Goal: Task Accomplishment & Management: Use online tool/utility

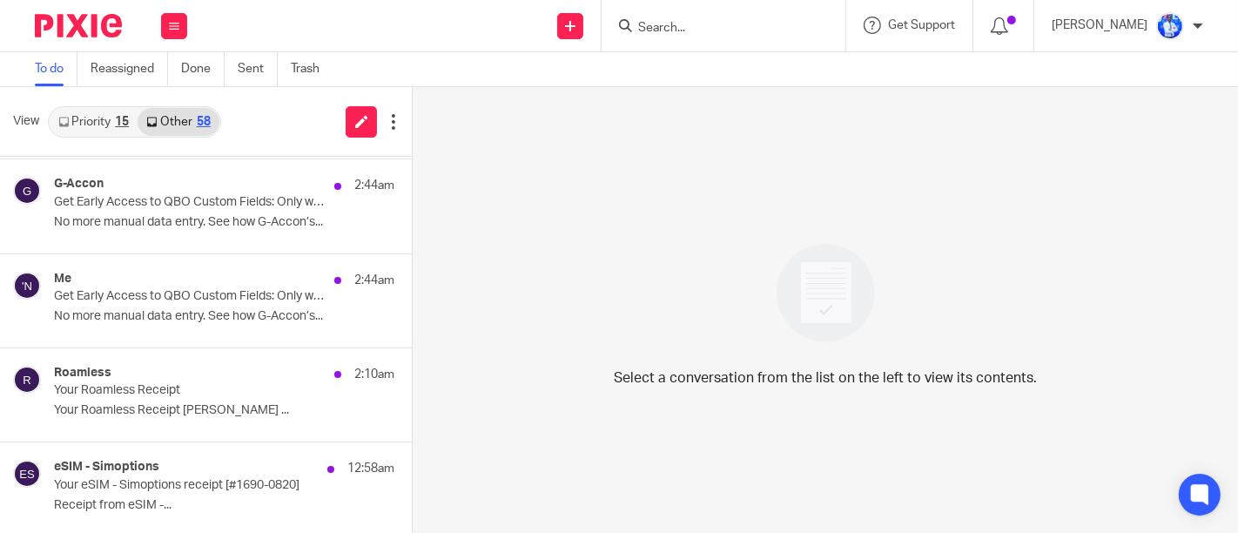
scroll to position [96, 0]
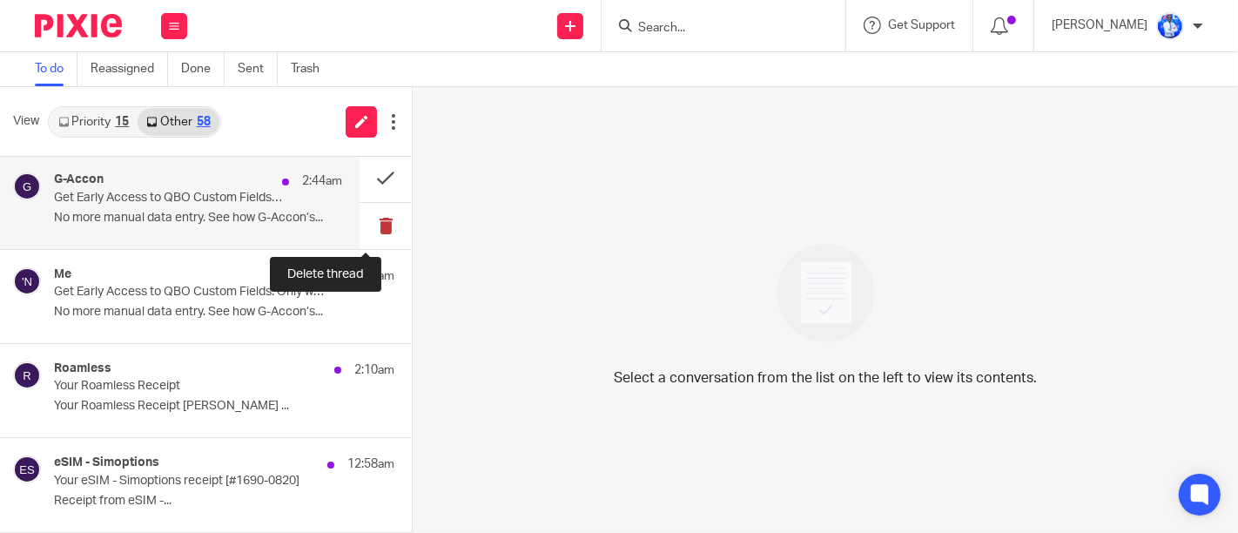
click at [367, 225] on button at bounding box center [385, 226] width 52 height 46
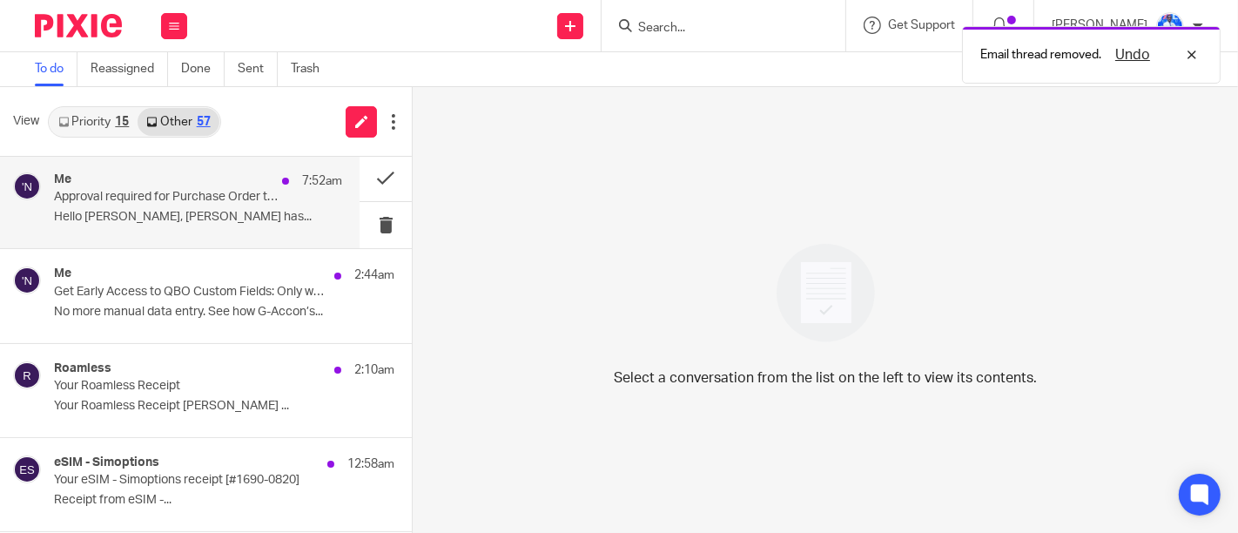
click at [281, 167] on div "Me 7:52am Approval required for Purchase Order to UGIRE COMPANY LTD Hello Felix…" at bounding box center [179, 201] width 359 height 93
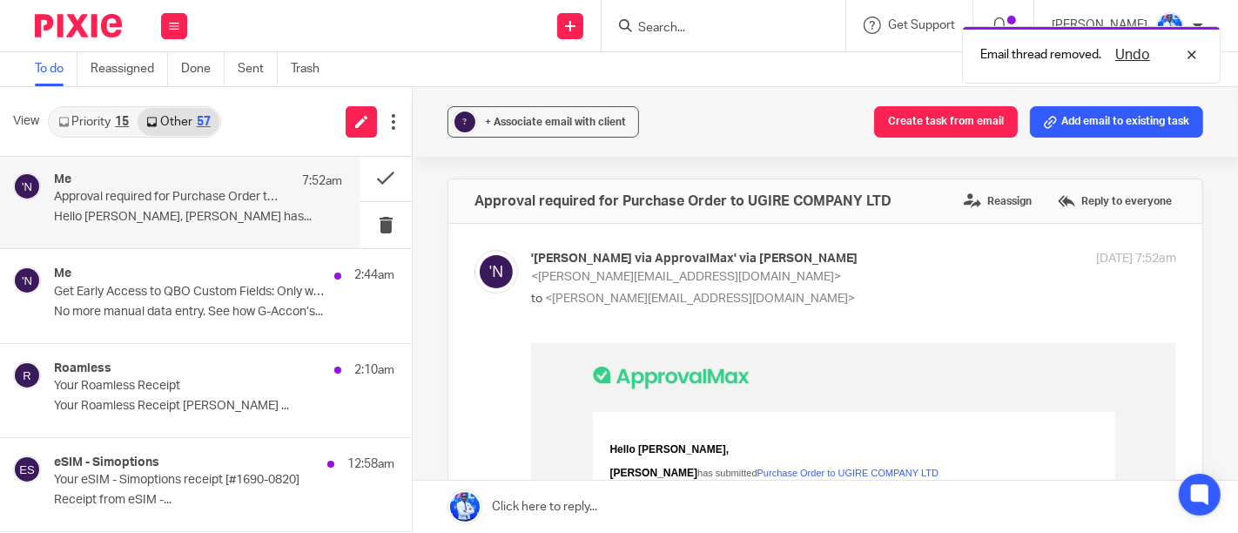
scroll to position [0, 0]
click at [373, 233] on button at bounding box center [385, 225] width 52 height 46
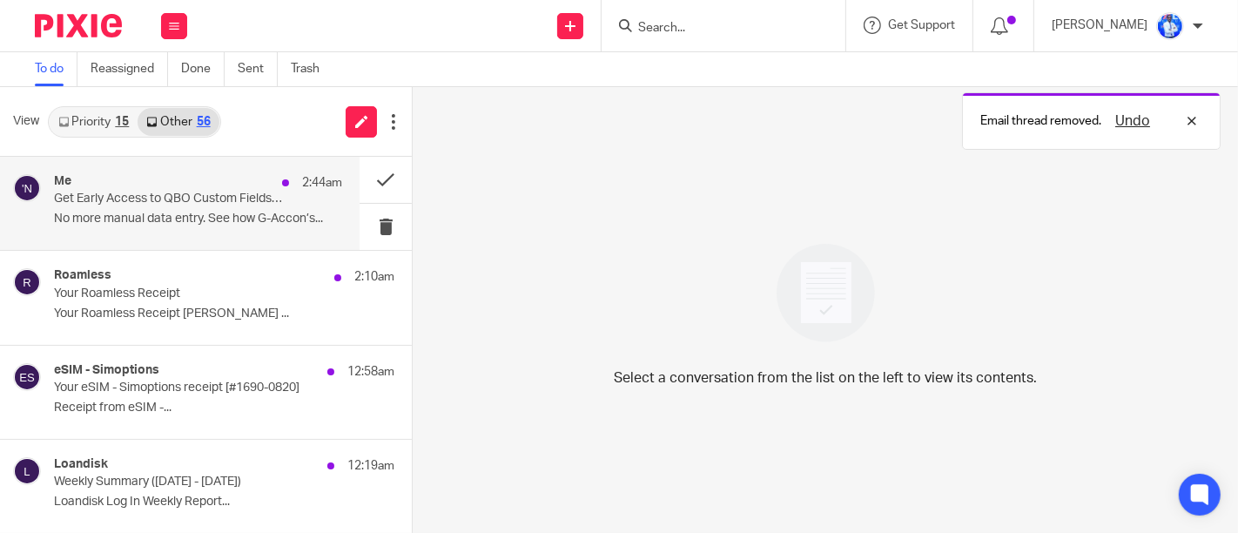
click at [307, 212] on p "No more manual data entry. See how G-Accon’s..." at bounding box center [198, 219] width 288 height 15
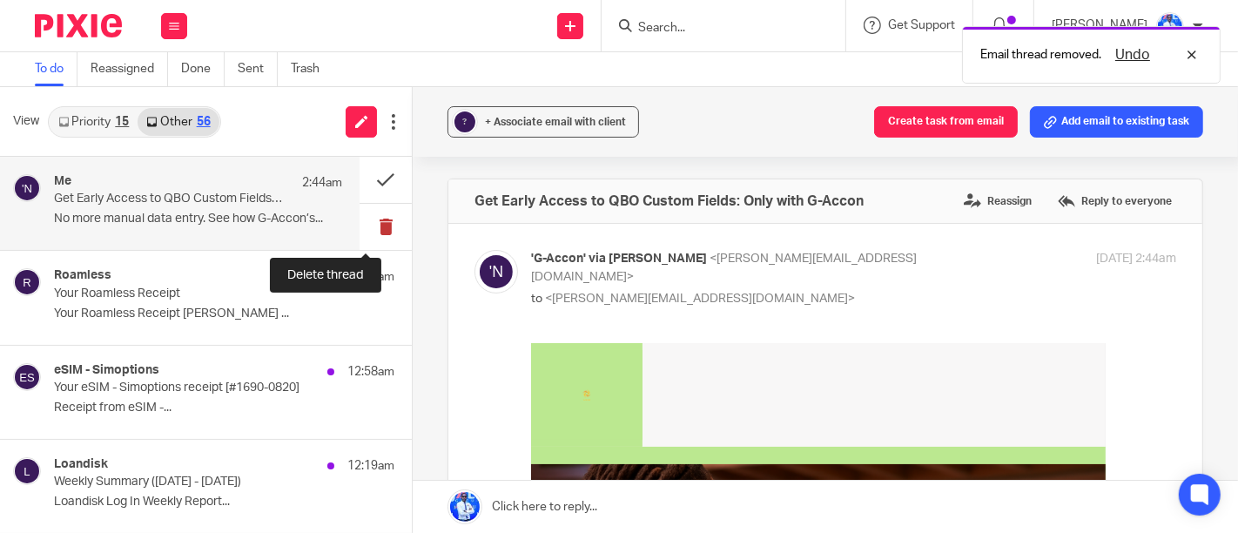
click at [373, 225] on button at bounding box center [385, 227] width 52 height 46
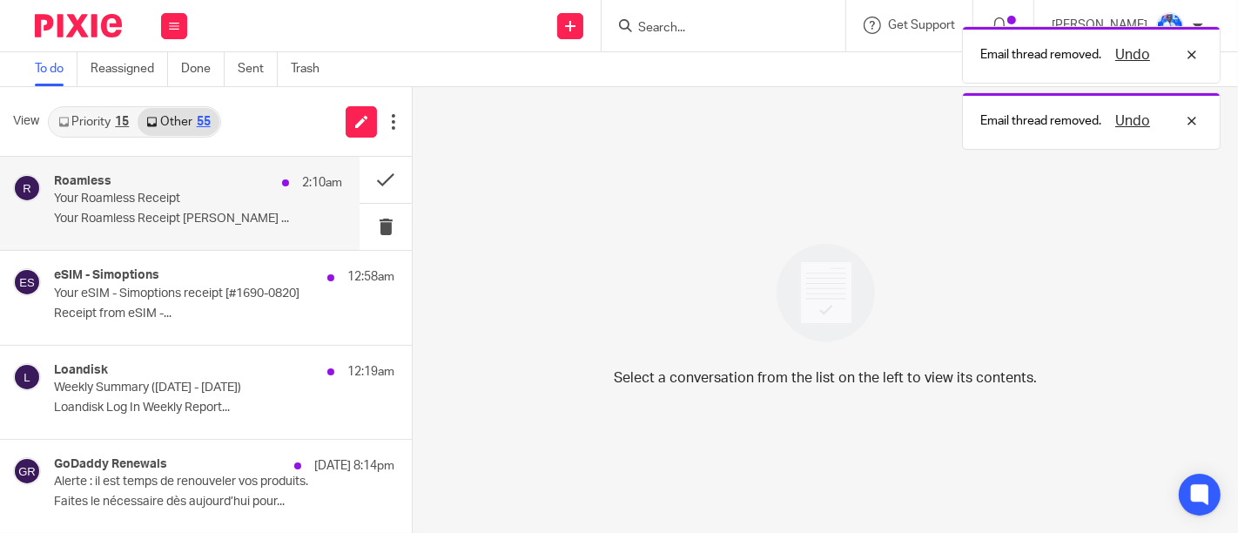
click at [329, 237] on div "Roamless 2:10am Your Roamless Receipt Your Roamless Receipt Felix Nkundimana ..." at bounding box center [179, 203] width 359 height 93
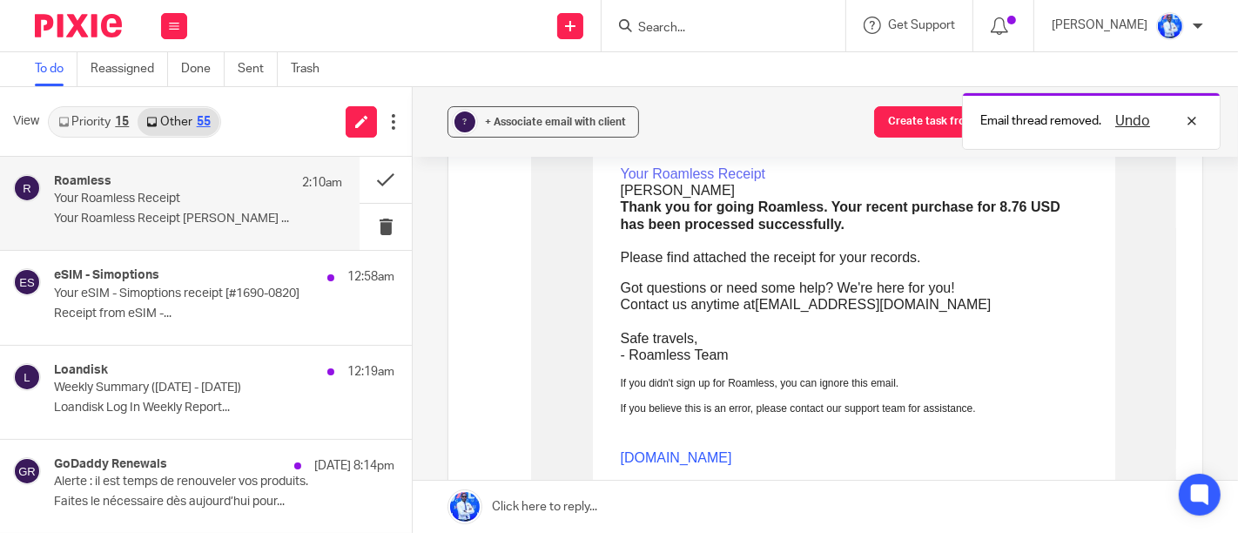
scroll to position [244, 0]
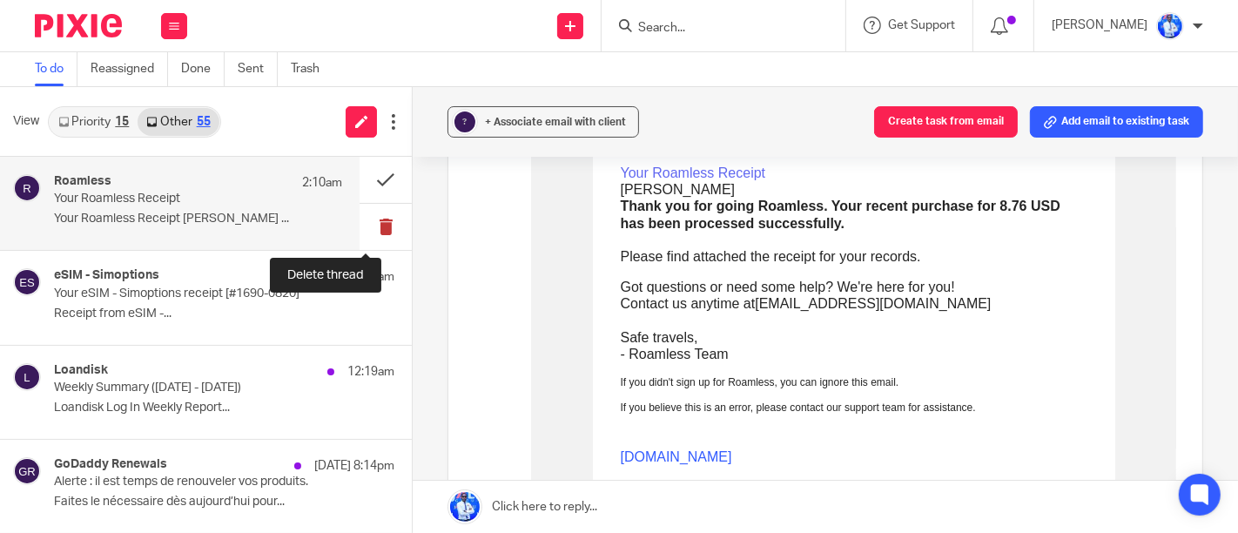
click at [359, 228] on button at bounding box center [385, 227] width 52 height 46
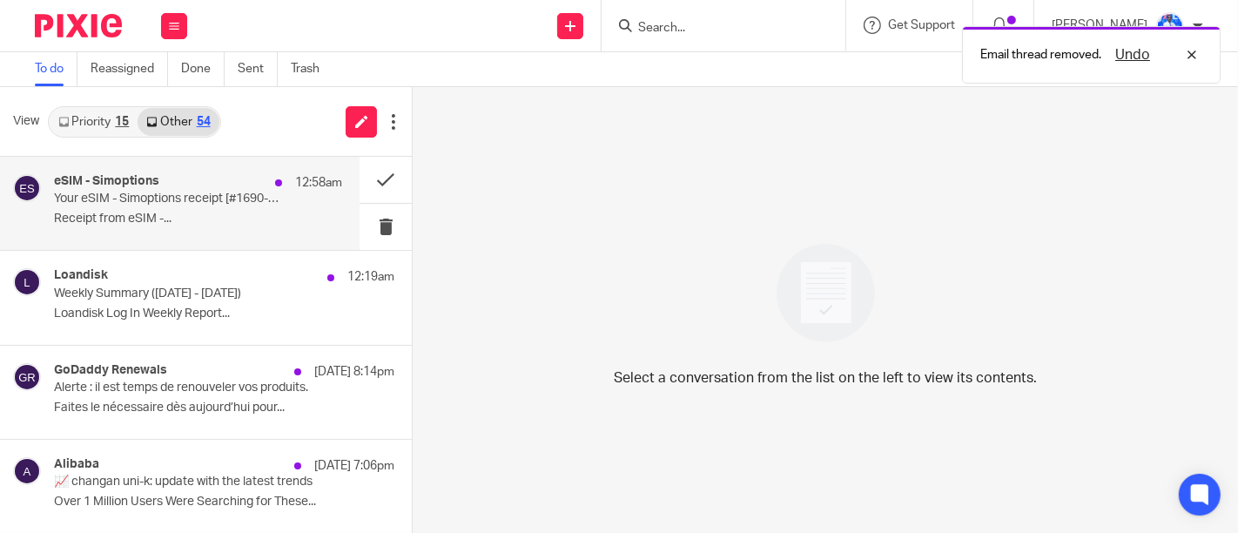
scroll to position [0, 0]
click at [255, 205] on p "Your eSIM - Simoptions receipt [#1690-0820]" at bounding box center [169, 199] width 231 height 15
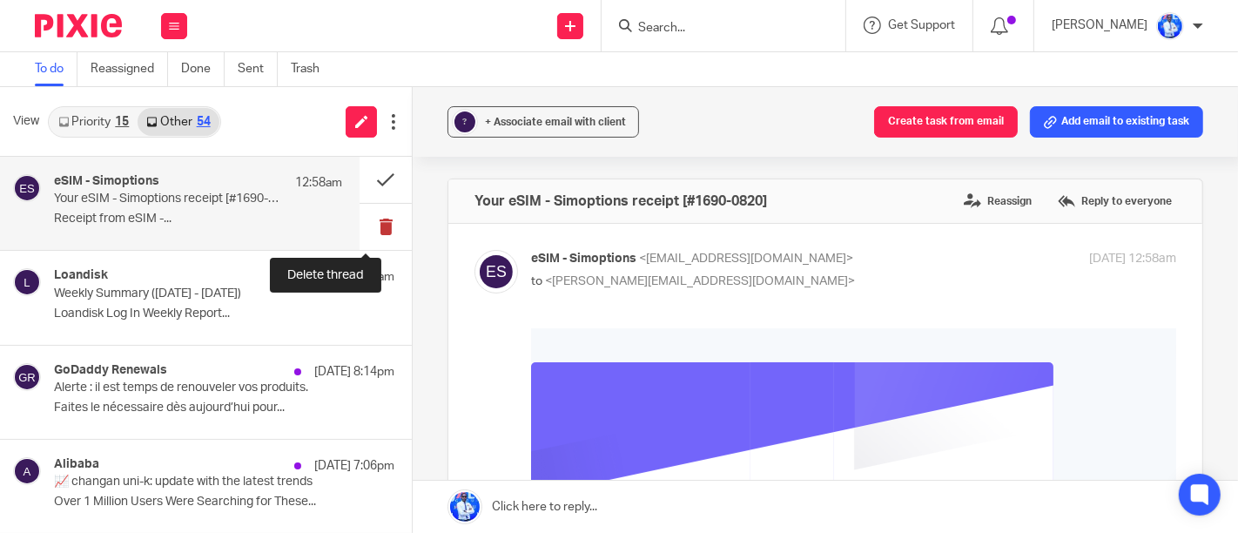
click at [367, 223] on button at bounding box center [385, 227] width 52 height 46
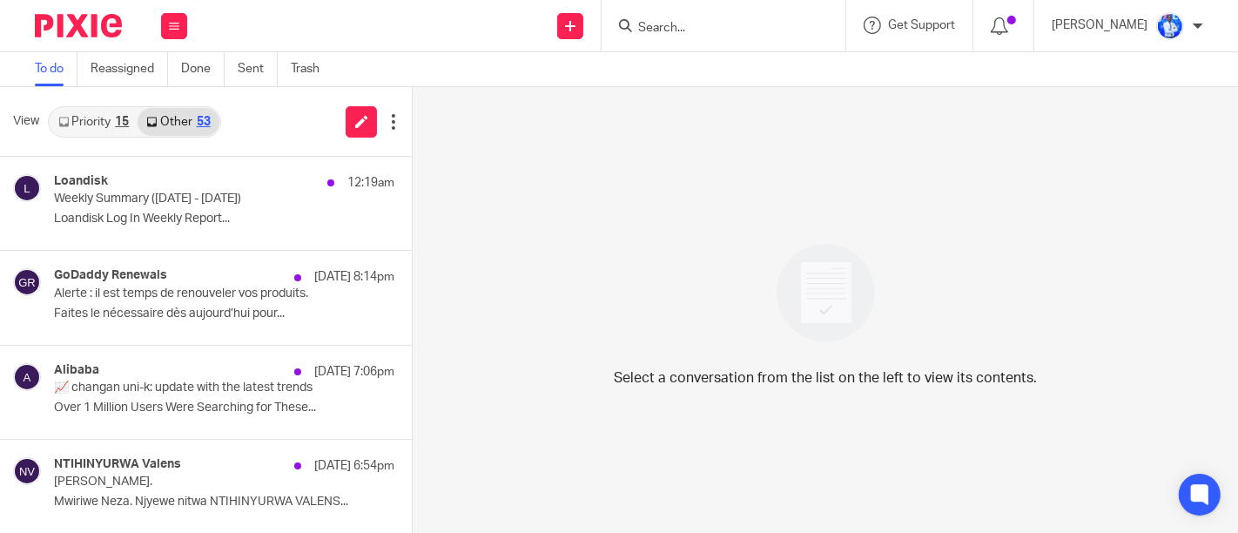
click at [288, 118] on div "View Priority 15 Other 53" at bounding box center [206, 122] width 412 height 70
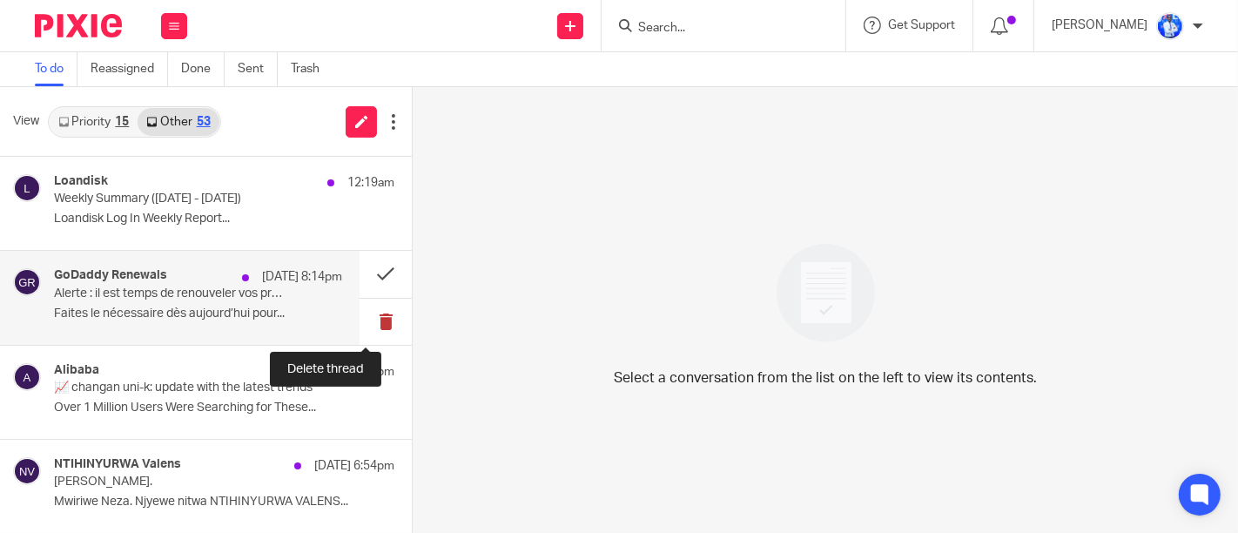
click at [366, 322] on button at bounding box center [385, 322] width 52 height 46
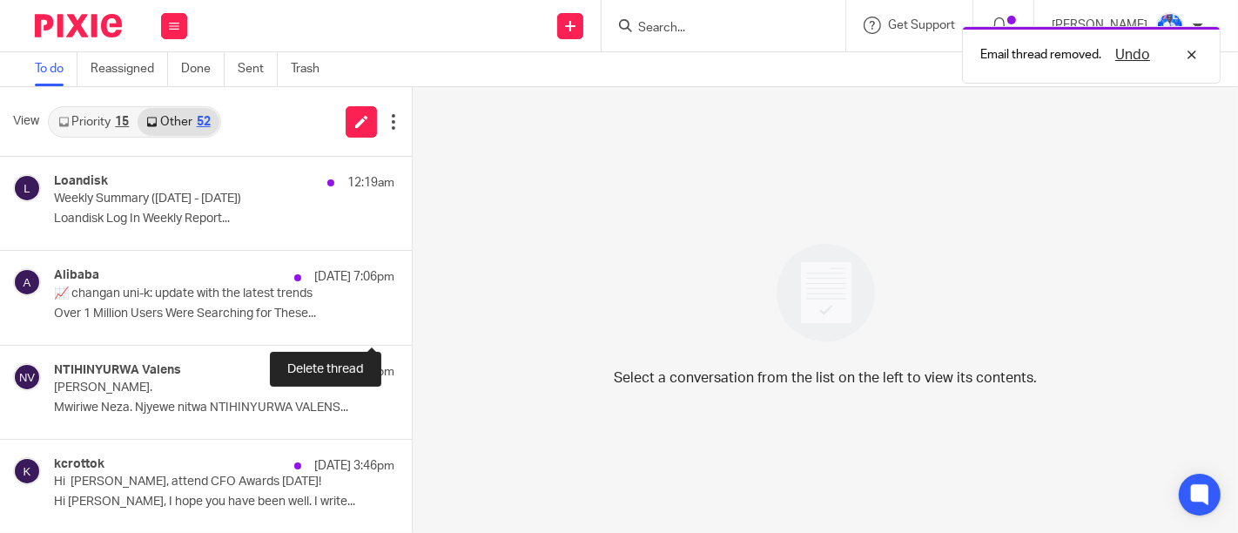
click at [412, 322] on button at bounding box center [419, 322] width 14 height 46
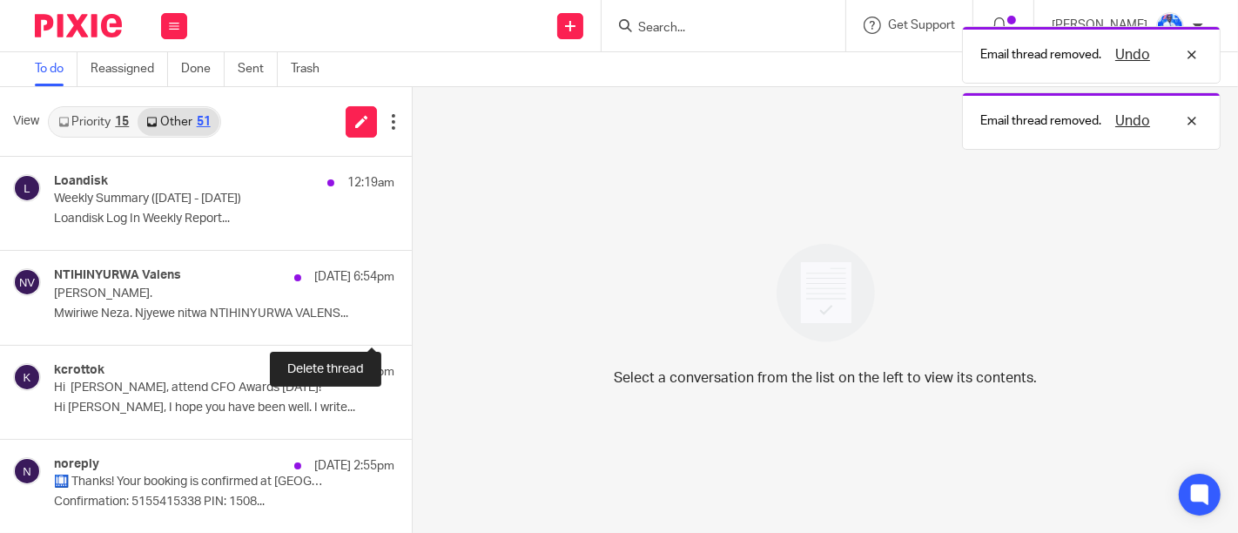
click at [412, 322] on button at bounding box center [419, 322] width 14 height 46
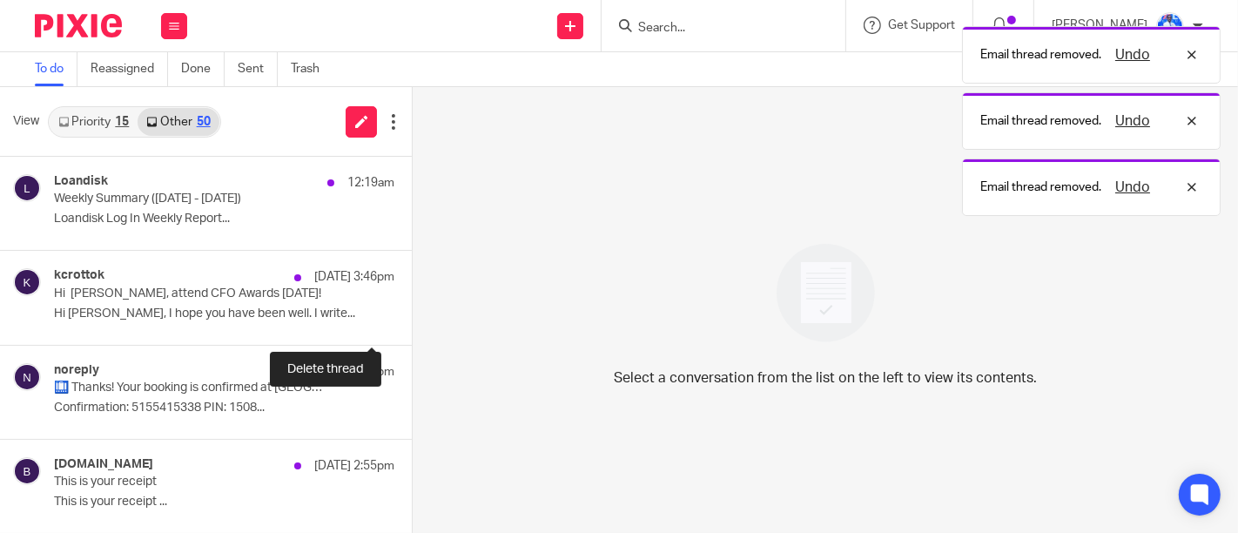
click at [412, 322] on button at bounding box center [419, 322] width 14 height 46
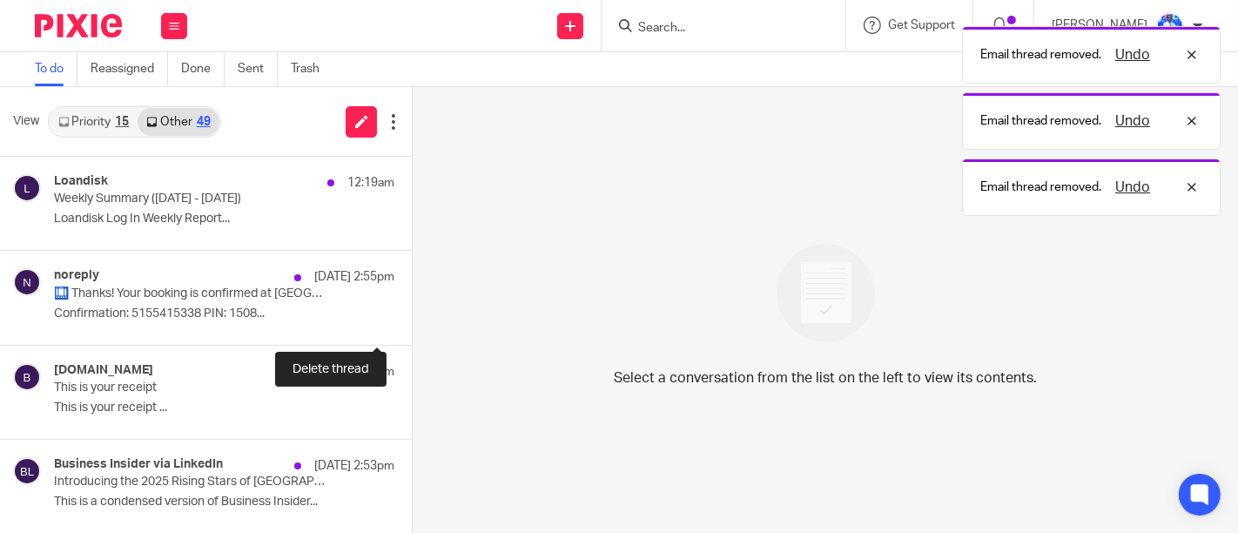
click at [412, 322] on button at bounding box center [419, 322] width 14 height 46
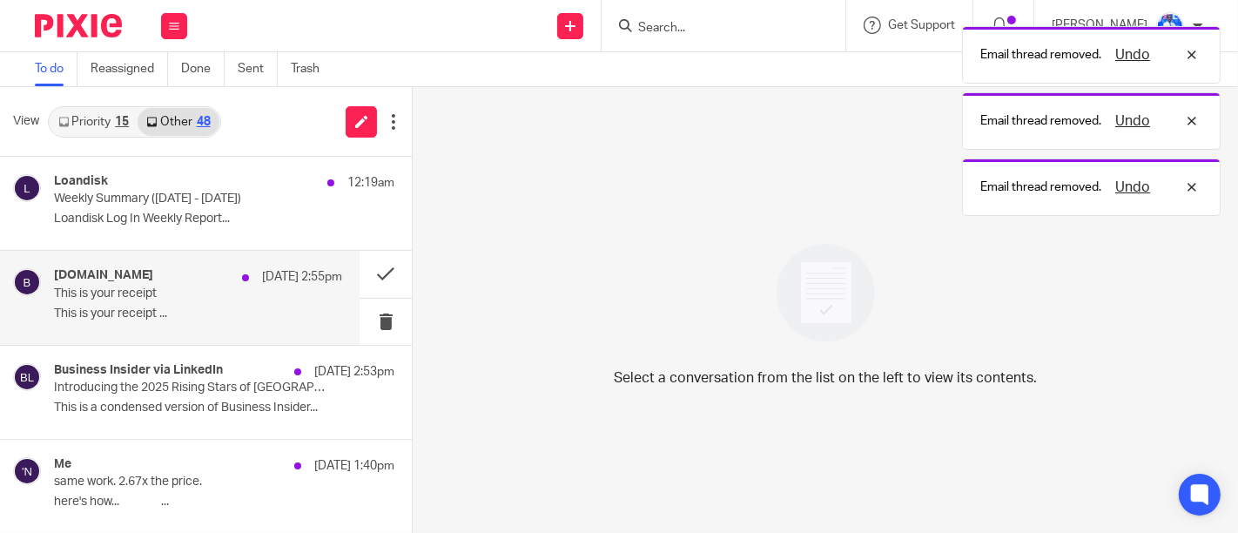
click at [299, 306] on p "This is your receipt ..." at bounding box center [198, 313] width 288 height 15
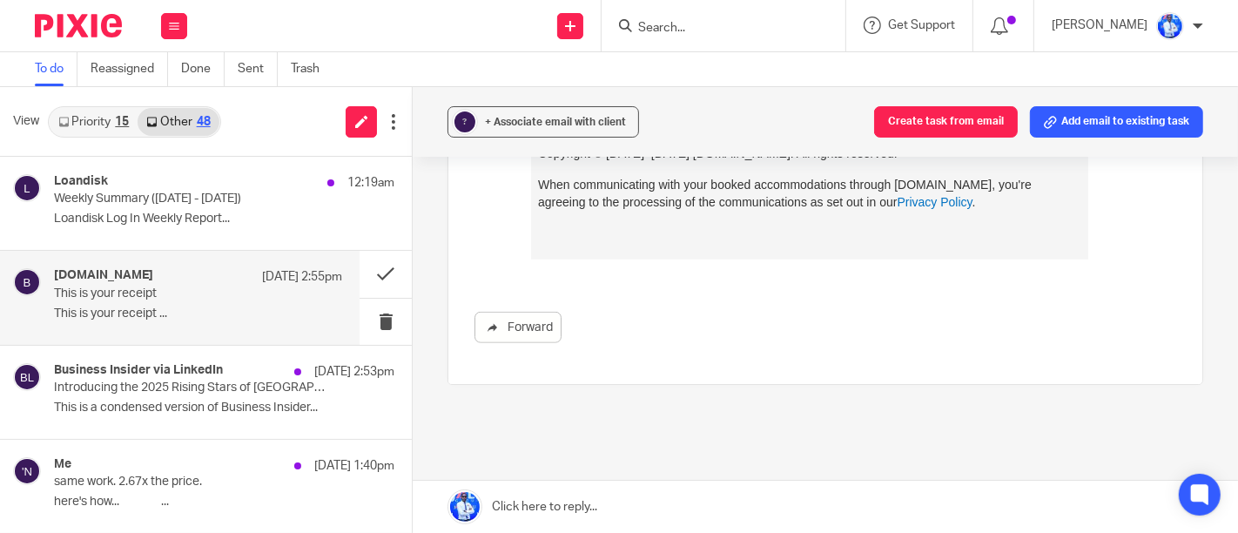
scroll to position [1220, 0]
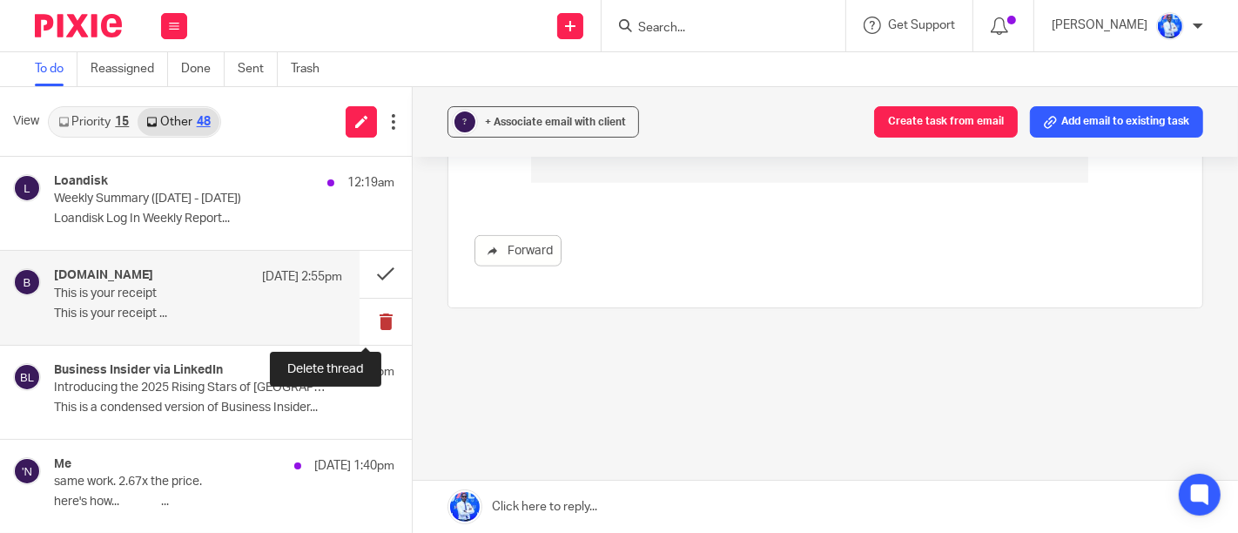
click at [363, 312] on button at bounding box center [385, 322] width 52 height 46
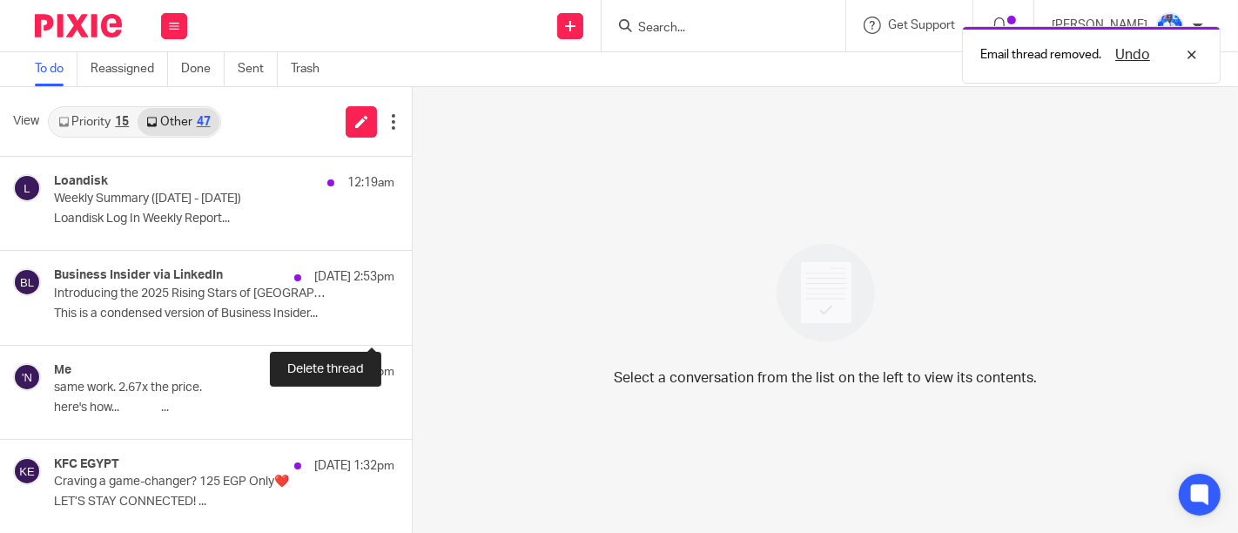
click at [412, 312] on button at bounding box center [419, 322] width 14 height 46
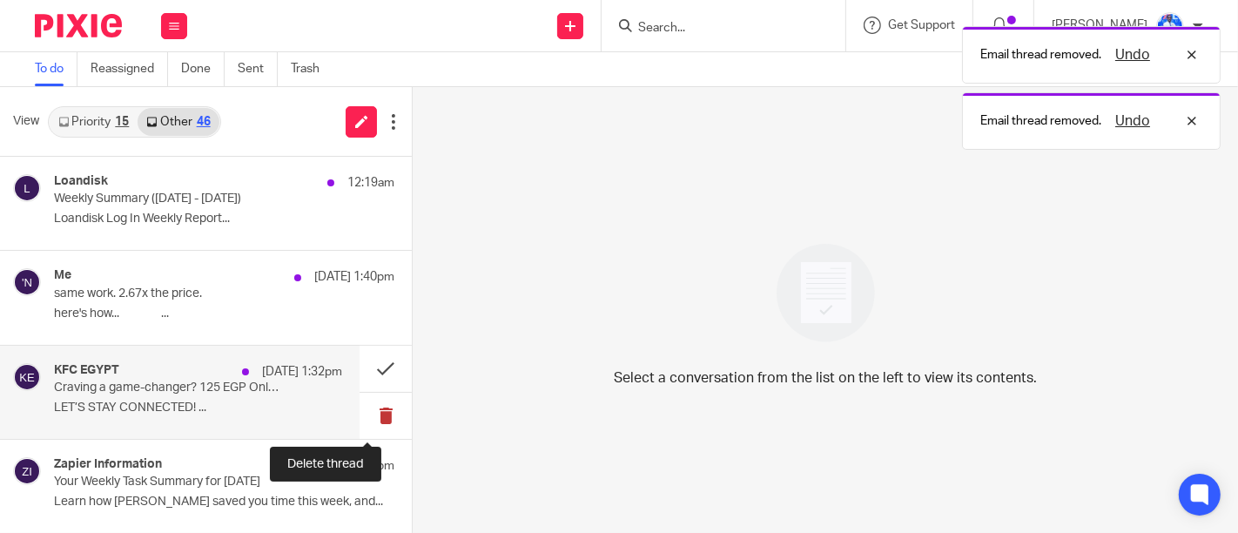
click at [365, 427] on button at bounding box center [385, 416] width 52 height 46
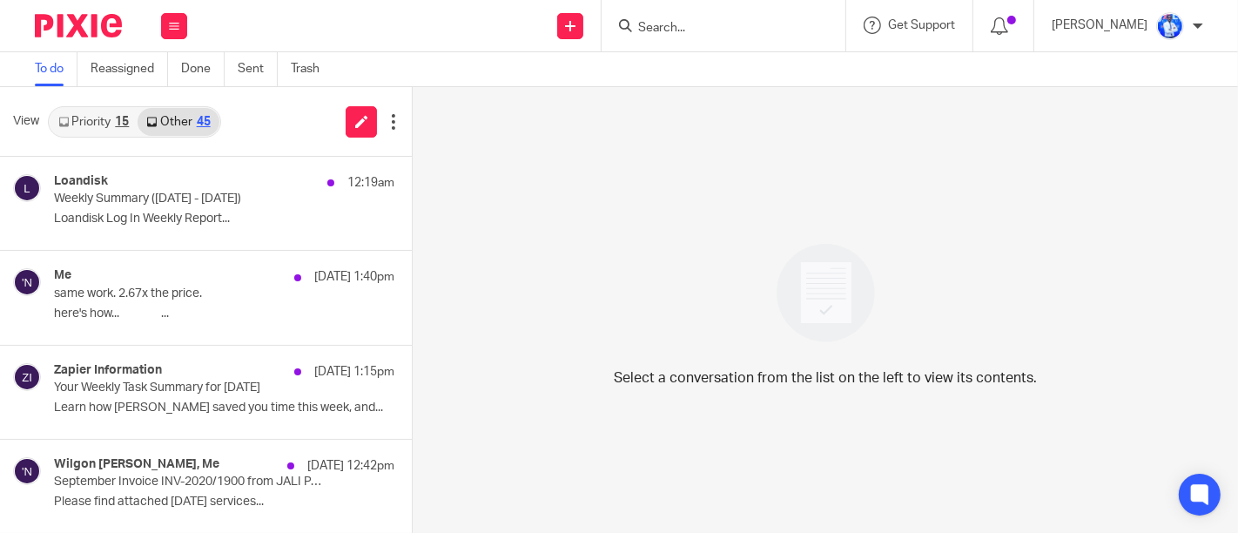
click at [245, 118] on div "View Priority 15 Other 45" at bounding box center [206, 122] width 412 height 70
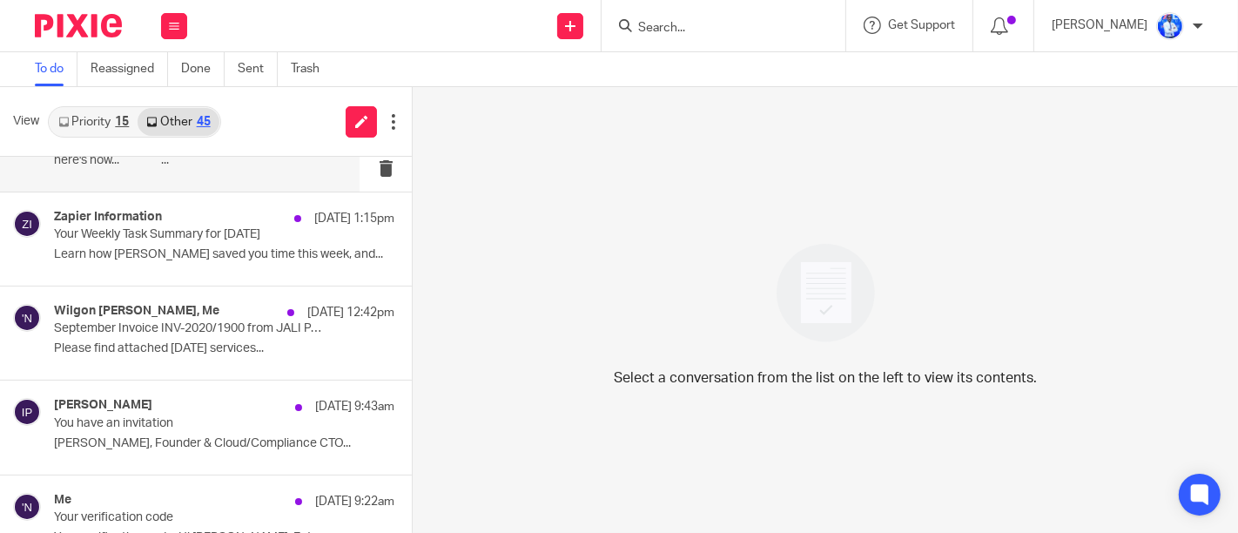
scroll to position [157, 0]
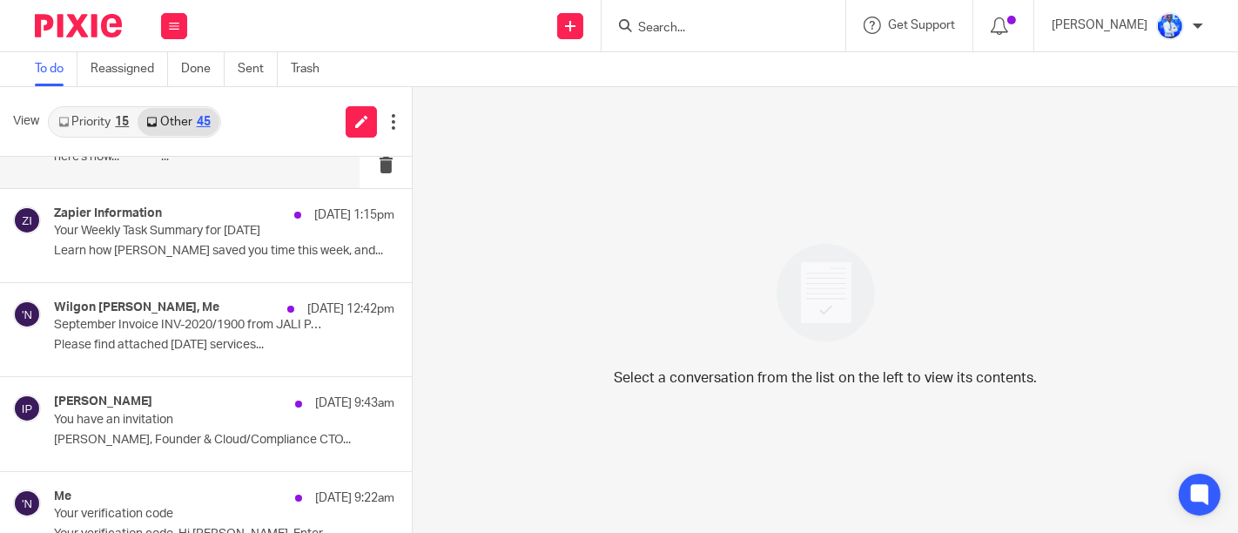
click at [240, 335] on div "Wilgon Berthold TSIBO, Me 12 Oct 12:42pm September Invoice INV-2020/1900 from J…" at bounding box center [224, 329] width 340 height 58
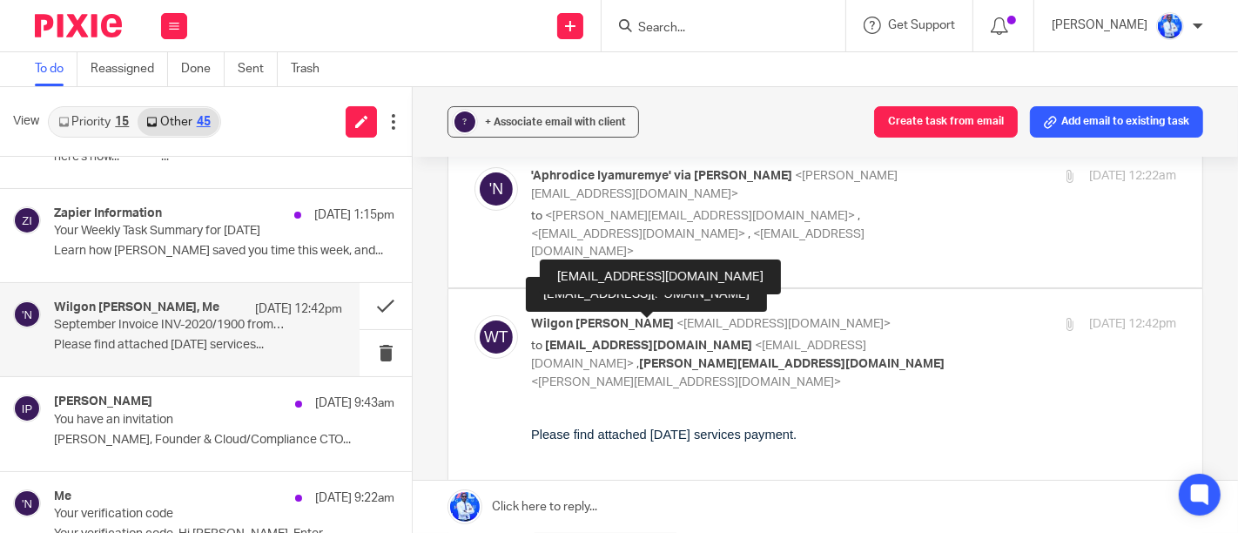
scroll to position [82, 0]
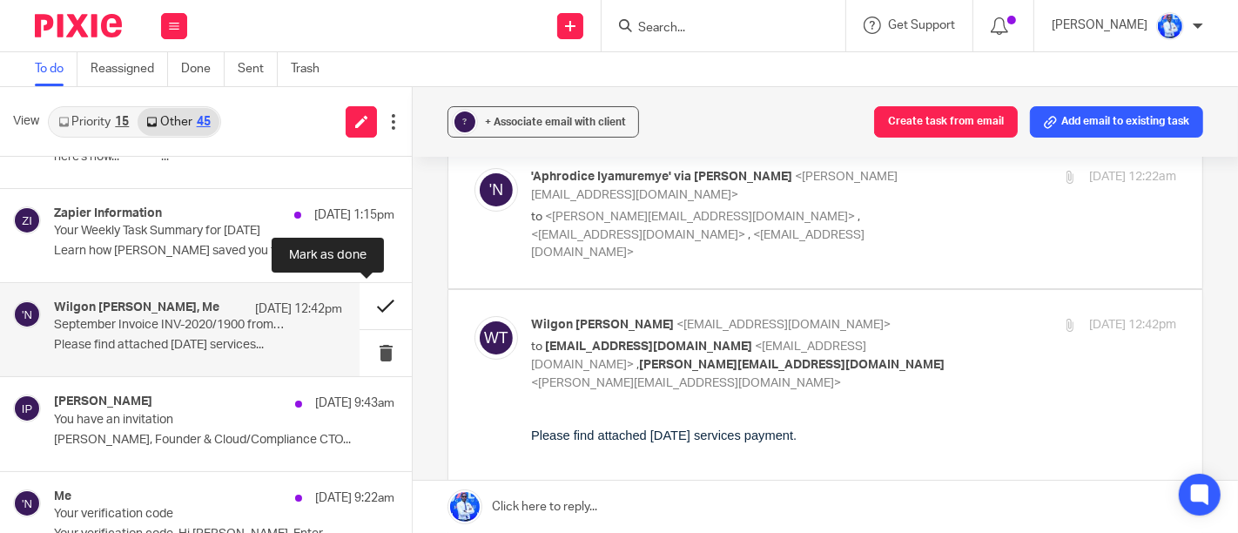
click at [373, 302] on button at bounding box center [385, 306] width 52 height 46
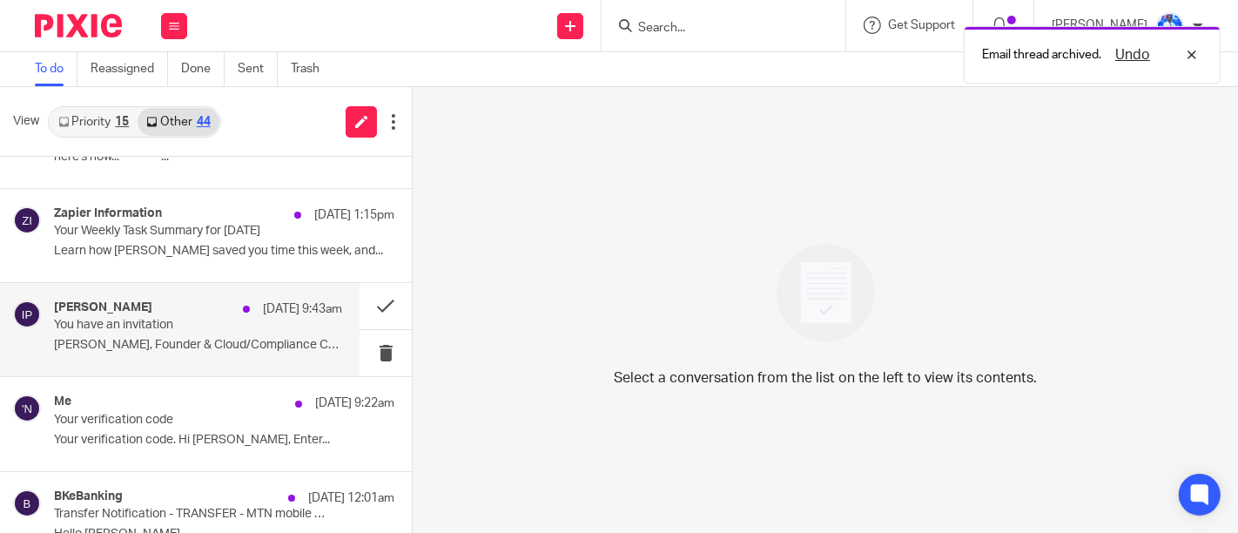
click at [263, 353] on div "Ignazio Pantaleo 12 Oct 9:43am You have an invitation Ignazio, Founder & Cloud/…" at bounding box center [198, 329] width 288 height 58
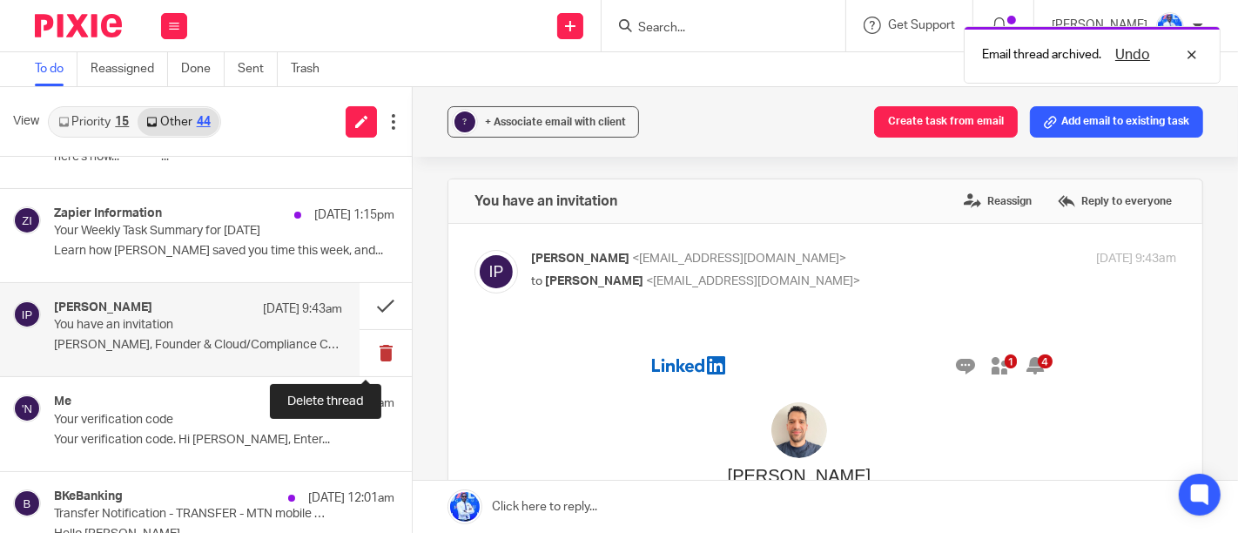
scroll to position [0, 0]
click at [375, 349] on button at bounding box center [385, 353] width 52 height 46
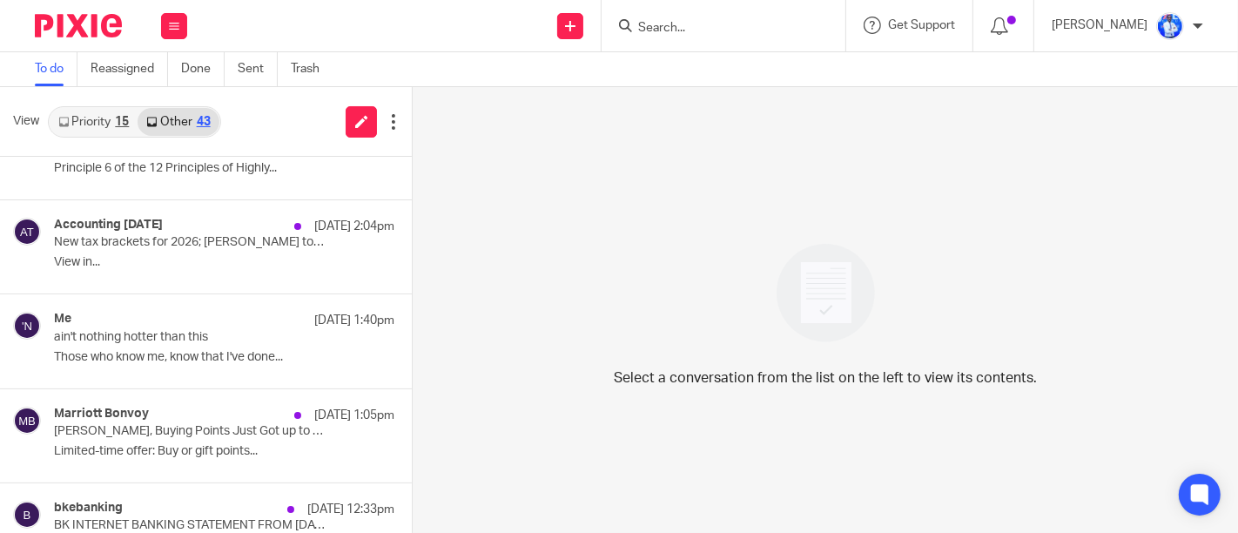
scroll to position [2258, 0]
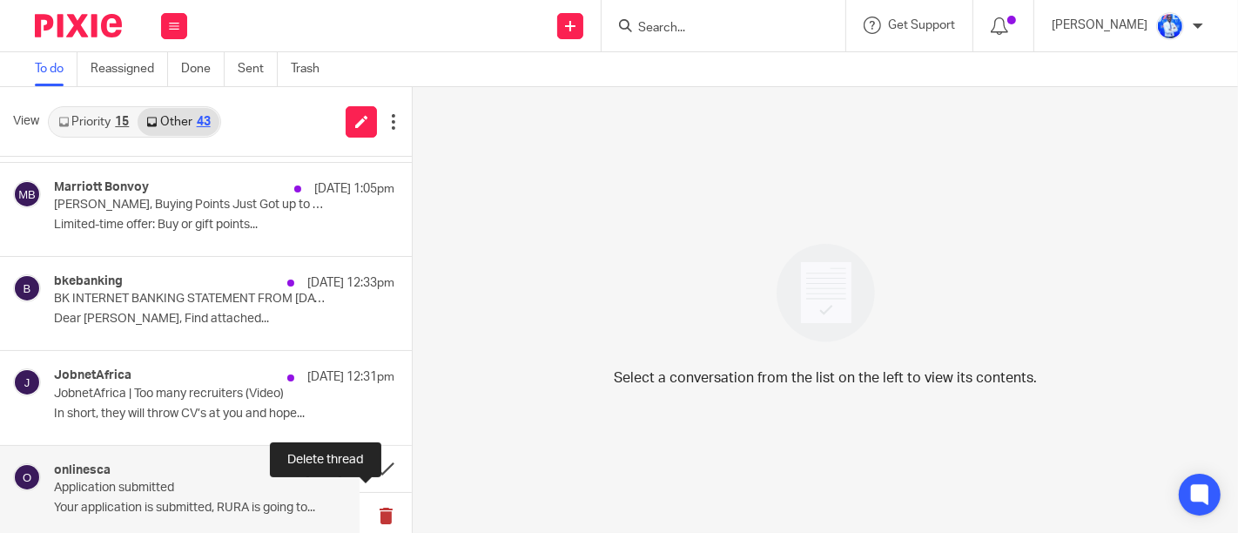
click at [373, 506] on button at bounding box center [385, 516] width 52 height 46
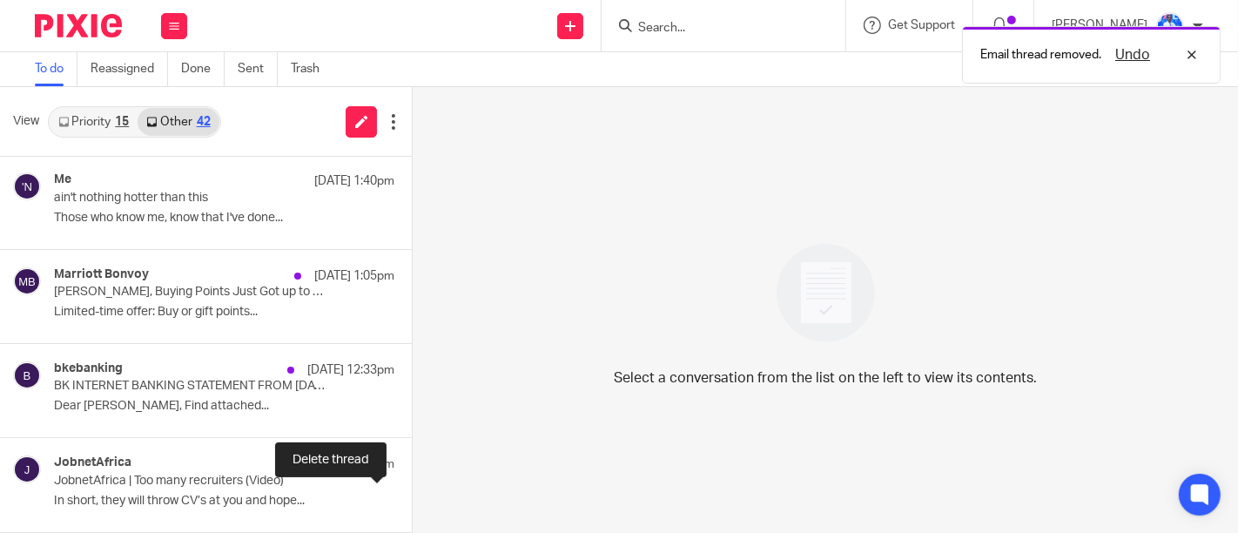
scroll to position [2163, 0]
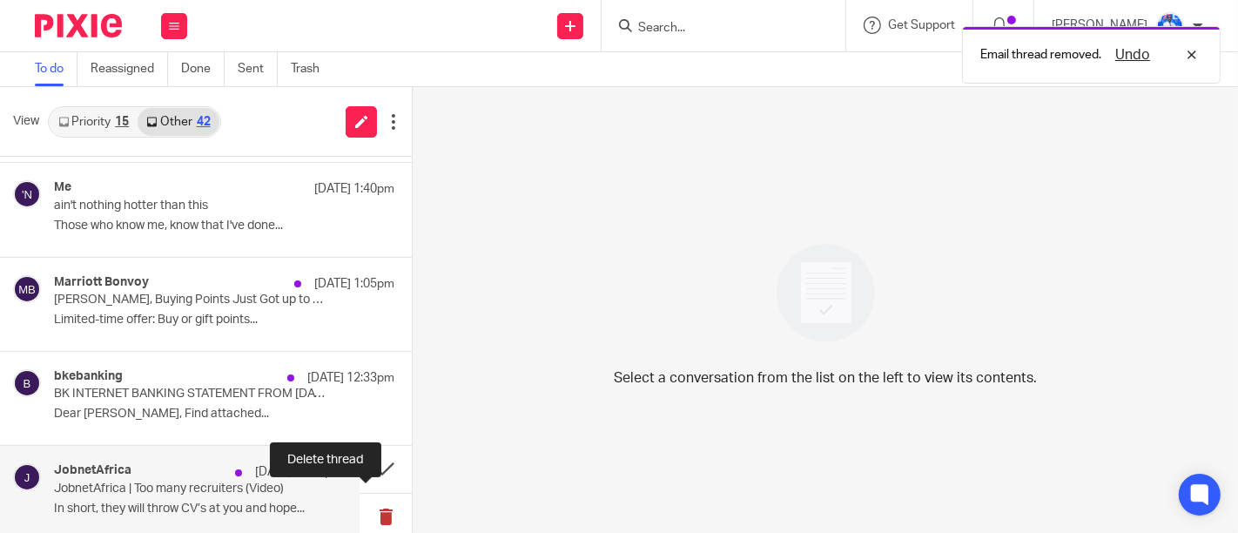
click at [368, 508] on button at bounding box center [385, 517] width 52 height 46
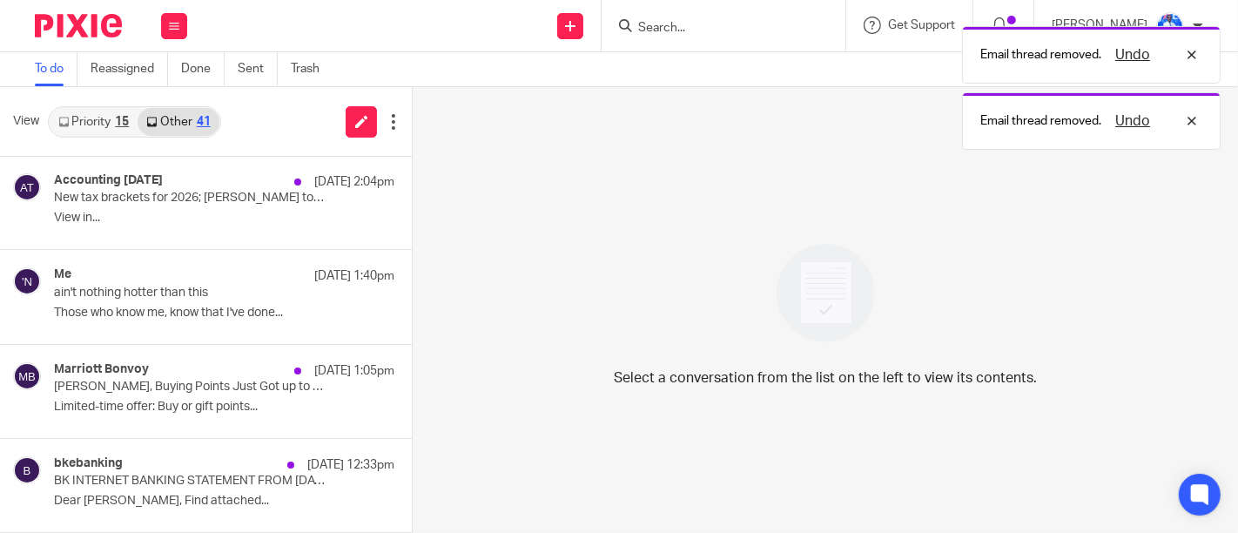
scroll to position [2069, 0]
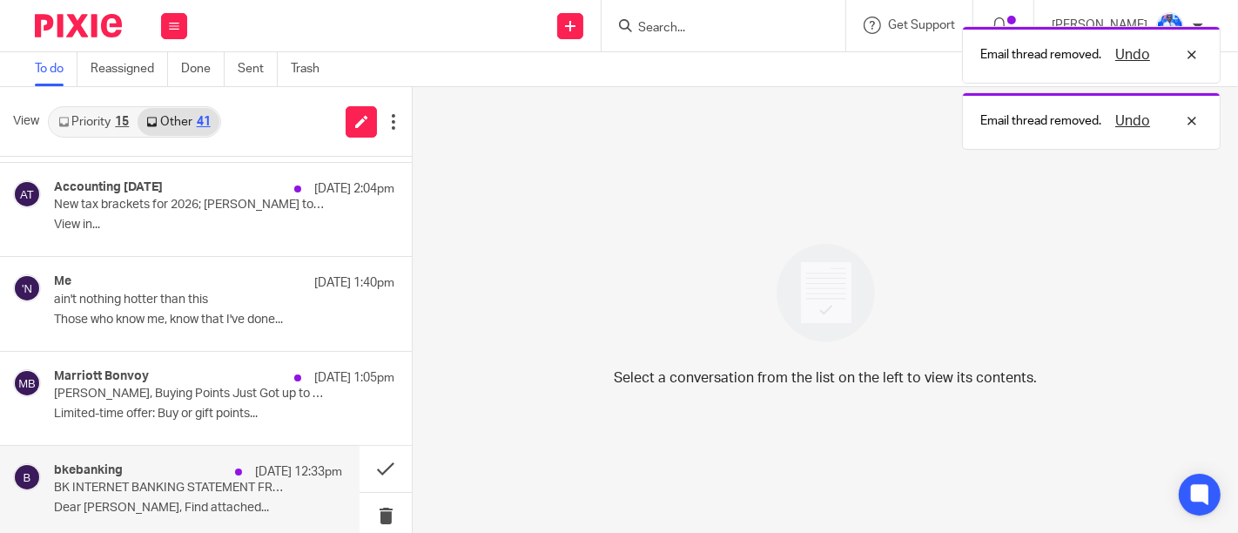
click at [268, 463] on p "10 Oct 12:33pm" at bounding box center [298, 471] width 87 height 17
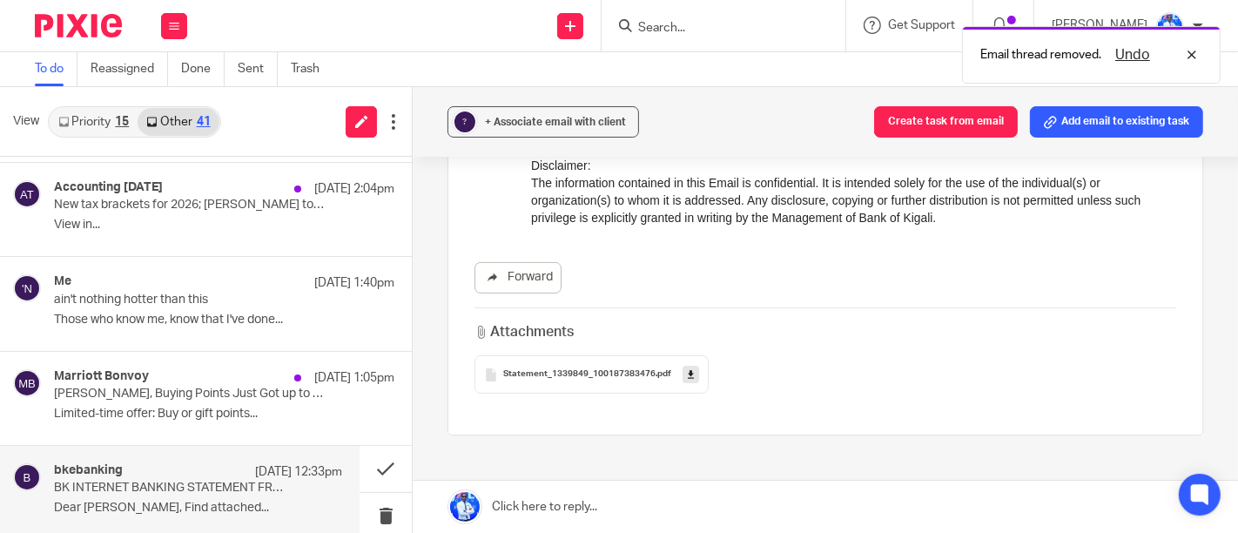
scroll to position [279, 0]
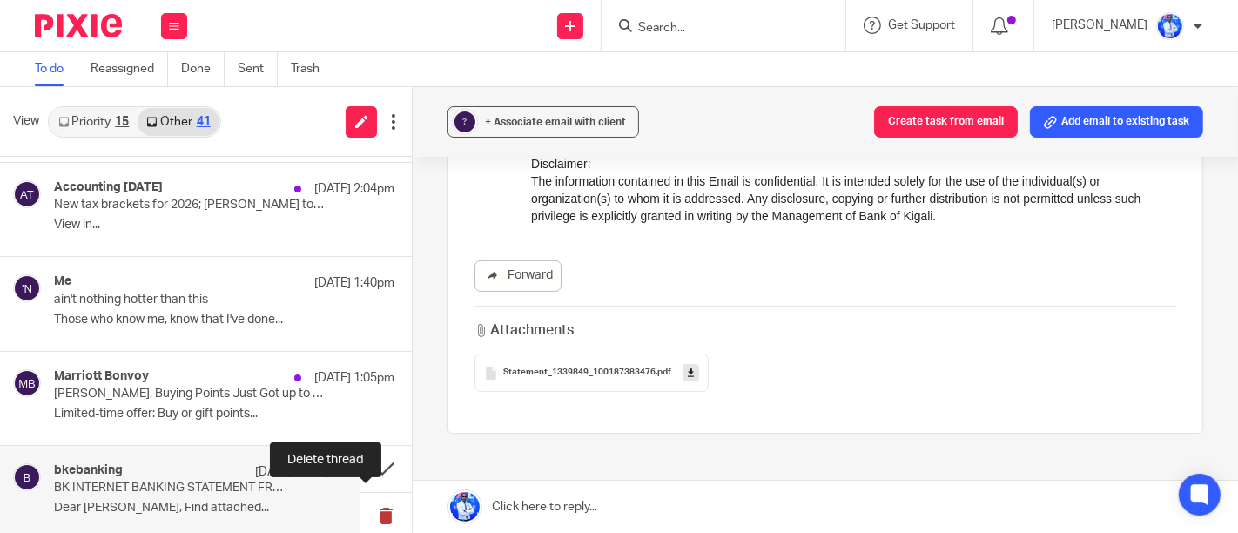
click at [367, 509] on button at bounding box center [385, 516] width 52 height 46
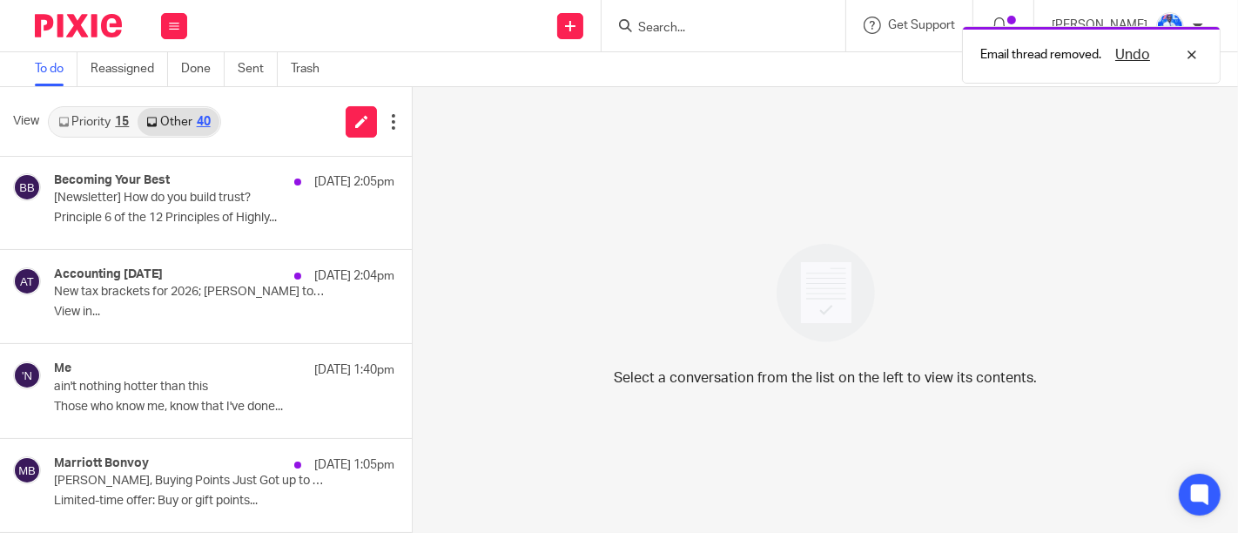
scroll to position [1975, 0]
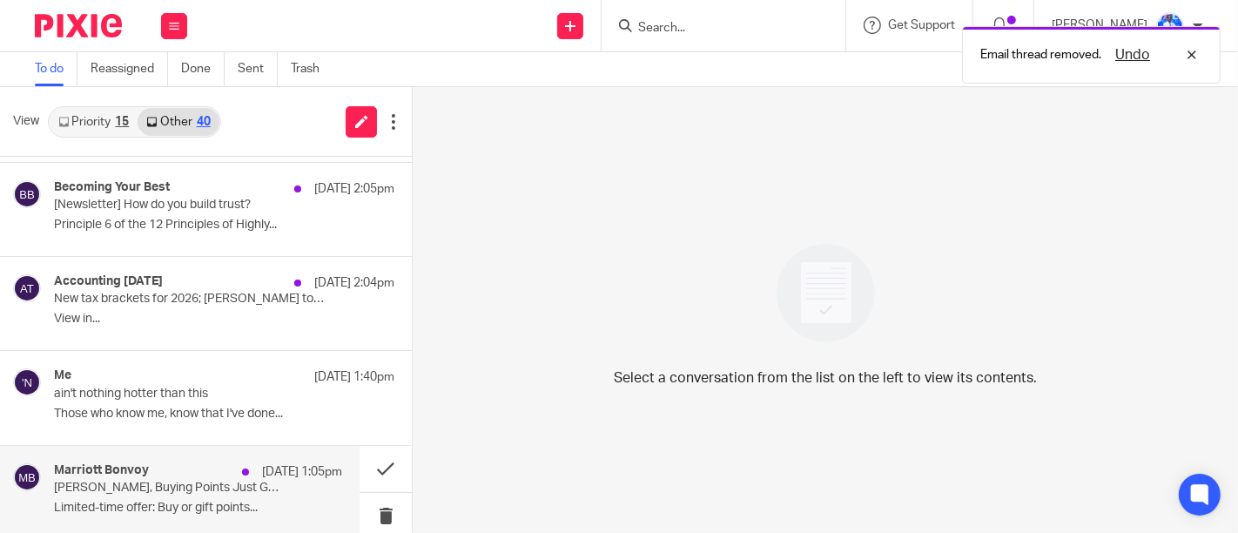
click at [308, 510] on div "Marriott Bonvoy 10 Oct 1:05pm Jean Felix, Buying Points Just Got up to 35% More…" at bounding box center [198, 492] width 288 height 58
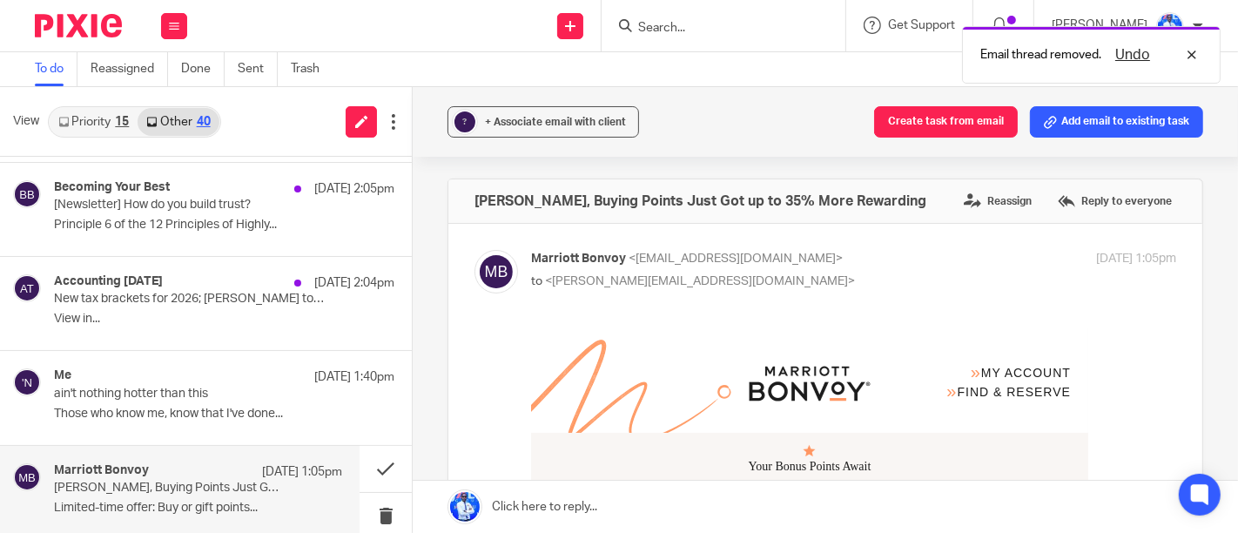
scroll to position [0, 0]
click at [363, 506] on button at bounding box center [385, 516] width 52 height 46
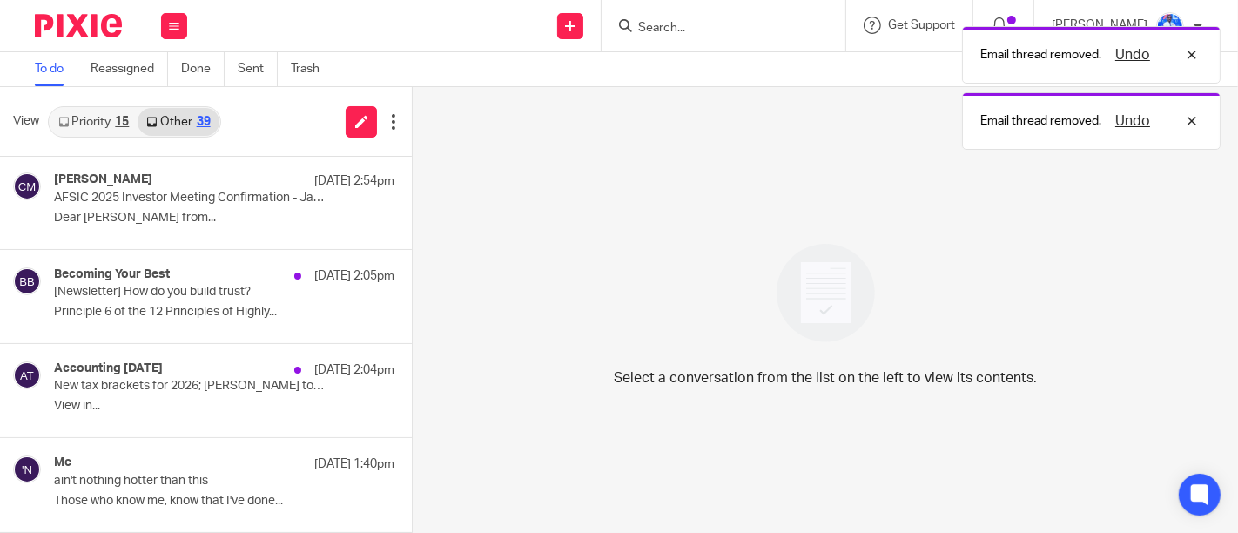
scroll to position [1881, 0]
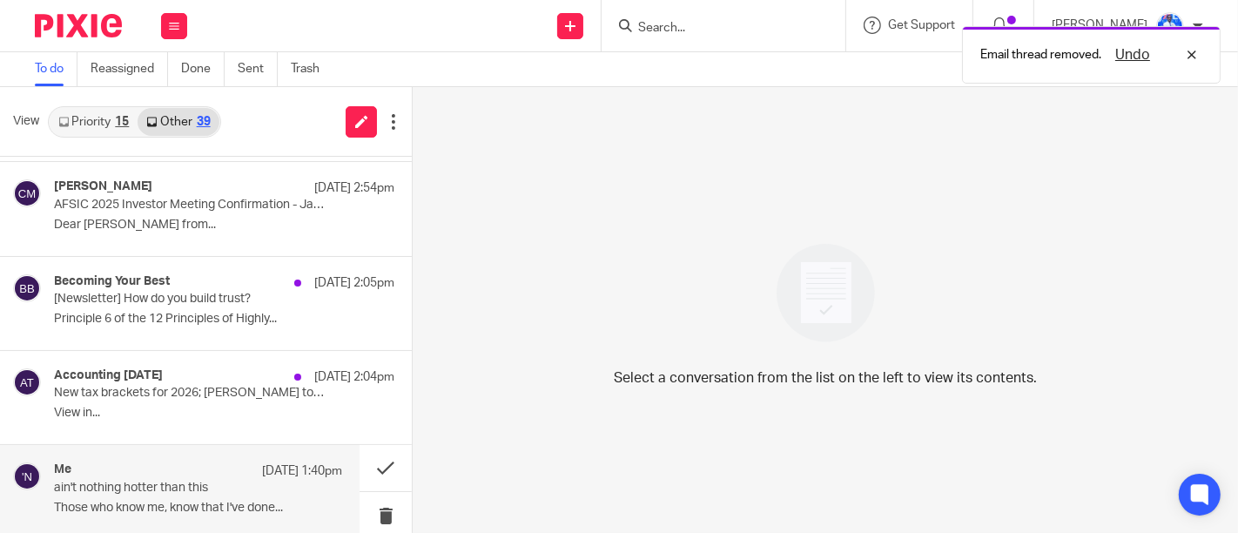
click at [283, 501] on p "Those who know me, know that I've done..." at bounding box center [198, 508] width 288 height 15
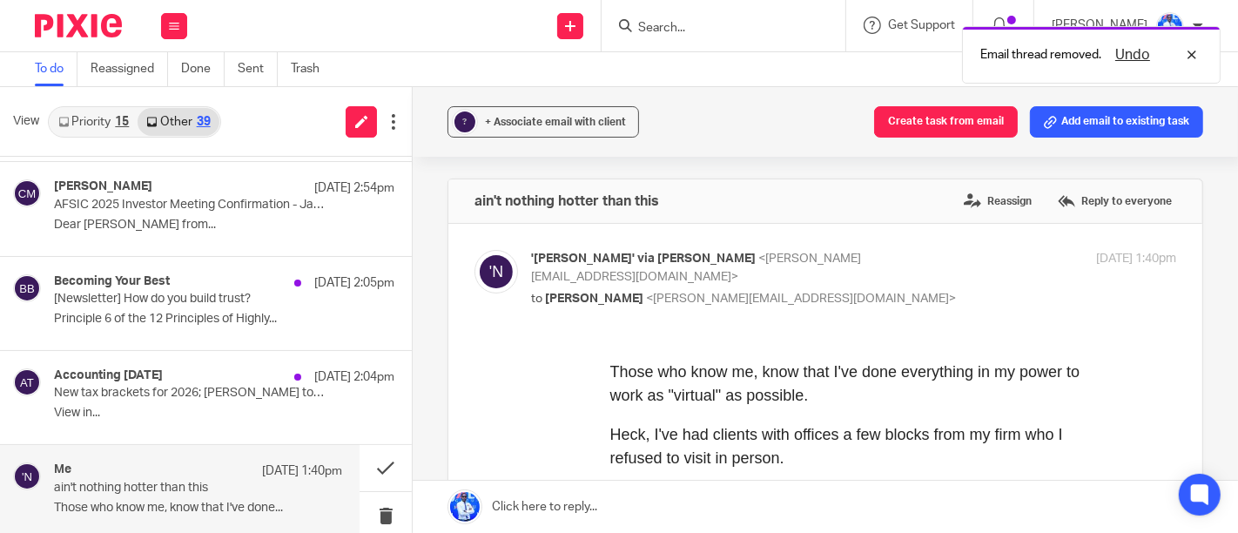
scroll to position [0, 0]
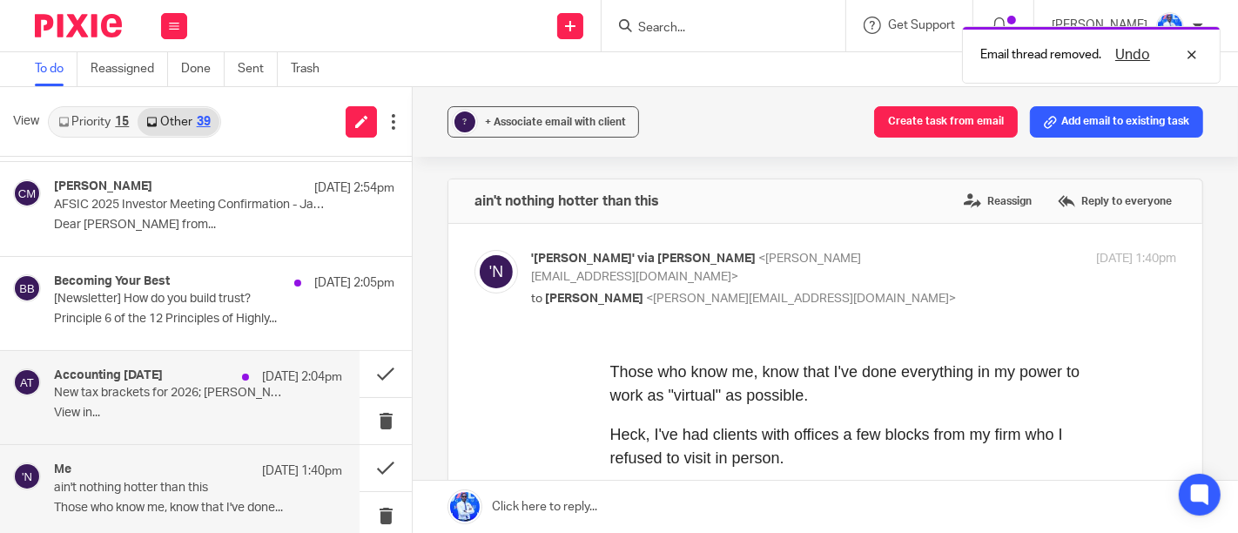
click at [268, 384] on div "Accounting Today 10 Oct 2:04pm New tax brackets for 2026; Melancon to chair Bak…" at bounding box center [198, 397] width 288 height 58
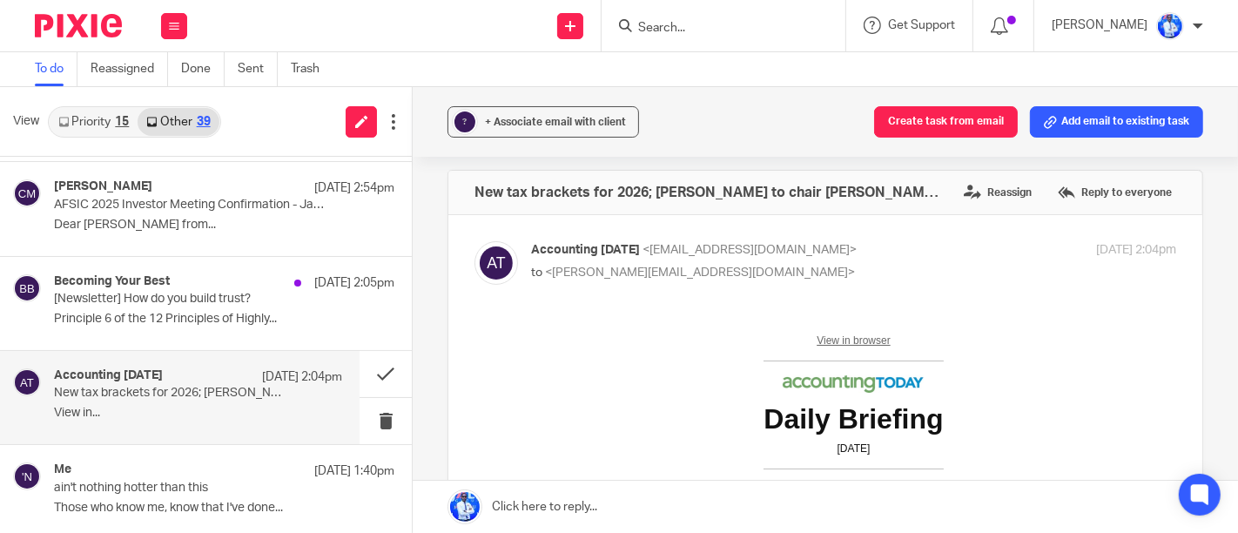
scroll to position [7, 0]
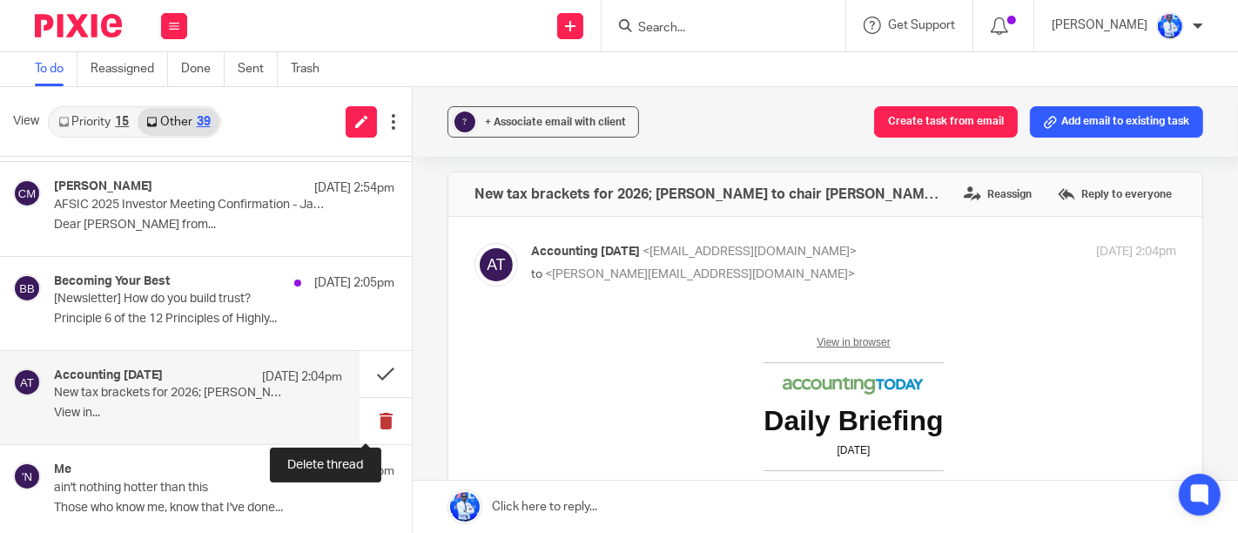
click at [375, 417] on button at bounding box center [385, 421] width 52 height 46
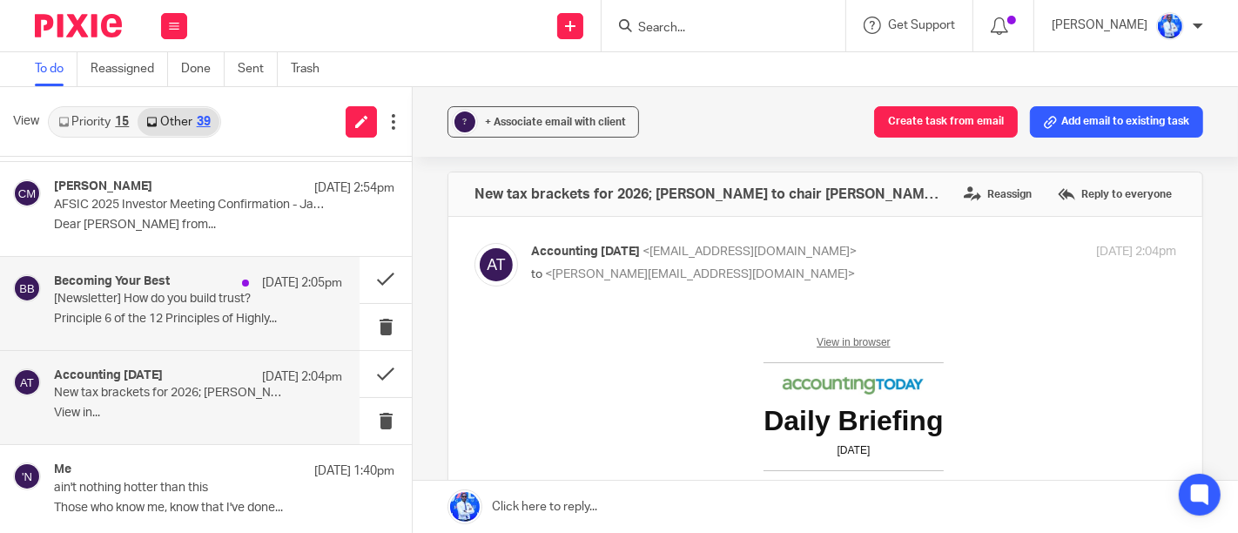
scroll to position [1787, 0]
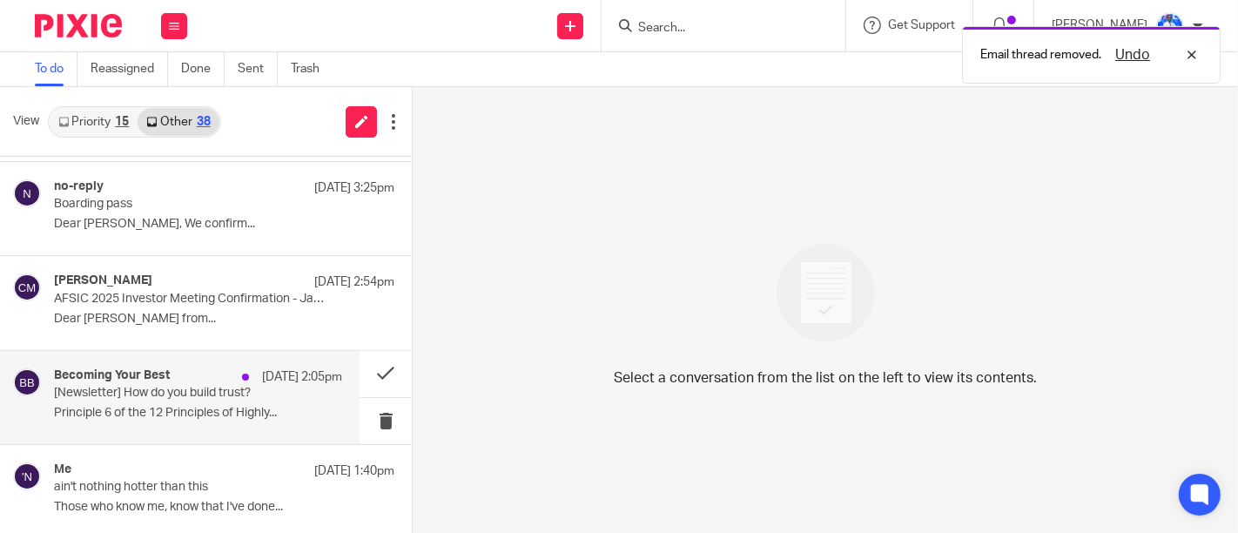
click at [239, 399] on div "Becoming Your Best 10 Oct 2:05pm [Newsletter] How do you build trust? Principle…" at bounding box center [198, 397] width 288 height 58
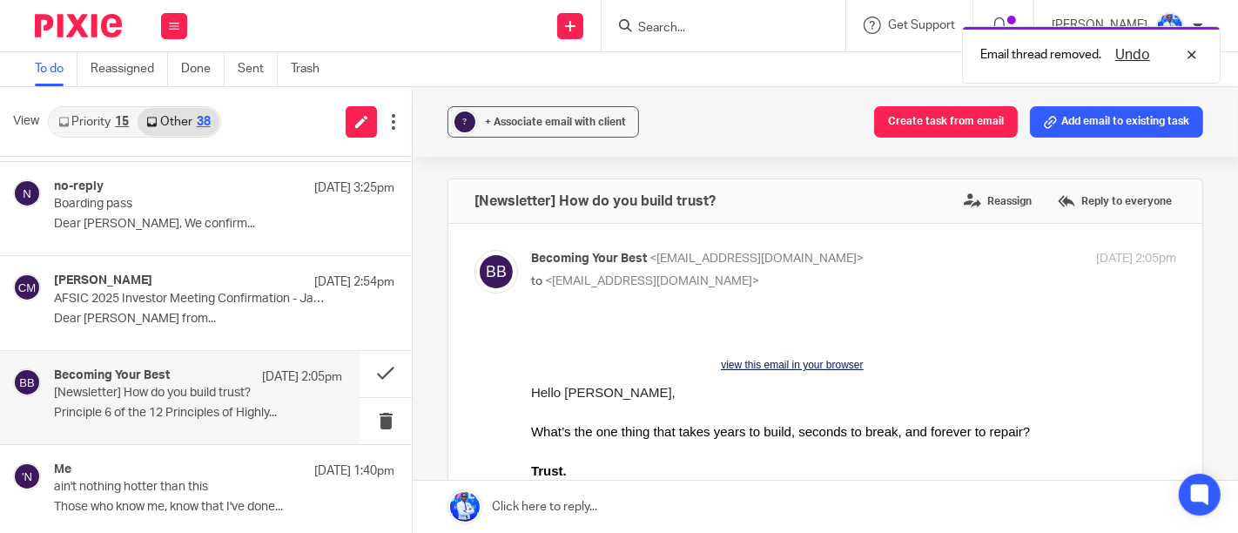
scroll to position [0, 0]
click at [366, 415] on button at bounding box center [385, 421] width 52 height 46
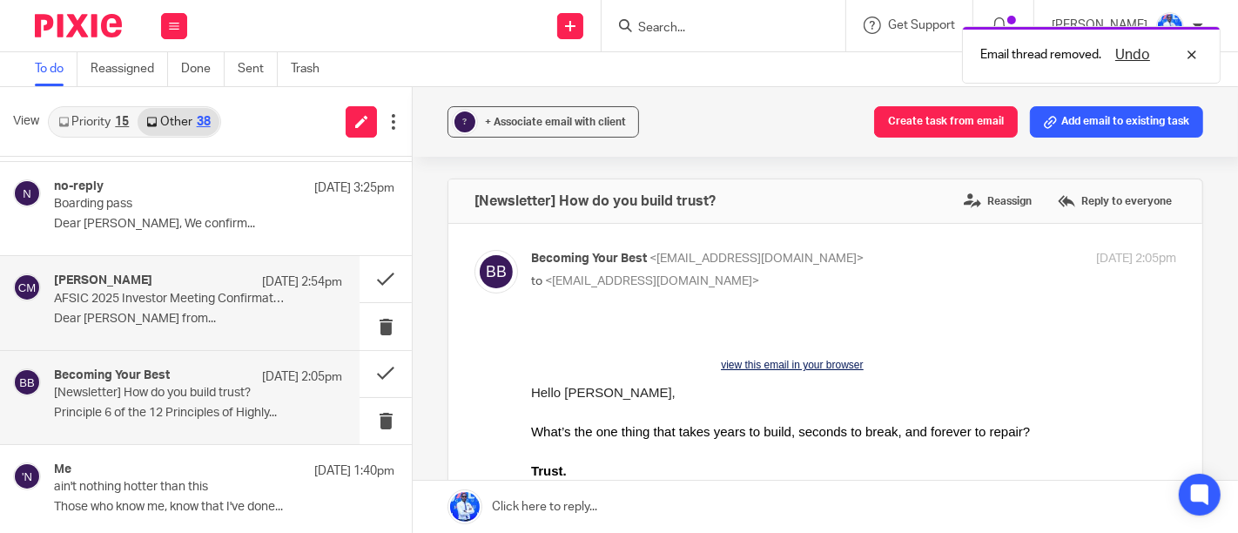
scroll to position [1693, 0]
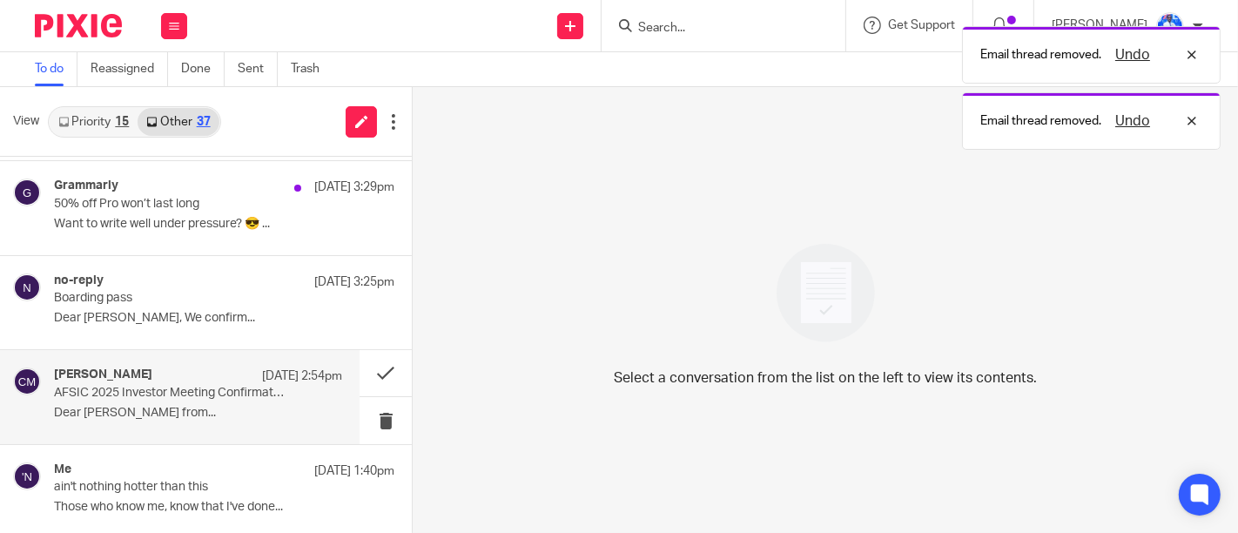
click at [216, 372] on div "Clare McCammon 10 Oct 2:54pm" at bounding box center [198, 375] width 288 height 17
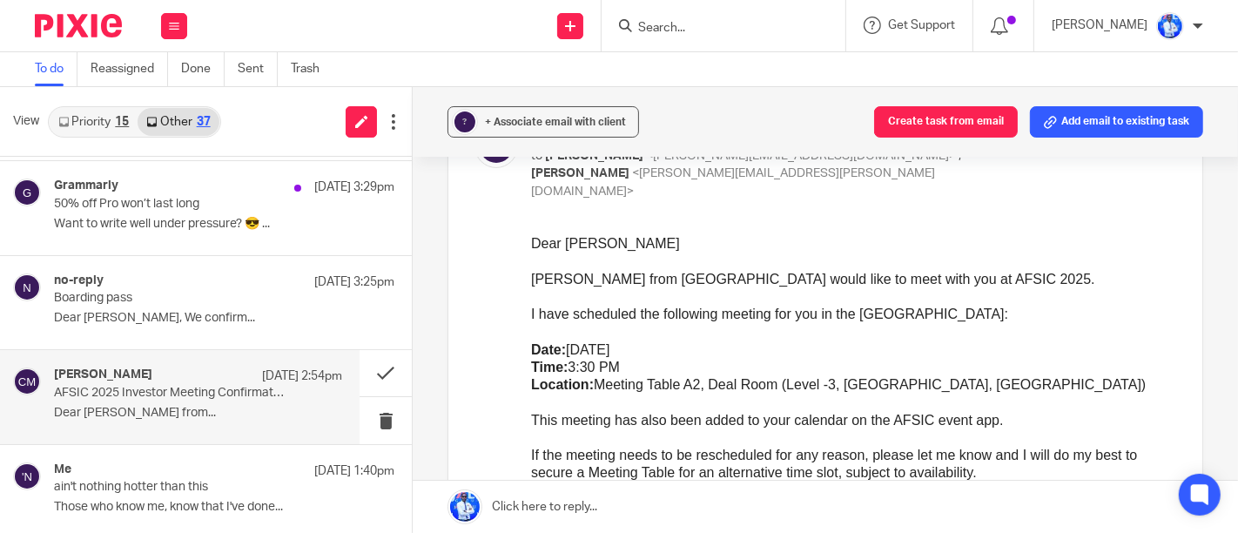
scroll to position [126, 0]
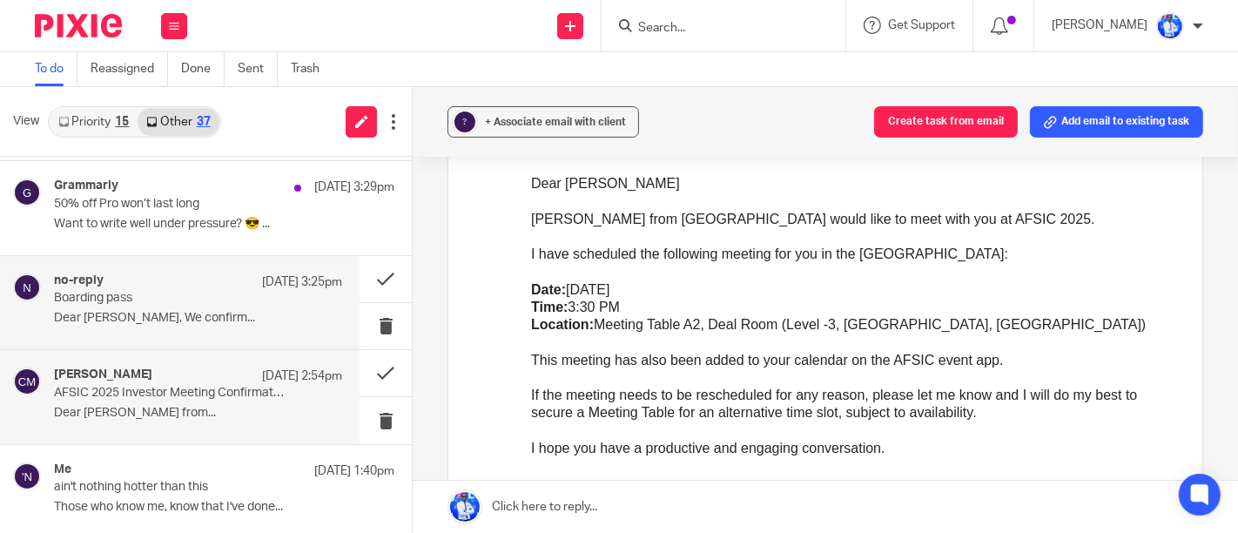
click at [280, 287] on div "no-reply 10 Oct 3:25pm Boarding pass Dear Jean Felix Nkundimana, We confirm..." at bounding box center [198, 302] width 288 height 58
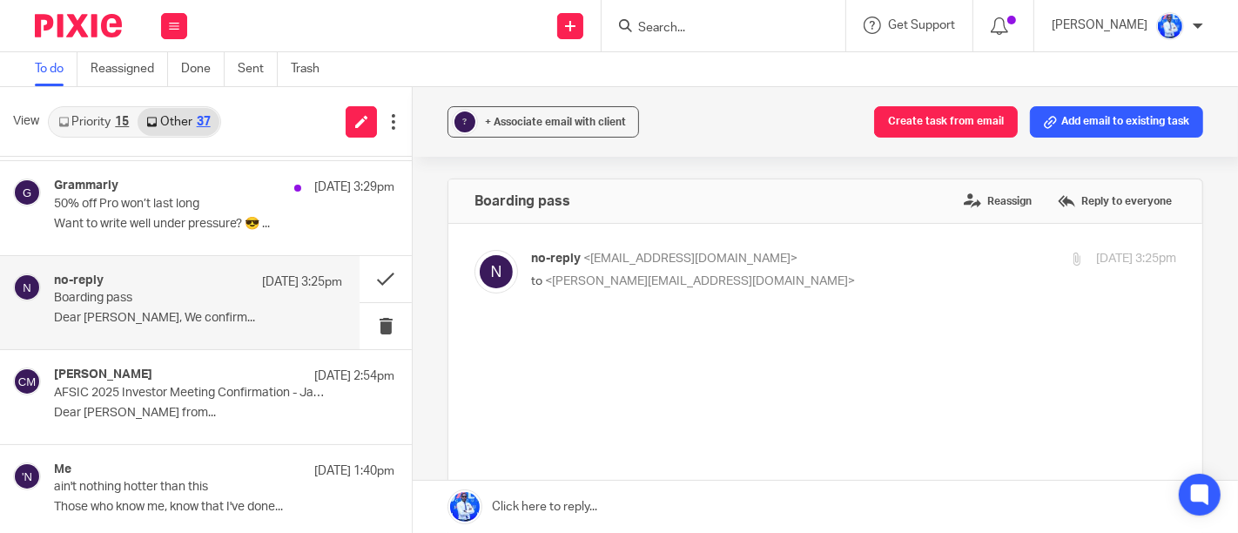
scroll to position [0, 0]
click at [359, 282] on button at bounding box center [385, 279] width 52 height 46
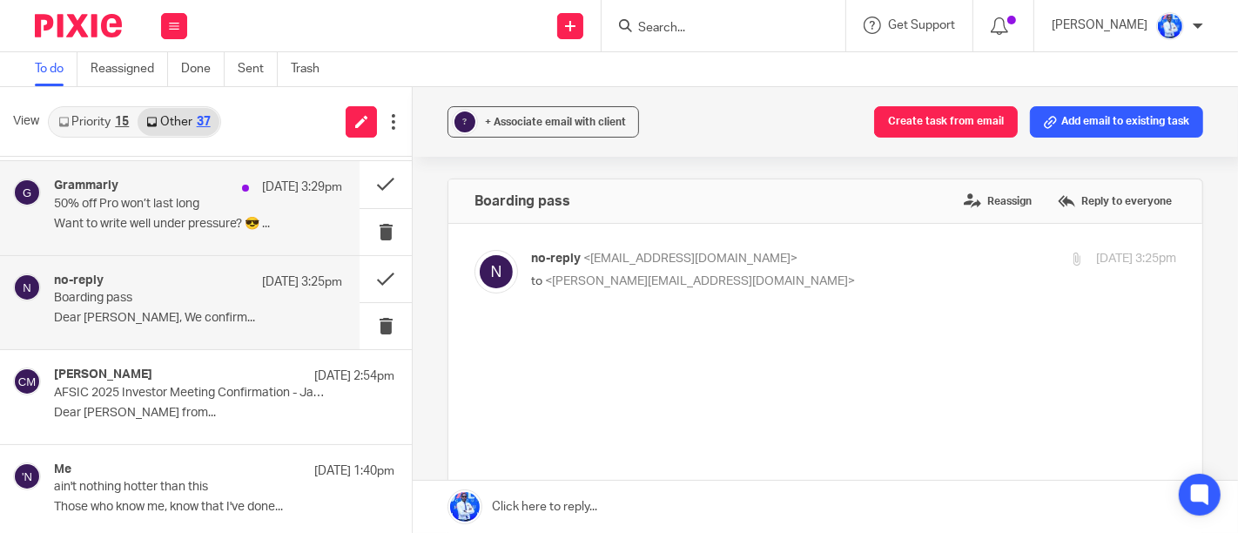
scroll to position [1599, 0]
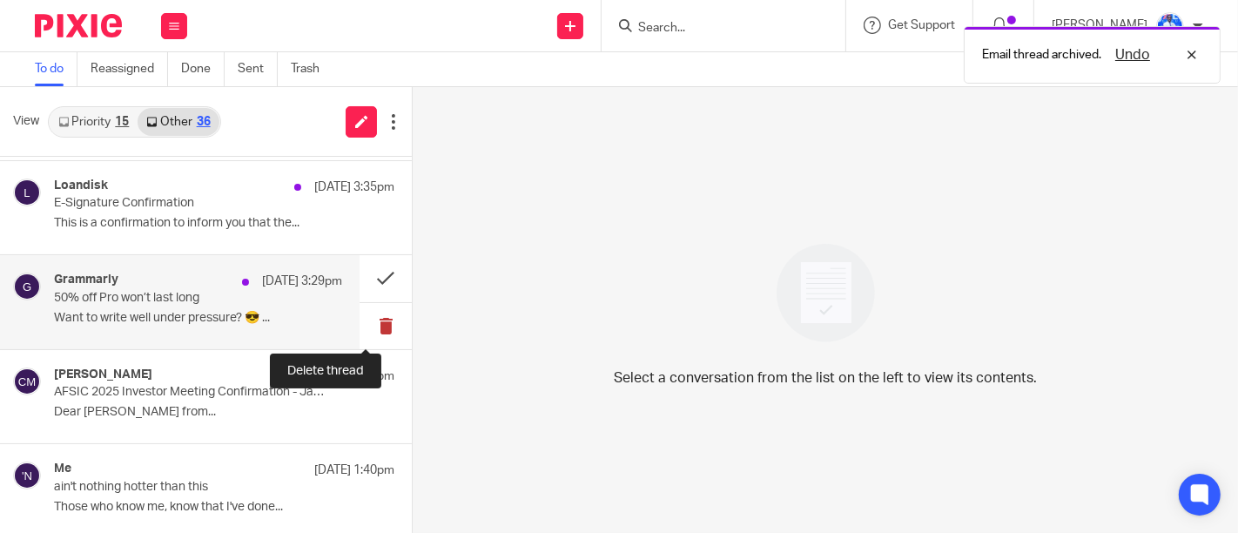
click at [361, 322] on button at bounding box center [385, 326] width 52 height 46
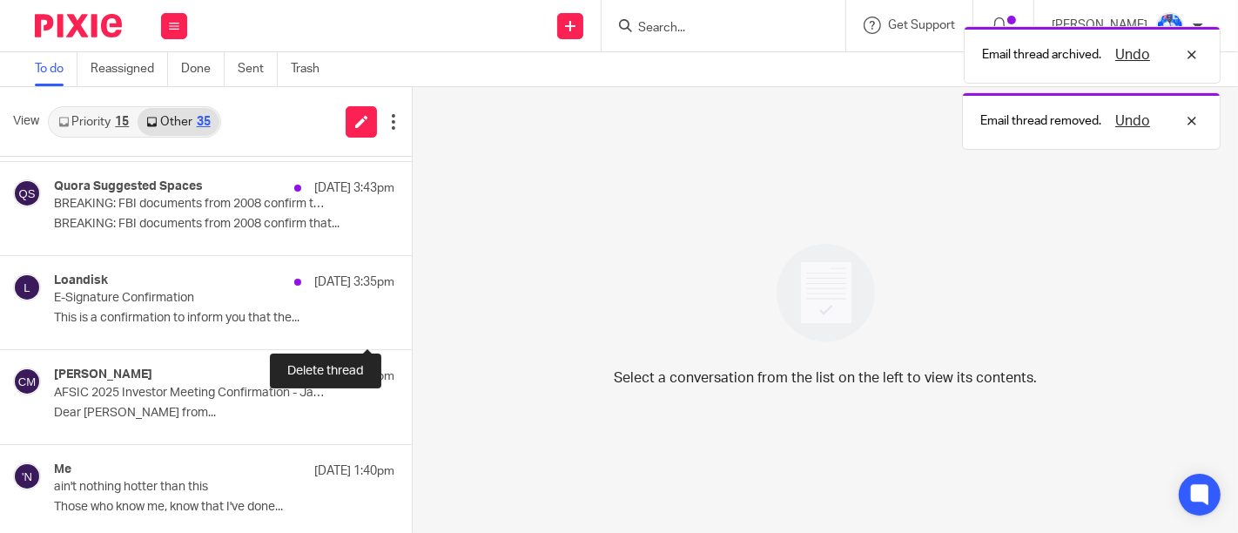
click at [412, 322] on button at bounding box center [419, 326] width 14 height 46
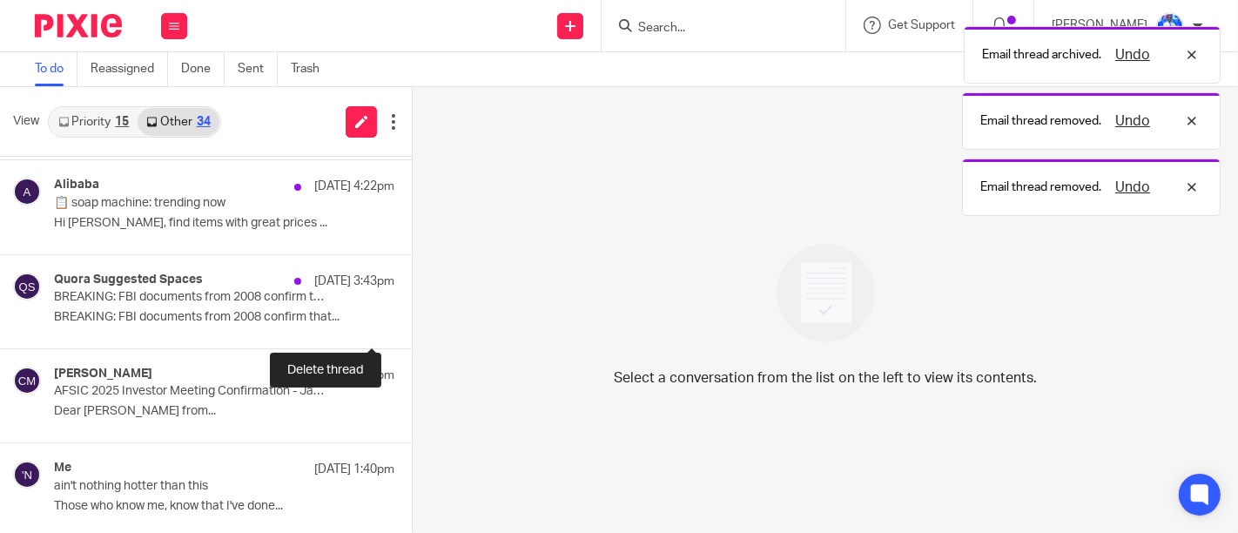
click at [412, 322] on button at bounding box center [419, 325] width 14 height 46
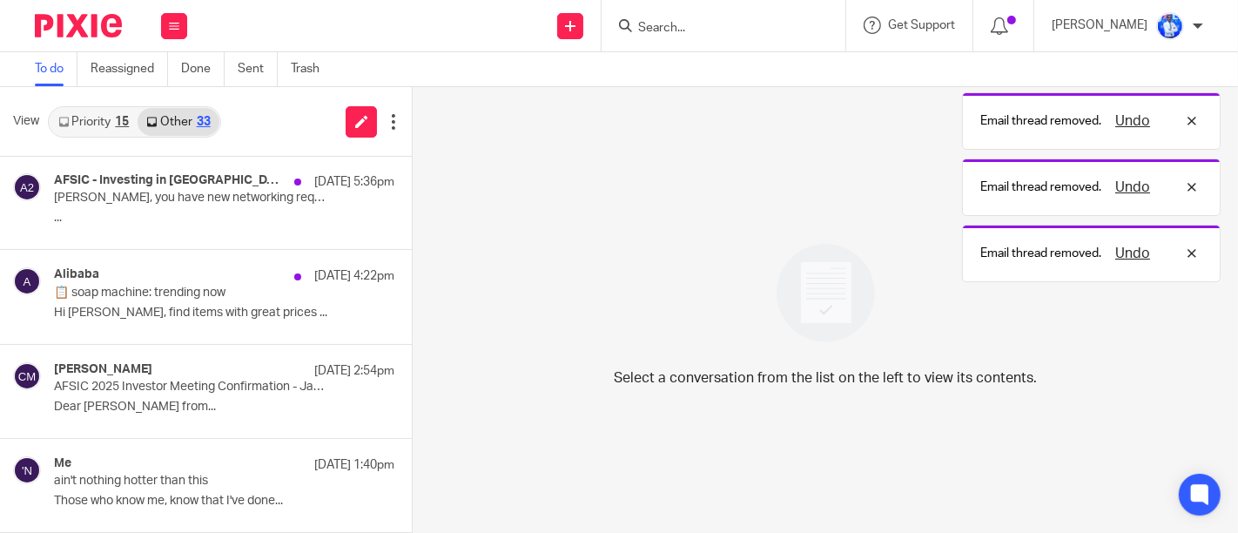
scroll to position [1317, 0]
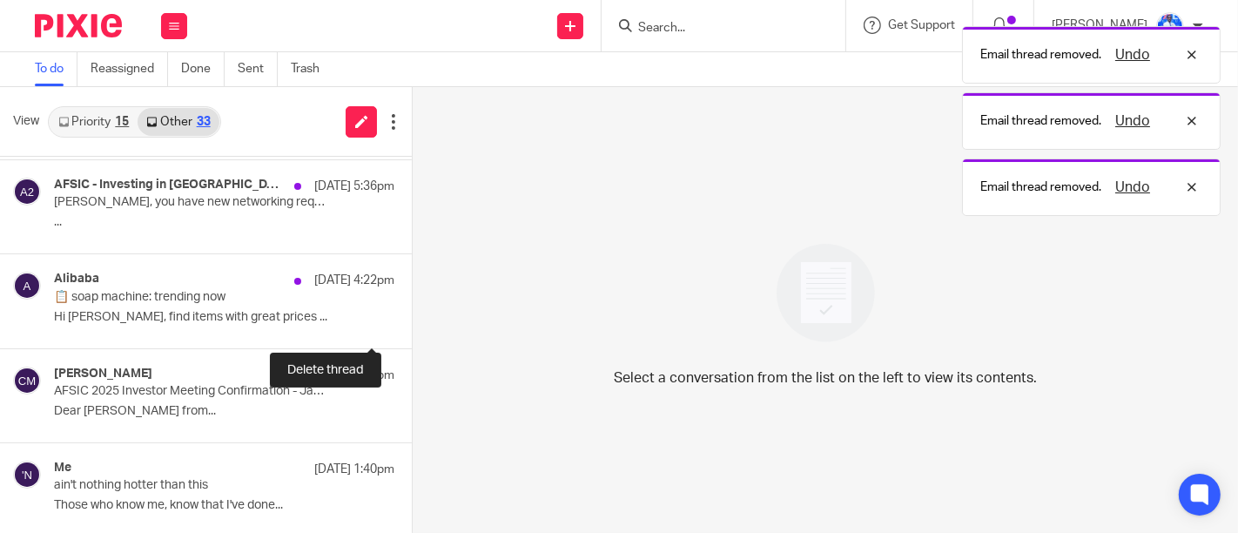
click at [412, 322] on button at bounding box center [419, 325] width 14 height 46
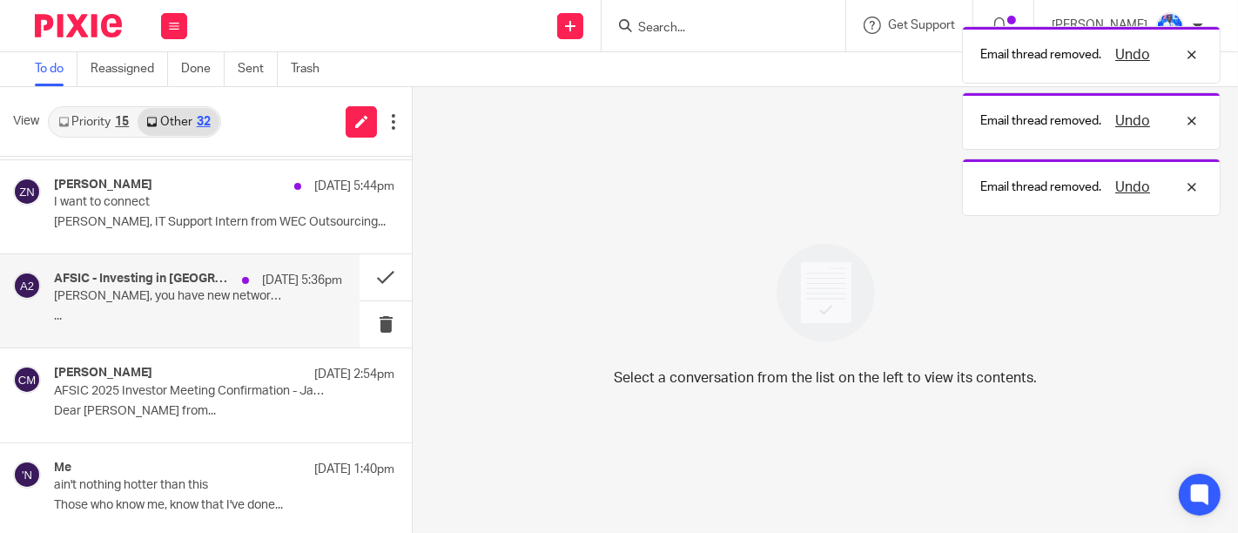
click at [234, 293] on p "[PERSON_NAME], you have new networking requests" at bounding box center [169, 296] width 231 height 15
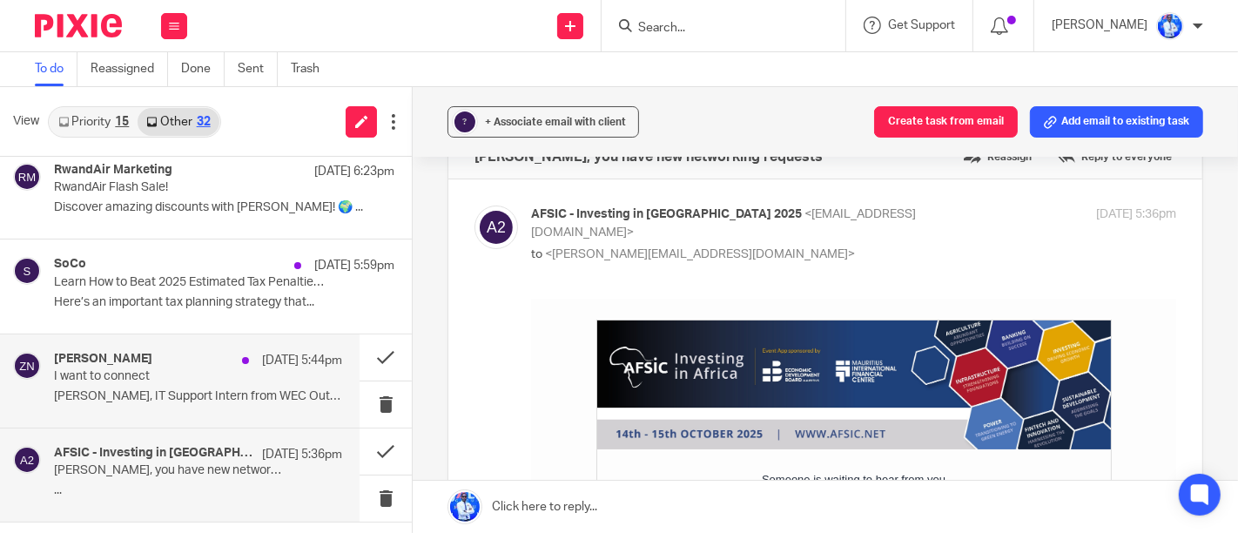
scroll to position [1046, 0]
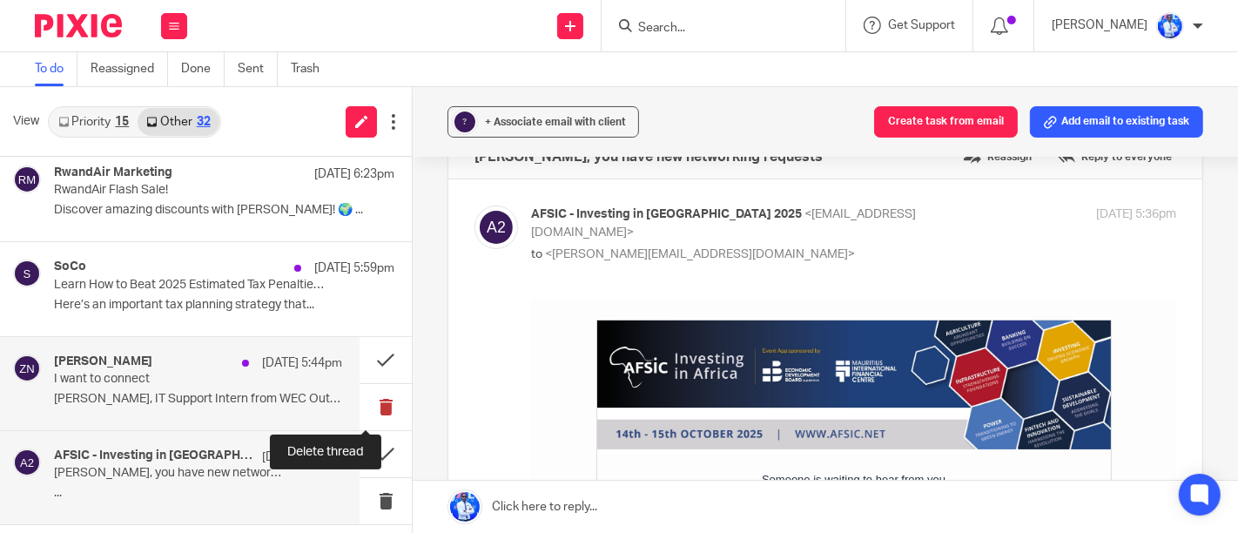
click at [370, 399] on button at bounding box center [385, 407] width 52 height 46
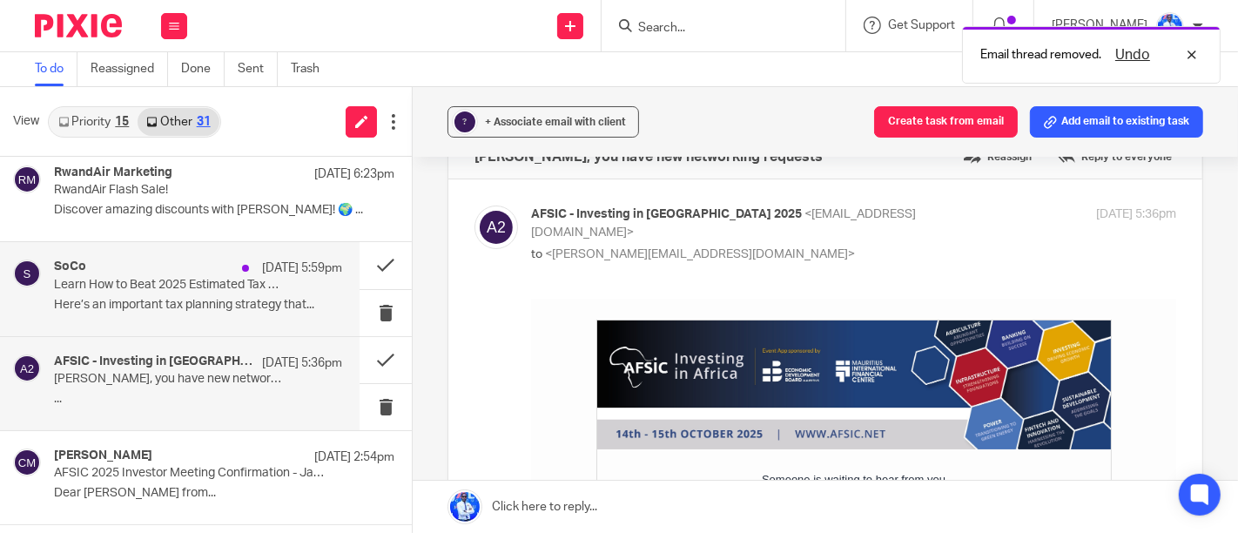
click at [279, 311] on div "SoCo 10 Oct 5:59pm Learn How to Beat 2025 Estimated Tax Penalties Instantly, To…" at bounding box center [198, 288] width 288 height 58
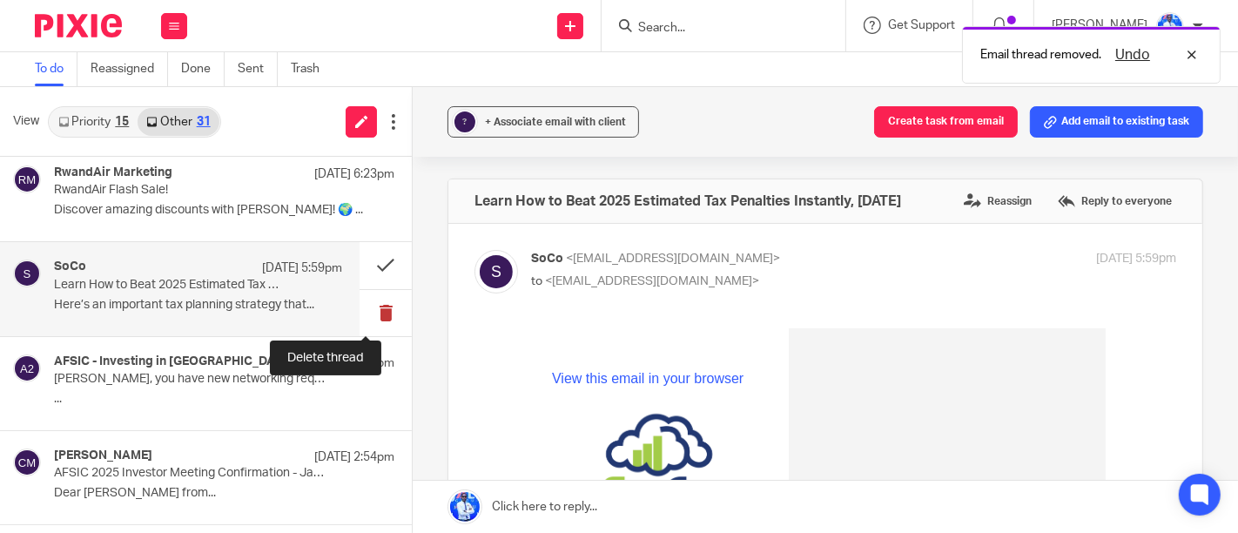
scroll to position [0, 0]
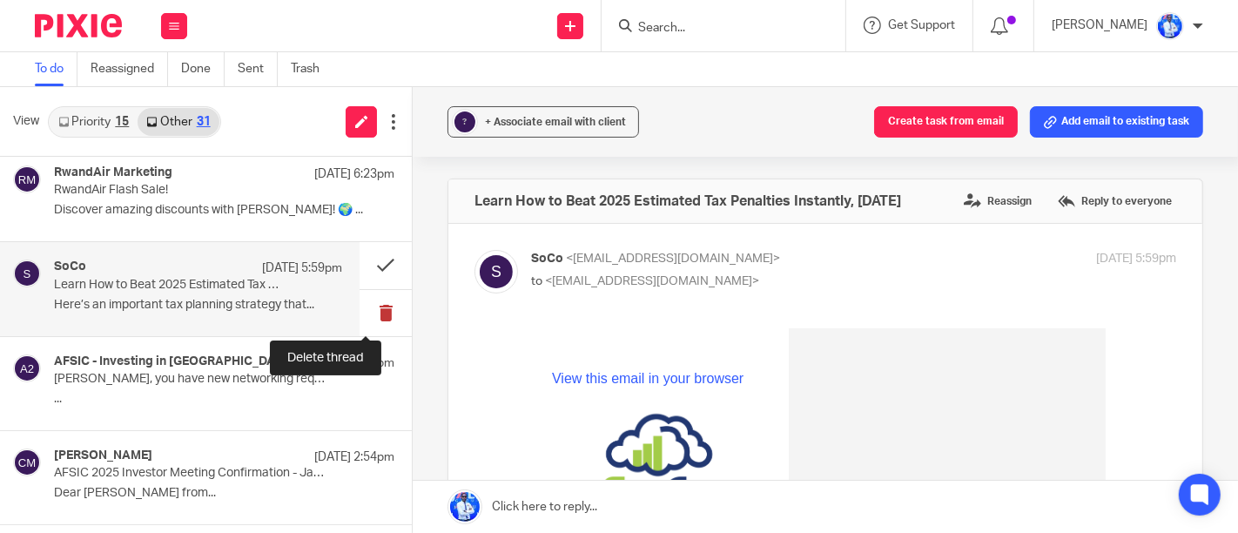
click at [369, 306] on button at bounding box center [385, 313] width 52 height 46
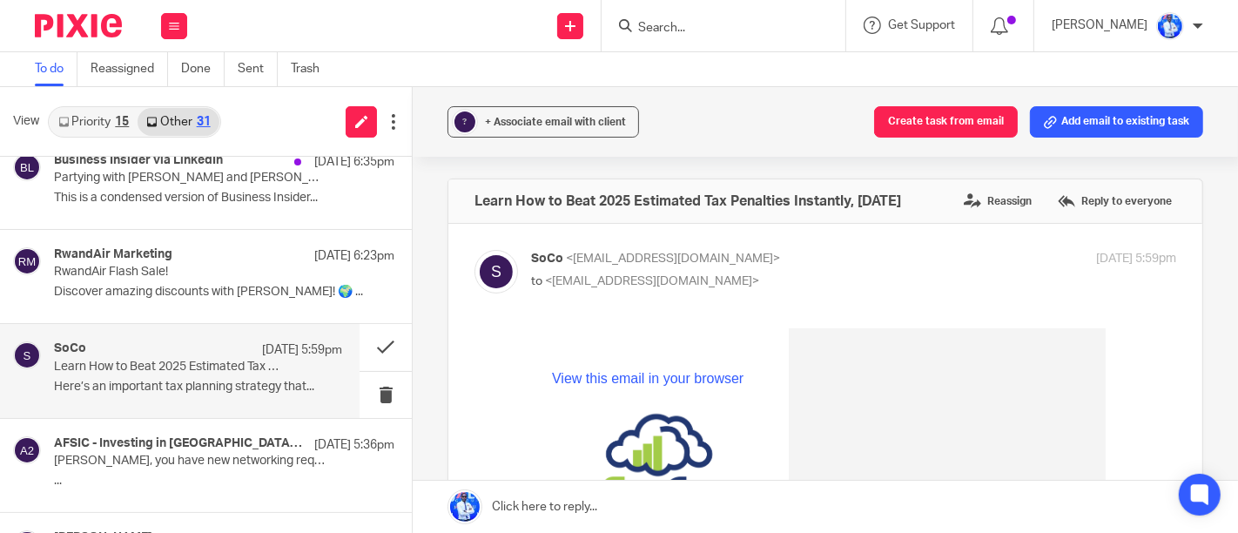
scroll to position [962, 0]
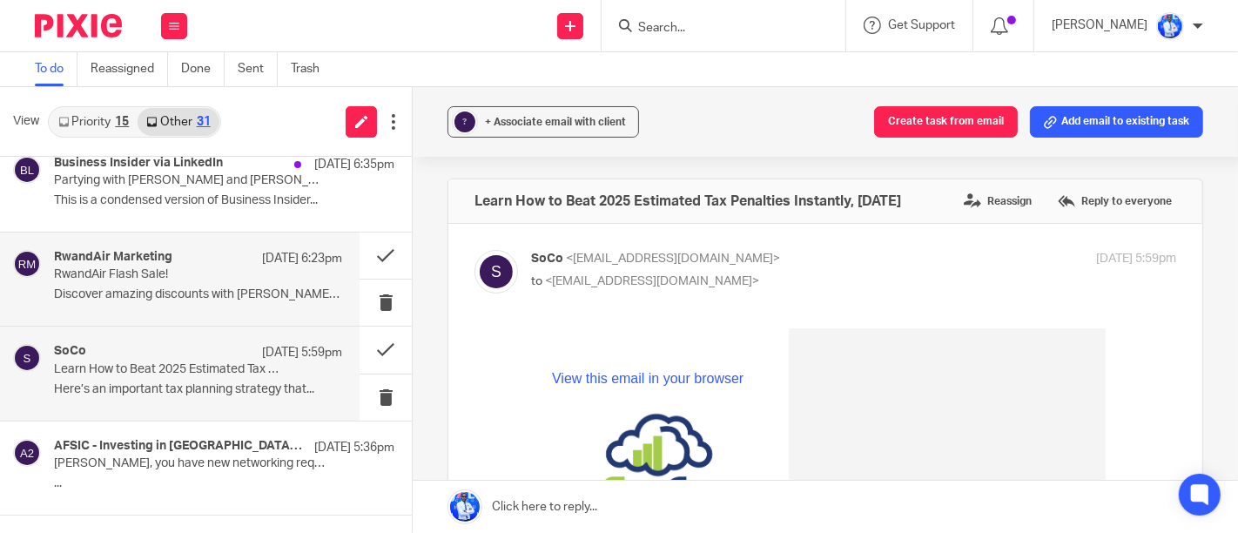
click at [248, 274] on p "RwandAir Flash Sale!" at bounding box center [169, 274] width 231 height 15
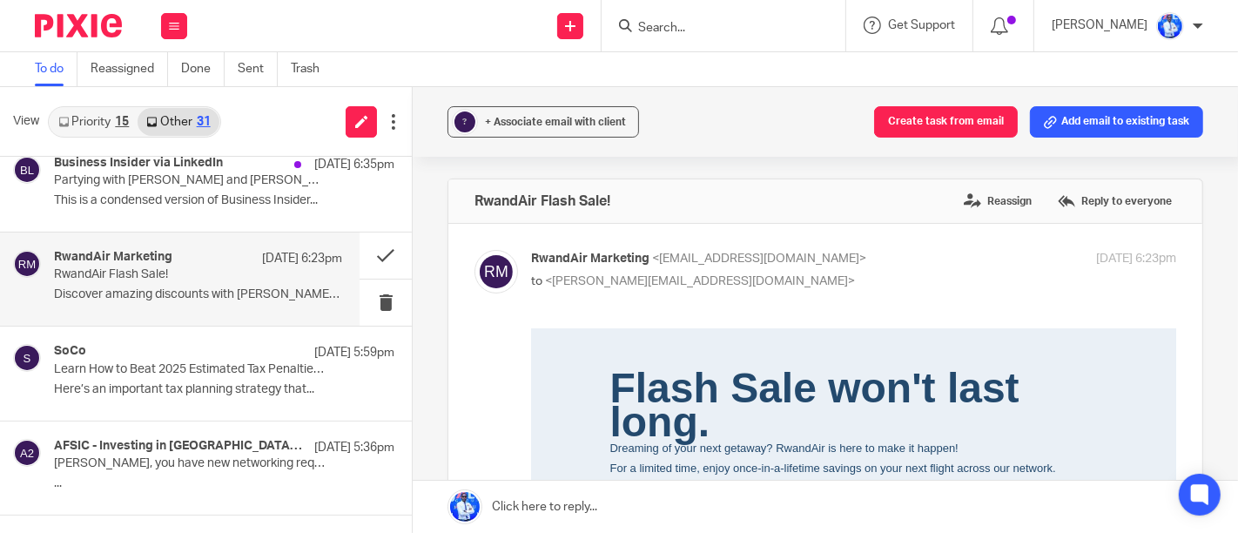
scroll to position [0, 0]
click at [365, 289] on button at bounding box center [385, 302] width 52 height 46
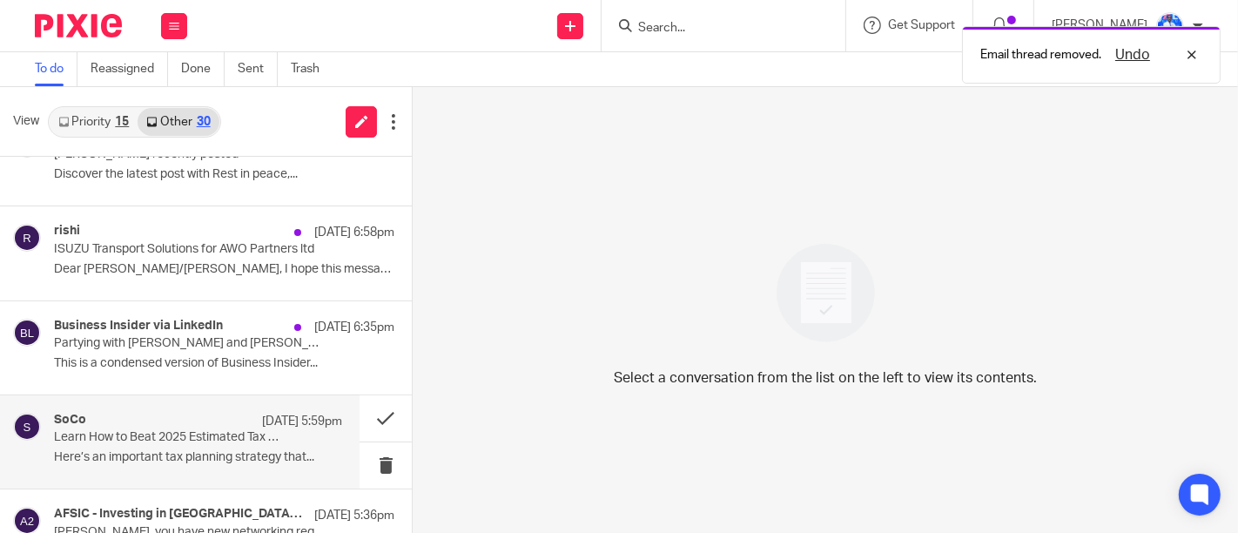
scroll to position [797, 0]
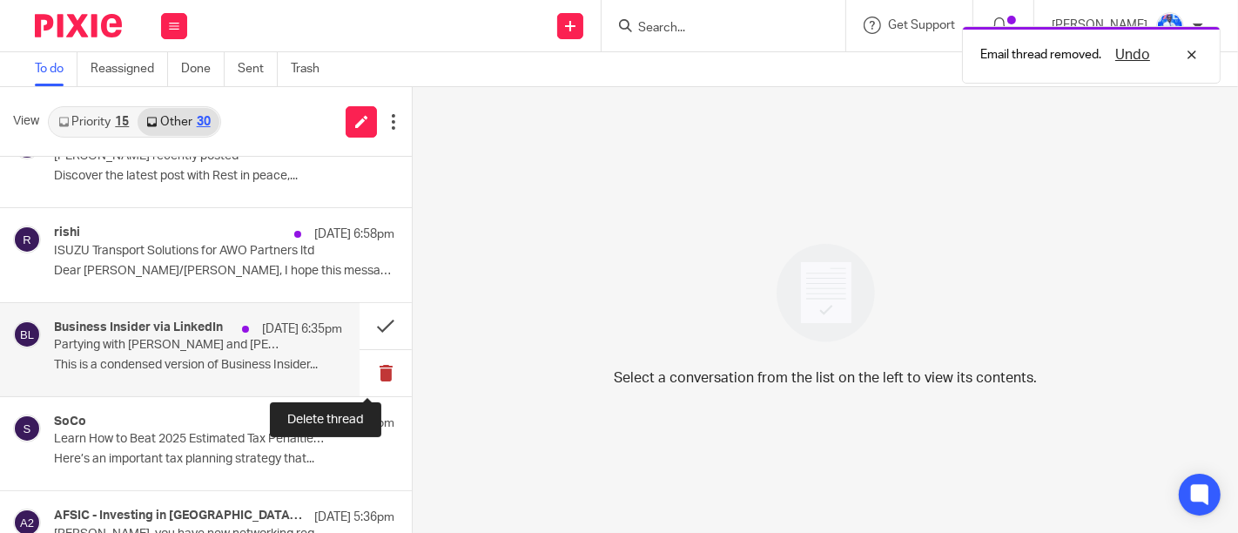
click at [370, 372] on button at bounding box center [385, 373] width 52 height 46
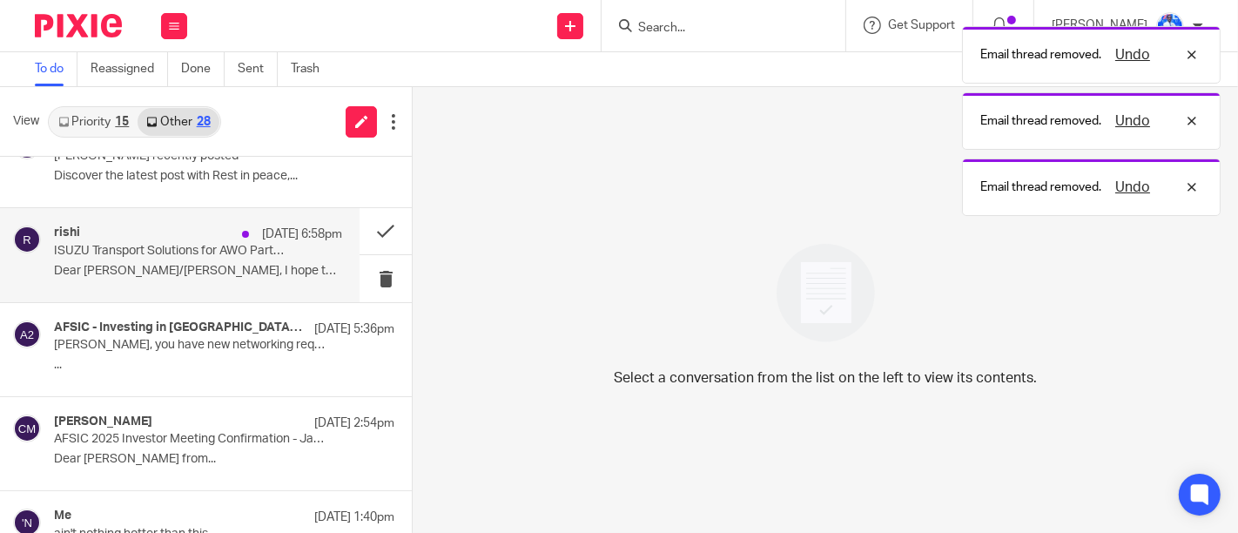
click at [292, 269] on p "Dear Sir/Madam, I hope this message finds you..." at bounding box center [198, 271] width 288 height 15
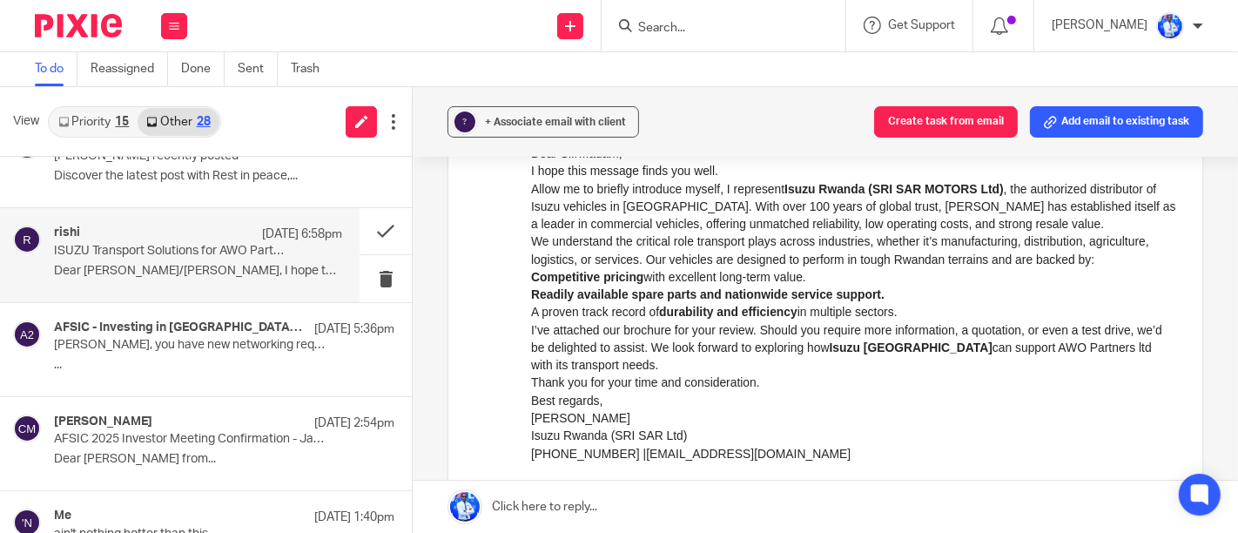
scroll to position [185, 0]
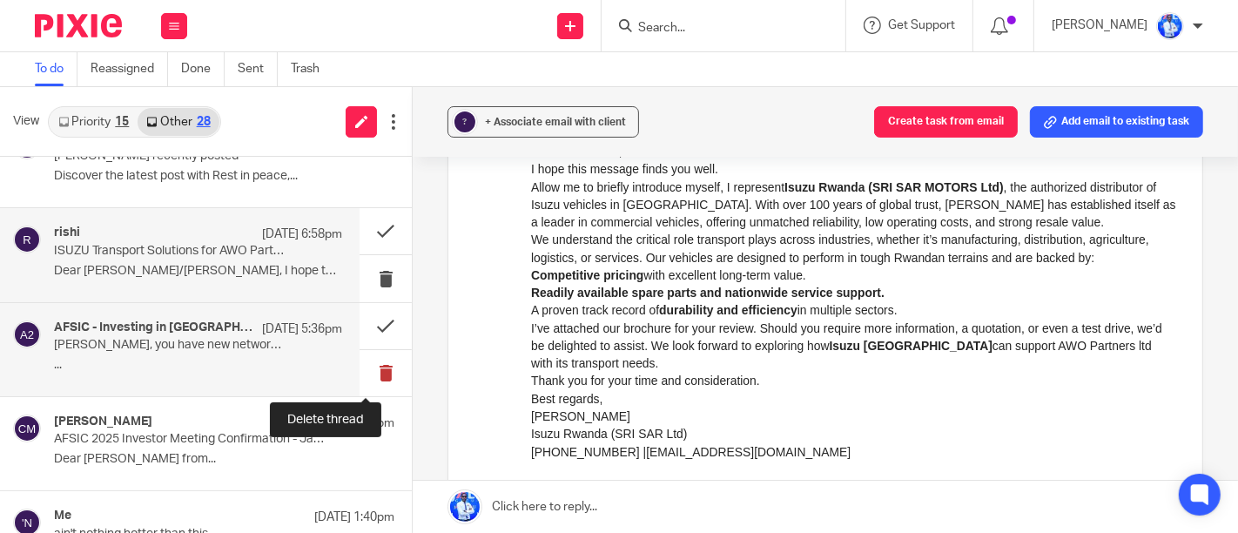
click at [360, 373] on button at bounding box center [385, 373] width 52 height 46
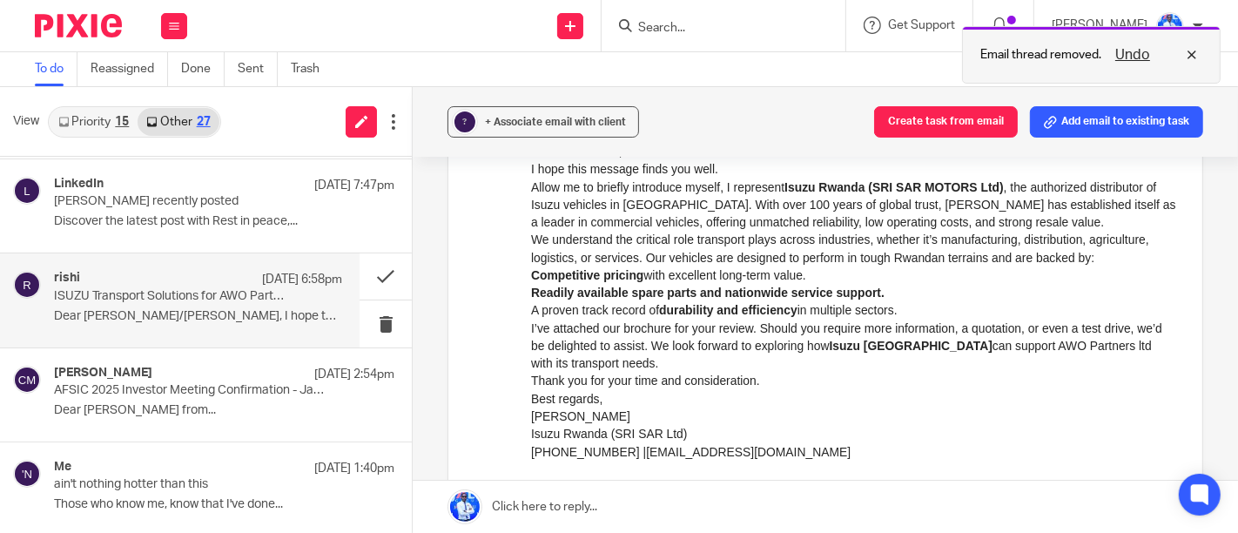
click at [1134, 51] on button "Undo" at bounding box center [1132, 54] width 45 height 21
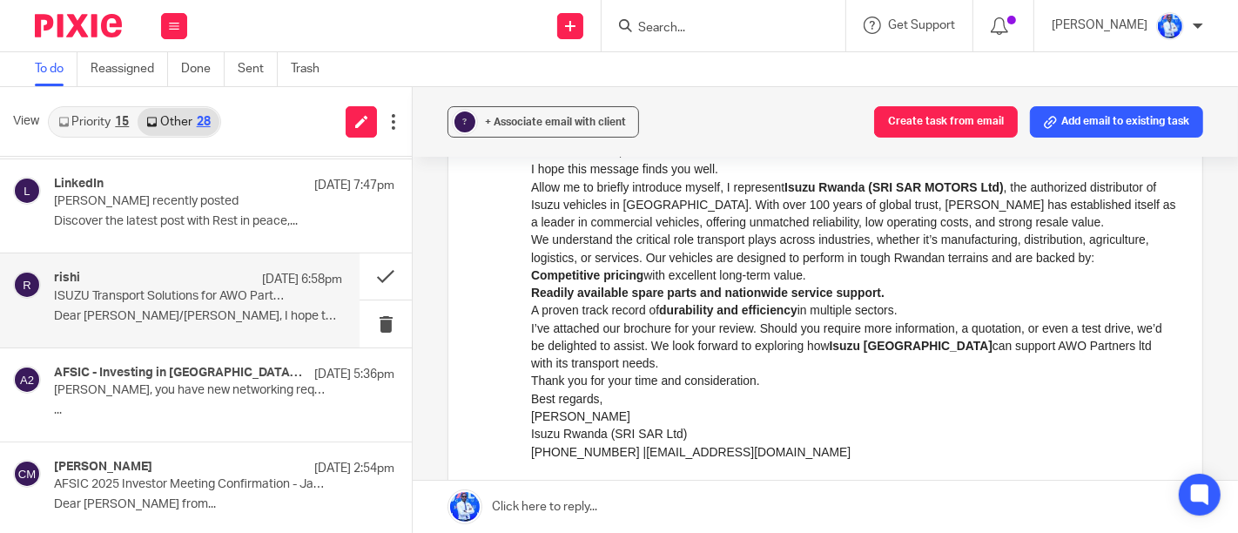
scroll to position [797, 0]
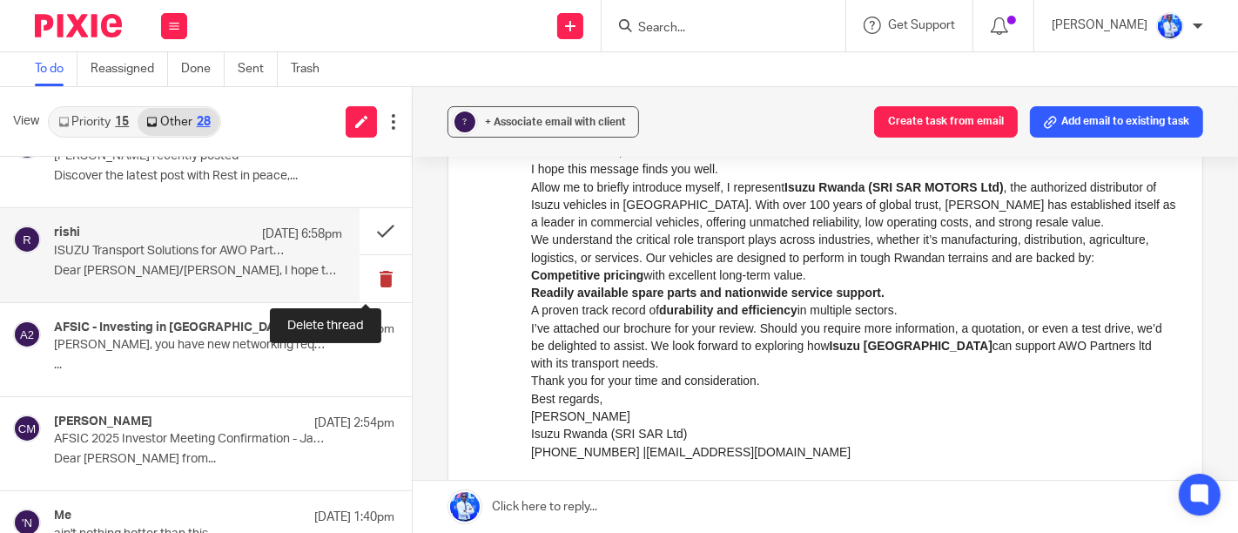
click at [366, 274] on button at bounding box center [385, 278] width 52 height 46
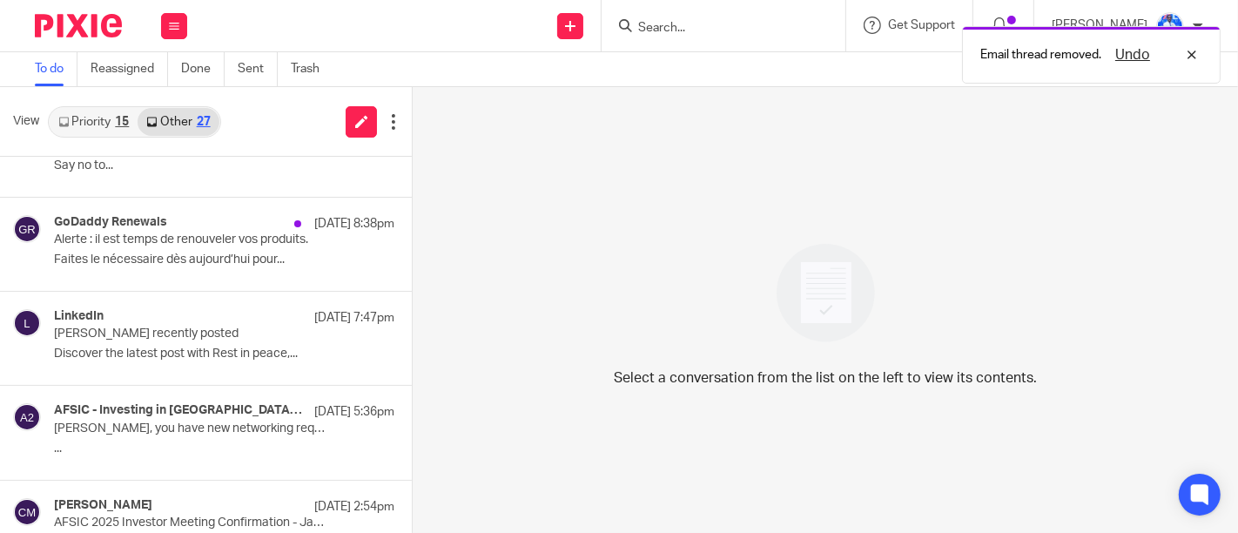
scroll to position [614, 0]
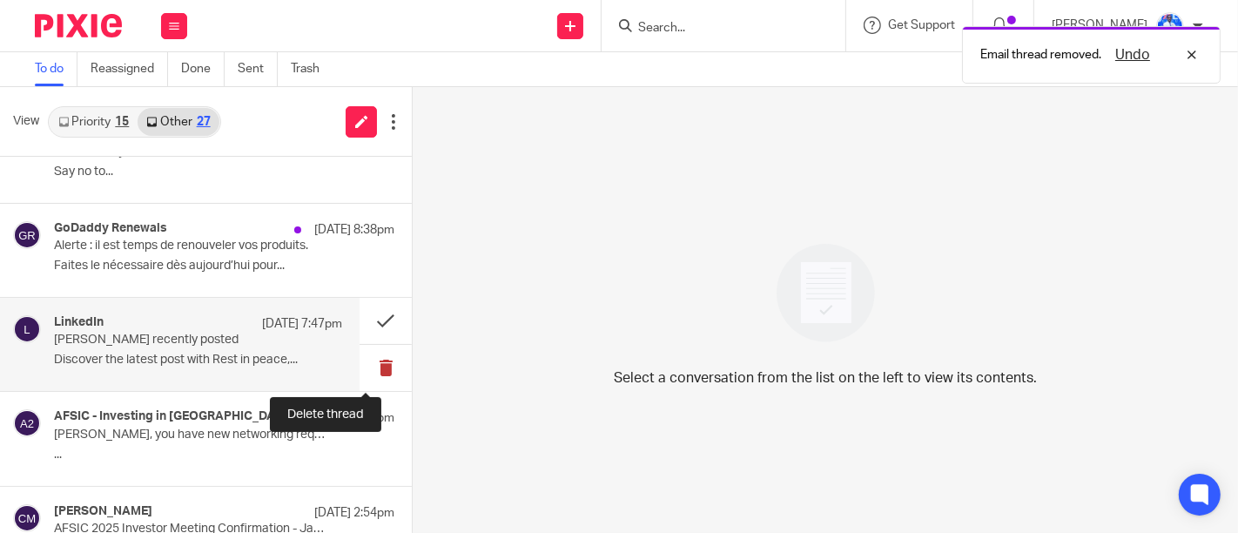
click at [369, 364] on button at bounding box center [385, 368] width 52 height 46
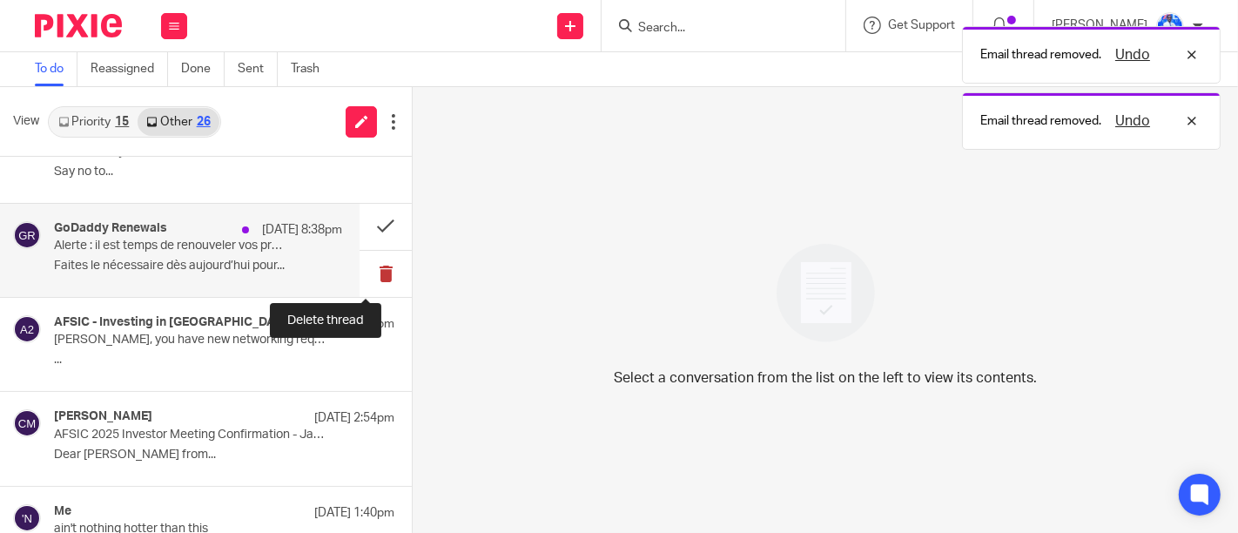
click at [369, 269] on button at bounding box center [385, 274] width 52 height 46
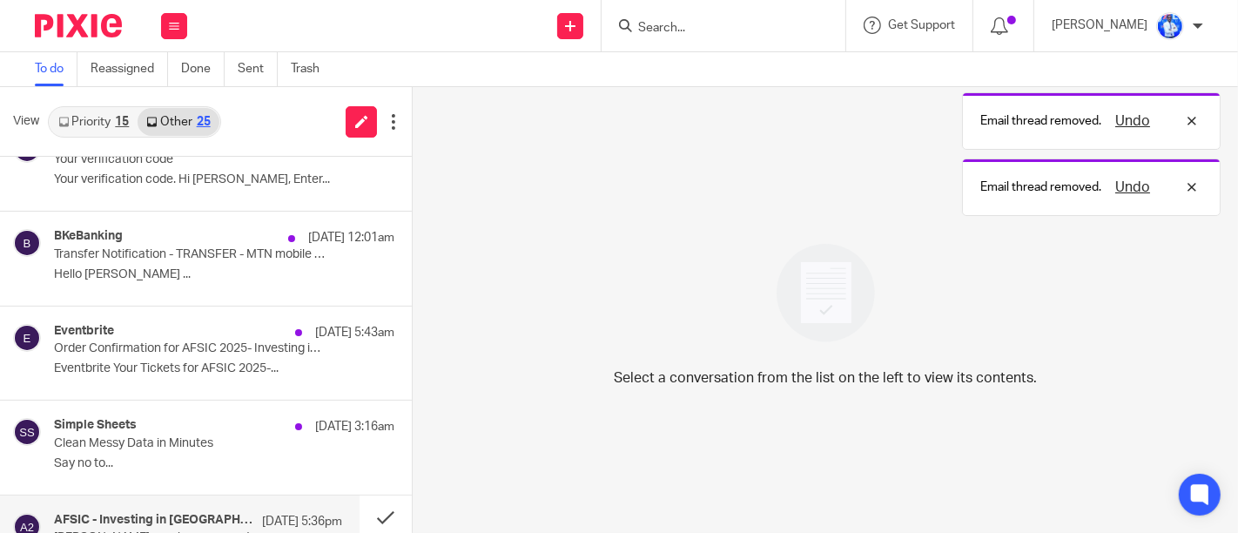
scroll to position [320, 0]
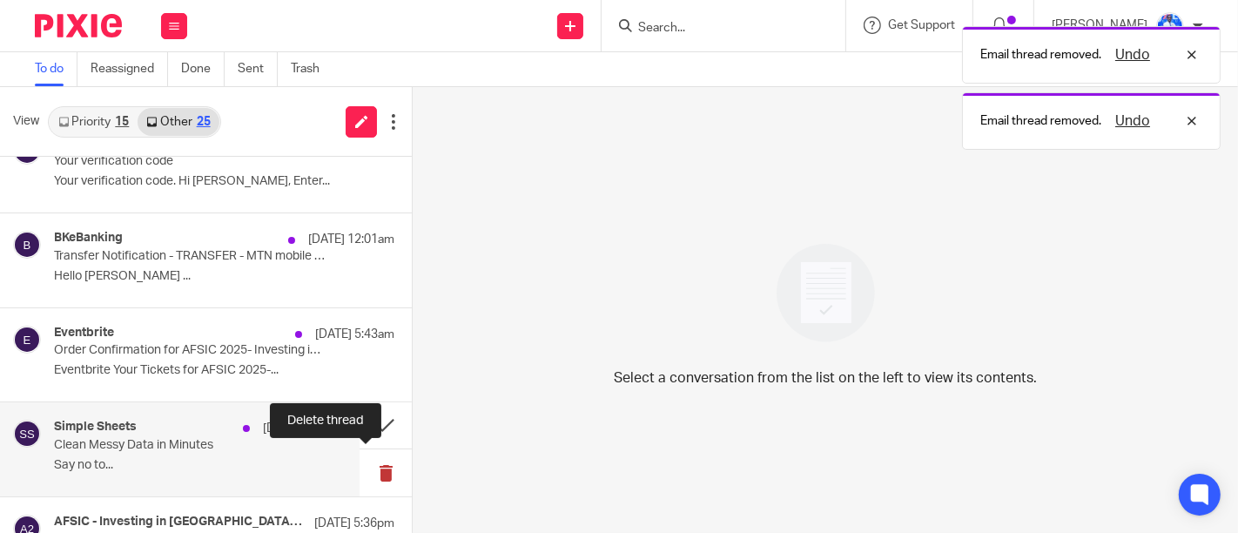
click at [373, 467] on button at bounding box center [385, 472] width 52 height 46
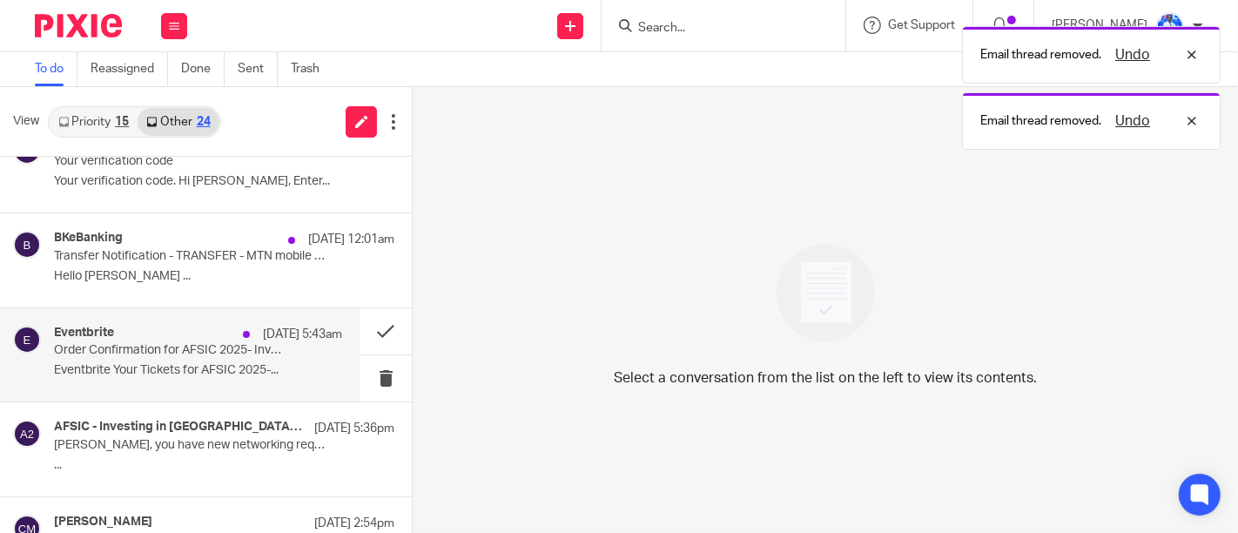
click at [239, 366] on p "Eventbrite Your Tickets for AFSIC 2025-..." at bounding box center [198, 370] width 288 height 15
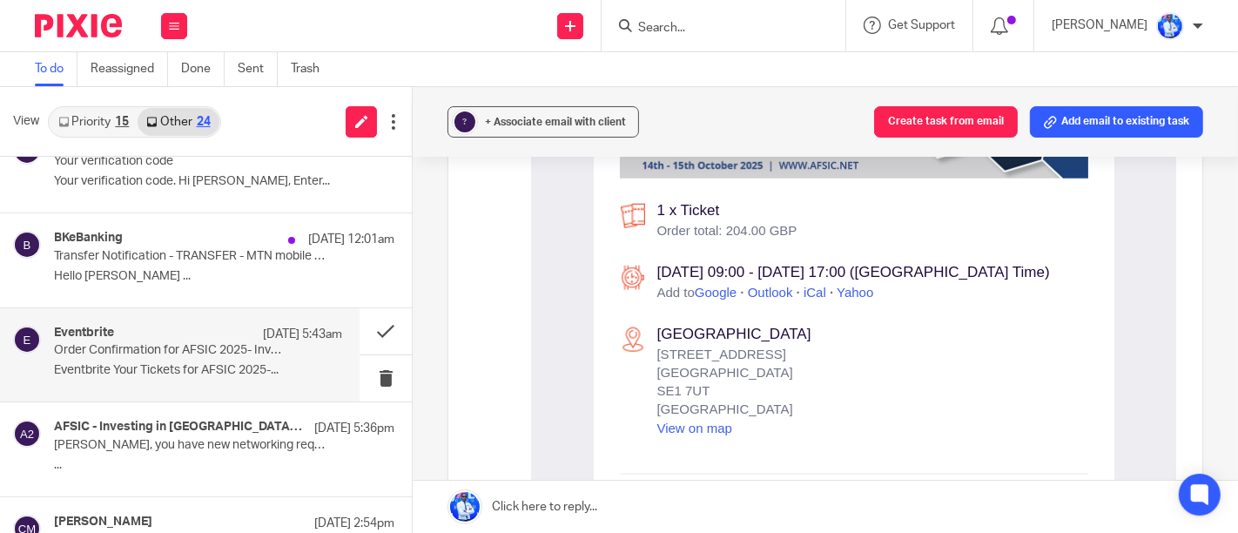
scroll to position [1475, 0]
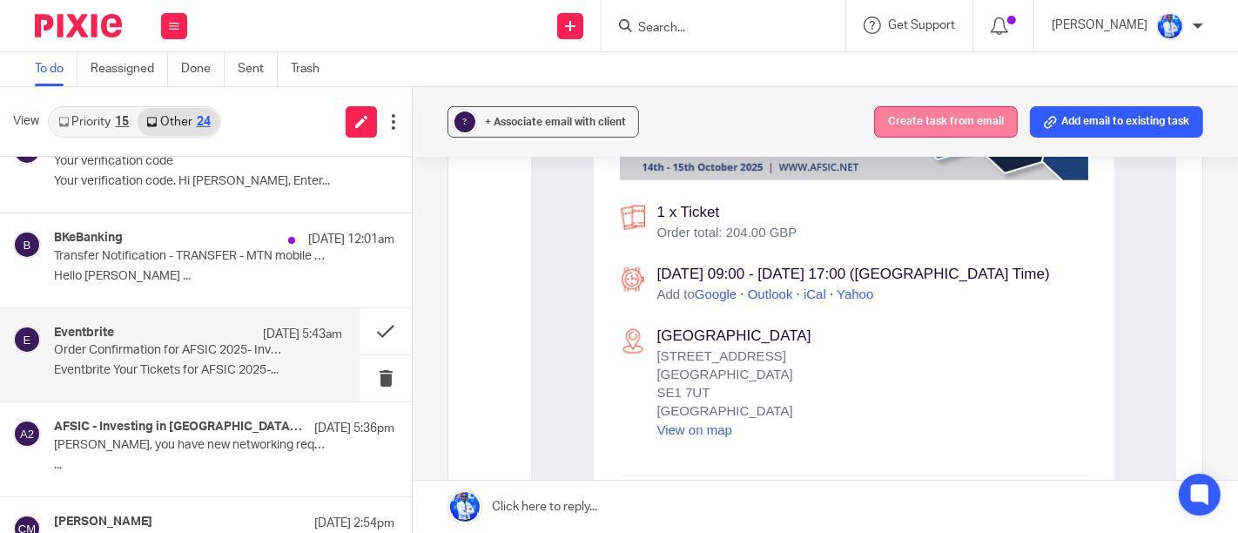
click at [926, 121] on button "Create task from email" at bounding box center [946, 121] width 144 height 31
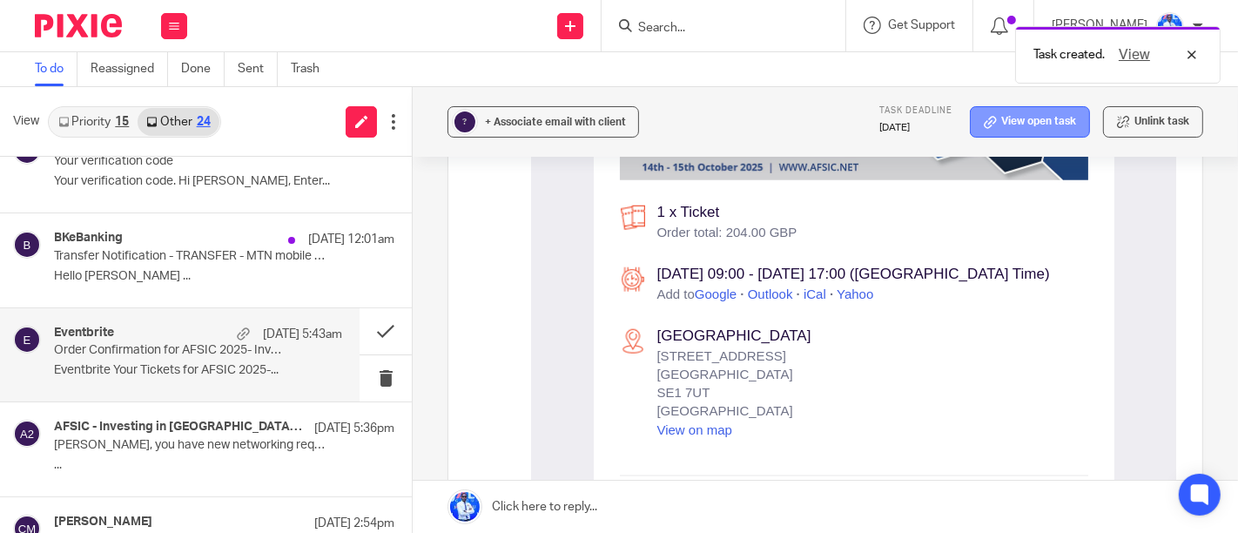
scroll to position [0, 0]
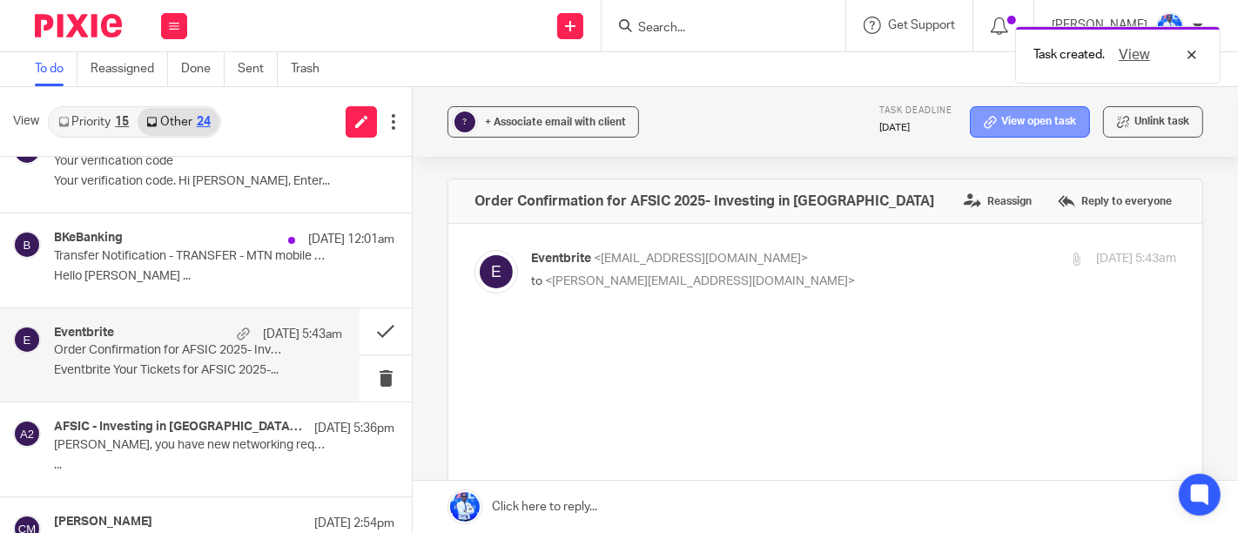
click at [997, 116] on link "View open task" at bounding box center [1030, 121] width 120 height 31
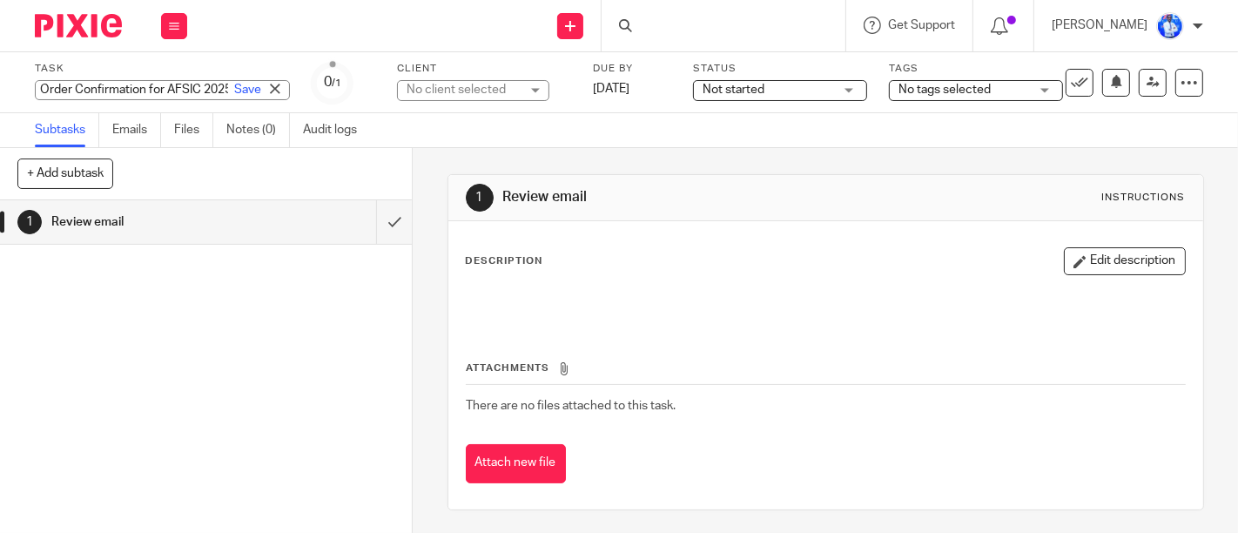
click at [181, 75] on div "Task Order Confirmation for AFSIC 2025- Investing in Africa Save Order Confirma…" at bounding box center [162, 83] width 255 height 42
click at [99, 87] on input "MEETING: Side event" at bounding box center [162, 90] width 255 height 20
type input "MEETING: AFSIC-Side event"
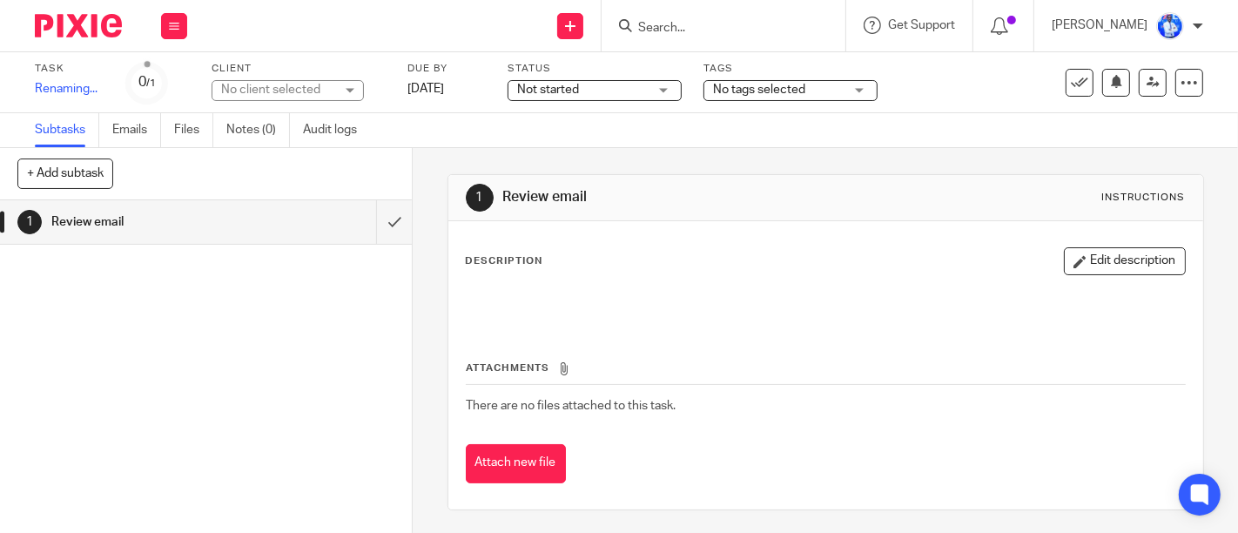
click at [393, 85] on div "Task MEETING: AFSIC-Side event Save Renaming... 0 /1 Client No client selected …" at bounding box center [521, 83] width 973 height 42
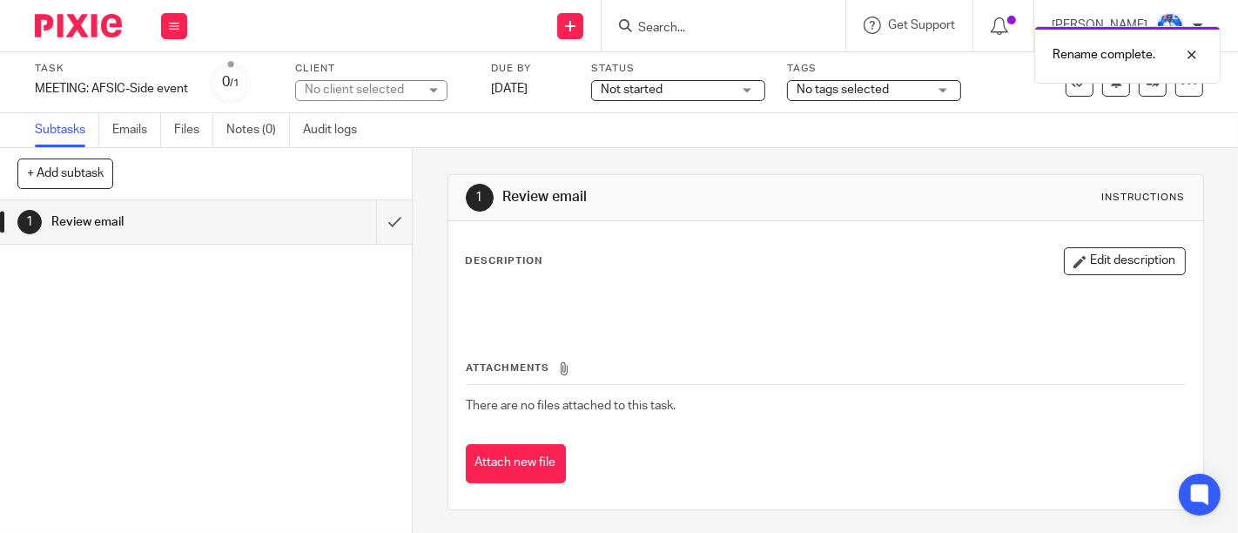
click at [359, 86] on div "No client selected" at bounding box center [361, 89] width 113 height 17
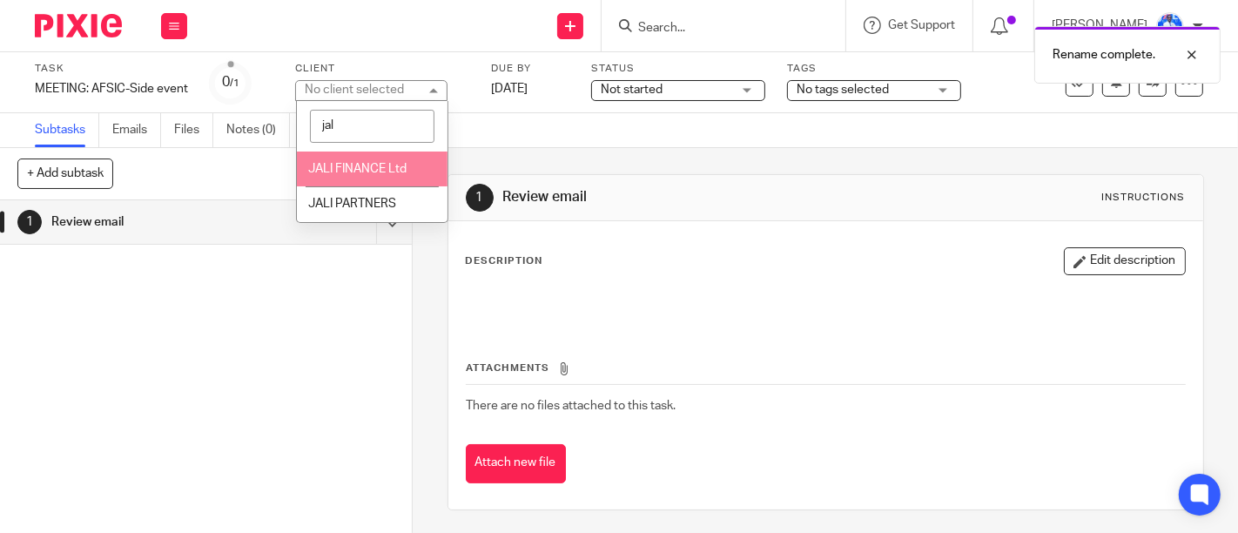
type input "jal"
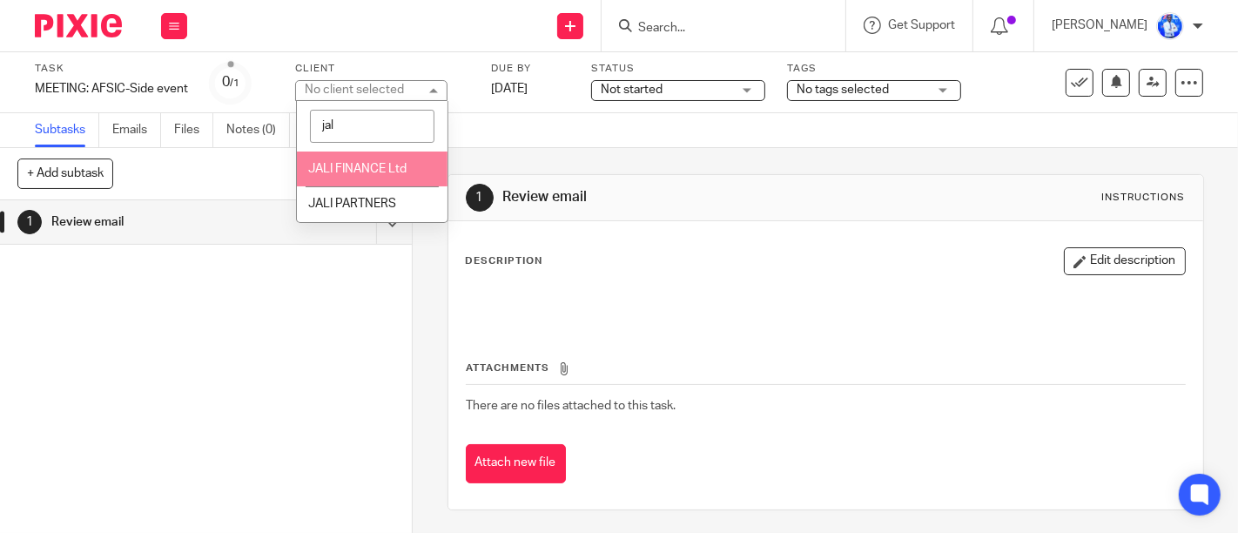
click at [356, 156] on li "JALI FINANCE Ltd" at bounding box center [372, 169] width 151 height 36
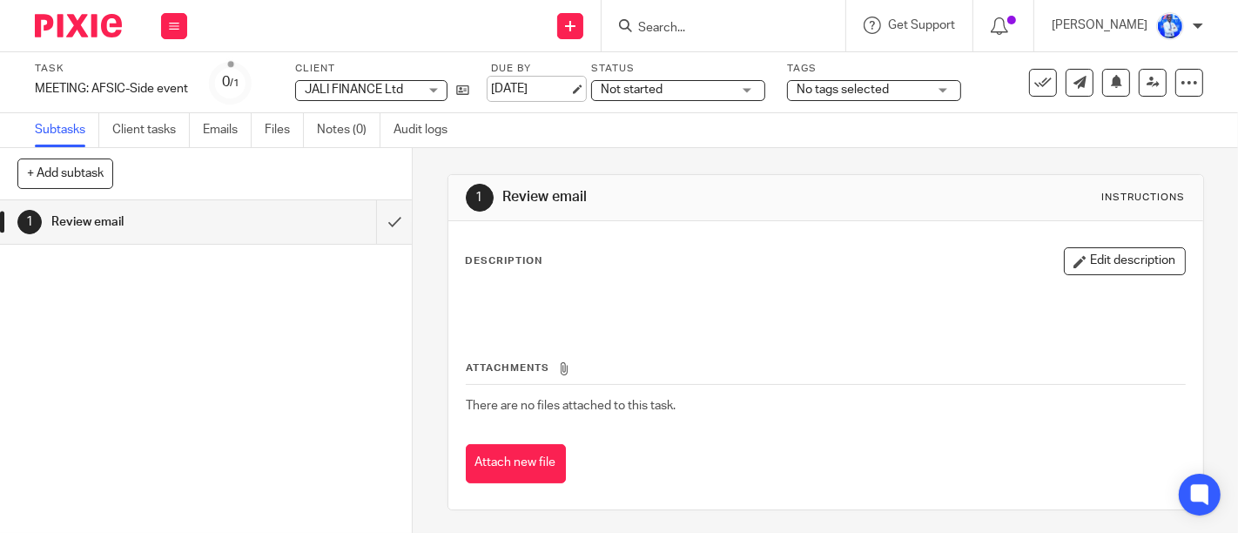
click at [506, 80] on link "[DATE]" at bounding box center [530, 89] width 78 height 18
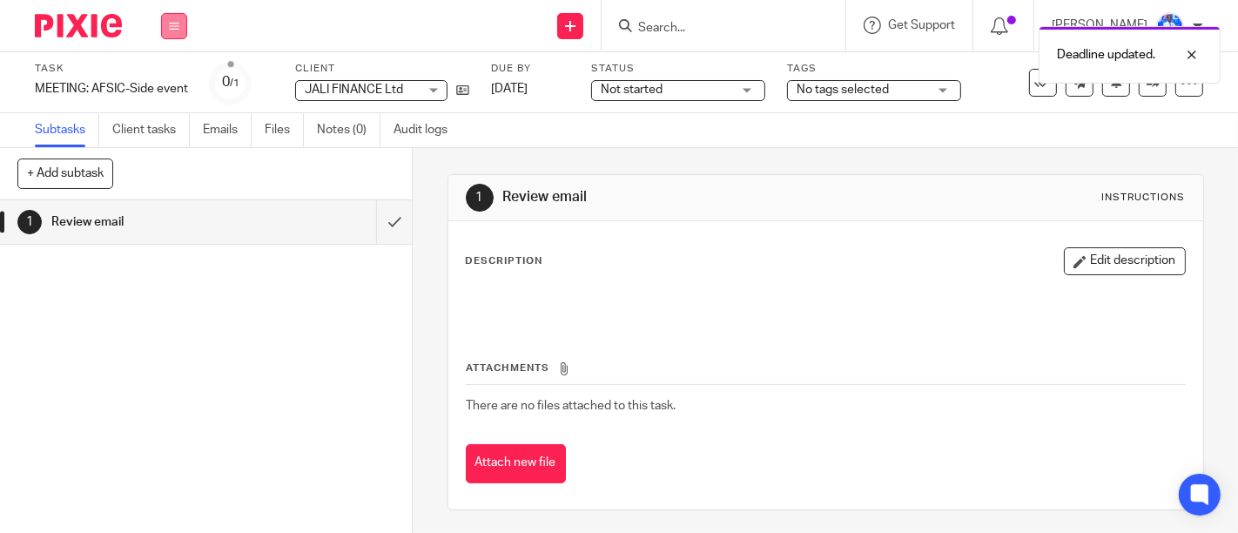
click at [166, 17] on button at bounding box center [174, 26] width 26 height 26
click at [166, 101] on link "Email" at bounding box center [165, 106] width 29 height 12
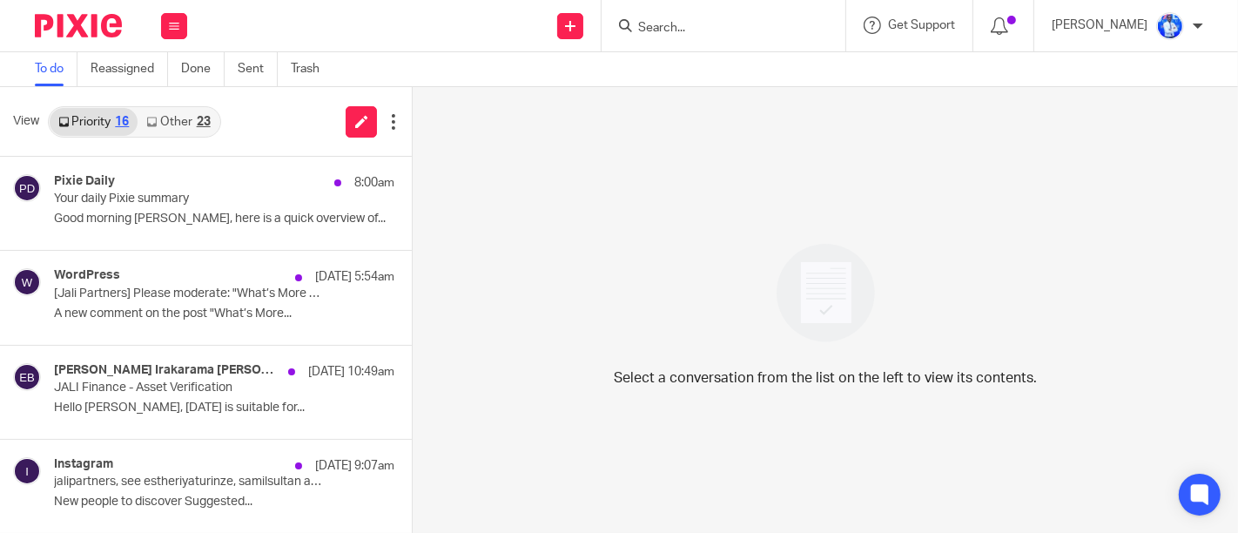
click at [183, 125] on link "Other 23" at bounding box center [178, 122] width 81 height 28
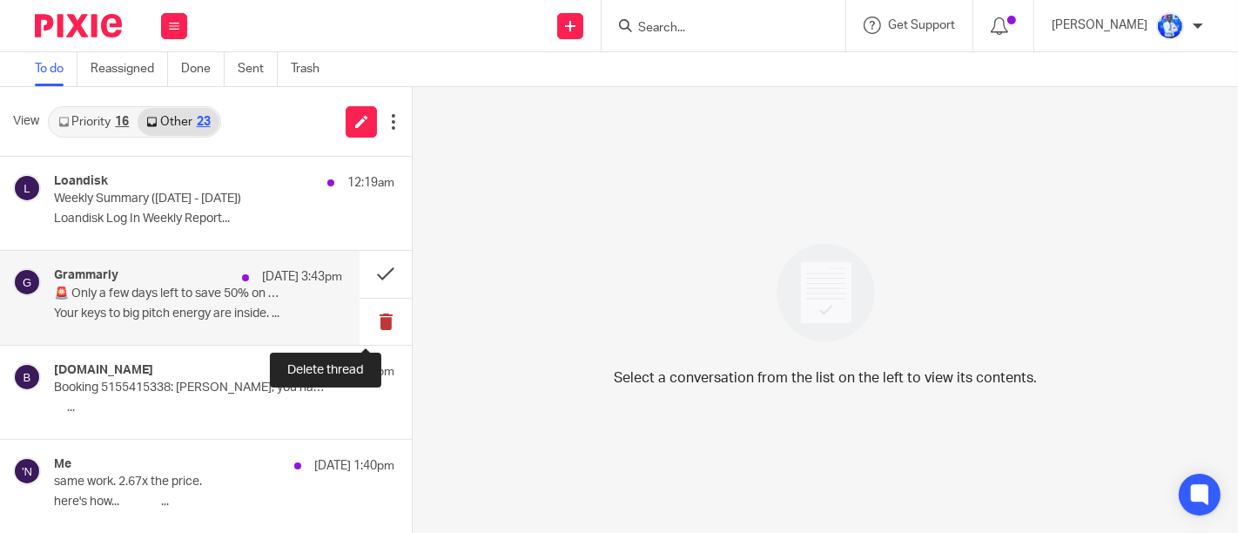
click at [372, 323] on button at bounding box center [385, 322] width 52 height 46
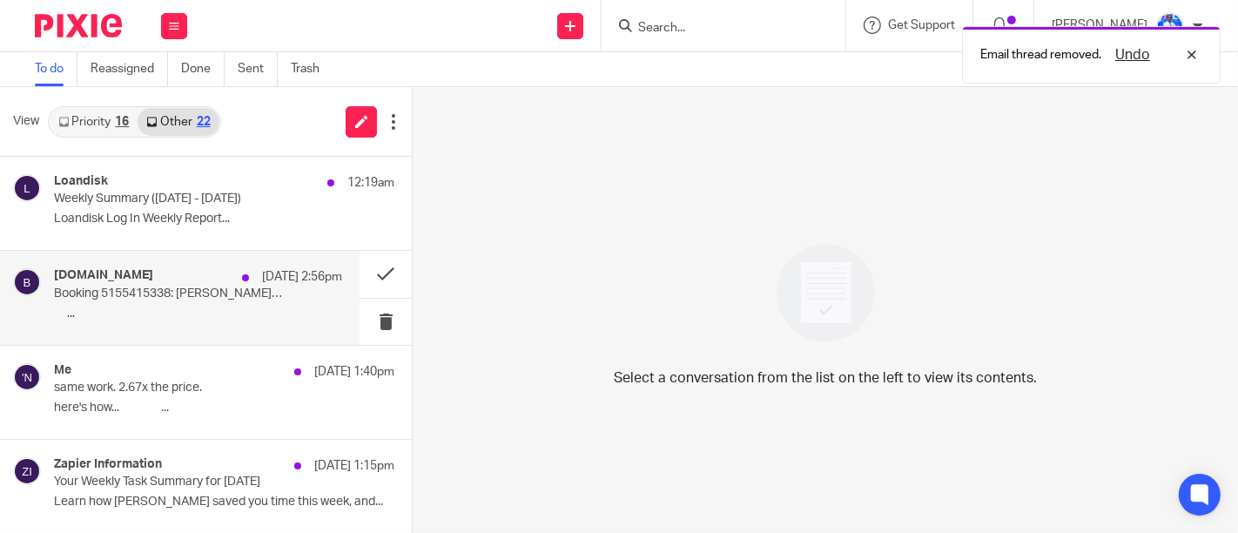
click at [313, 310] on p "‌​‍‎‏﻿ ‌​‍‎‏﻿ ‌​‍‎‏﻿ ‌​‍‎‏﻿ ‌​‍‎‏﻿ ‌​‍‎‏﻿..." at bounding box center [198, 313] width 288 height 15
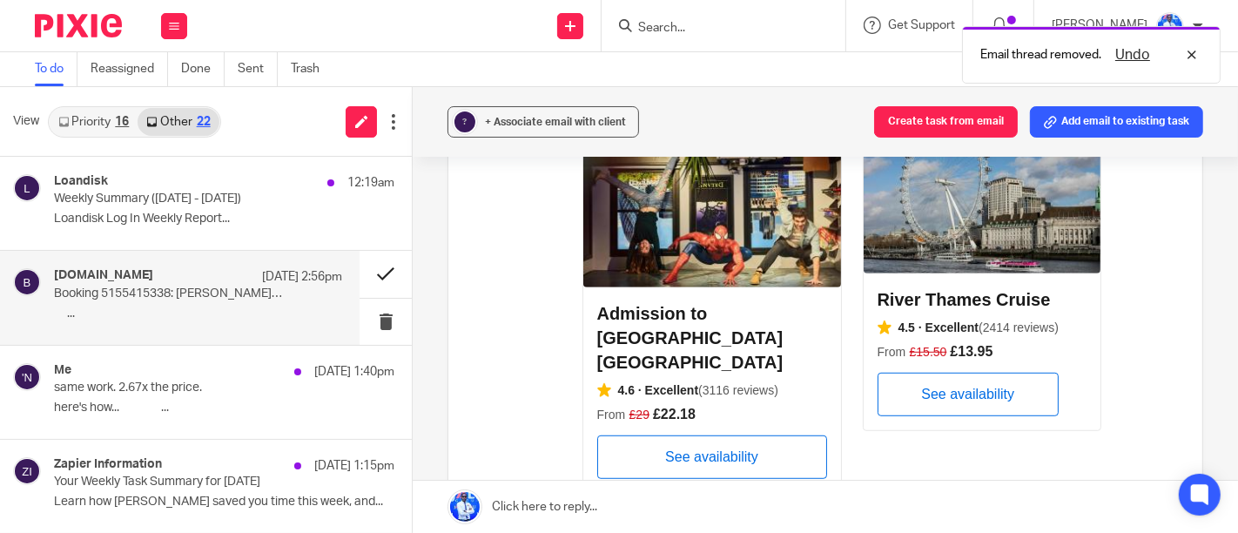
scroll to position [890, 0]
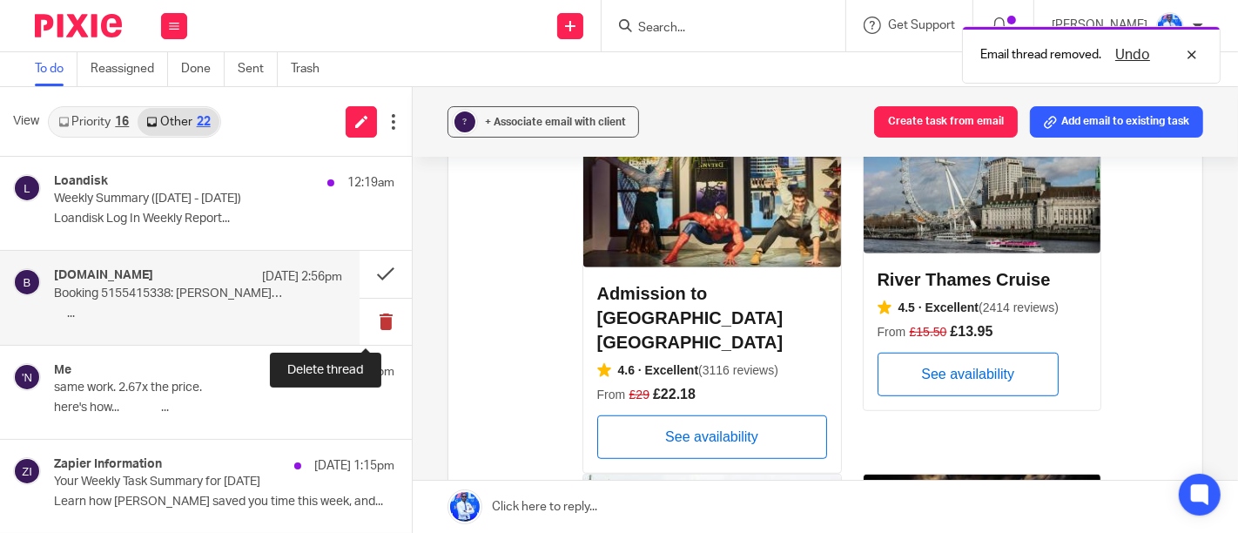
click at [359, 314] on button at bounding box center [385, 322] width 52 height 46
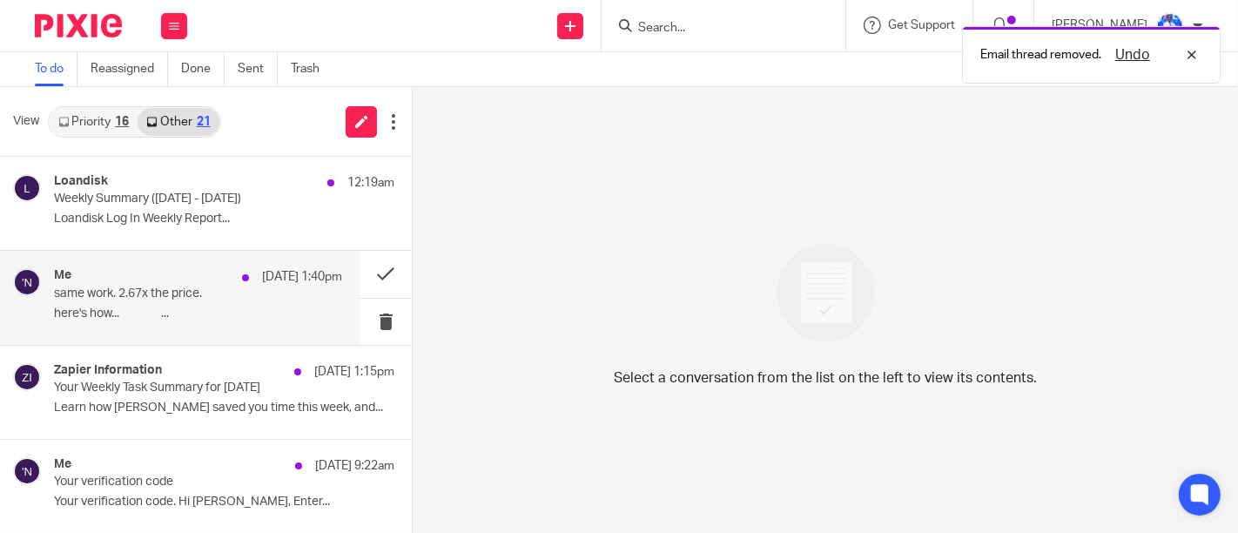
click at [286, 307] on p "here's how... ͏ ͏ ͏ ͏ ͏ ͏ ͏ ͏ ͏ ͏ ͏ ͏ ͏ ͏ ͏ ͏..." at bounding box center [198, 313] width 288 height 15
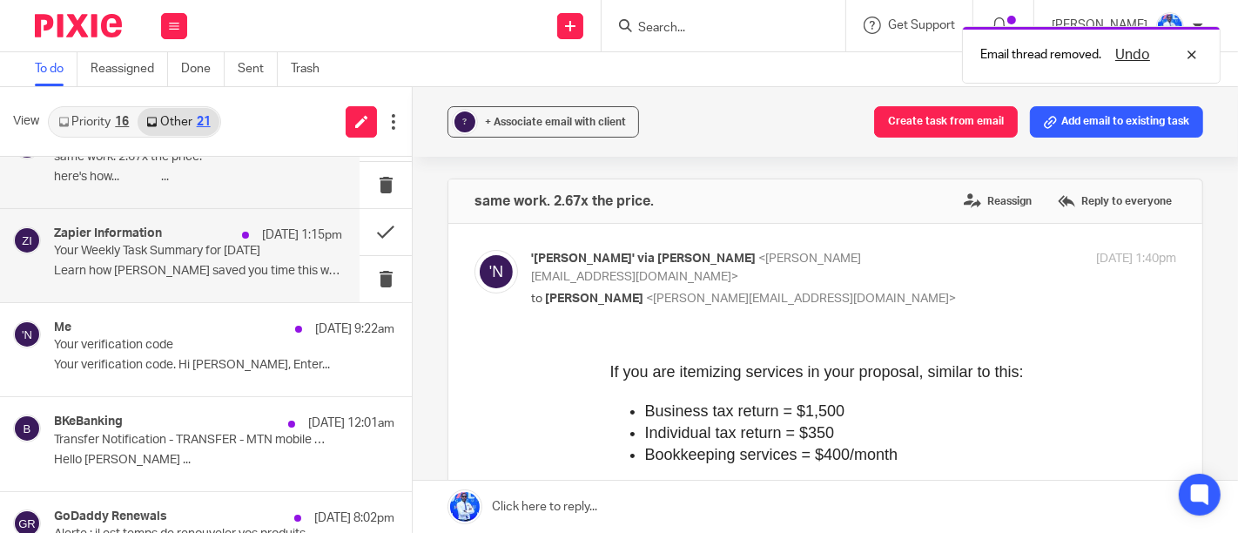
scroll to position [137, 0]
click at [368, 278] on button at bounding box center [385, 279] width 52 height 46
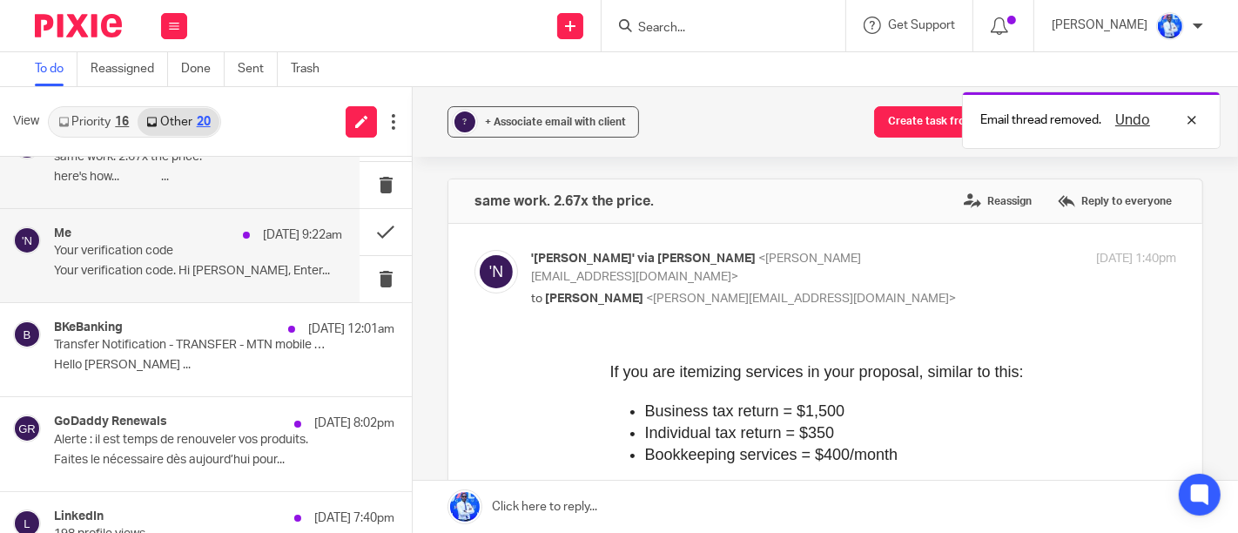
click at [266, 253] on p "Your verification code" at bounding box center [169, 251] width 231 height 15
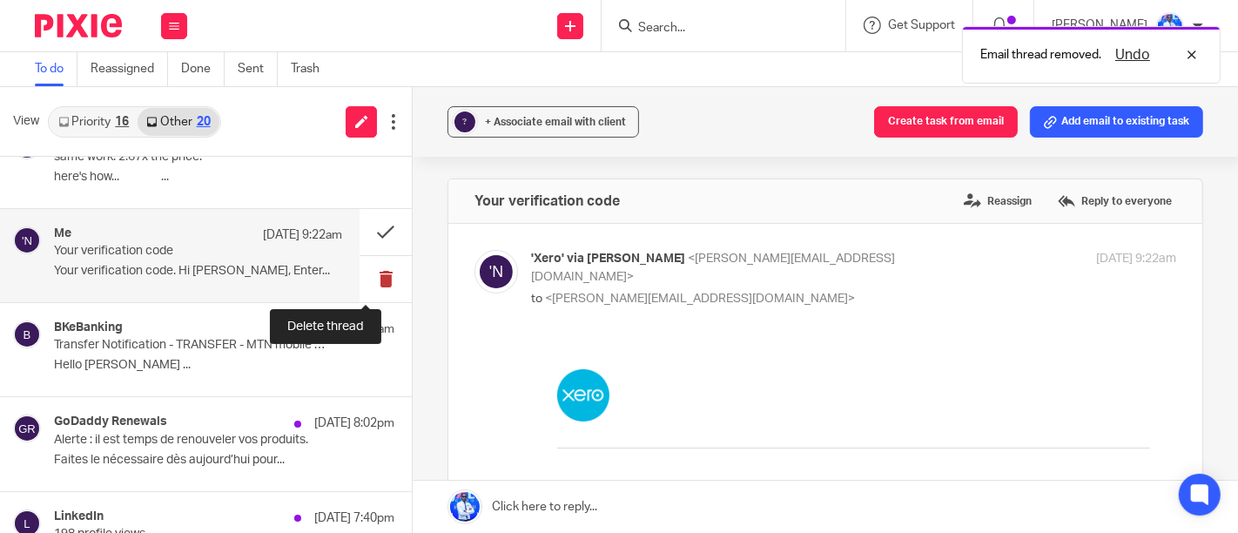
scroll to position [0, 0]
click at [370, 272] on button at bounding box center [385, 279] width 52 height 46
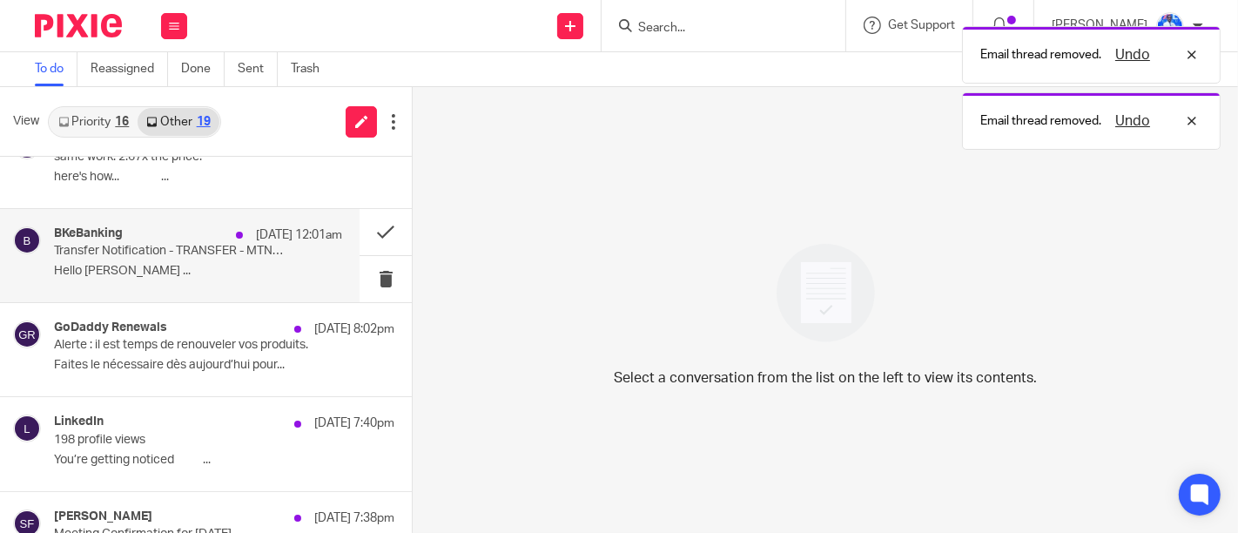
click at [263, 257] on div "BKeBanking 12 Oct 12:01am Transfer Notification - TRANSFER - MTN mobile money H…" at bounding box center [198, 255] width 288 height 58
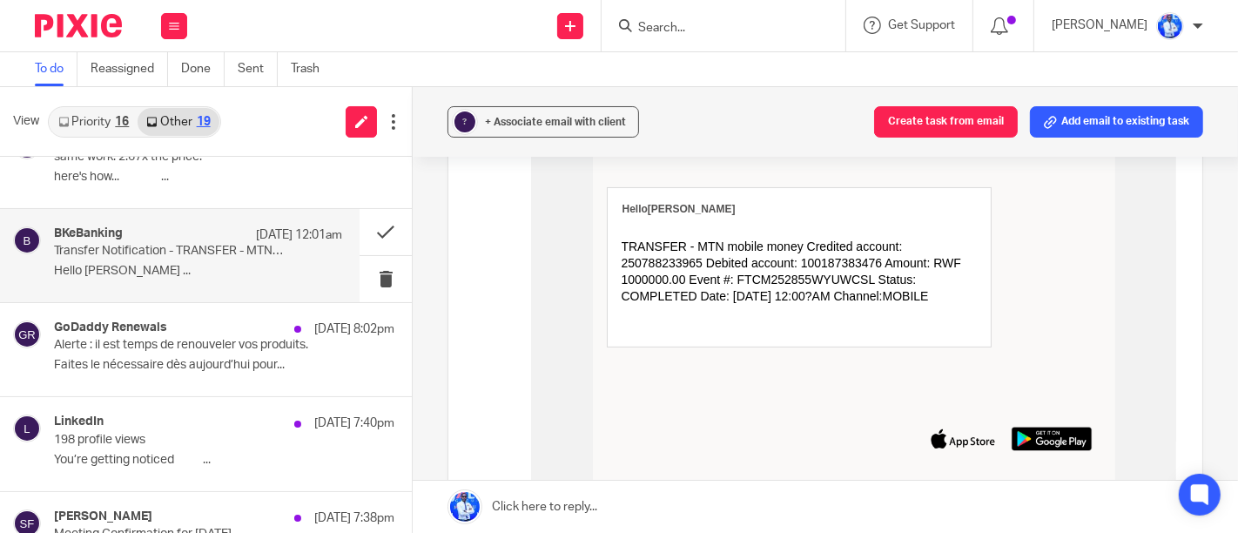
scroll to position [239, 0]
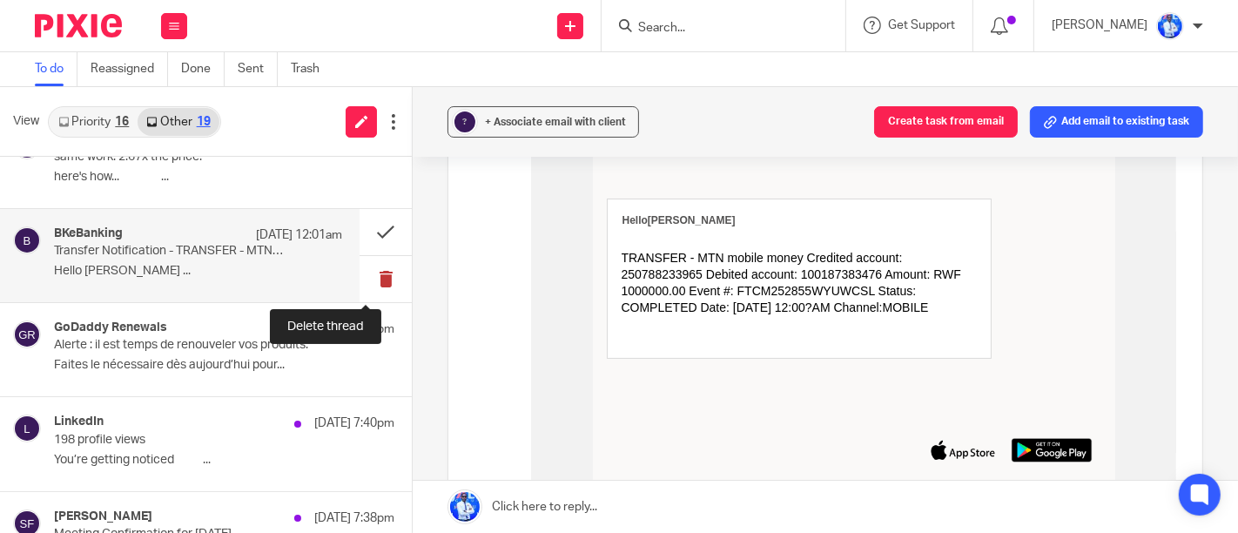
click at [368, 276] on button at bounding box center [385, 279] width 52 height 46
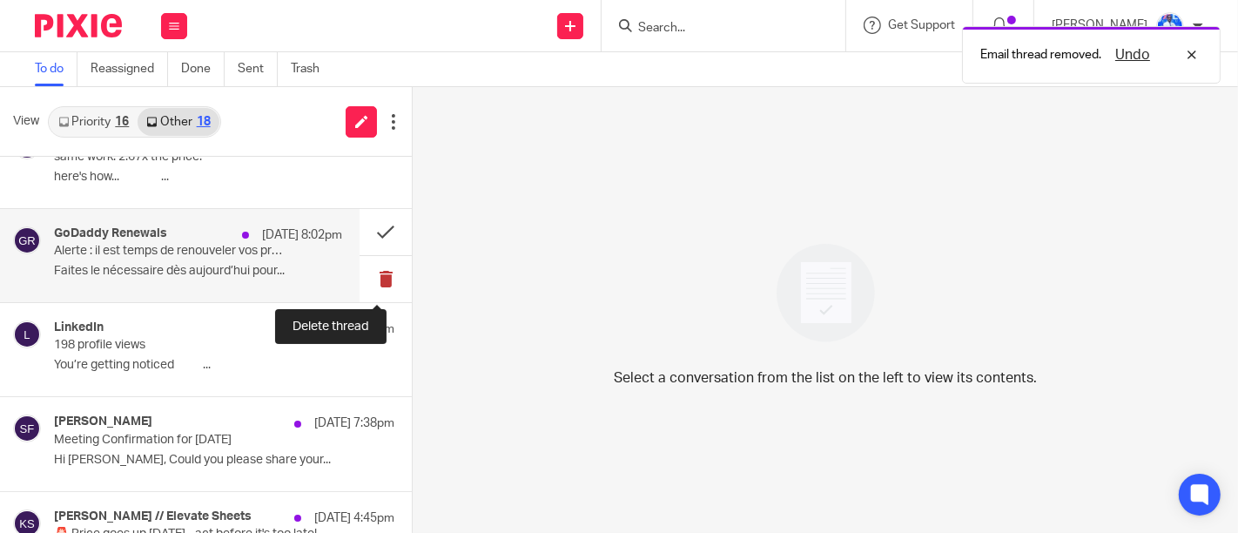
click at [369, 279] on button at bounding box center [385, 279] width 52 height 46
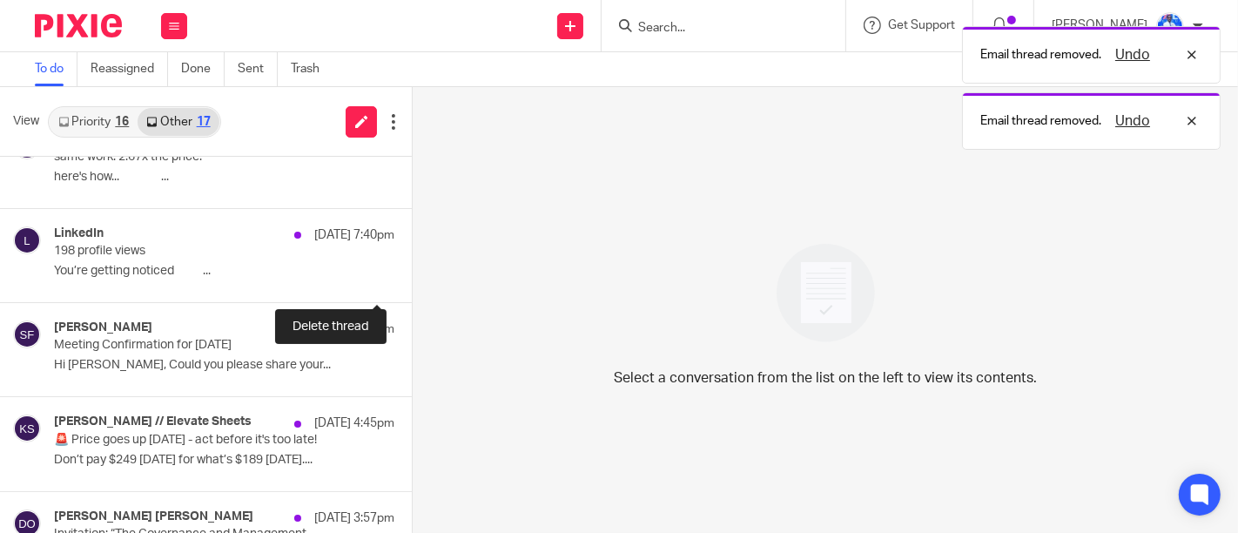
click at [412, 279] on button at bounding box center [419, 279] width 14 height 46
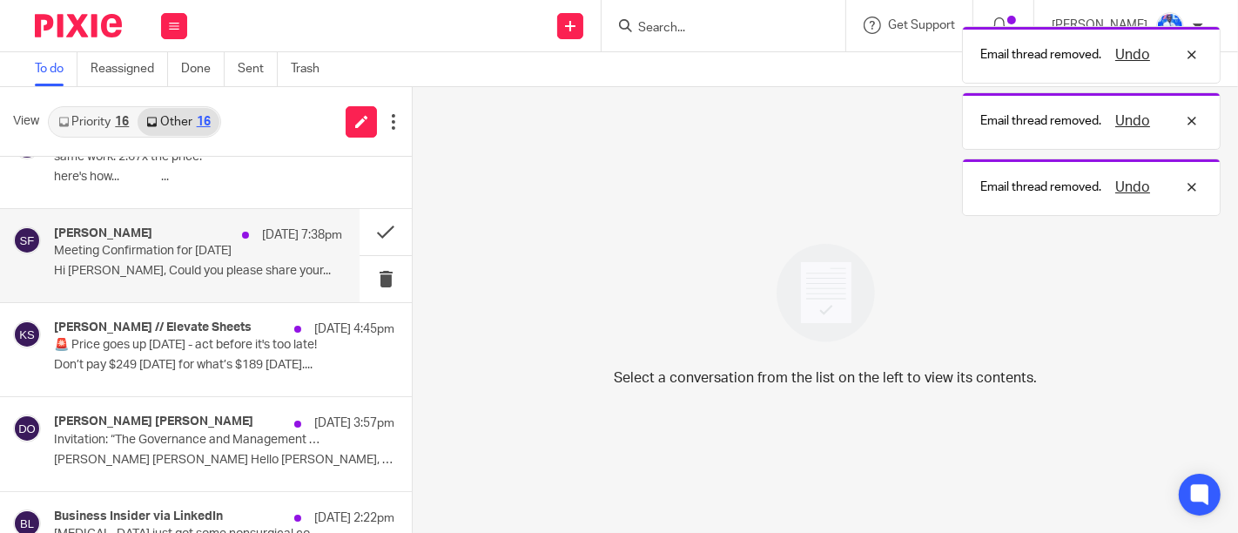
click at [251, 264] on p "Hi Felix, Could you please share your..." at bounding box center [198, 271] width 288 height 15
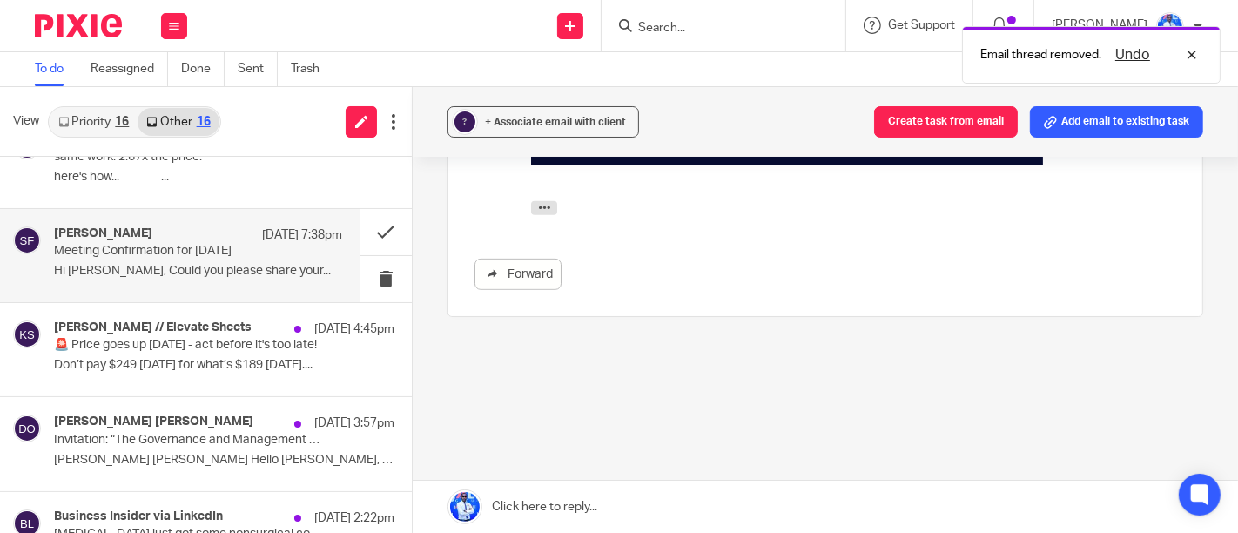
scroll to position [640, 0]
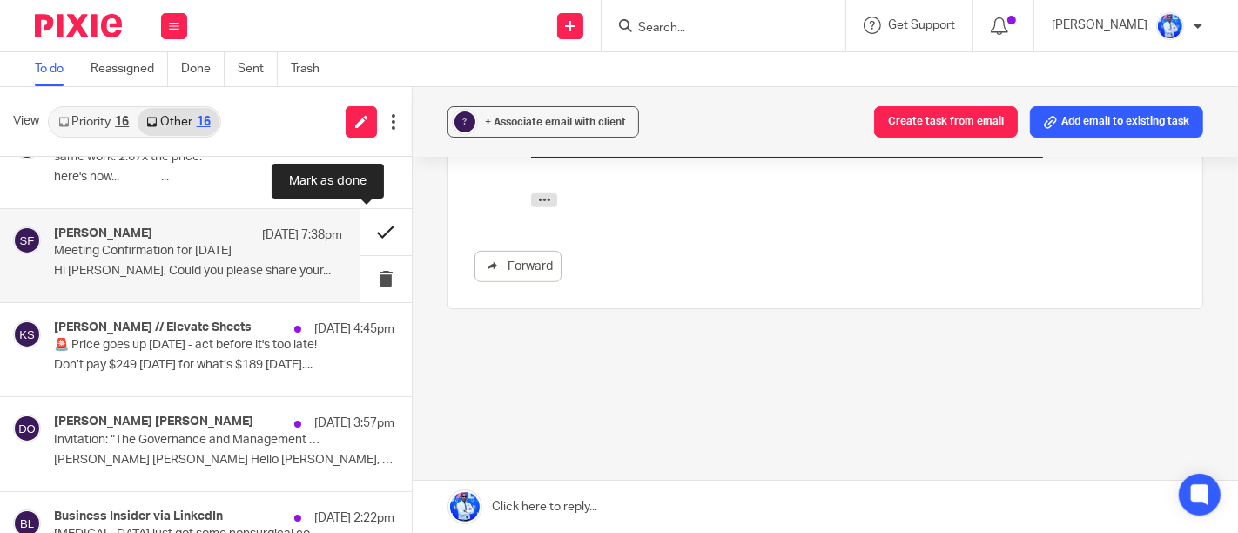
click at [359, 227] on button at bounding box center [385, 232] width 52 height 46
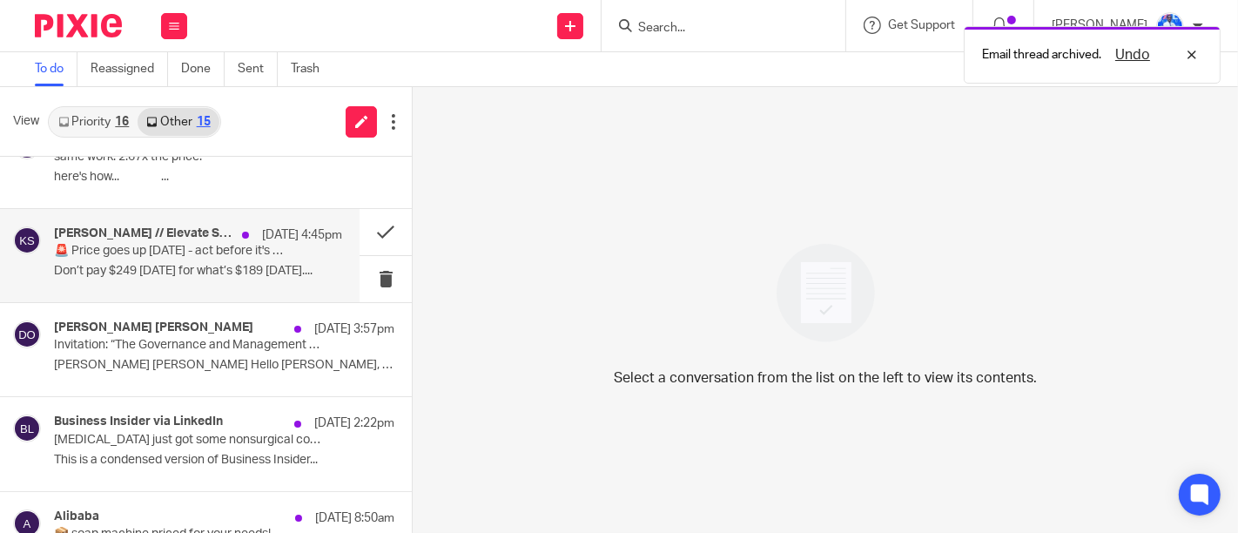
click at [265, 259] on div "Katie // Elevate Sheets 11 Oct 4:45pm 🚨 Price goes up TOMORROW - act before it'…" at bounding box center [198, 255] width 288 height 58
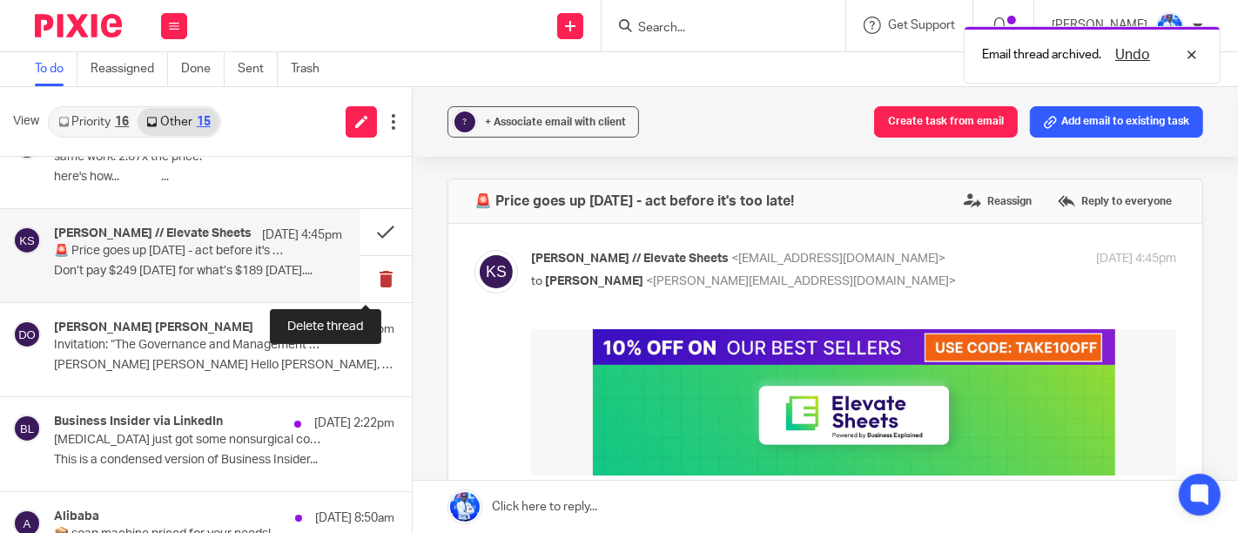
scroll to position [0, 0]
click at [370, 285] on button at bounding box center [385, 279] width 52 height 46
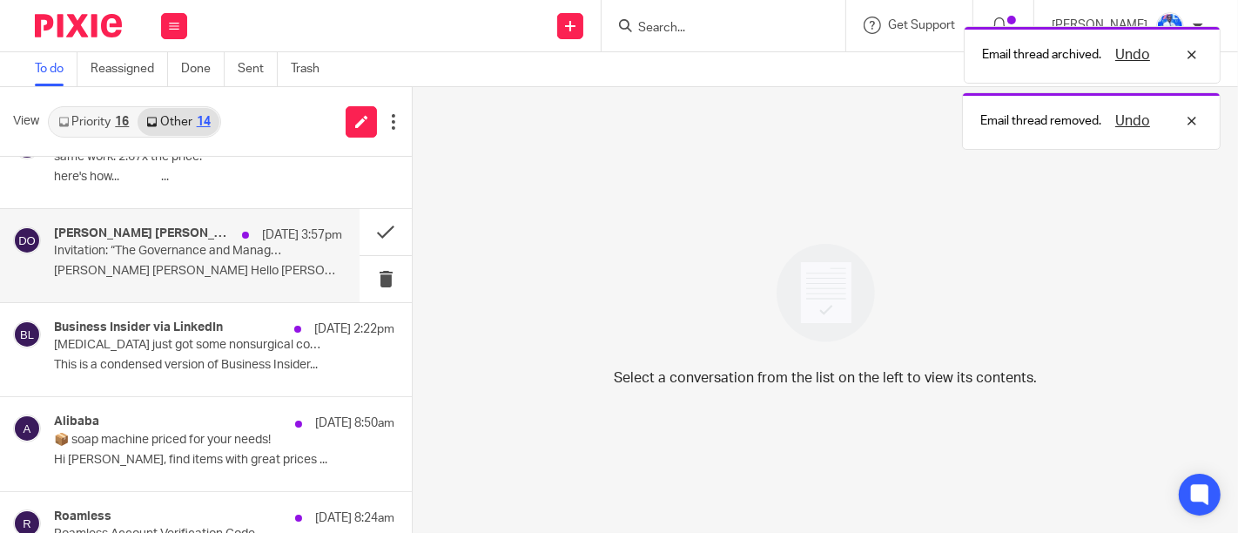
click at [228, 272] on p "Dr. Orlando Olumide Odejide Hello Félix, Warm..." at bounding box center [198, 271] width 288 height 15
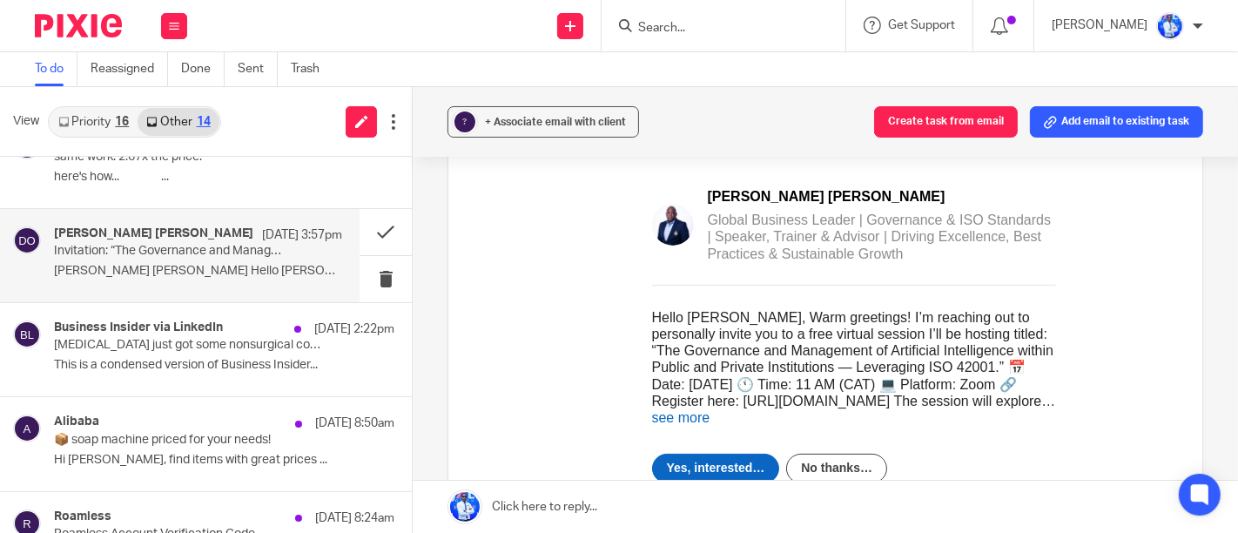
scroll to position [225, 0]
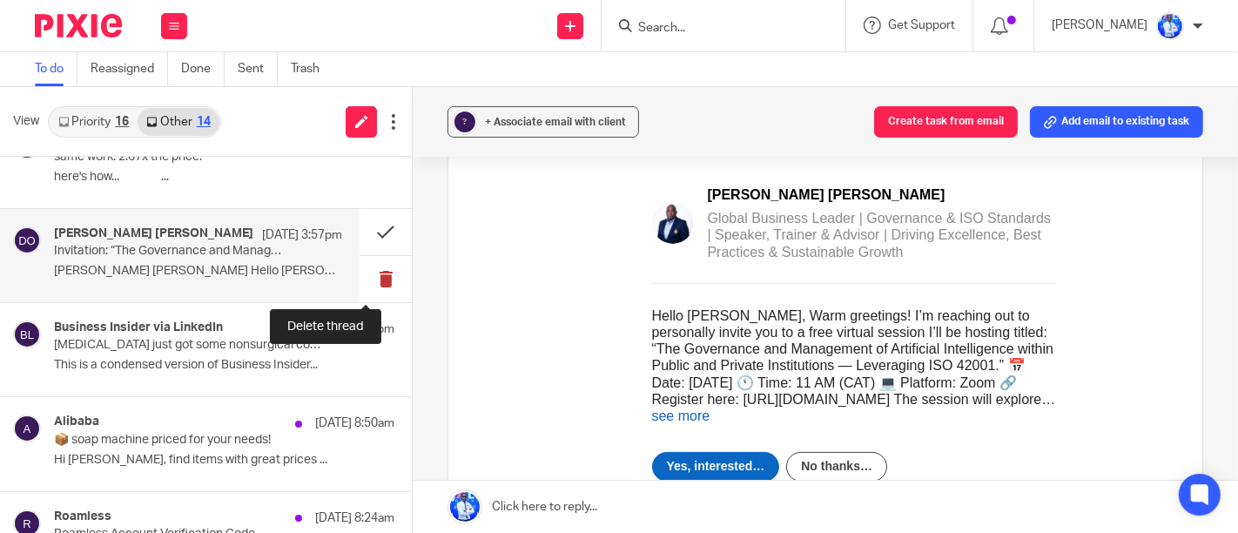
click at [363, 272] on button at bounding box center [385, 279] width 52 height 46
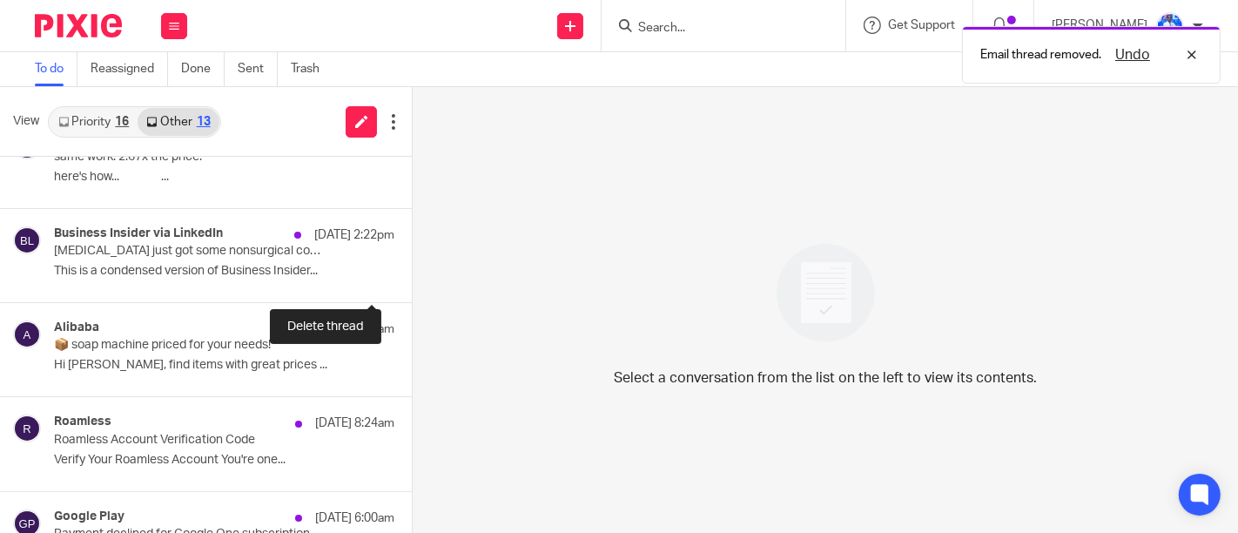
click at [412, 272] on button at bounding box center [419, 279] width 14 height 46
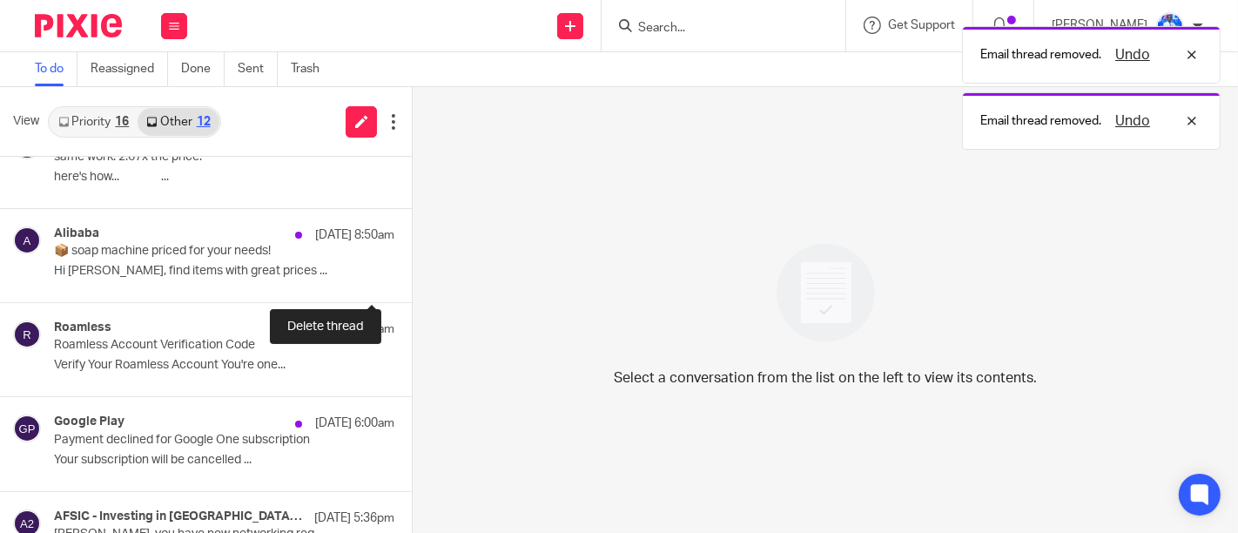
click at [412, 272] on button at bounding box center [419, 279] width 14 height 46
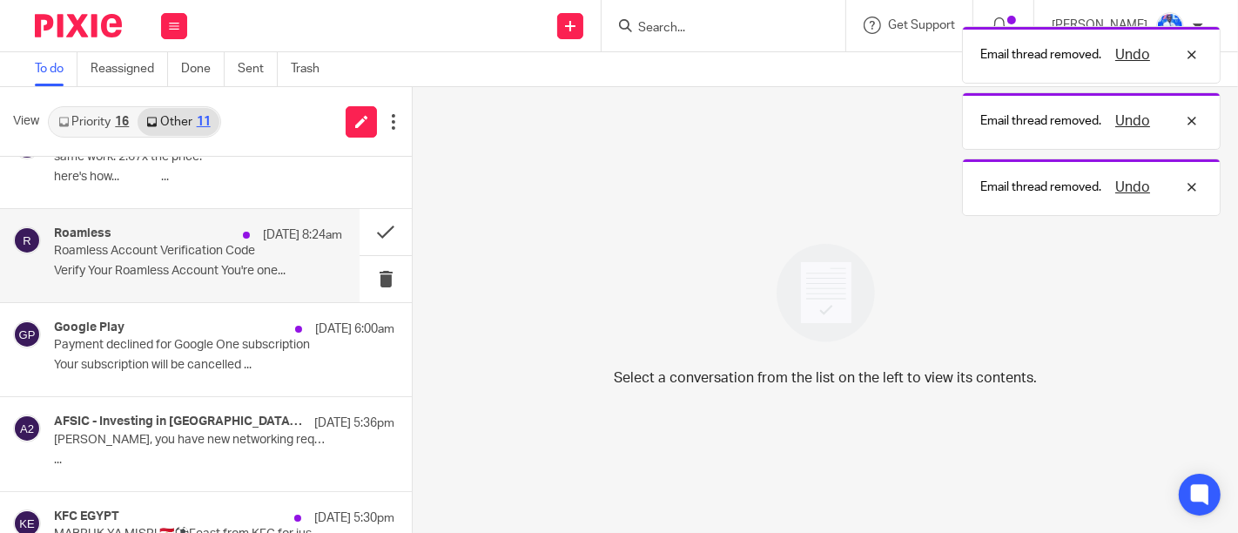
click at [252, 277] on div "Roamless 11 Oct 8:24am Roamless Account Verification Code Verify Your Roamless …" at bounding box center [198, 255] width 288 height 58
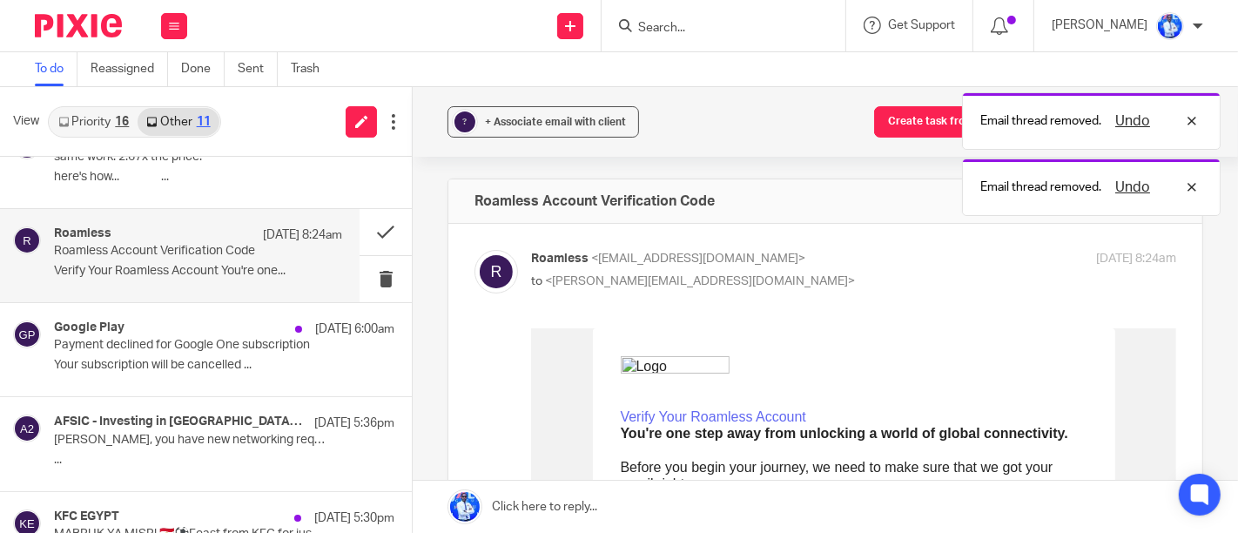
scroll to position [0, 0]
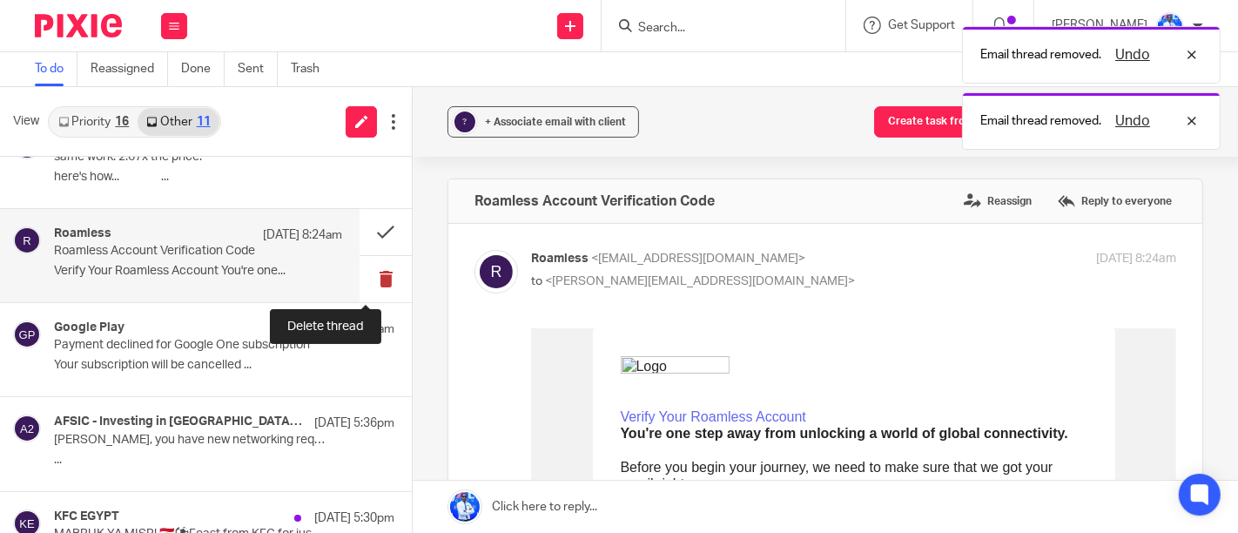
click at [369, 274] on button at bounding box center [385, 279] width 52 height 46
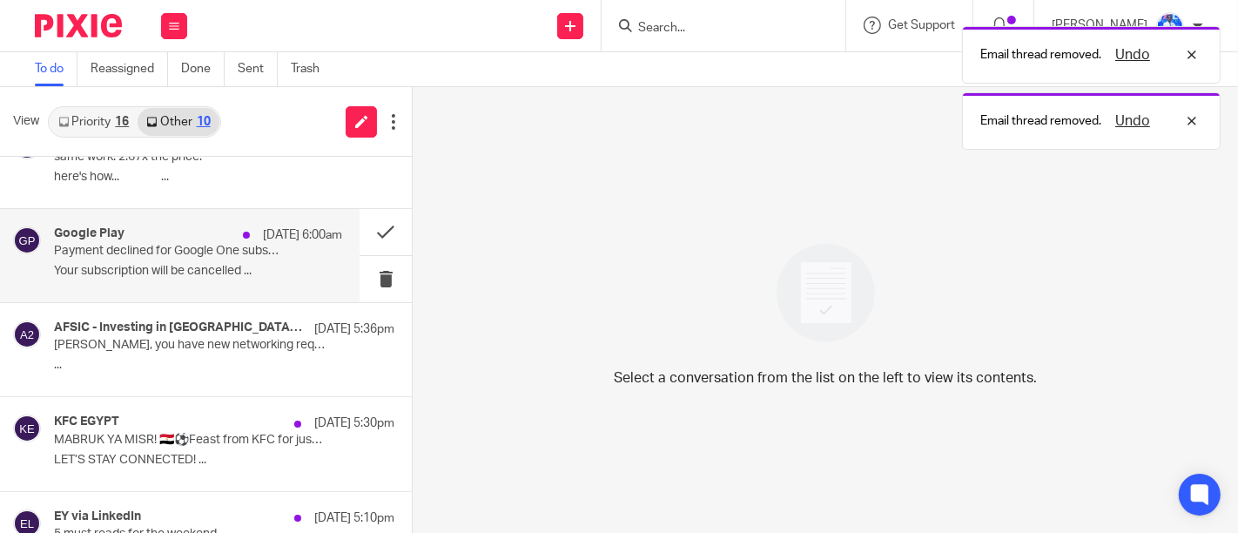
click at [279, 271] on p "Your subscription will be cancelled ..." at bounding box center [198, 271] width 288 height 15
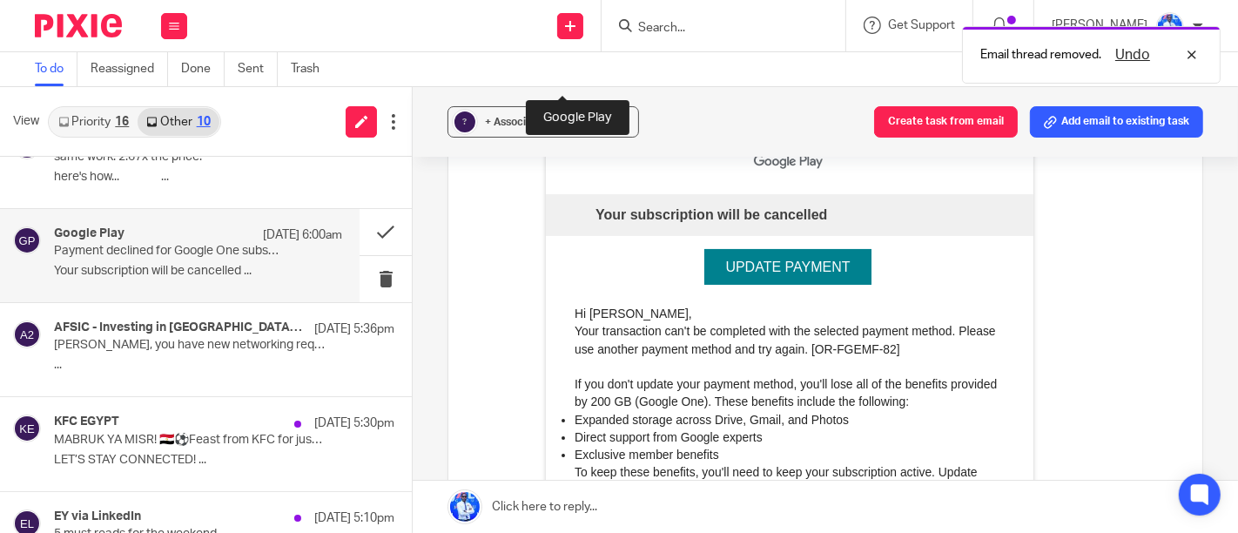
scroll to position [266, 0]
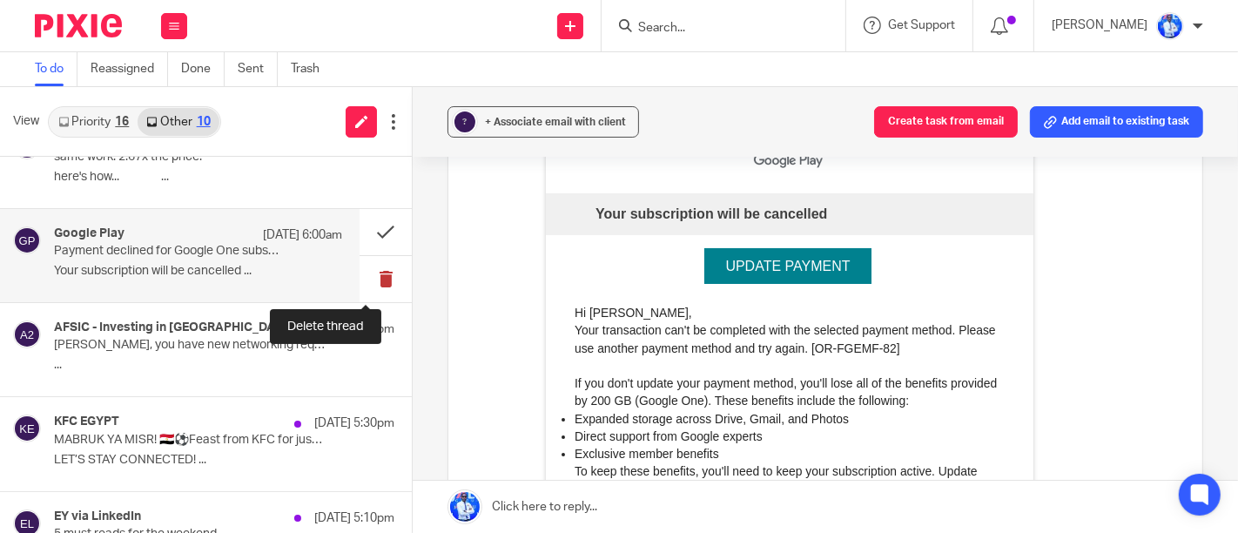
click at [368, 274] on button at bounding box center [385, 279] width 52 height 46
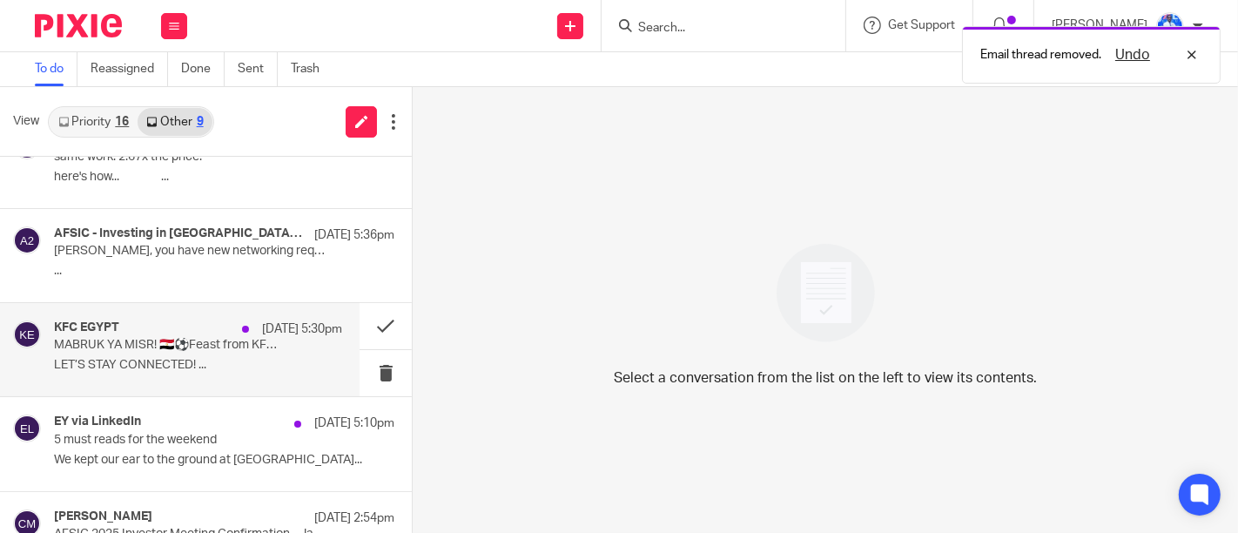
click at [284, 333] on p "10 Oct 5:30pm" at bounding box center [302, 328] width 80 height 17
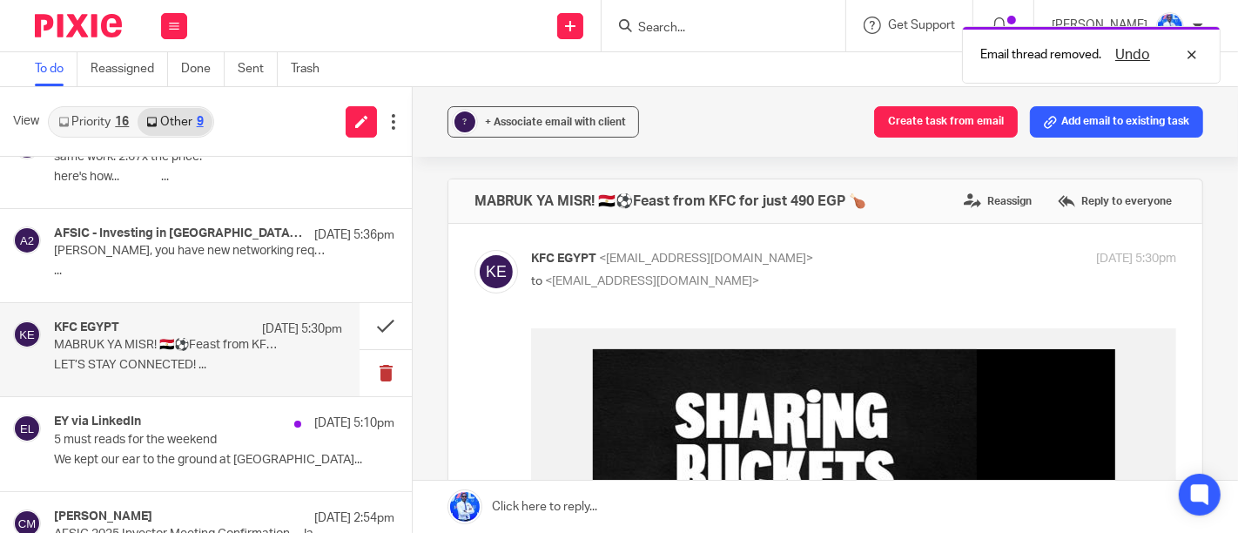
scroll to position [0, 0]
click at [370, 374] on button at bounding box center [385, 373] width 52 height 46
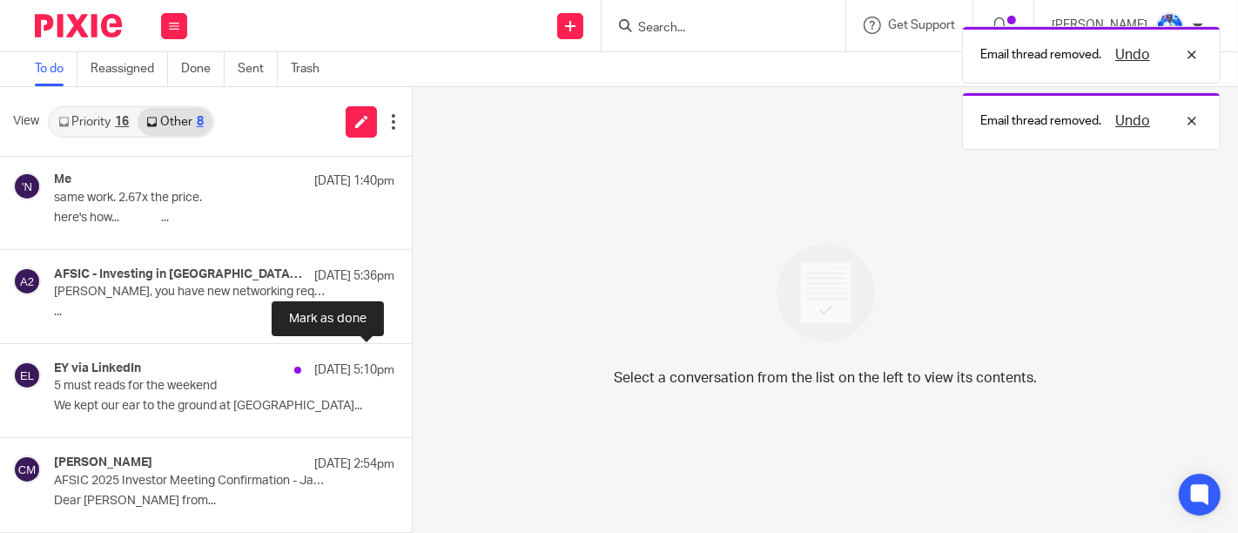
scroll to position [94, 0]
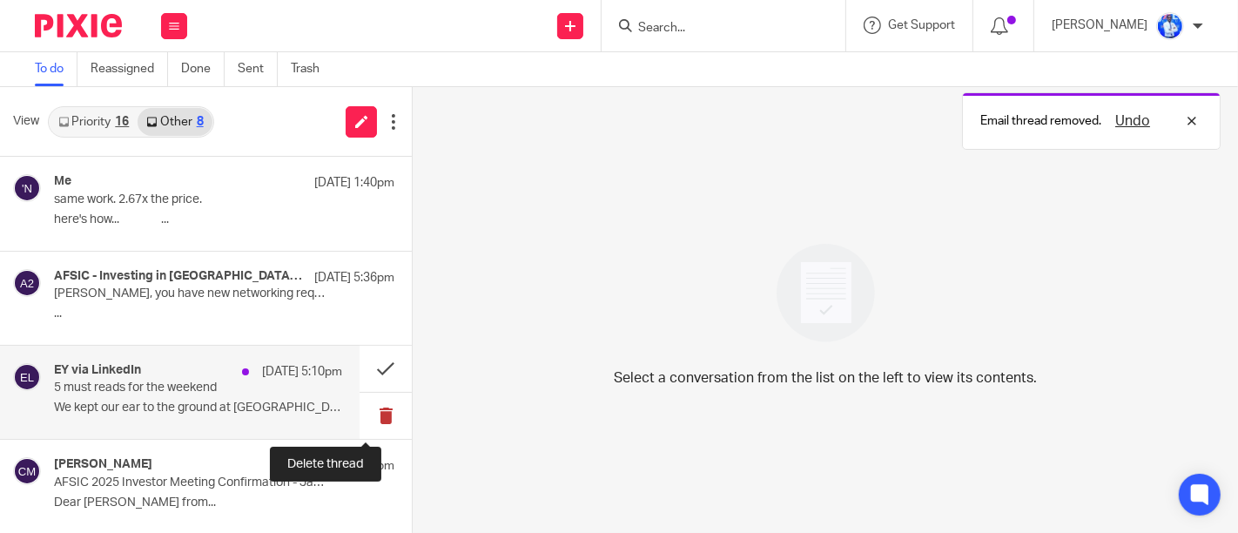
click at [363, 416] on button at bounding box center [385, 416] width 52 height 46
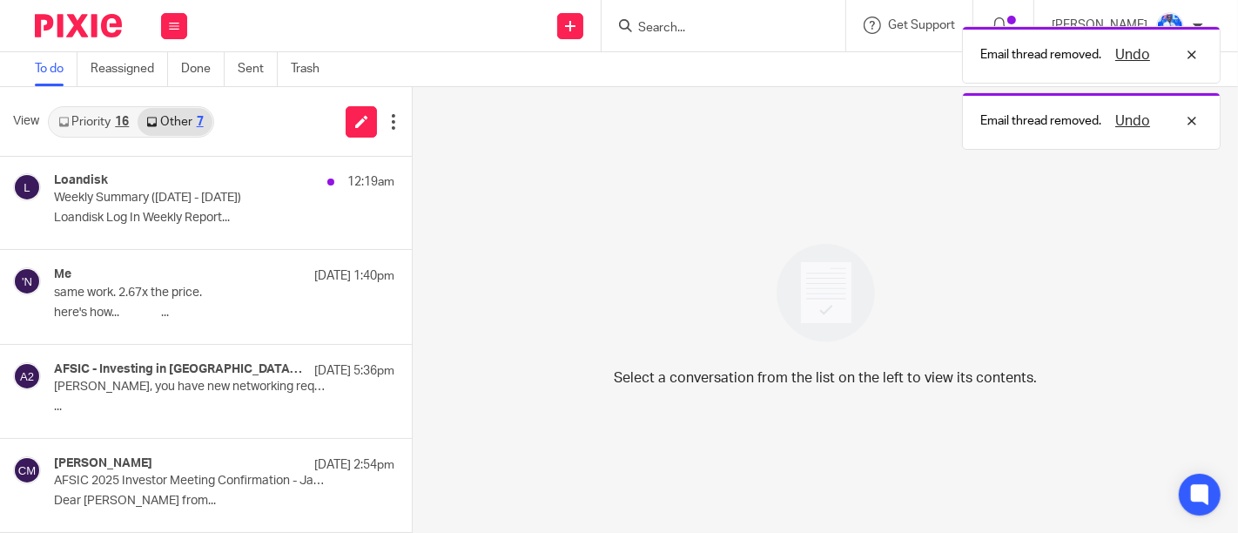
scroll to position [0, 0]
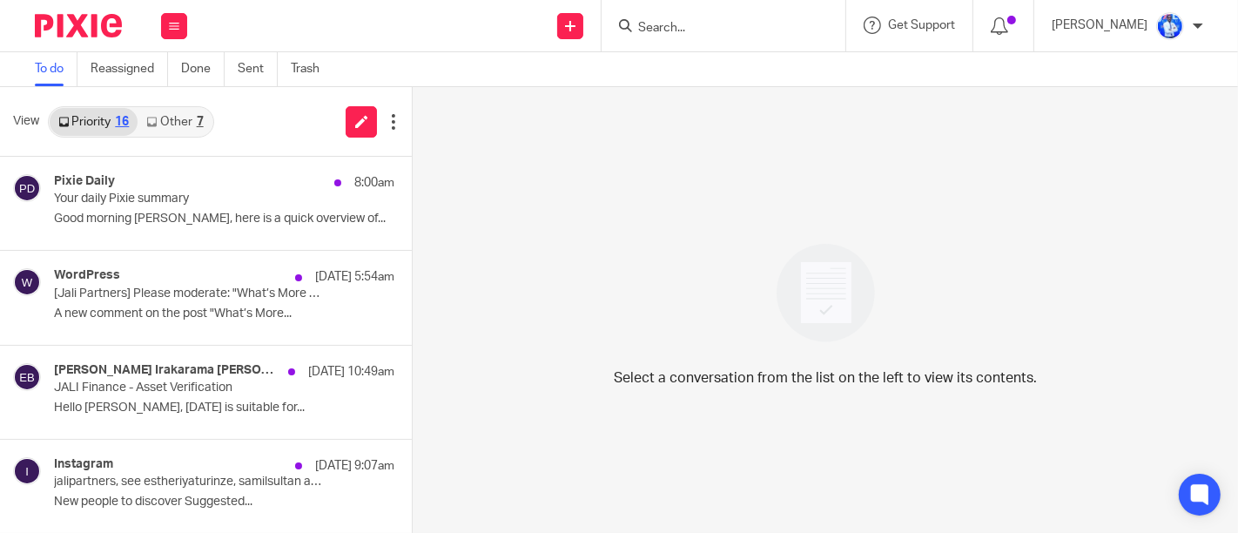
click at [171, 112] on link "Other 7" at bounding box center [175, 122] width 74 height 28
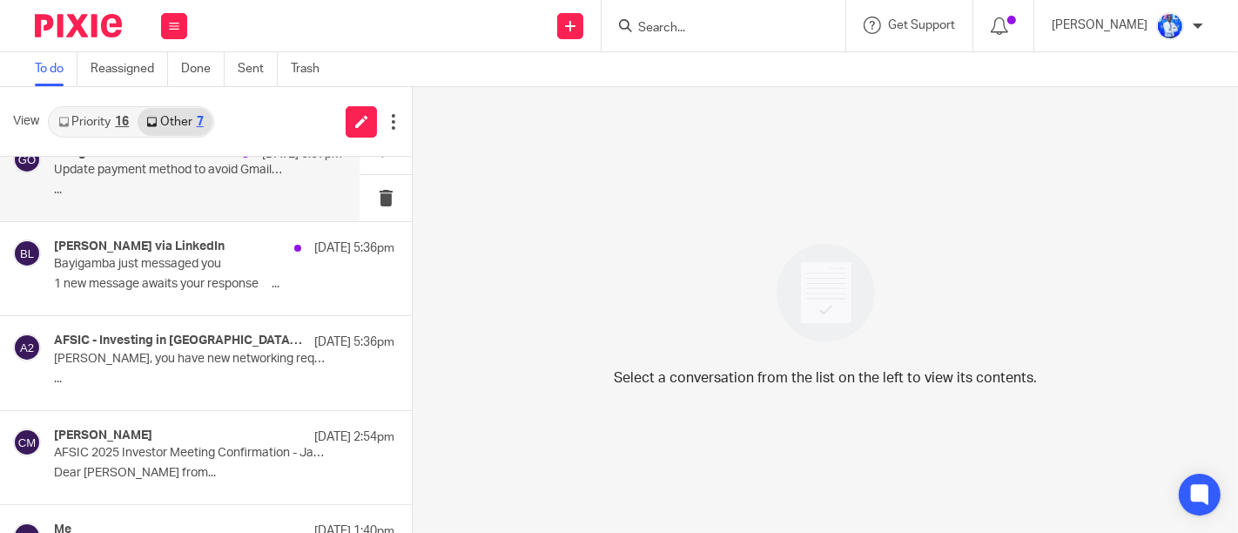
scroll to position [217, 0]
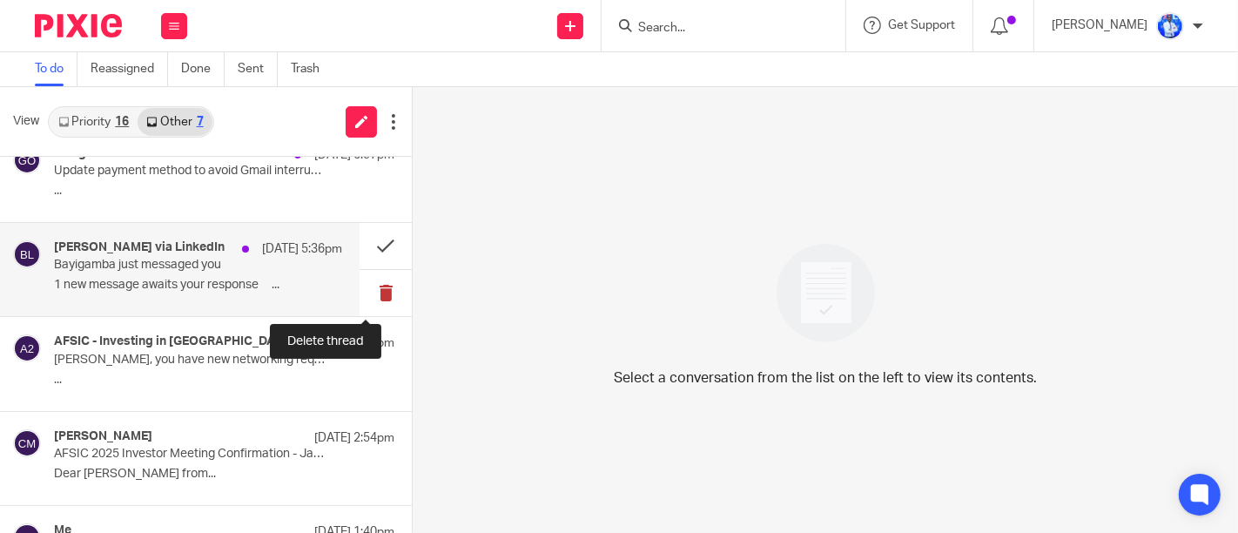
click at [372, 289] on button at bounding box center [385, 293] width 52 height 46
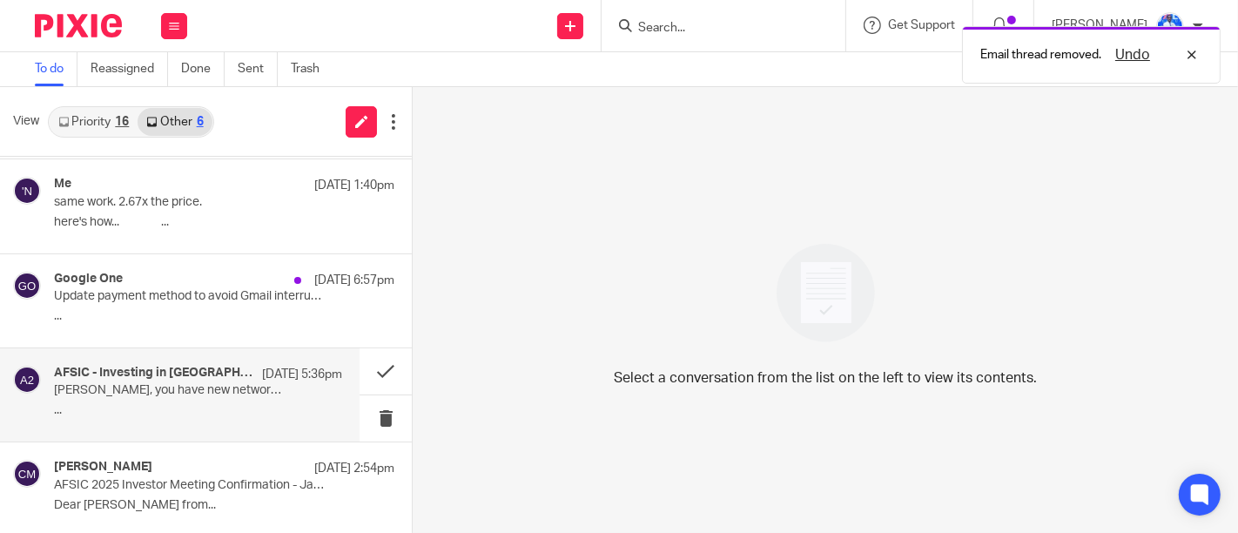
scroll to position [90, 0]
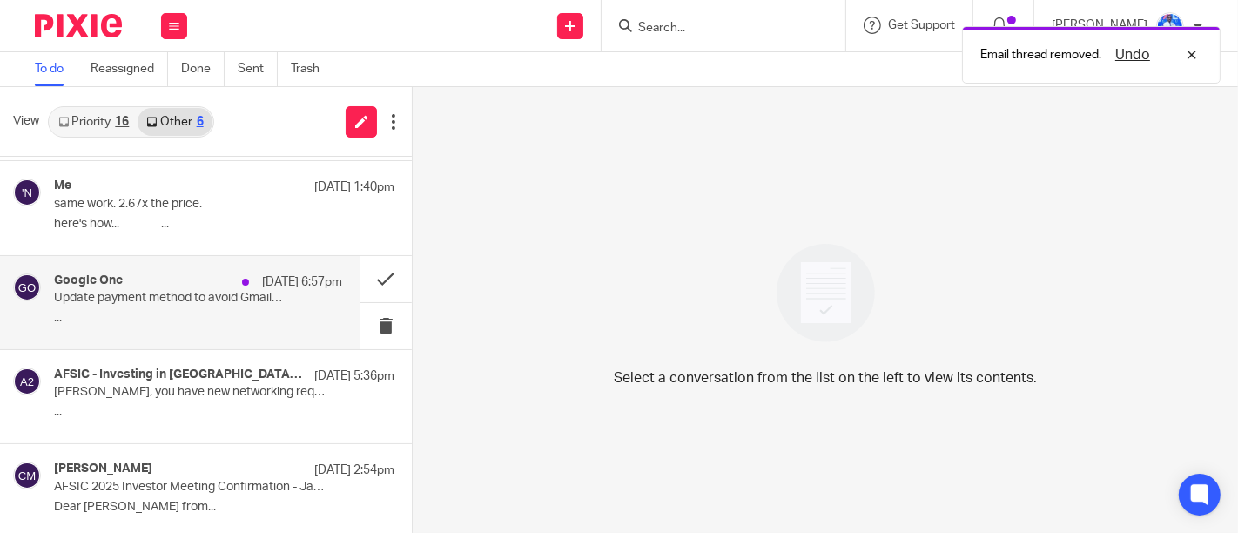
click at [298, 292] on div "Google One [DATE] 6:57pm Update payment method to avoid Gmail interruptions ..." at bounding box center [198, 302] width 288 height 58
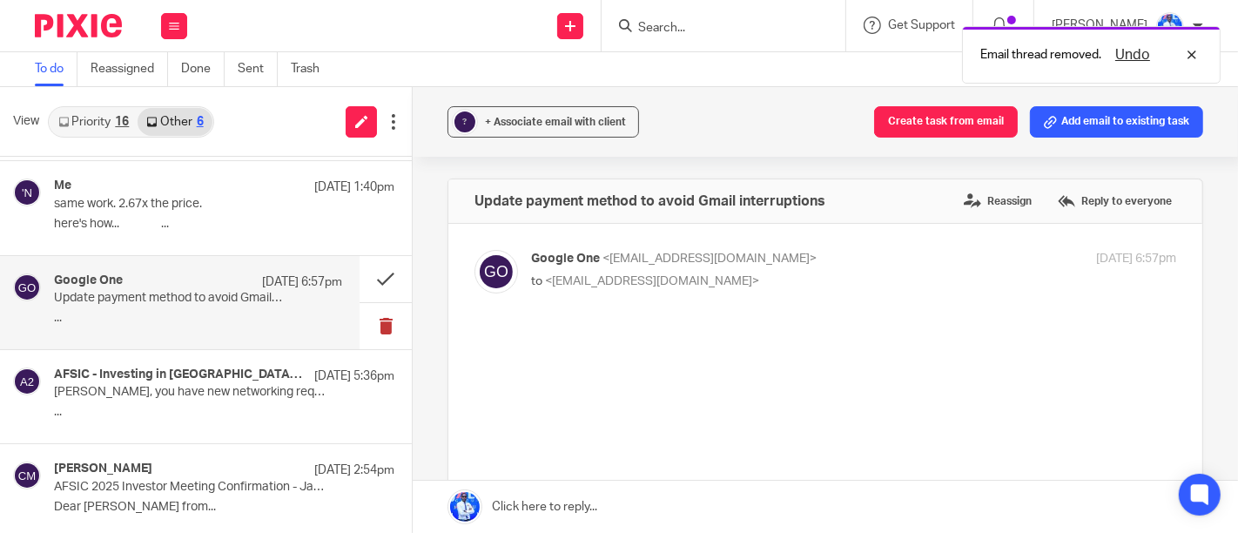
scroll to position [0, 0]
click at [374, 332] on button at bounding box center [385, 326] width 52 height 46
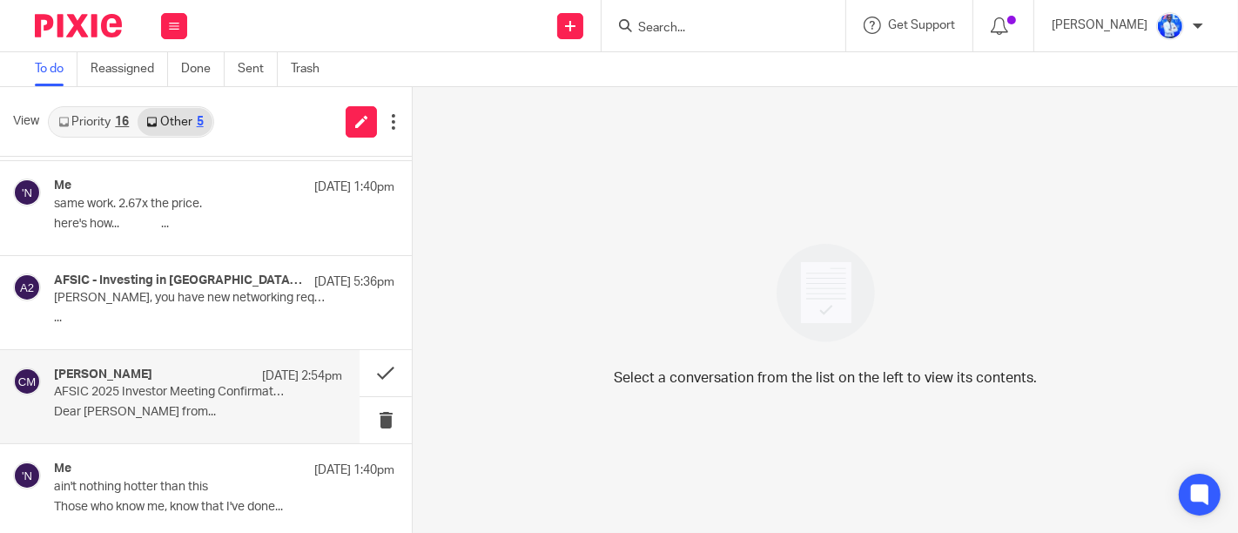
scroll to position [94, 0]
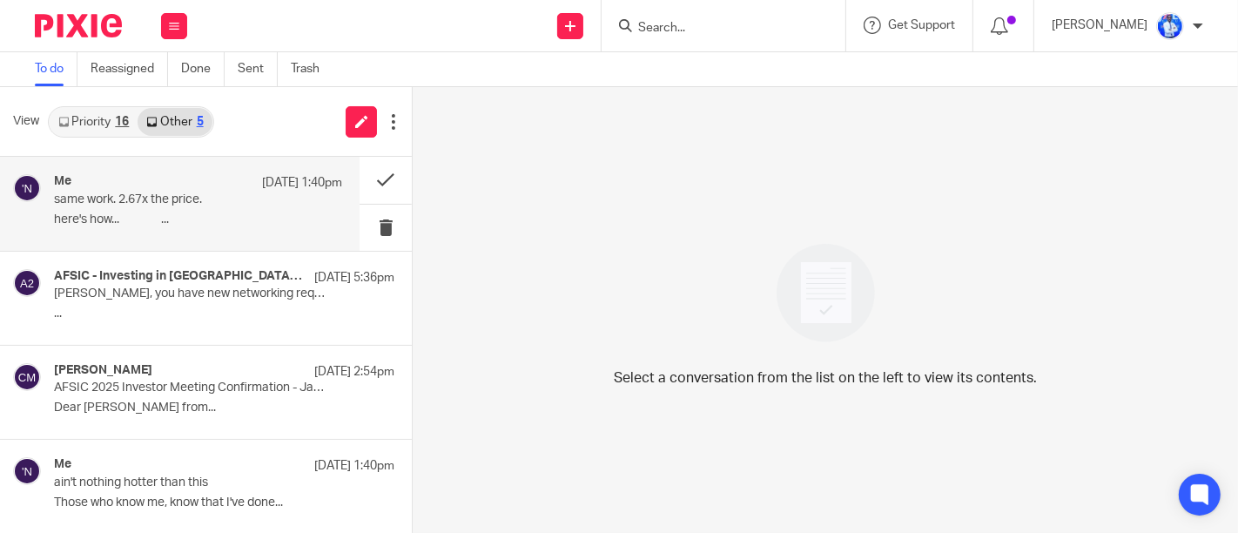
click at [217, 204] on p "same work. 2.67x the price." at bounding box center [169, 199] width 231 height 15
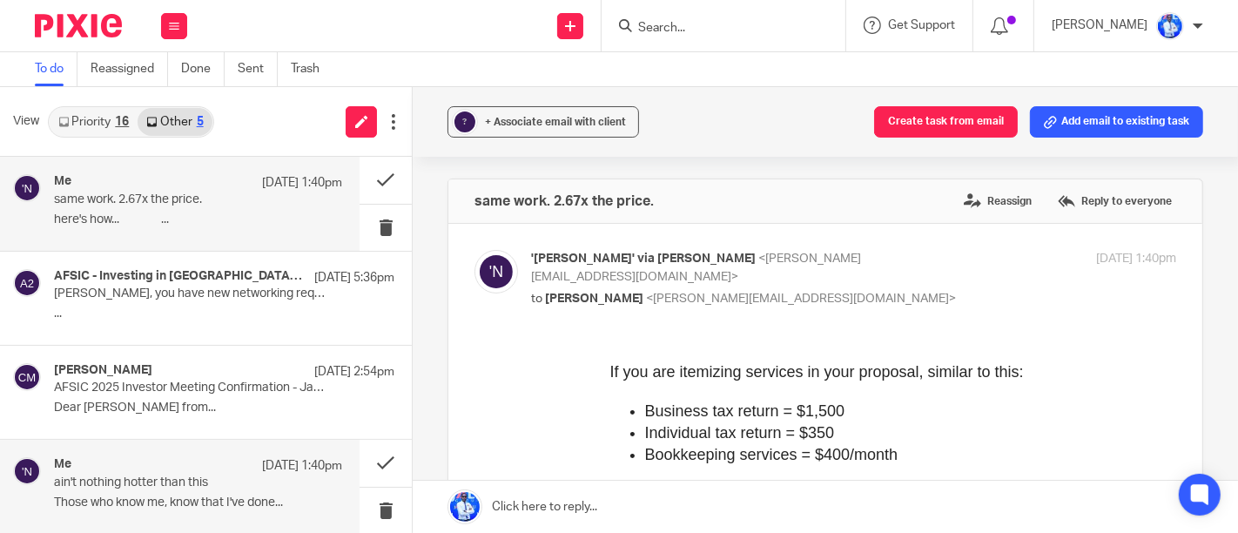
scroll to position [0, 0]
click at [194, 482] on p "ain't nothing hotter than this" at bounding box center [169, 482] width 231 height 15
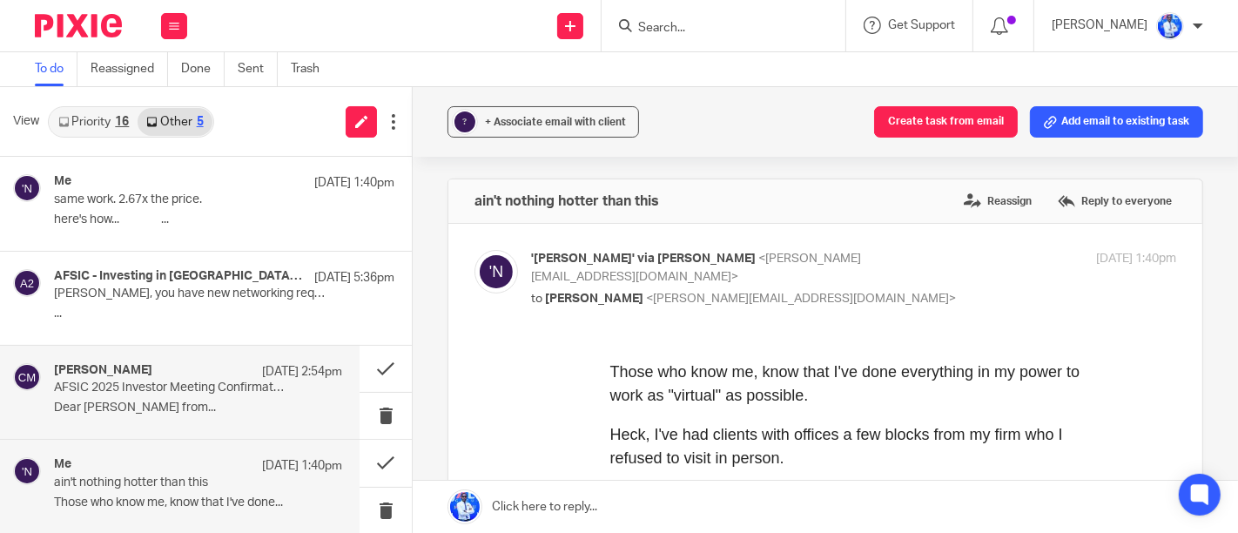
click at [200, 392] on p "AFSIC 2025 Investor Meeting Confirmation - Jali Finance" at bounding box center [169, 387] width 231 height 15
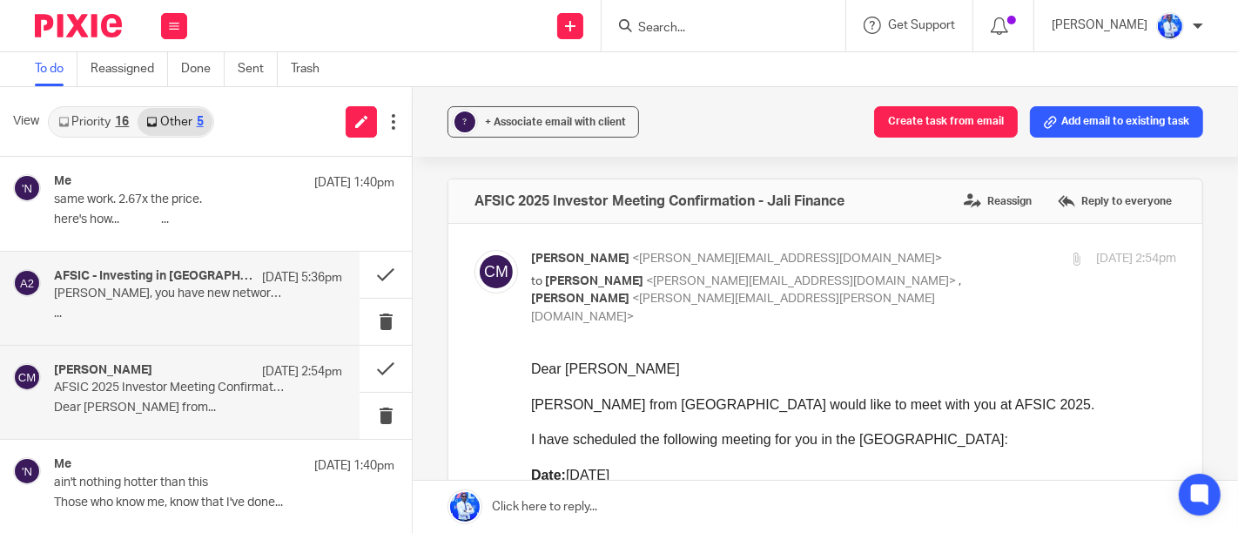
click at [216, 295] on p "Jean Felix, you have new networking requests" at bounding box center [169, 293] width 231 height 15
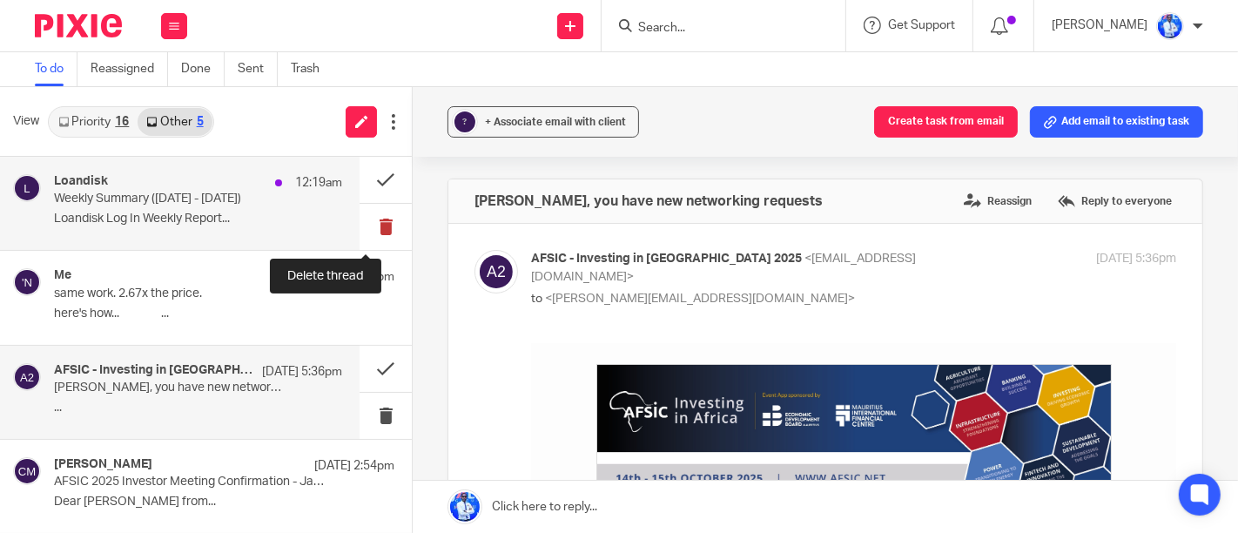
click at [365, 226] on button at bounding box center [385, 227] width 52 height 46
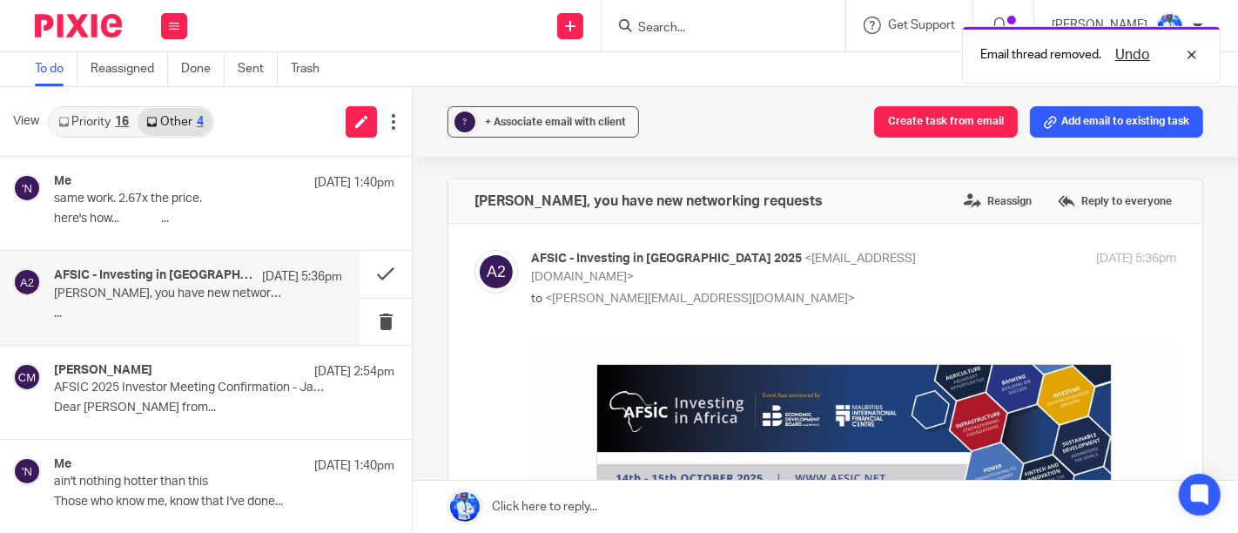
click at [97, 119] on link "Priority 16" at bounding box center [94, 122] width 88 height 28
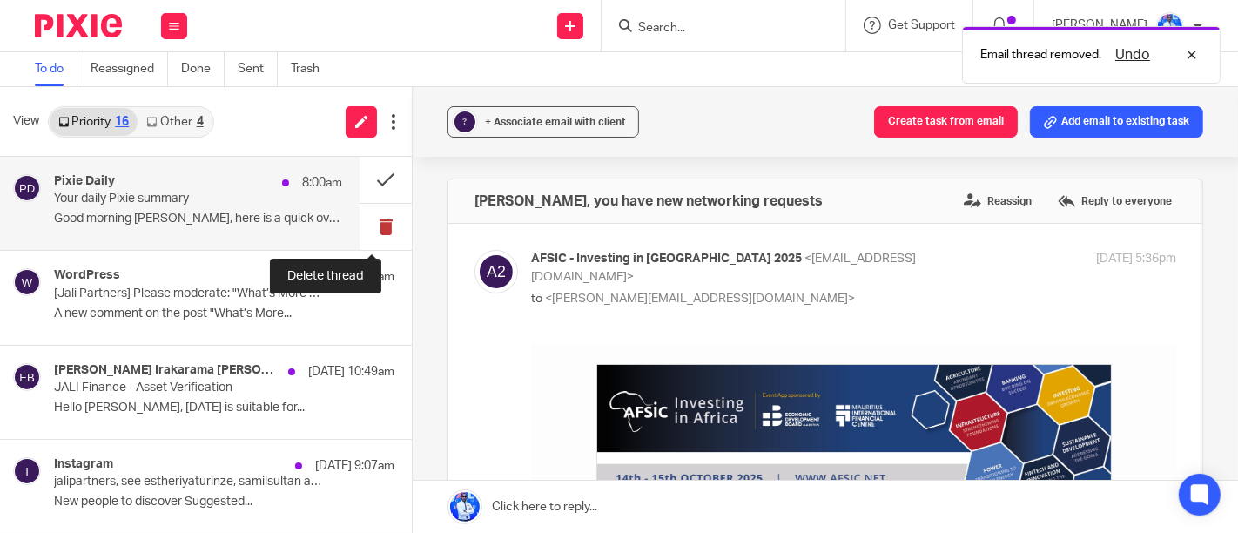
click at [373, 230] on button at bounding box center [385, 227] width 52 height 46
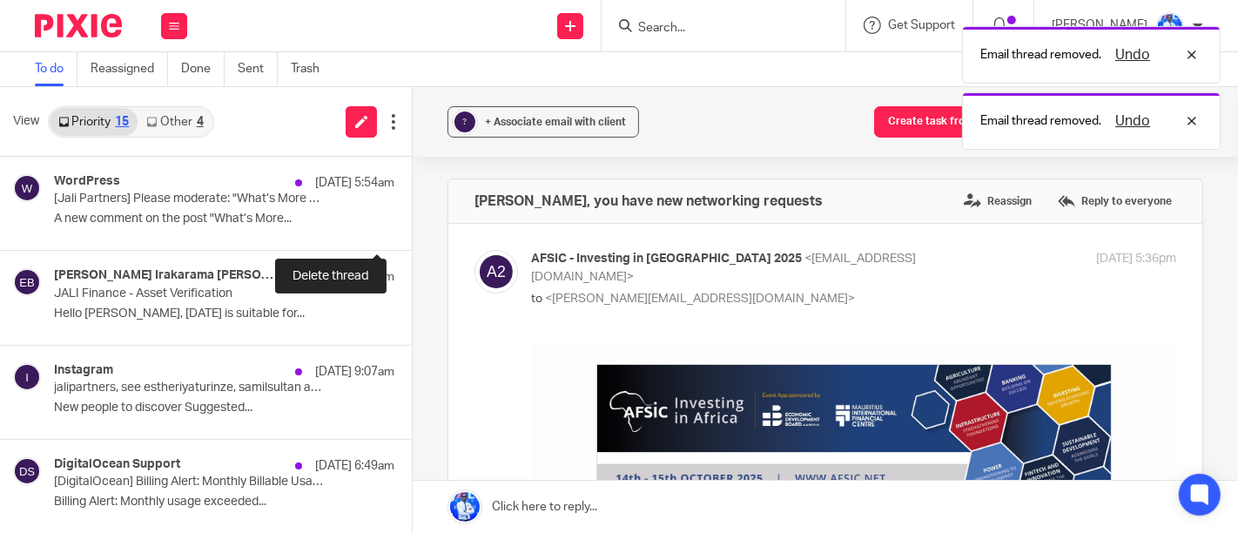
click at [412, 230] on button at bounding box center [419, 227] width 14 height 46
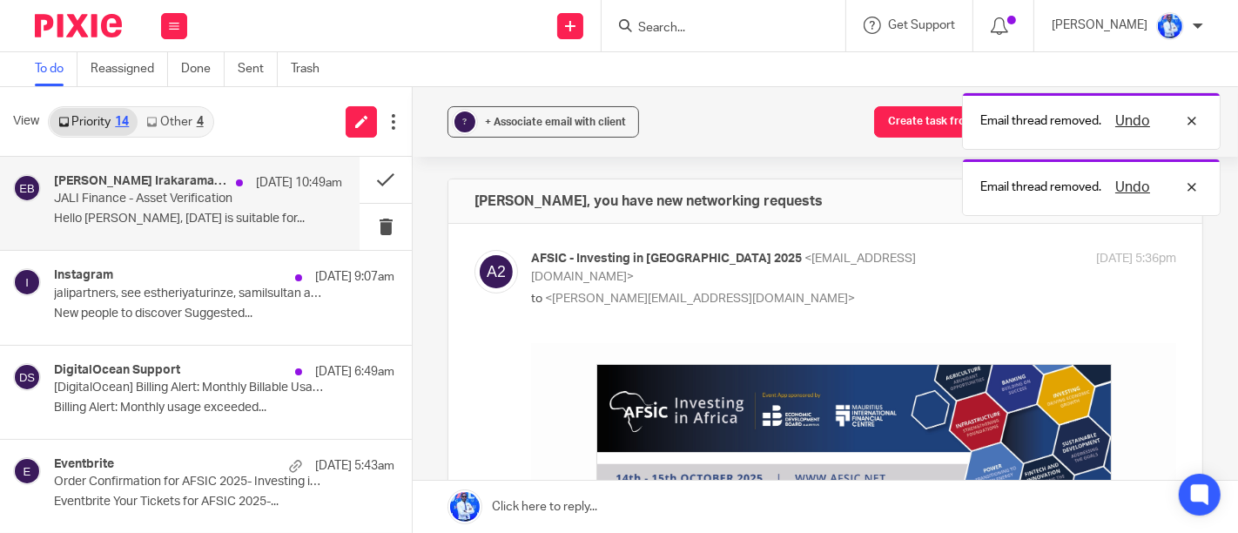
click at [248, 213] on p "Hello Andrew, Tuesday is suitable for..." at bounding box center [198, 219] width 288 height 15
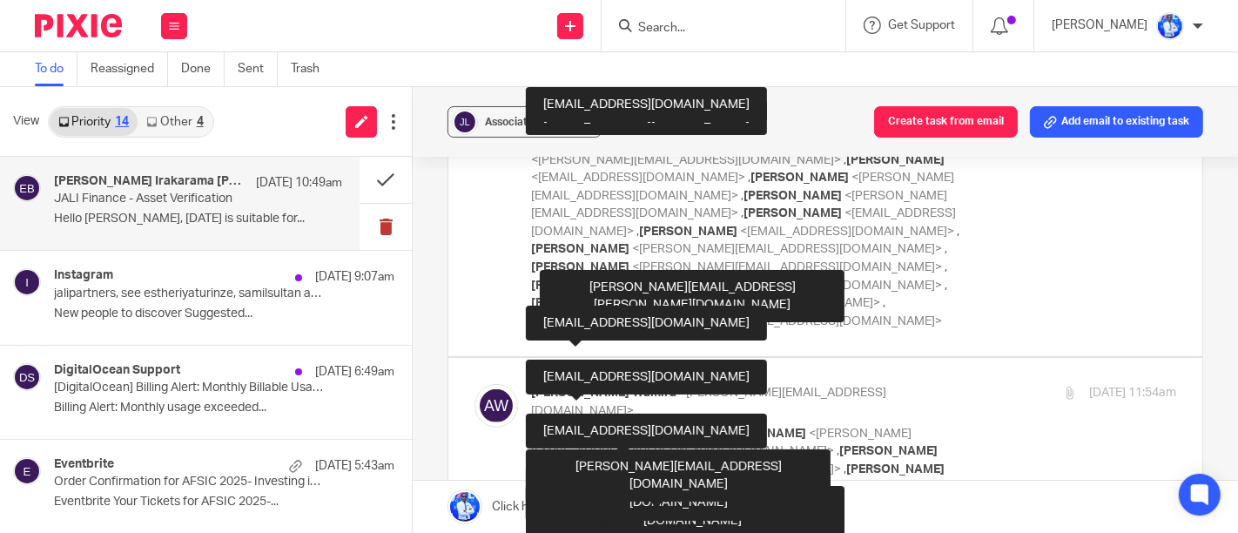
scroll to position [490, 0]
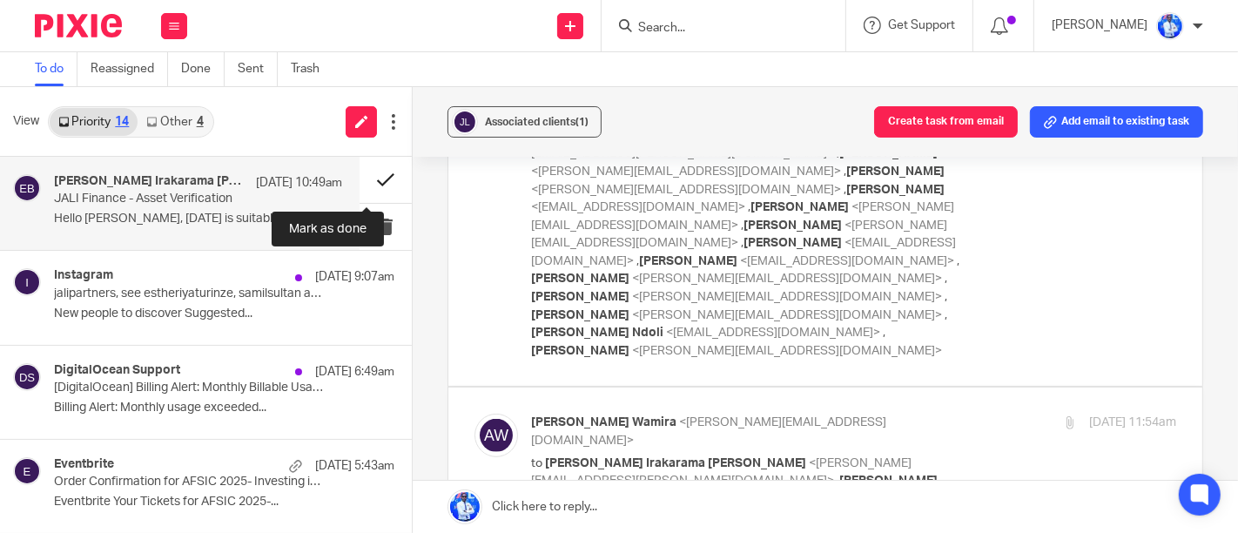
click at [367, 180] on button at bounding box center [385, 180] width 52 height 46
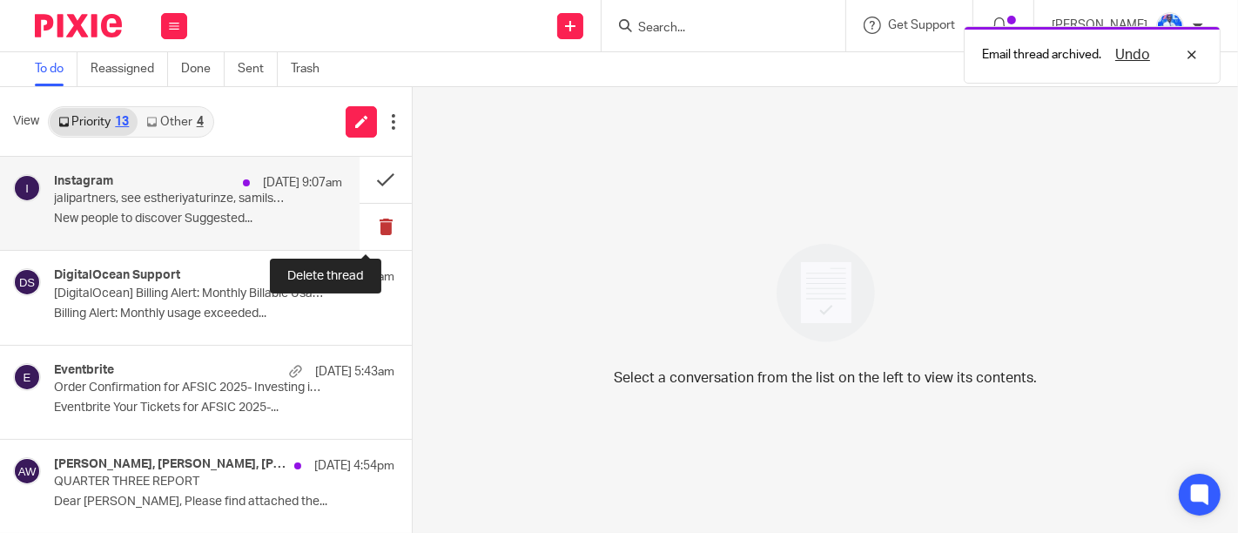
click at [367, 237] on button at bounding box center [385, 227] width 52 height 46
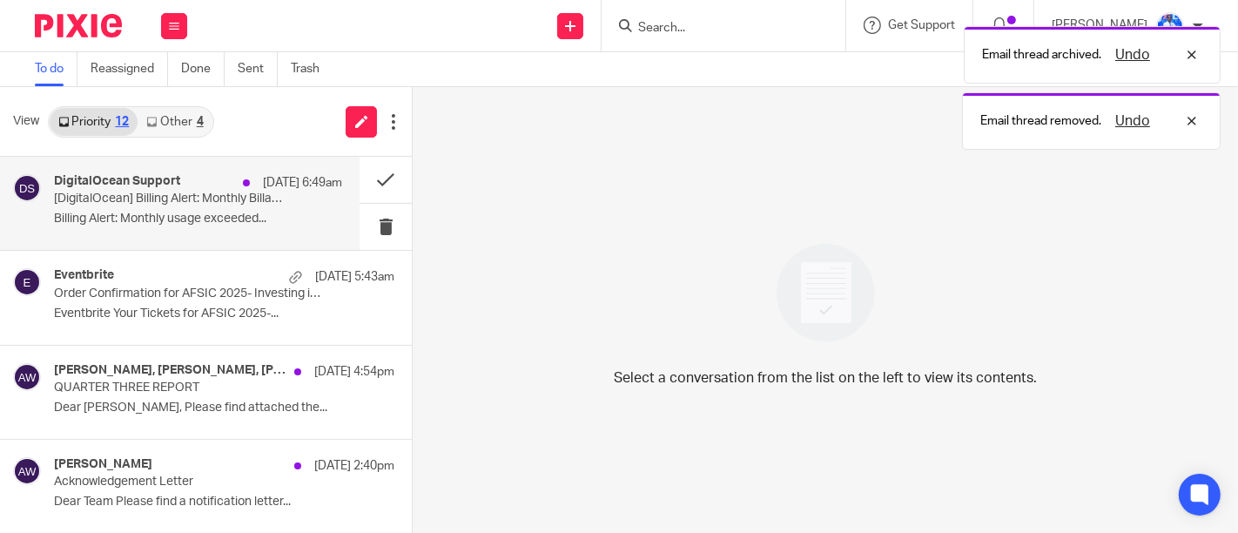
click at [263, 191] on p "11 Oct 6:49am" at bounding box center [302, 182] width 79 height 17
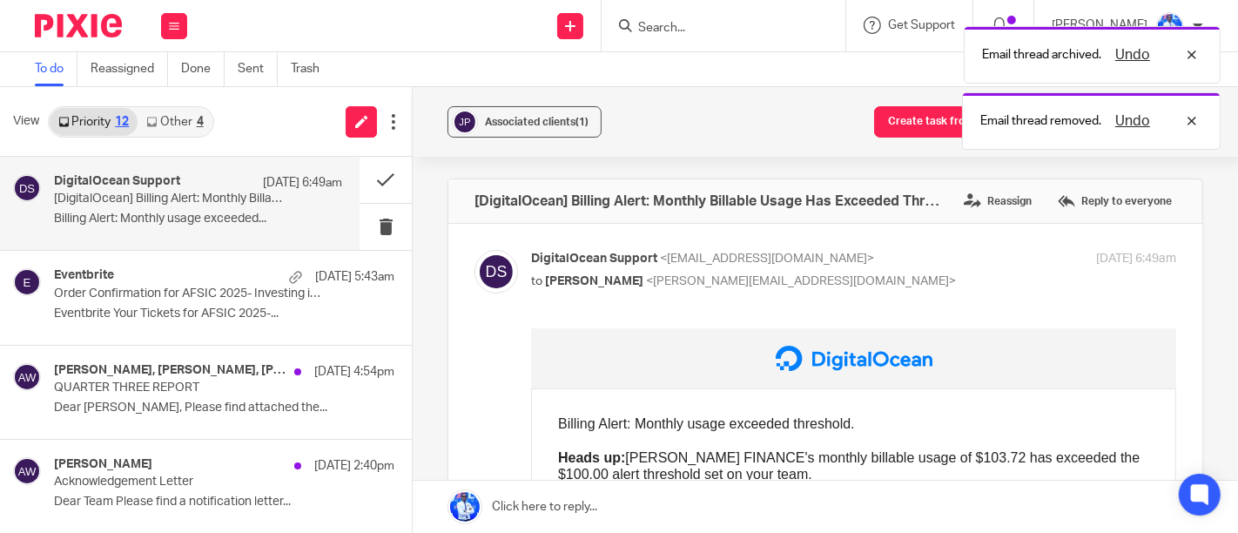
scroll to position [189, 0]
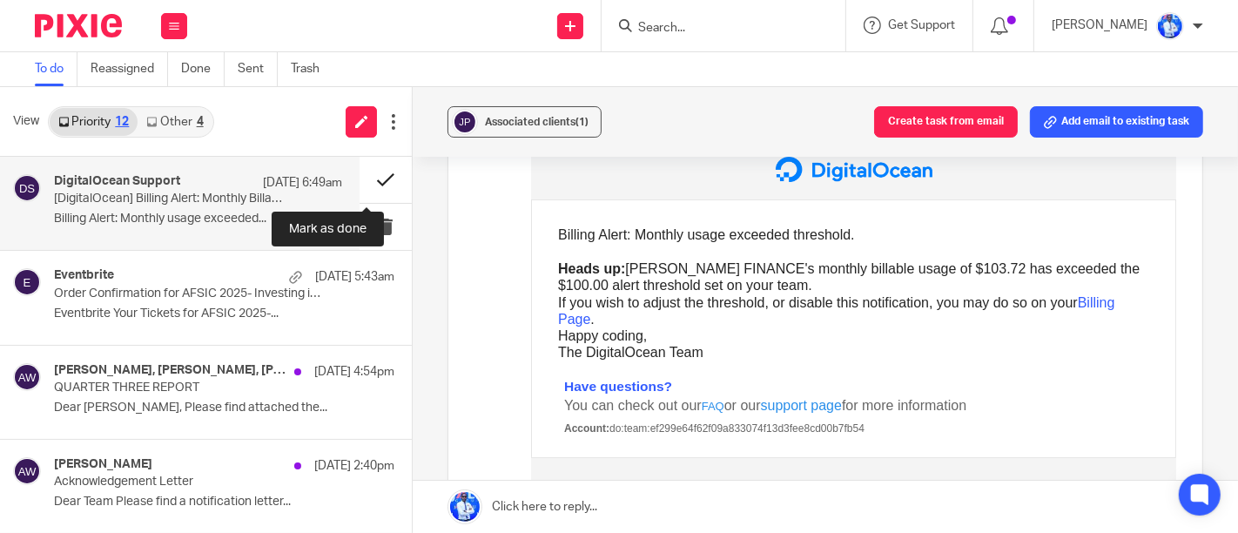
click at [364, 170] on button at bounding box center [385, 180] width 52 height 46
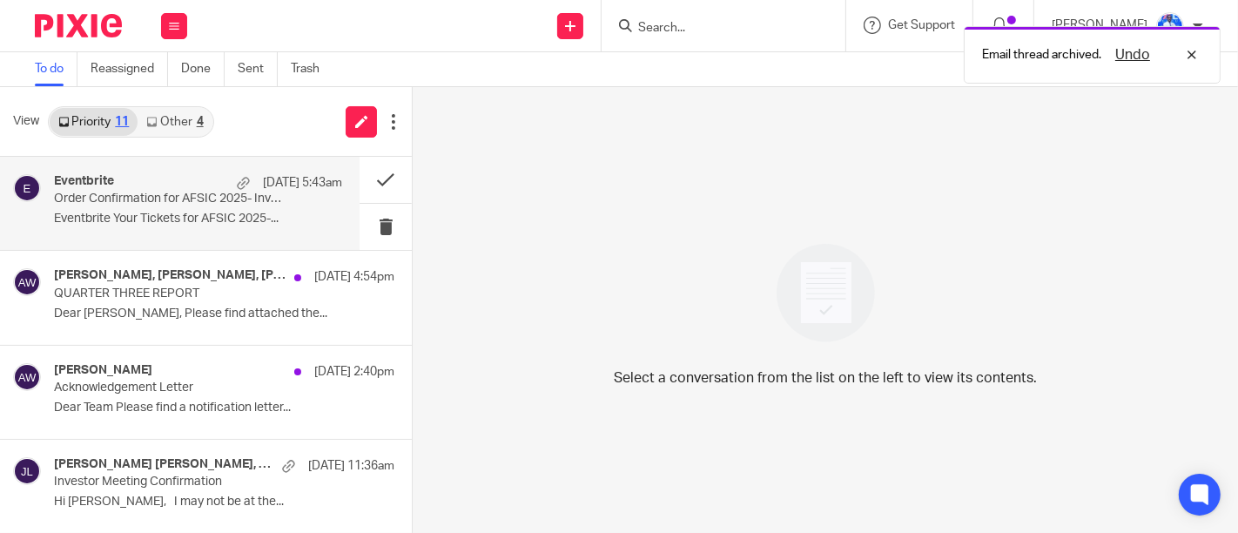
click at [263, 175] on p "[DATE] 5:43am" at bounding box center [302, 182] width 79 height 17
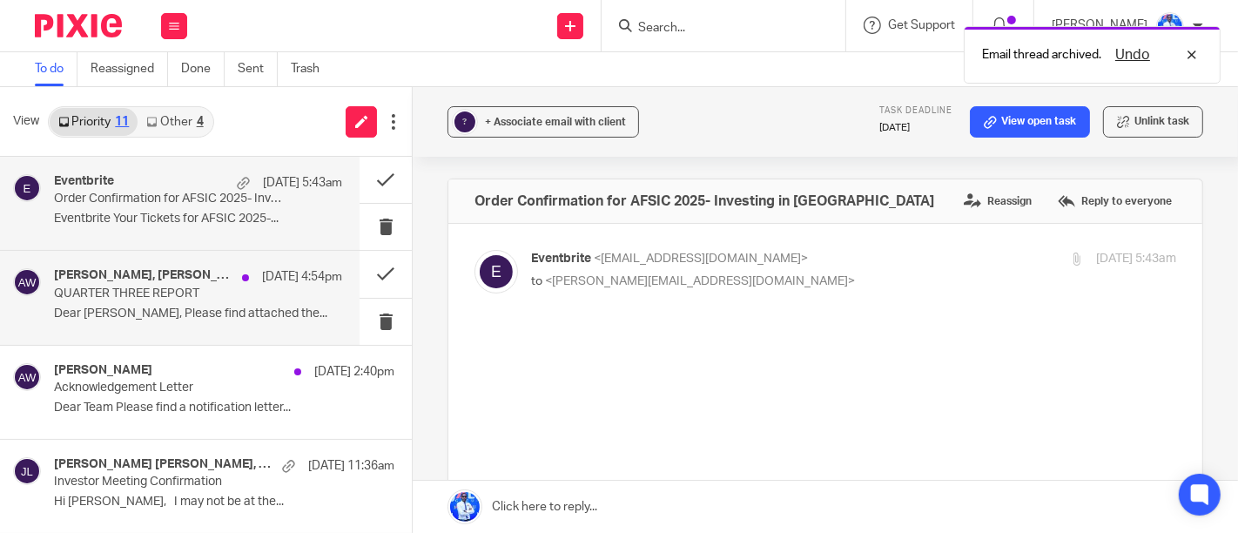
scroll to position [0, 0]
click at [241, 306] on p "Dear Euphrosine, Please find attached the..." at bounding box center [198, 313] width 288 height 15
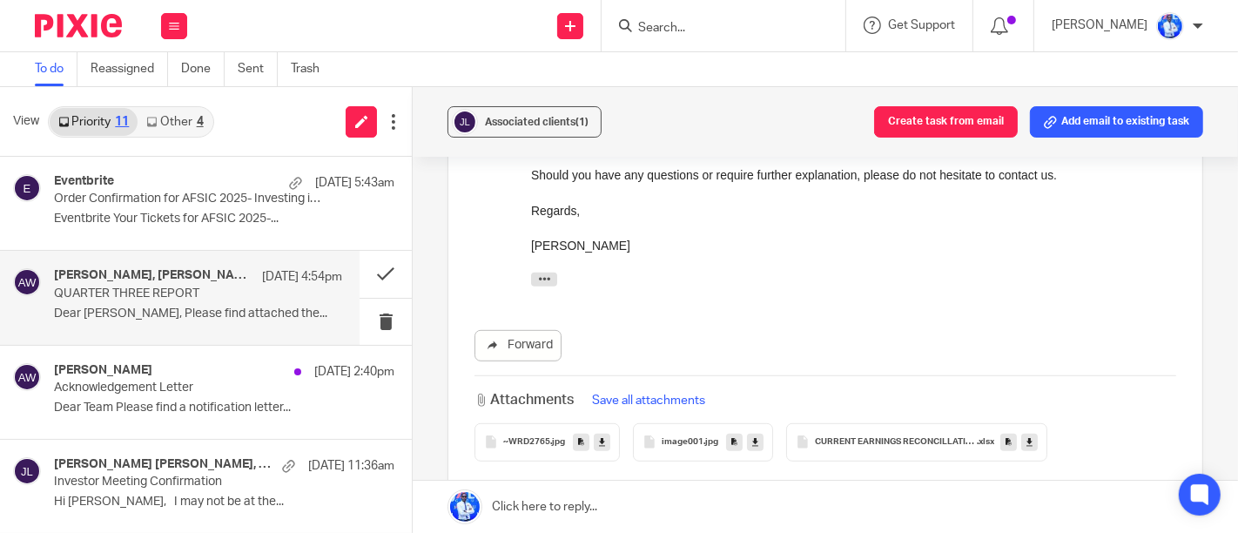
scroll to position [905, 0]
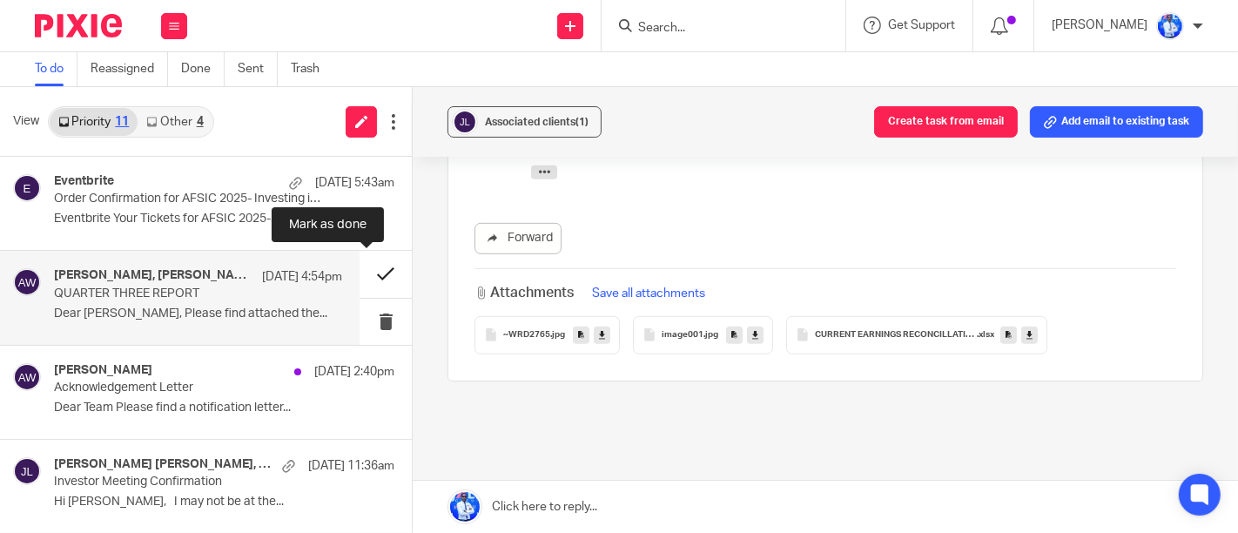
click at [371, 271] on button at bounding box center [385, 274] width 52 height 46
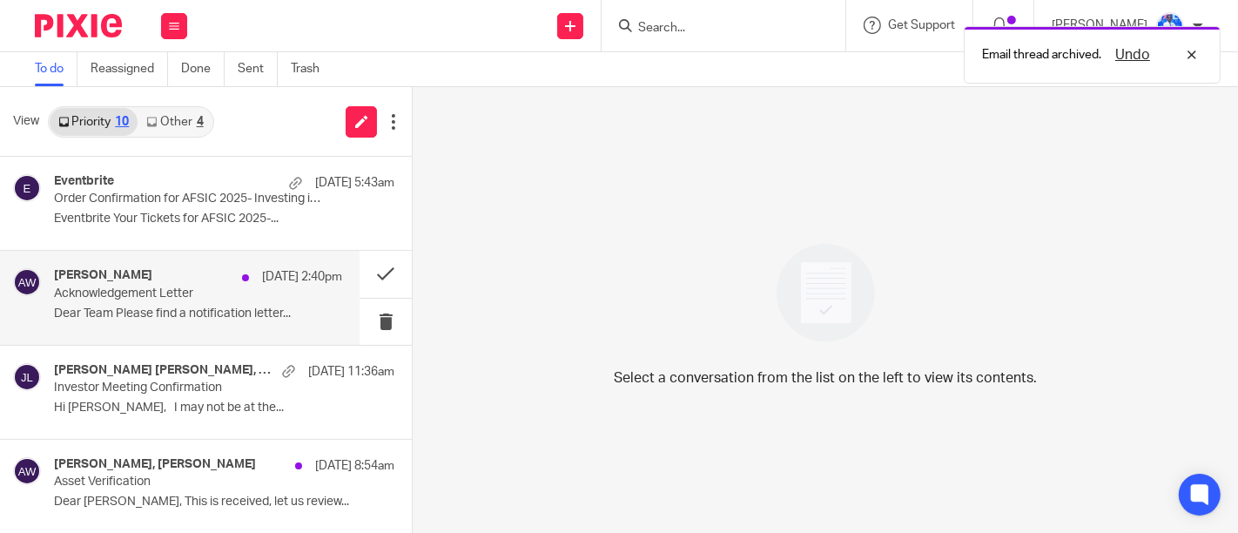
click at [272, 285] on p "10 Oct 2:40pm" at bounding box center [302, 276] width 80 height 17
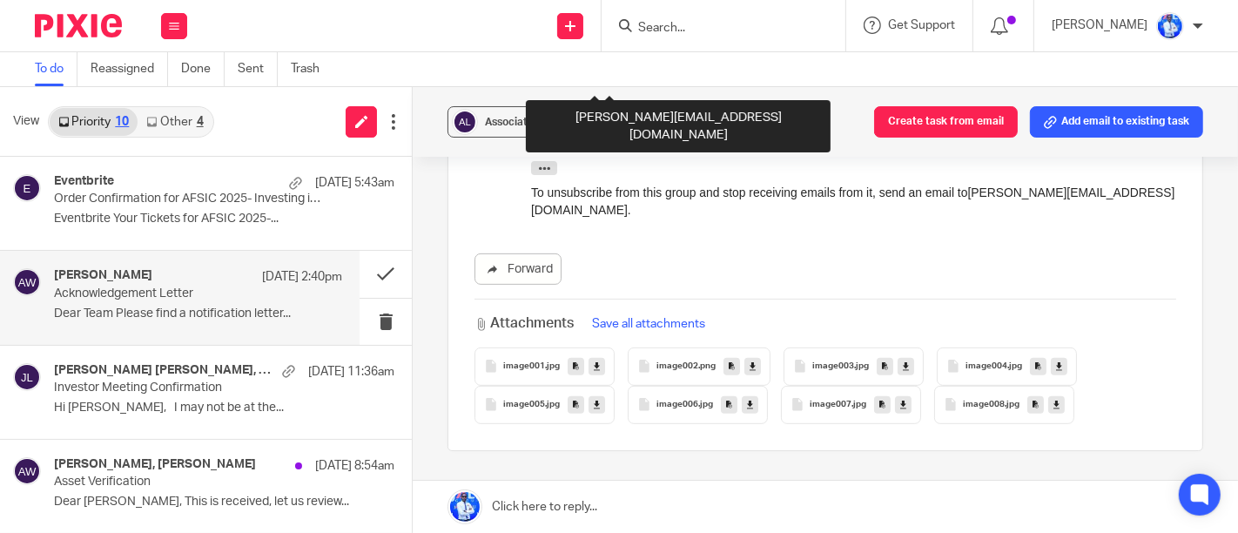
scroll to position [666, 0]
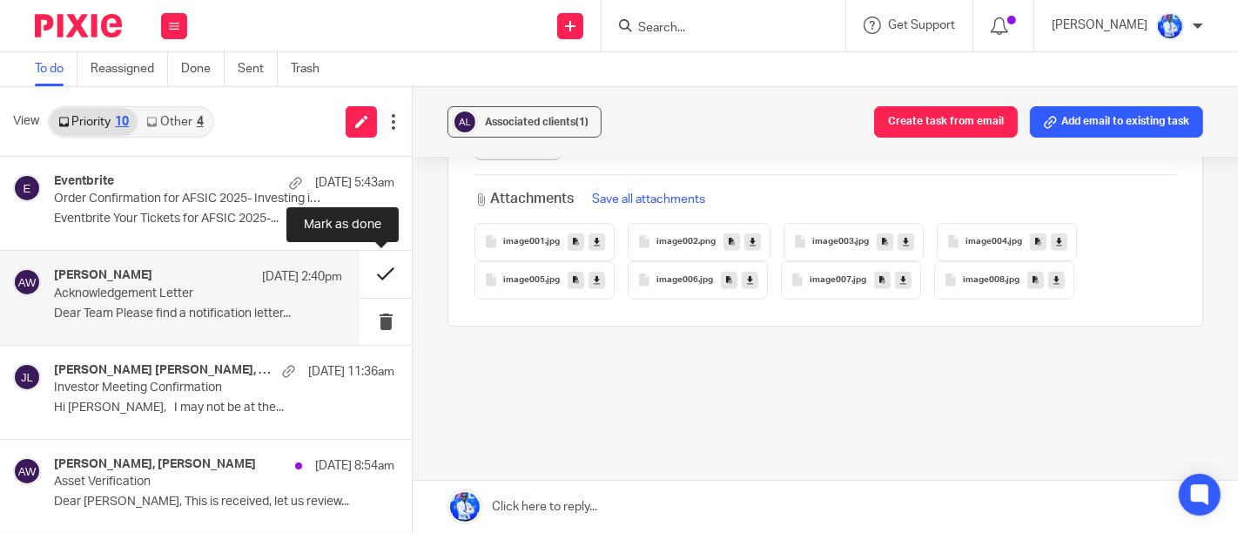
click at [380, 272] on button at bounding box center [385, 274] width 52 height 46
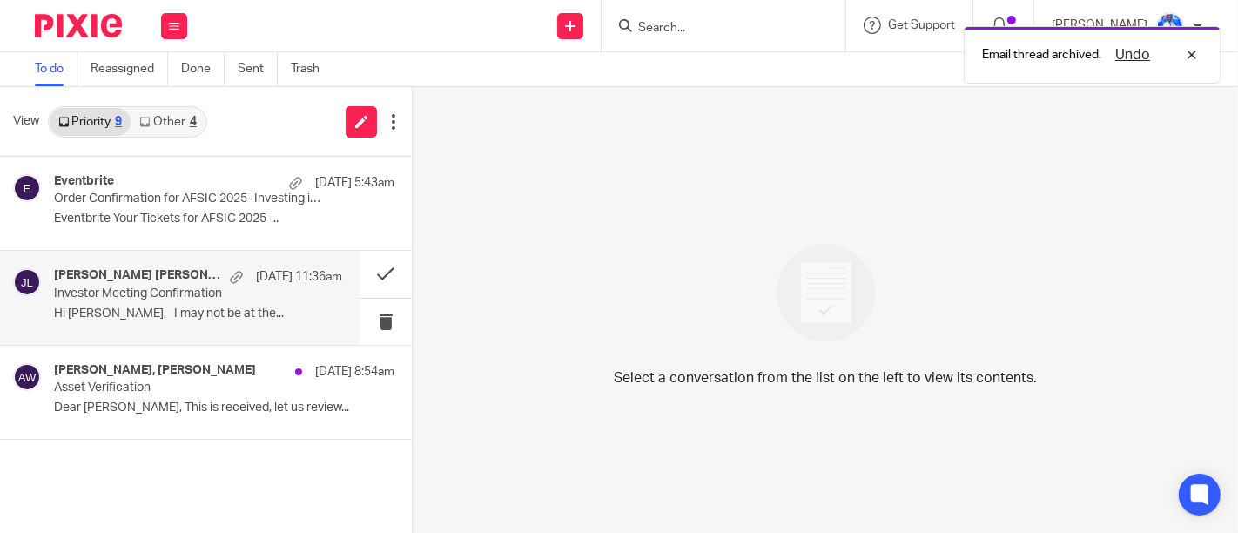
click at [248, 290] on p "Investor Meeting Confirmation" at bounding box center [169, 293] width 231 height 15
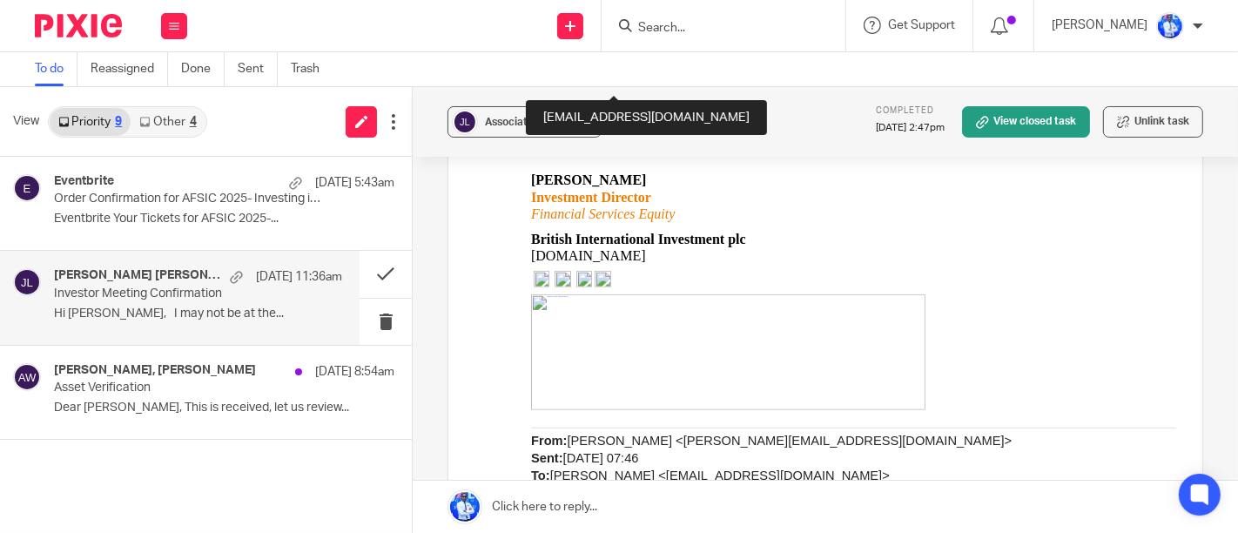
scroll to position [912, 0]
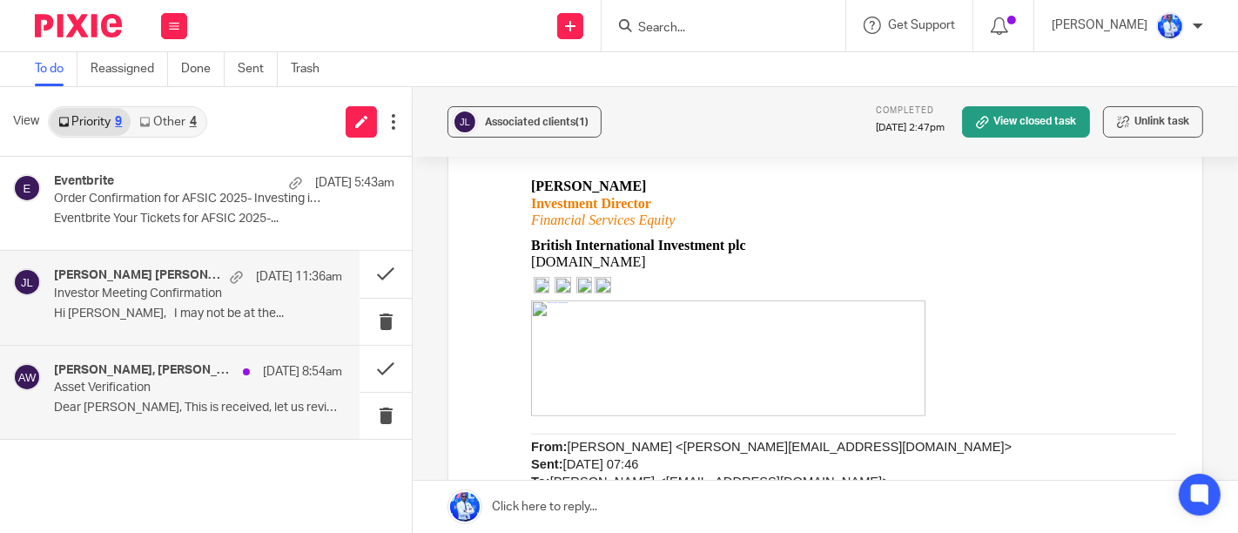
click at [280, 395] on div "Frank Mugisha, Andrew Omondi Wamira 10 Oct 8:54am Asset Verification Dear Andre…" at bounding box center [198, 392] width 288 height 58
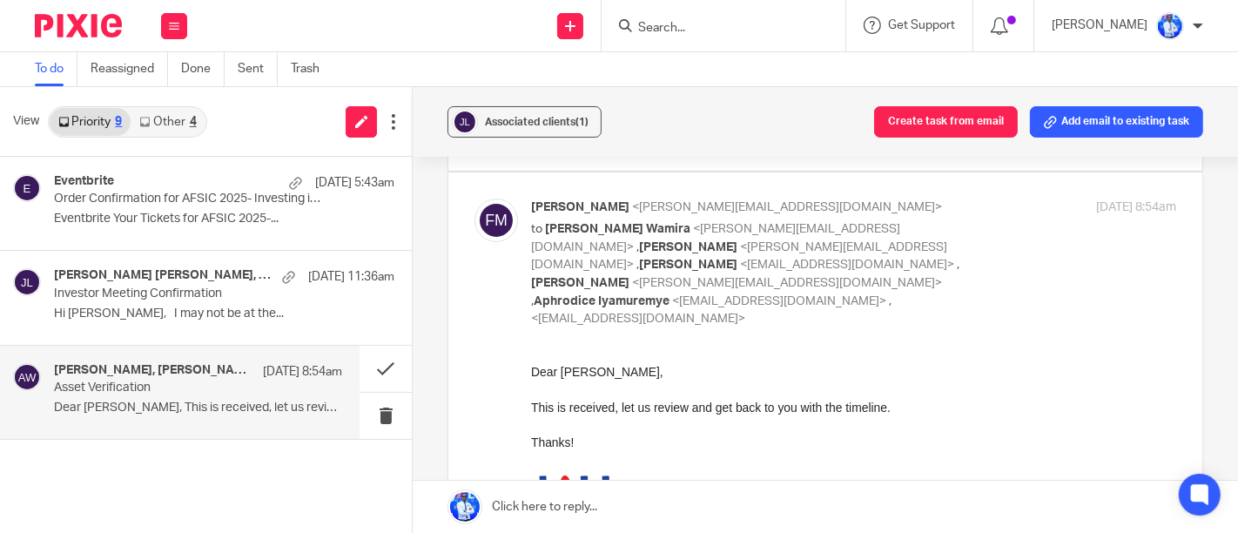
scroll to position [252, 0]
click at [373, 366] on button at bounding box center [385, 369] width 52 height 46
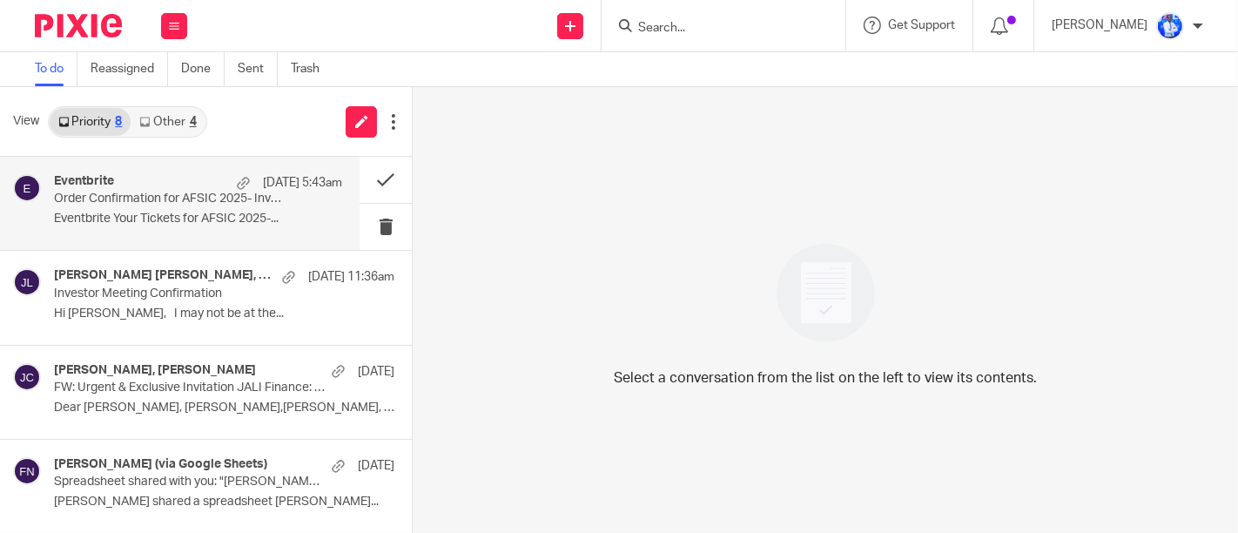
scroll to position [375, 0]
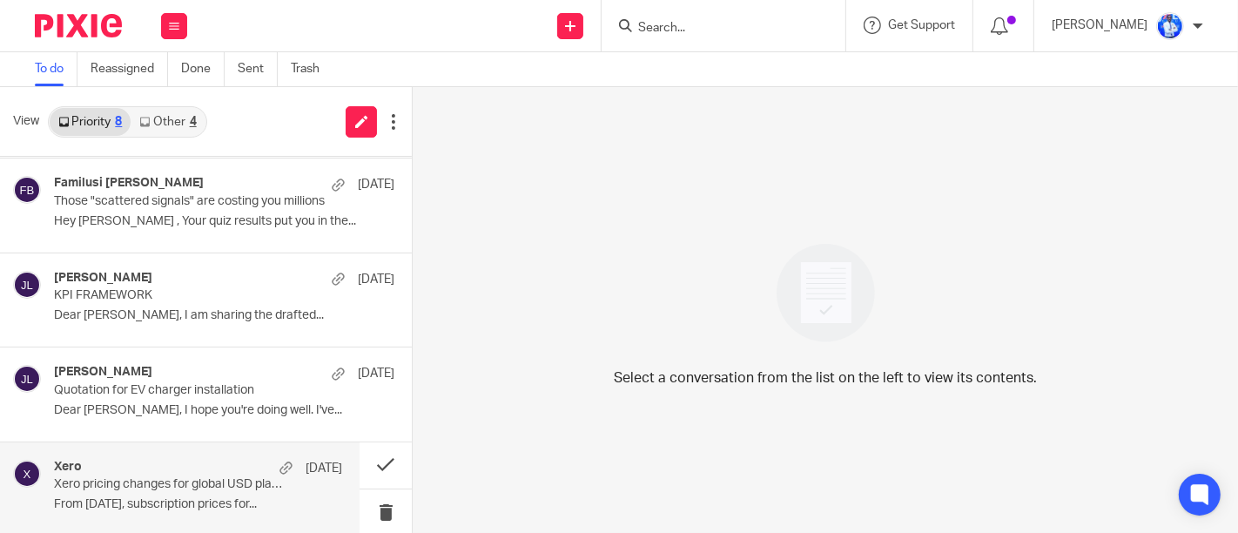
click at [142, 477] on p "Xero pricing changes for global USD plans" at bounding box center [169, 484] width 231 height 15
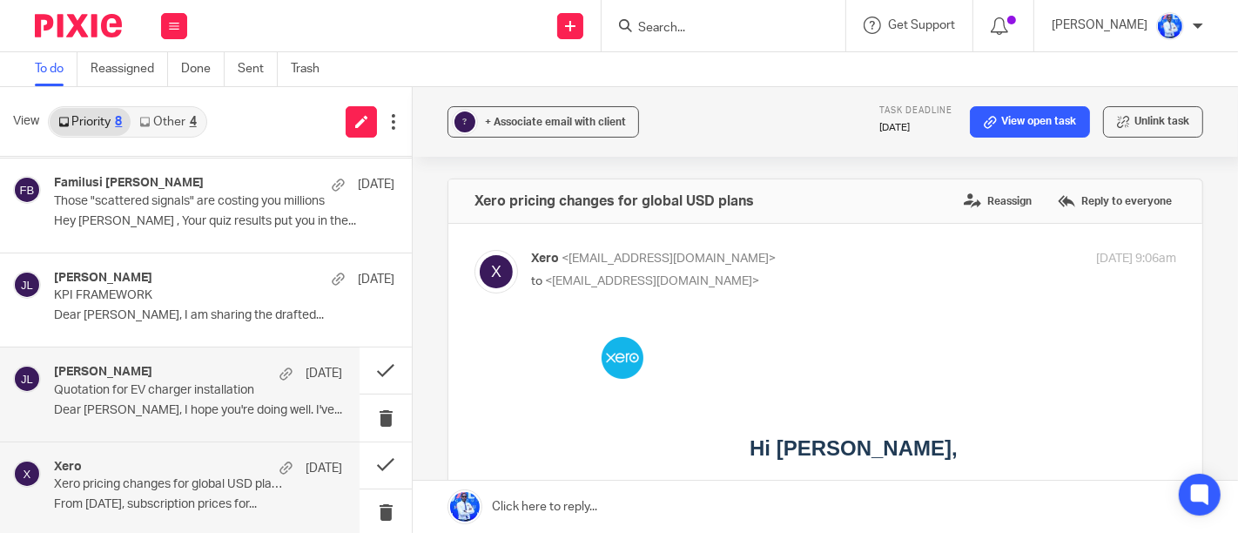
scroll to position [0, 0]
click at [174, 384] on p "Quotation for EV charger installation" at bounding box center [169, 390] width 231 height 15
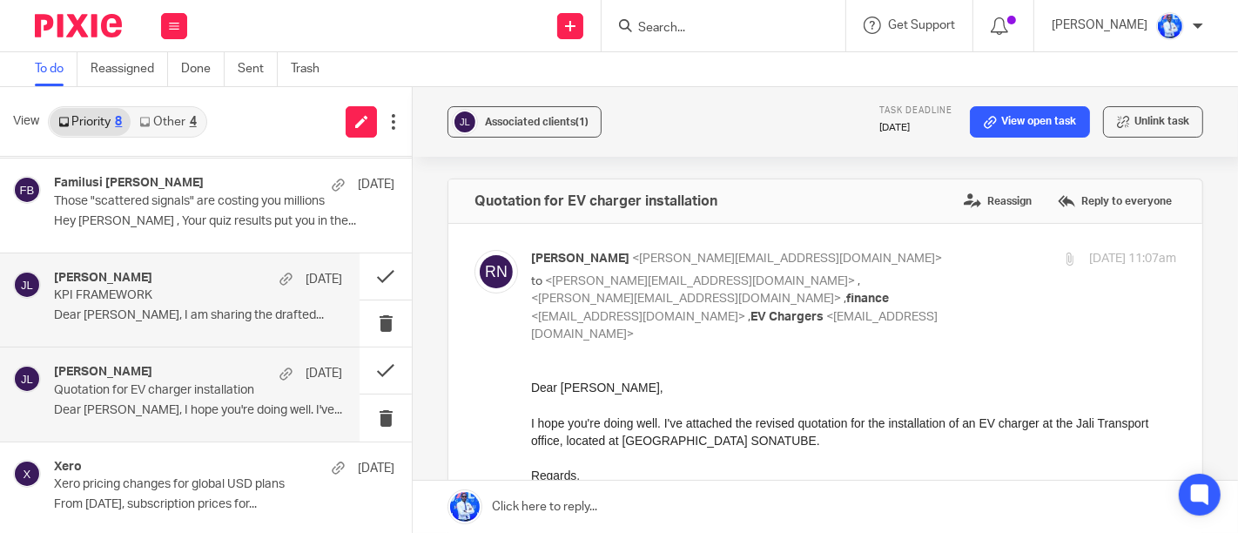
click at [171, 314] on p "Dear Felix, I am sharing the drafted..." at bounding box center [198, 315] width 288 height 15
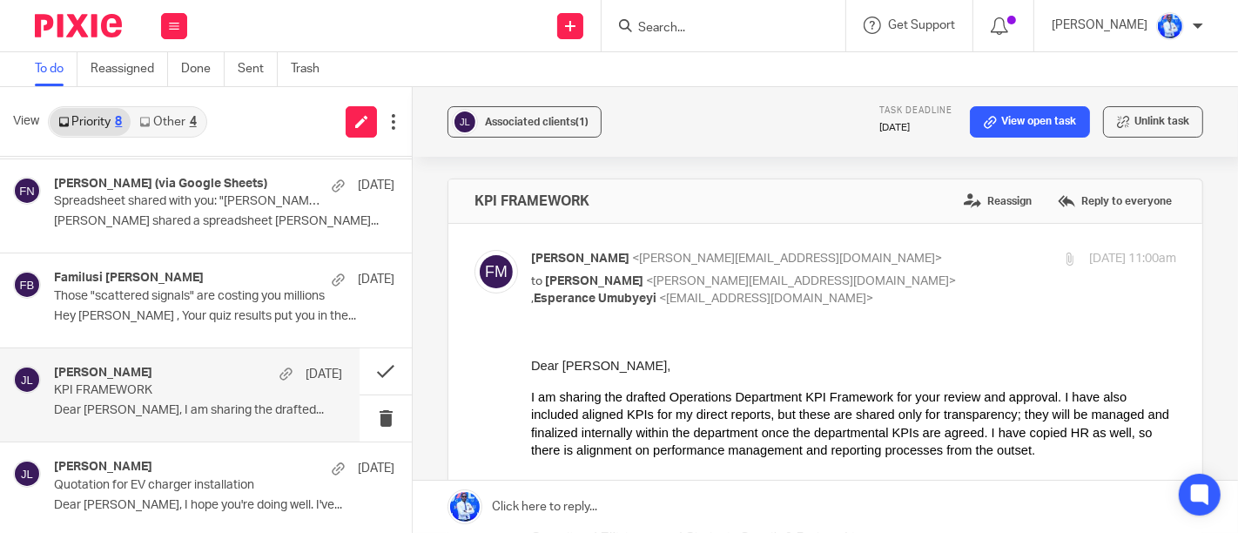
scroll to position [261, 0]
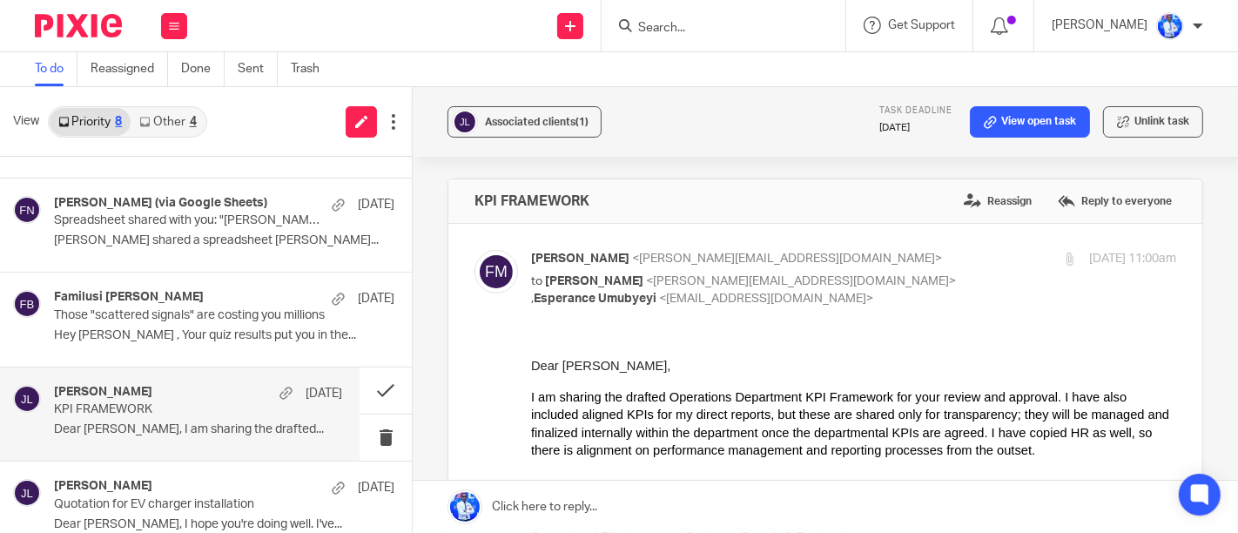
click at [171, 314] on p "Those "scattered signals" are costing you millions" at bounding box center [190, 315] width 272 height 15
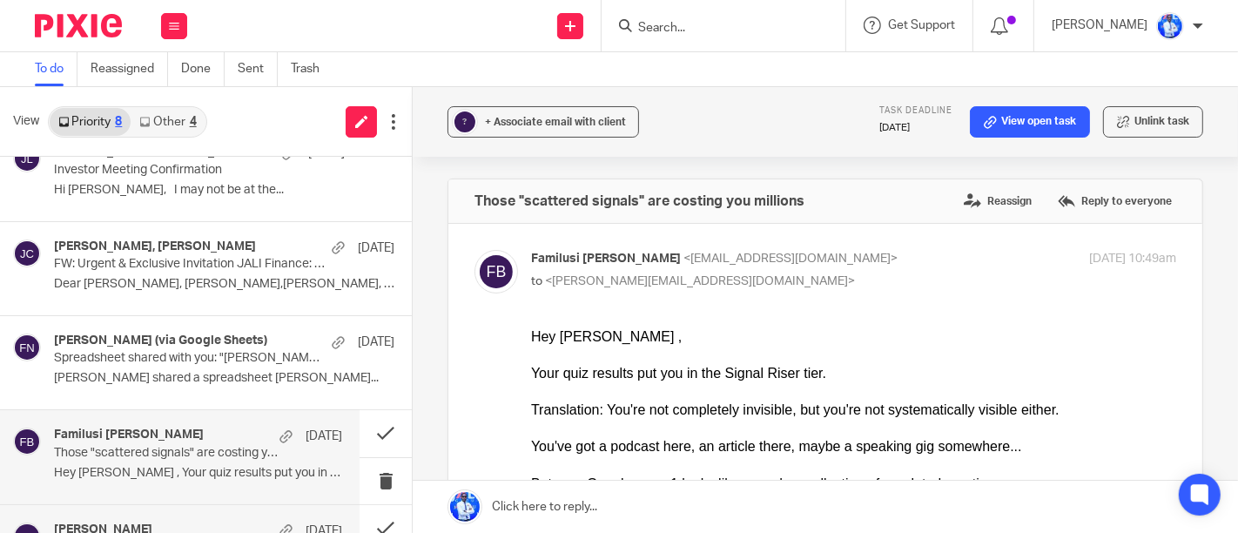
scroll to position [124, 0]
click at [171, 314] on div "Felix Nkundimana, James Cruz 9 Oct FW: Urgent & Exclusive Invitation JALI Finan…" at bounding box center [206, 268] width 412 height 93
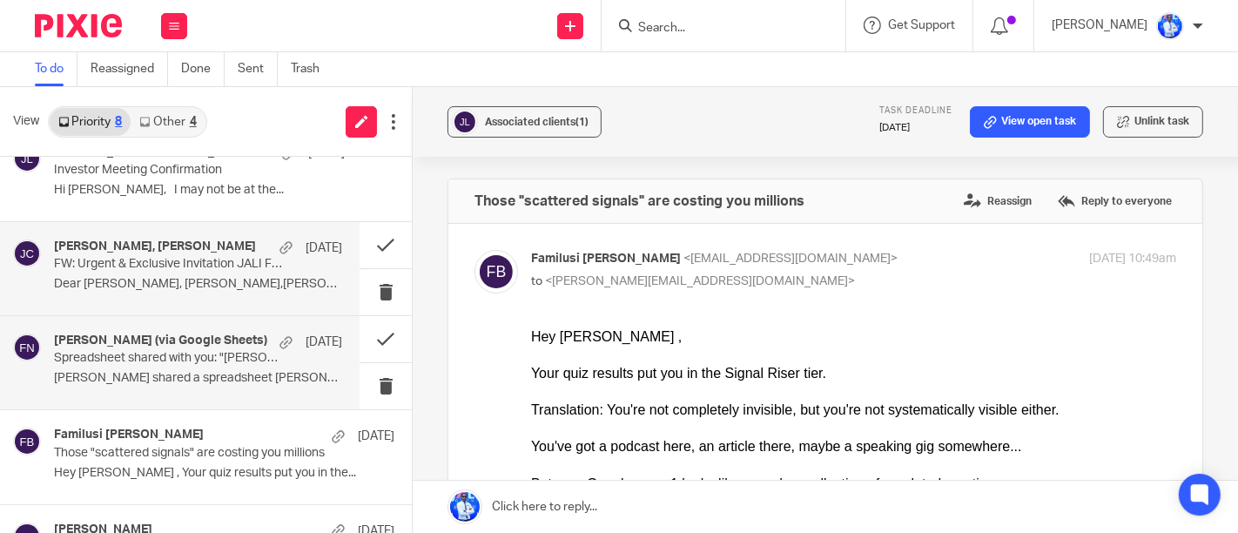
click at [172, 358] on p "Spreadsheet shared with you: "FELIX RECORD"" at bounding box center [169, 358] width 231 height 15
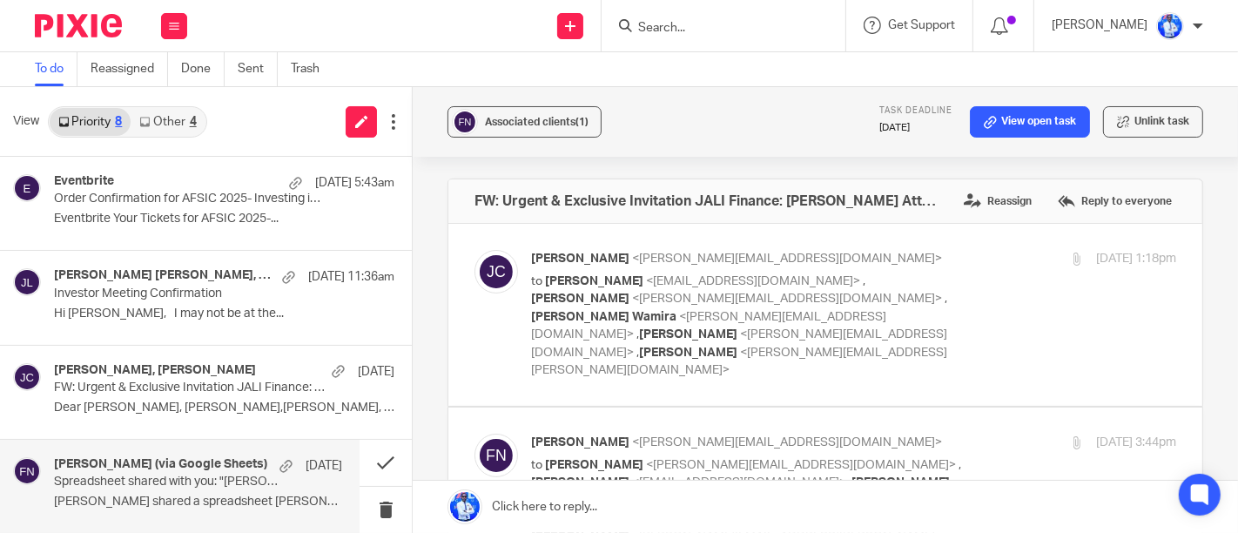
scroll to position [0, 0]
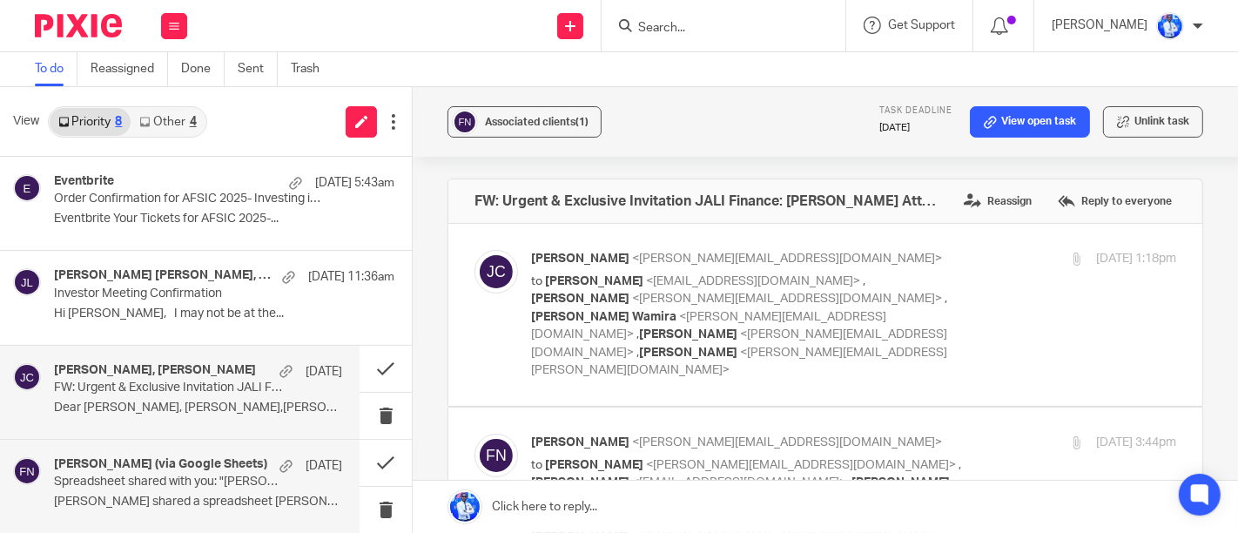
click at [172, 359] on div "Felix Nkundimana, James Cruz 9 Oct FW: Urgent & Exclusive Invitation JALI Finan…" at bounding box center [179, 392] width 359 height 93
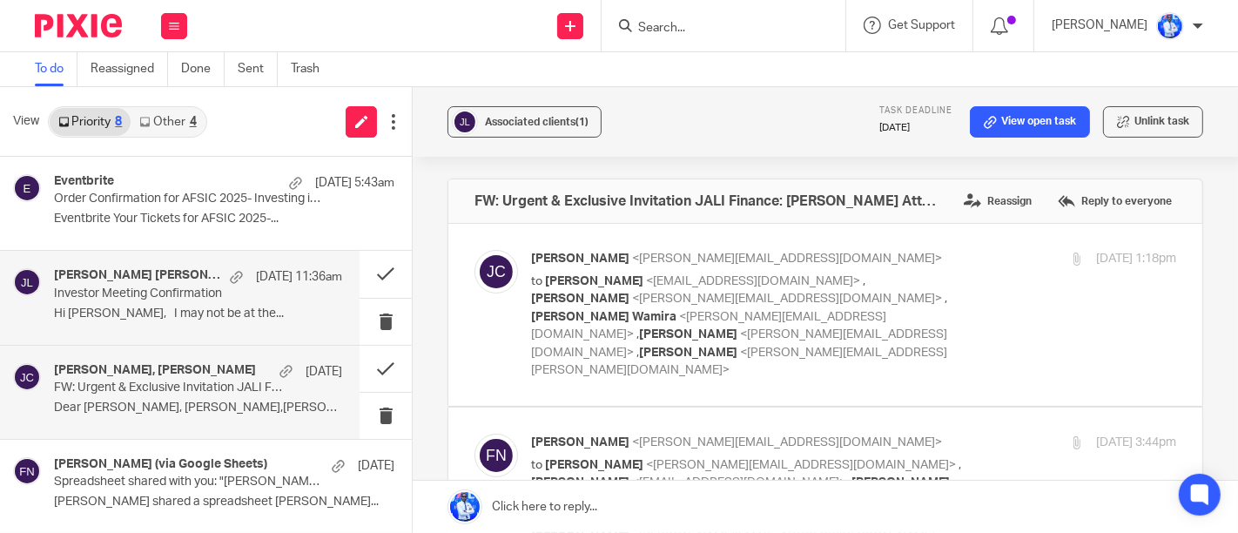
click at [187, 280] on h4 "[PERSON_NAME] [PERSON_NAME], [PERSON_NAME]" at bounding box center [137, 275] width 167 height 15
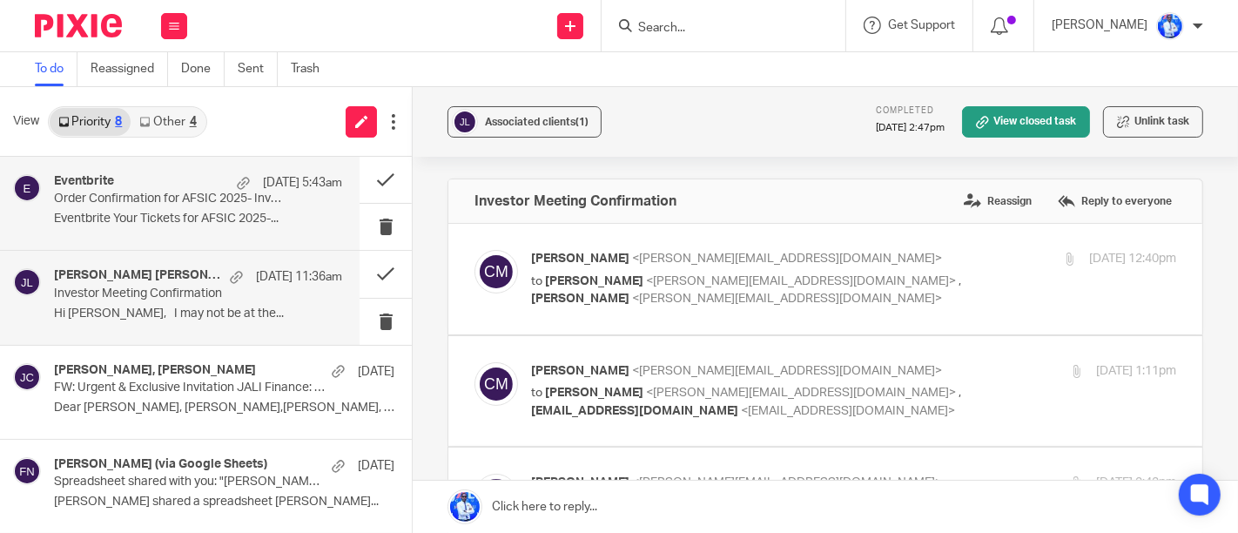
click at [199, 214] on p "Eventbrite Your Tickets for AFSIC 2025-..." at bounding box center [198, 219] width 288 height 15
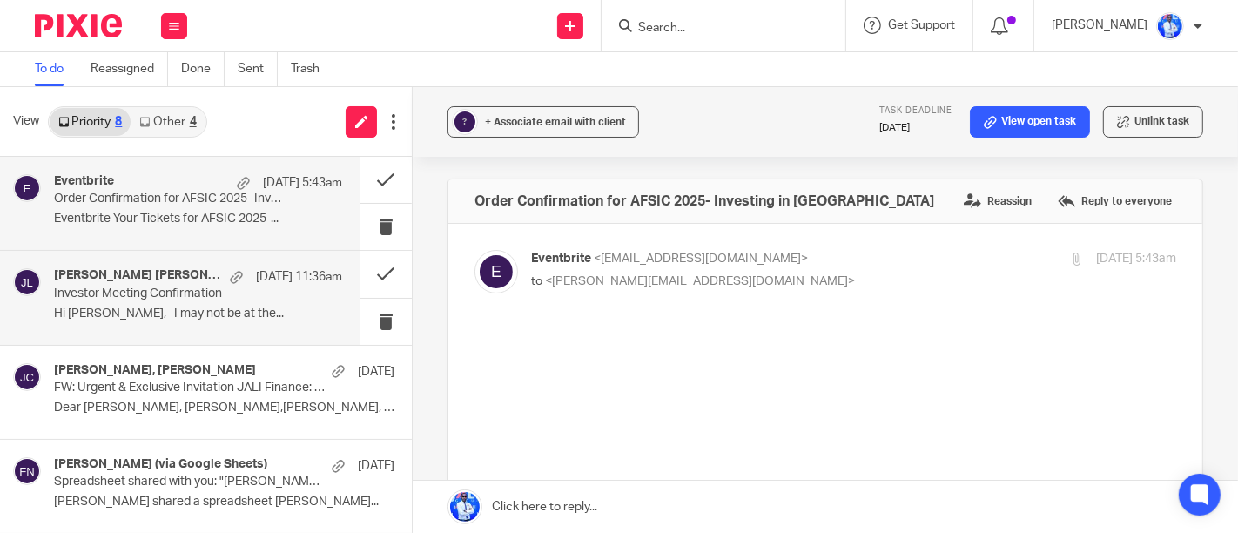
click at [186, 322] on div "Keegan Ziady, alec, Clare McCammon 10 Oct 11:36am Investor Meeting Confirmation…" at bounding box center [198, 297] width 288 height 58
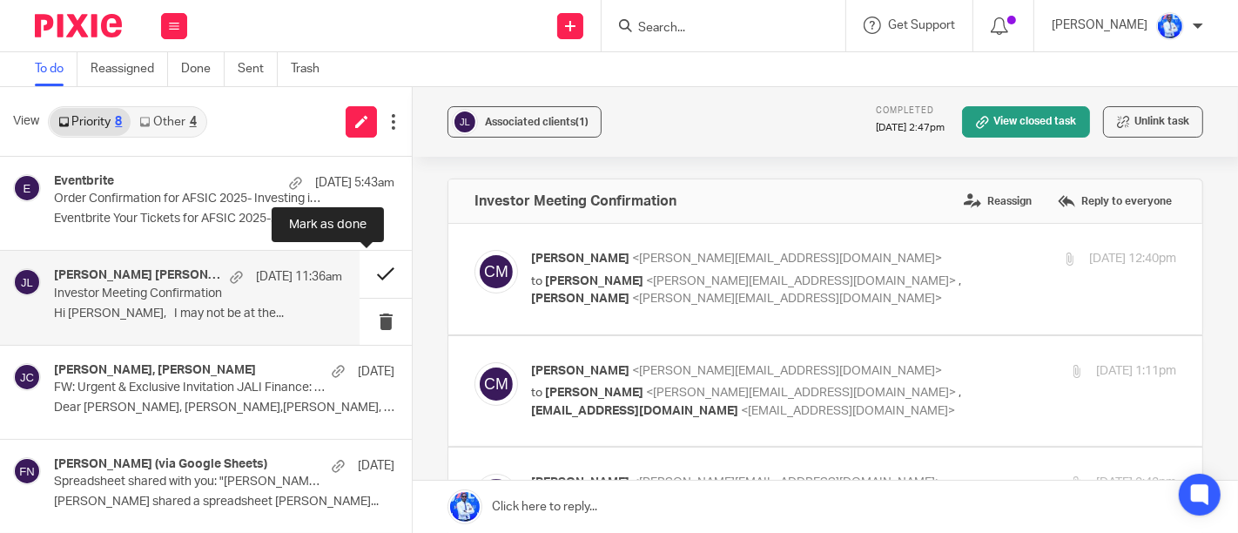
click at [378, 273] on button at bounding box center [385, 274] width 52 height 46
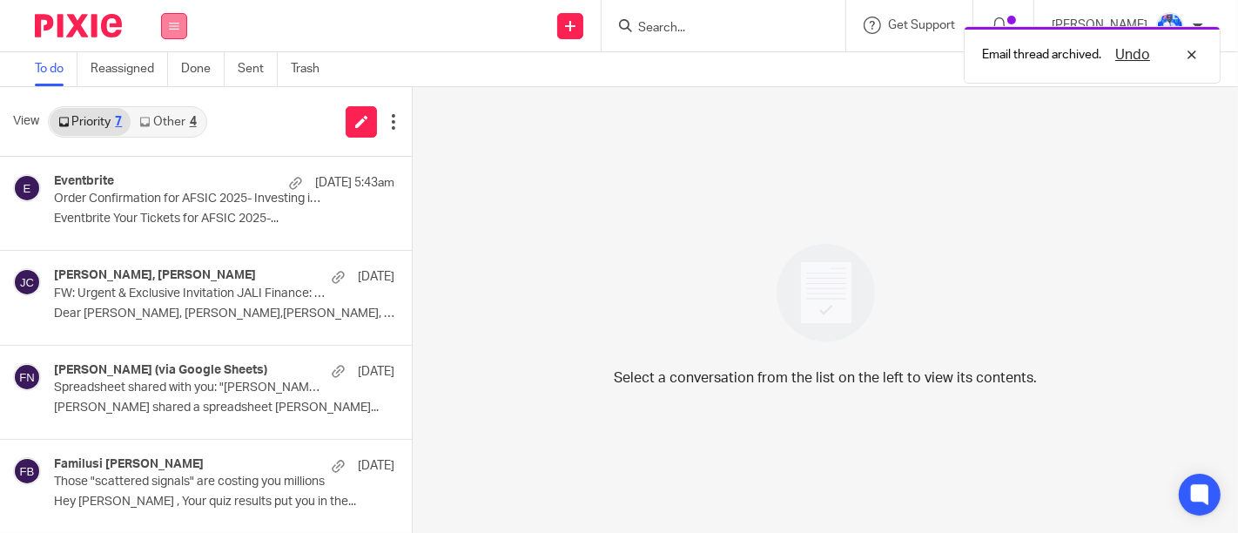
click at [180, 24] on button at bounding box center [174, 26] width 26 height 26
click at [171, 75] on link "Work" at bounding box center [165, 81] width 28 height 12
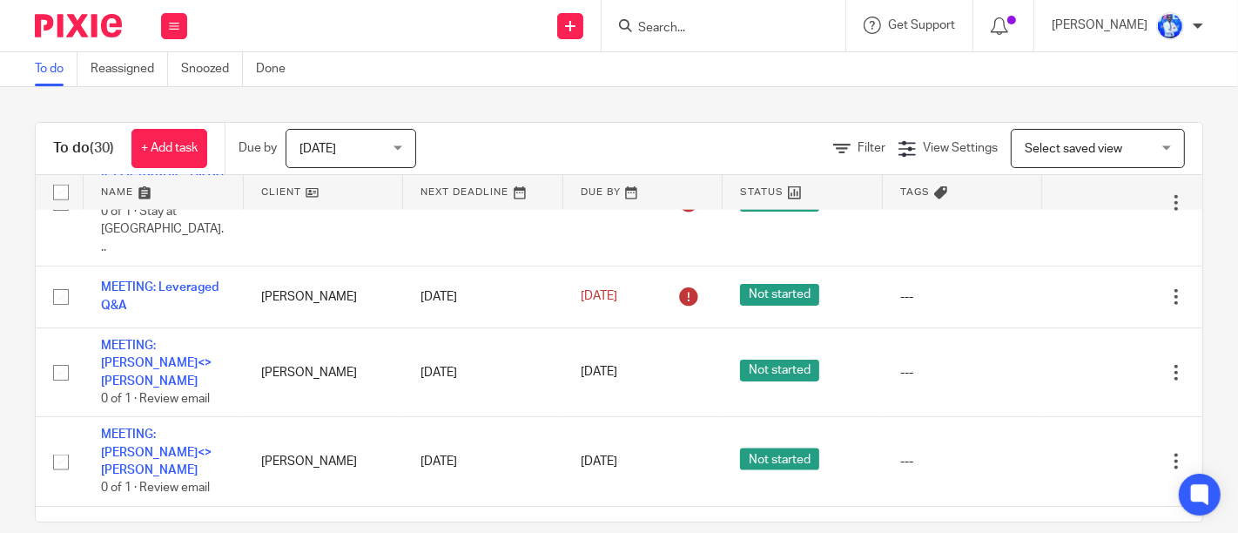
scroll to position [1889, 0]
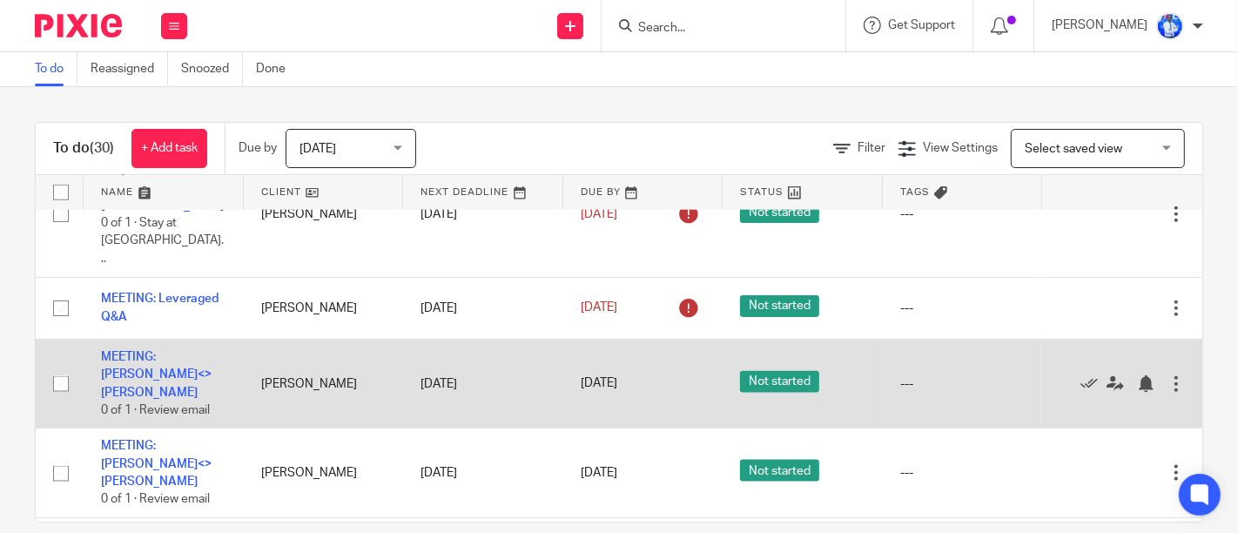
click at [1167, 375] on div at bounding box center [1175, 383] width 17 height 17
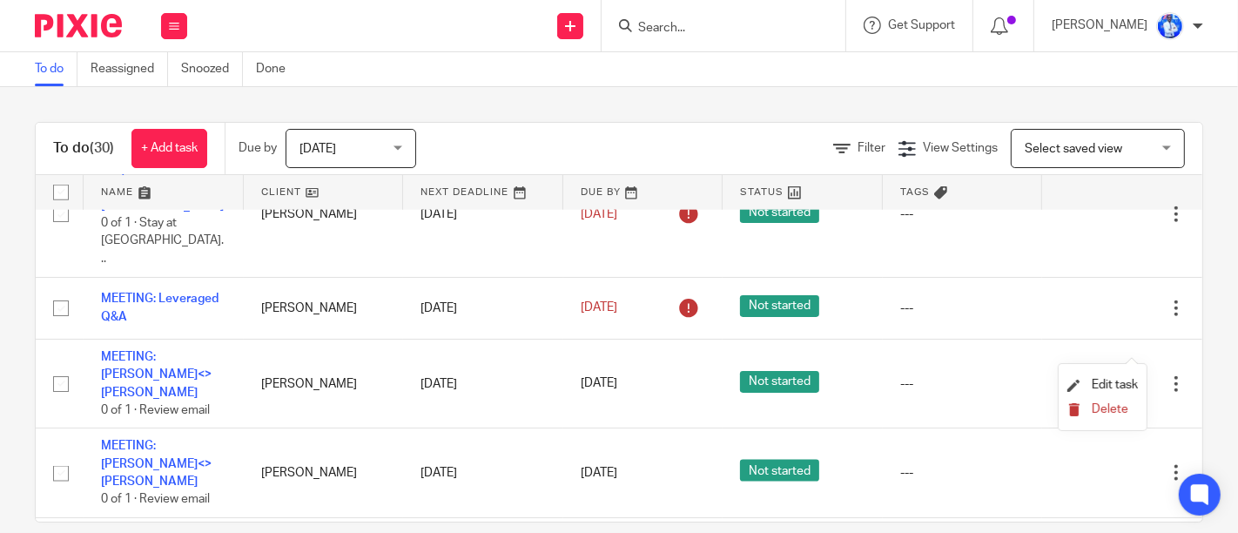
click at [1105, 404] on span "Delete" at bounding box center [1110, 409] width 37 height 12
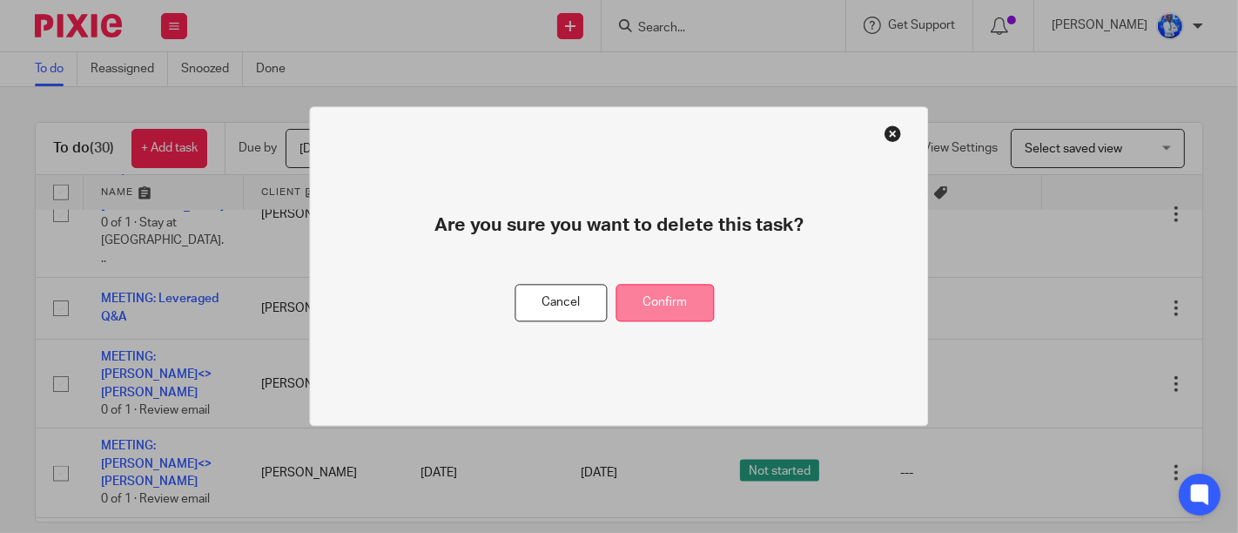
click at [688, 306] on button "Confirm" at bounding box center [665, 303] width 98 height 37
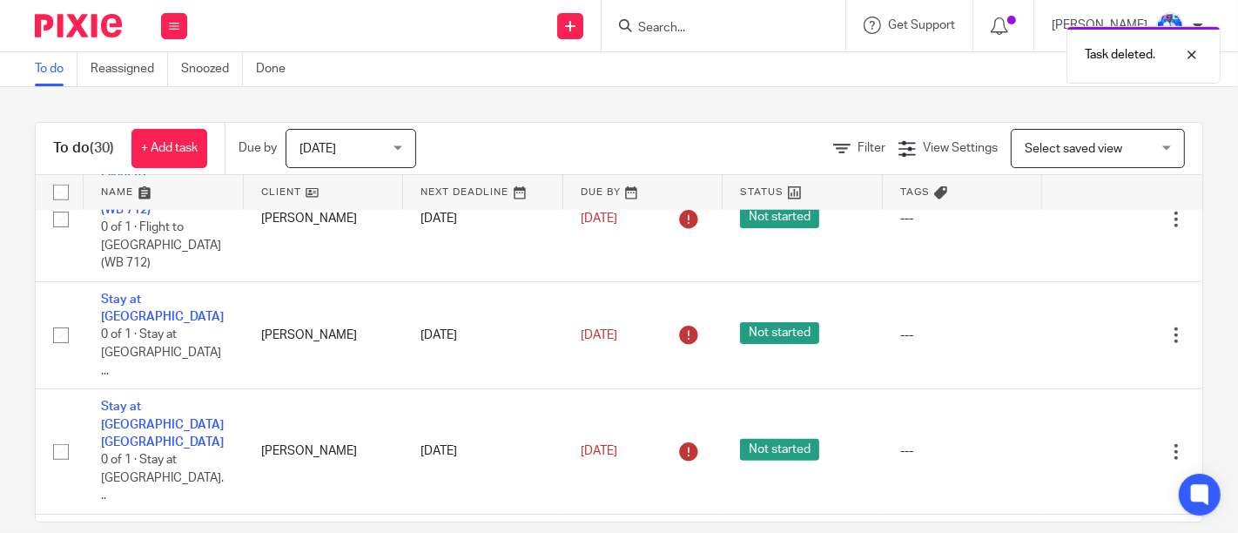
scroll to position [1515, 0]
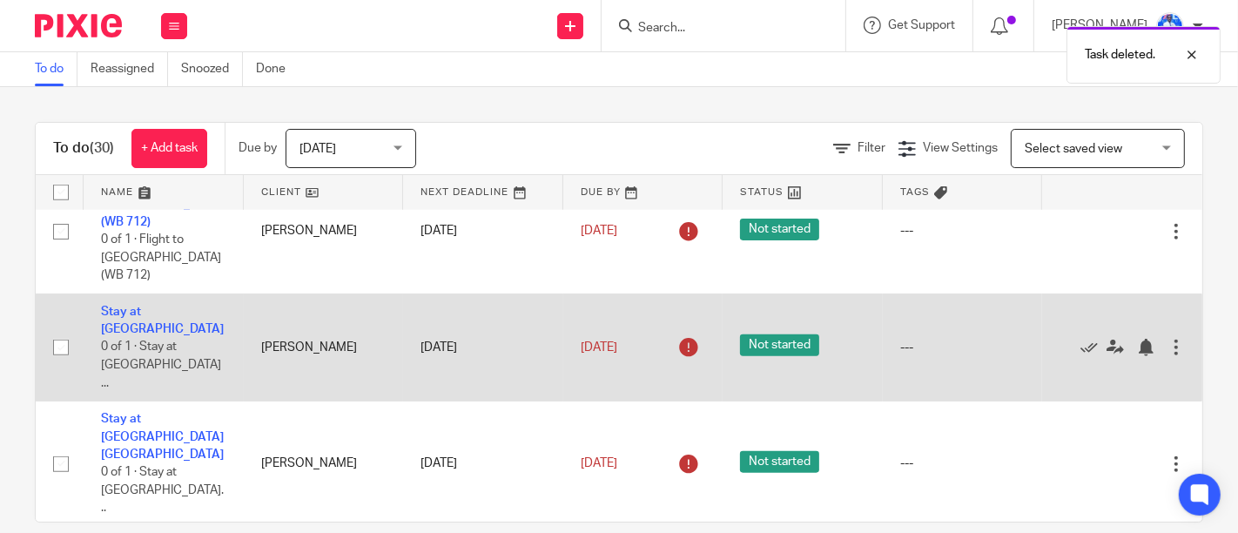
click at [1167, 339] on div at bounding box center [1175, 347] width 17 height 17
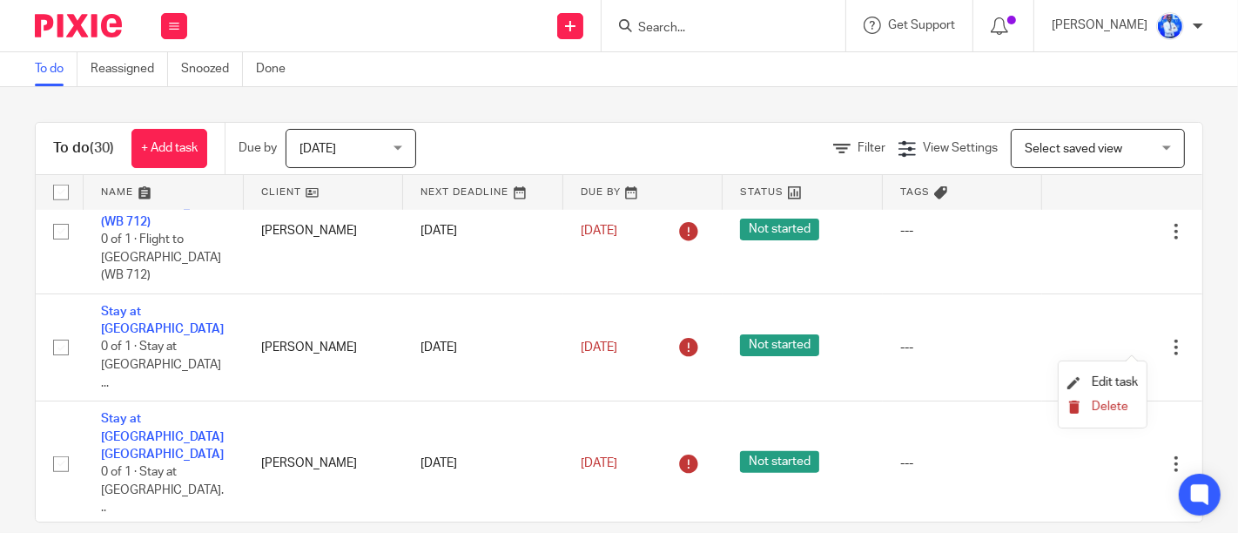
click at [1100, 410] on span "Delete" at bounding box center [1110, 406] width 37 height 12
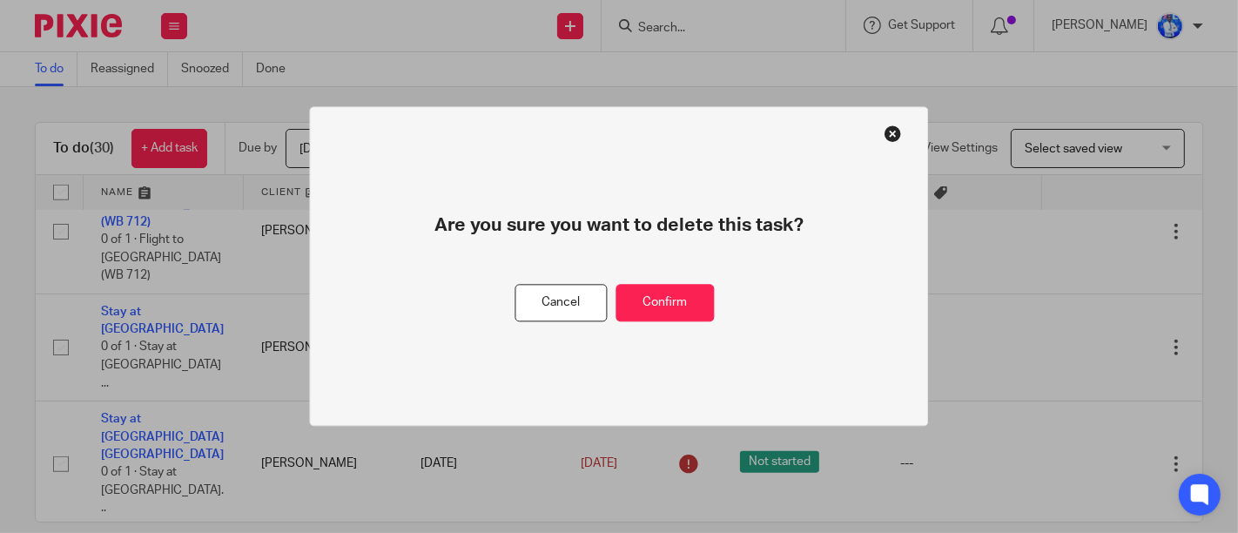
click at [651, 277] on div "Are you sure you want to delete this task?" at bounding box center [619, 248] width 432 height 73
click at [657, 297] on button "Confirm" at bounding box center [665, 303] width 98 height 37
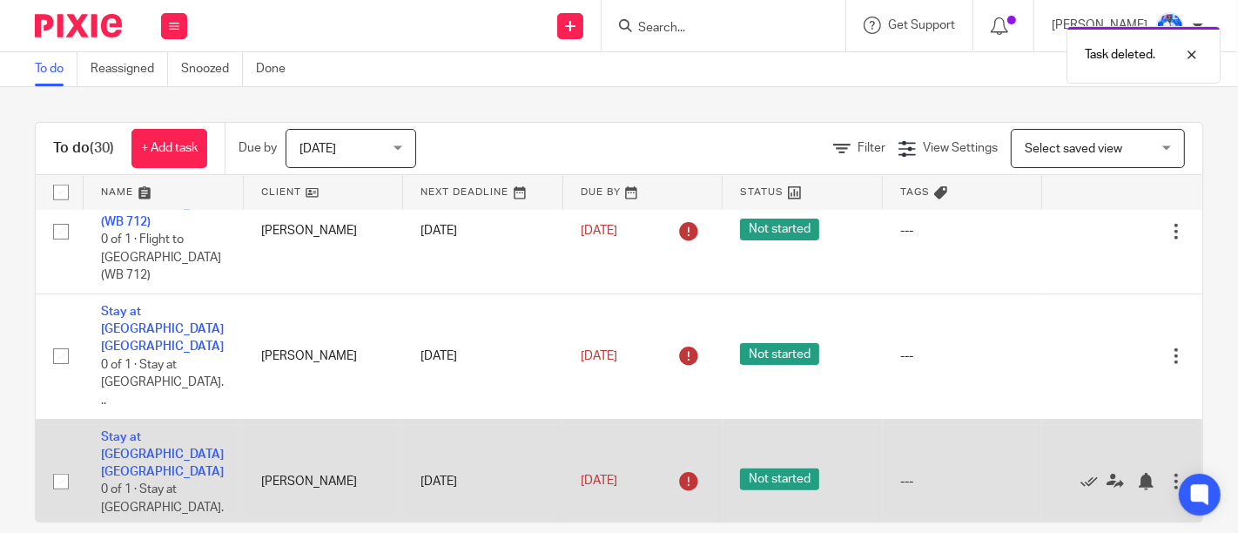
click at [1167, 473] on div at bounding box center [1175, 481] width 17 height 17
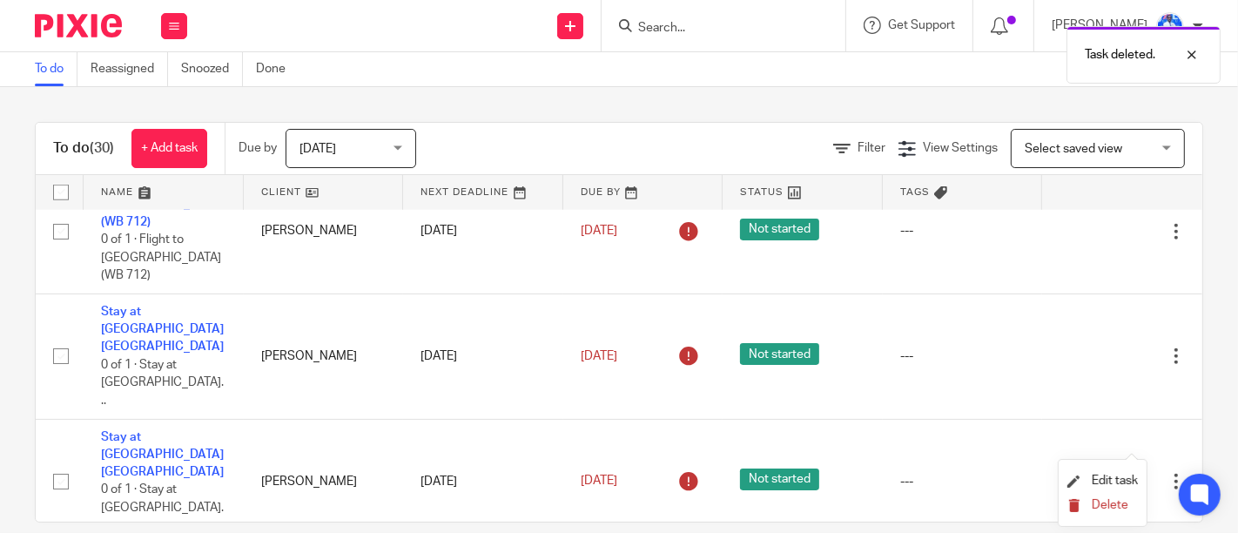
click at [1081, 508] on button "Delete" at bounding box center [1102, 506] width 71 height 14
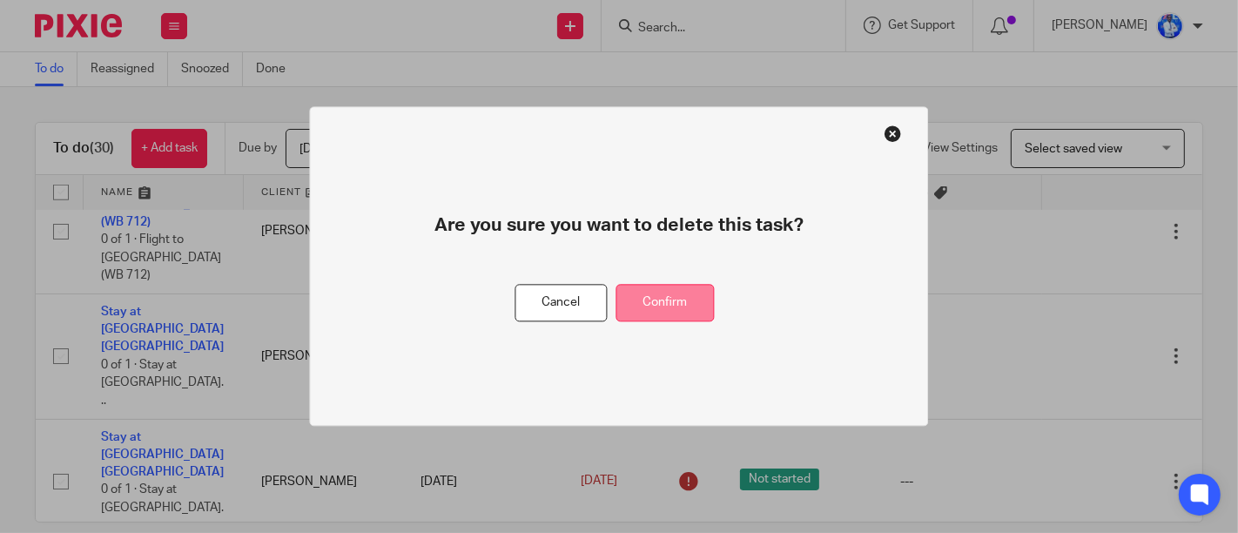
click at [693, 297] on button "Confirm" at bounding box center [665, 303] width 98 height 37
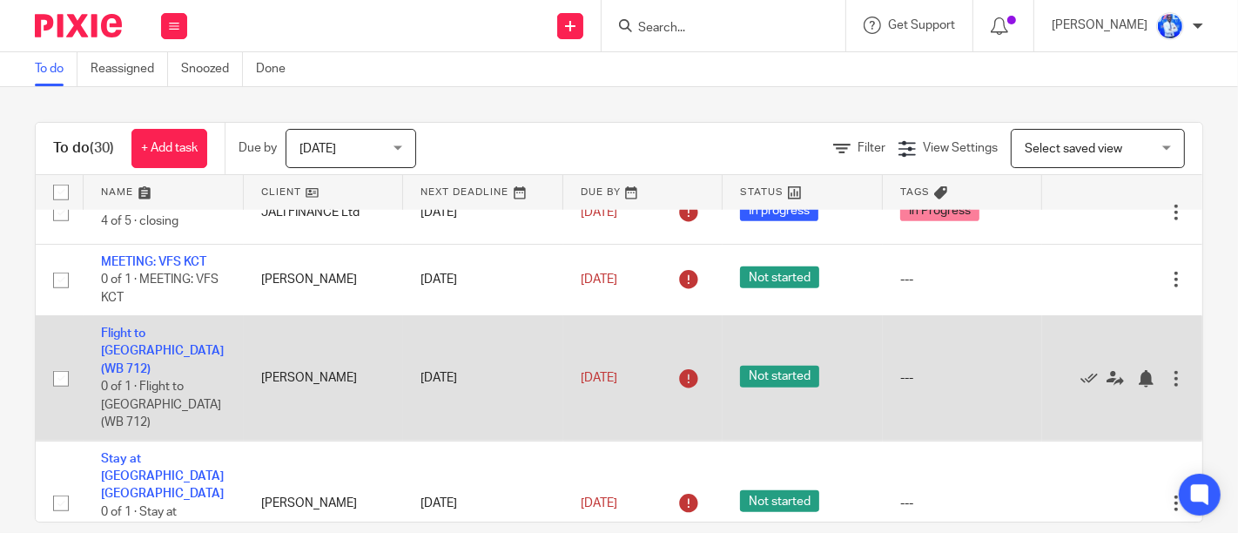
scroll to position [1367, 0]
click at [1167, 383] on div at bounding box center [1175, 378] width 17 height 17
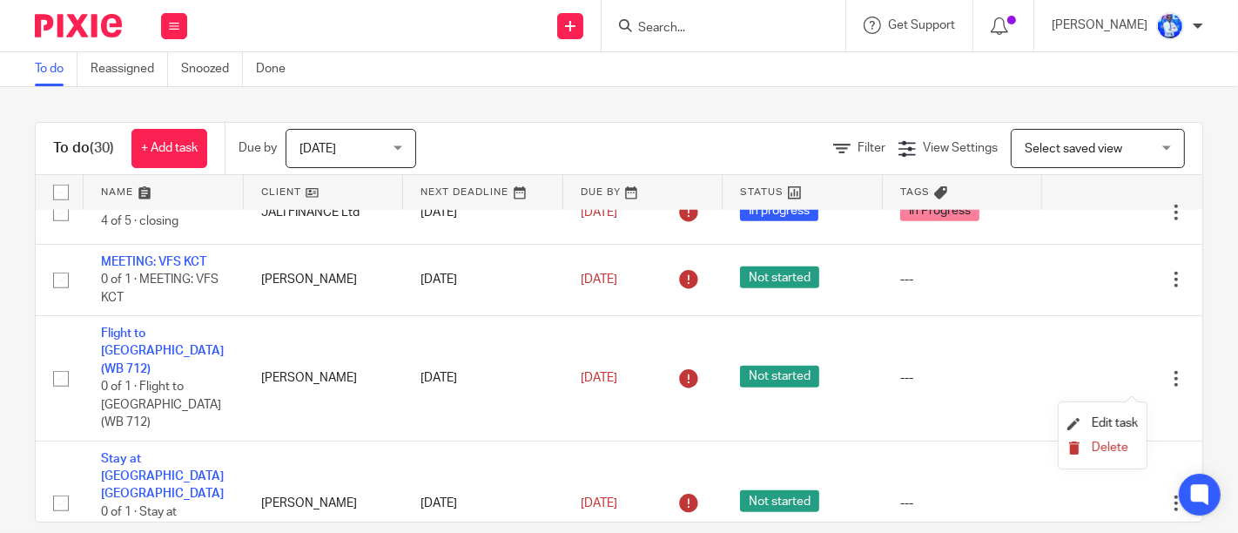
click at [1081, 448] on button "Delete" at bounding box center [1102, 448] width 71 height 14
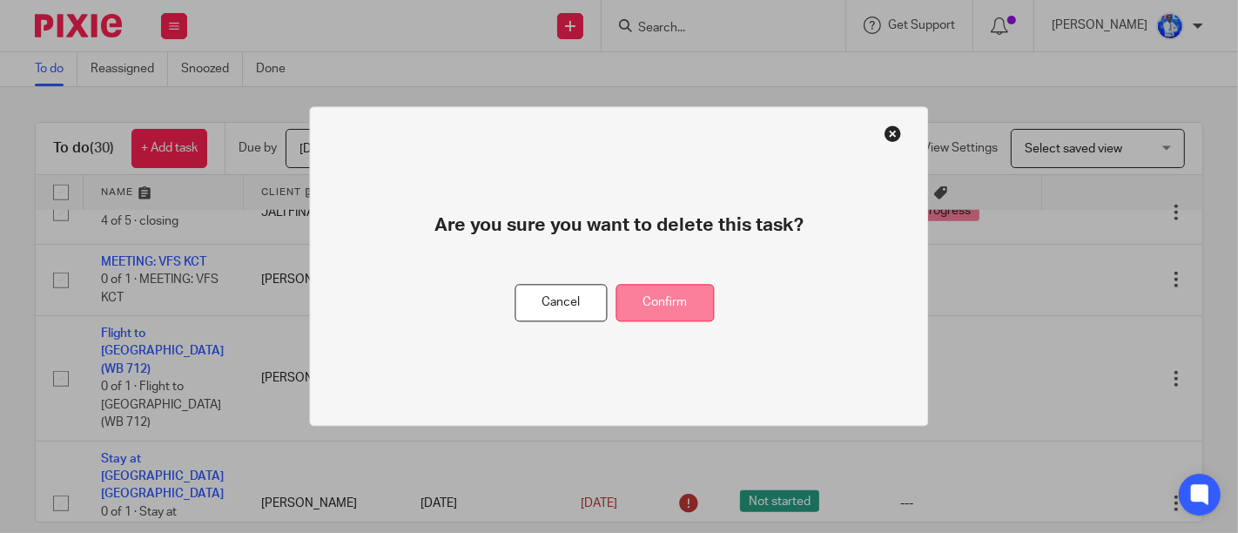
click at [676, 298] on button "Confirm" at bounding box center [665, 303] width 98 height 37
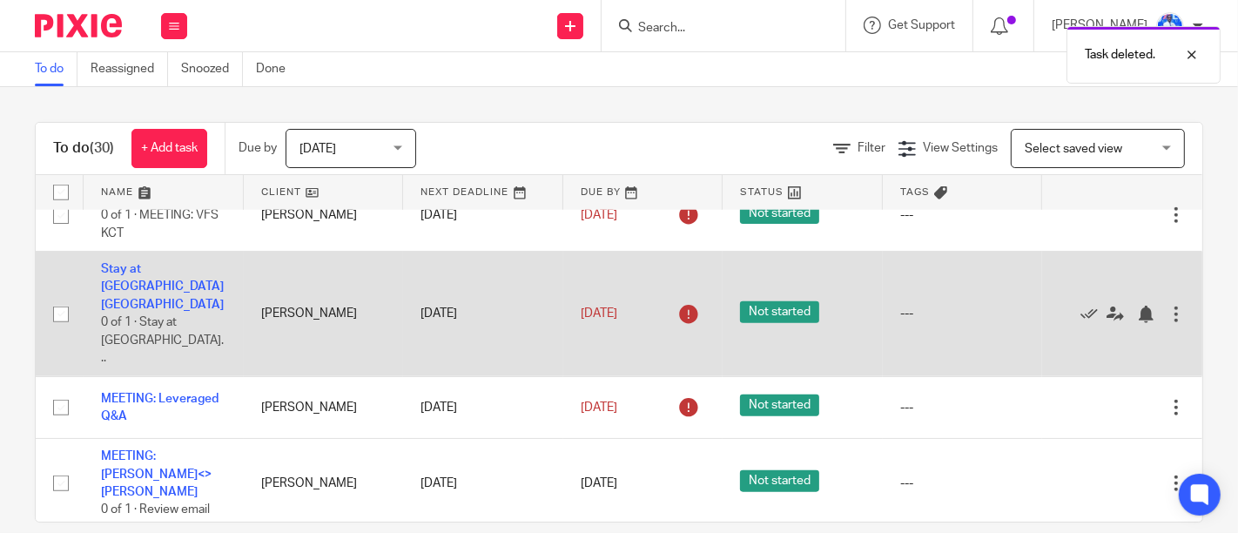
scroll to position [1433, 0]
click at [1167, 322] on div at bounding box center [1175, 313] width 17 height 17
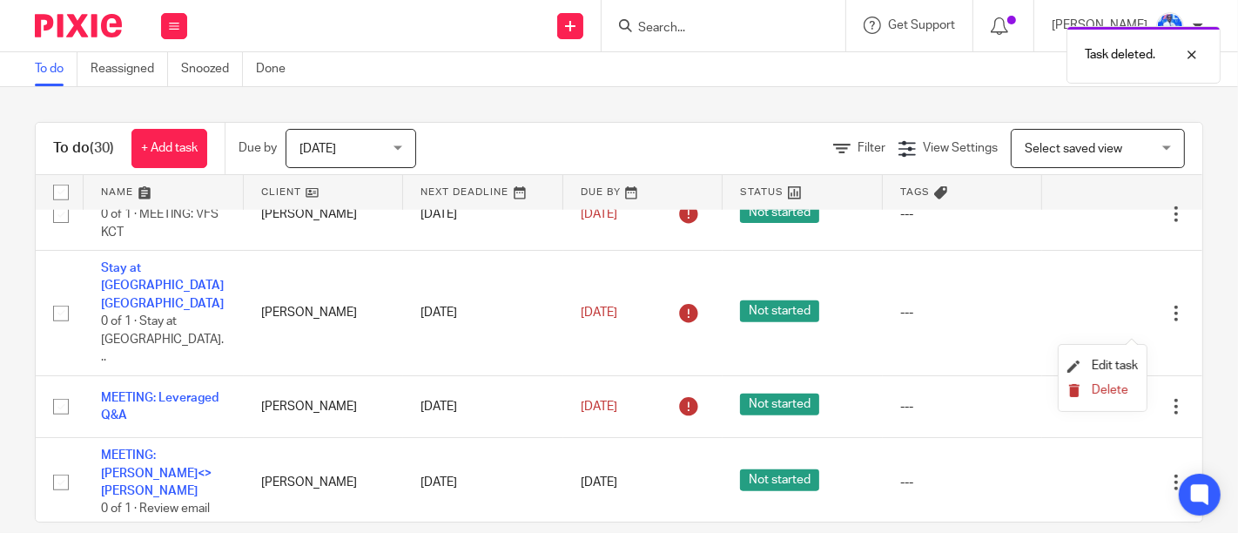
click at [1100, 389] on span "Delete" at bounding box center [1110, 390] width 37 height 12
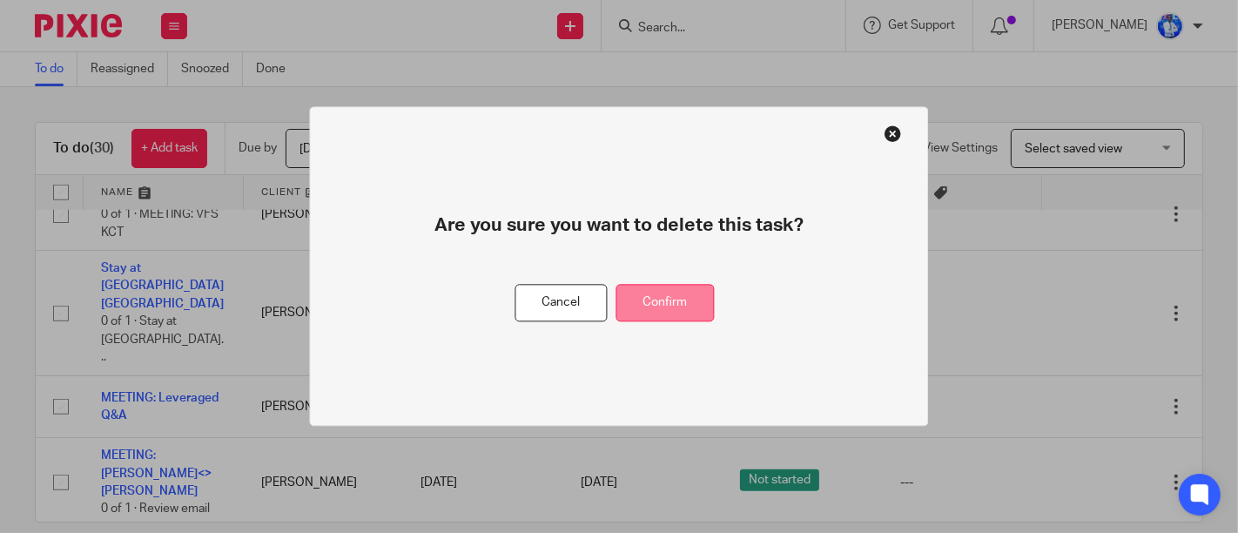
click at [663, 291] on button "Confirm" at bounding box center [665, 303] width 98 height 37
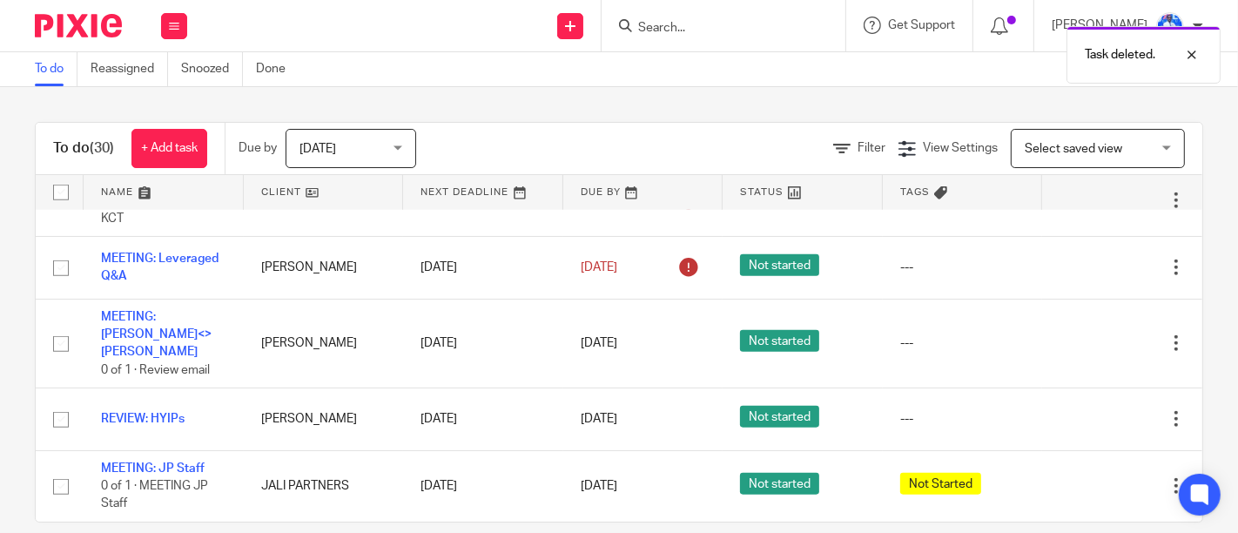
scroll to position [1455, 0]
drag, startPoint x: 157, startPoint y: 30, endPoint x: 178, endPoint y: 29, distance: 21.8
click at [178, 29] on div "Work Email Clients Team Reports Settings" at bounding box center [174, 25] width 61 height 51
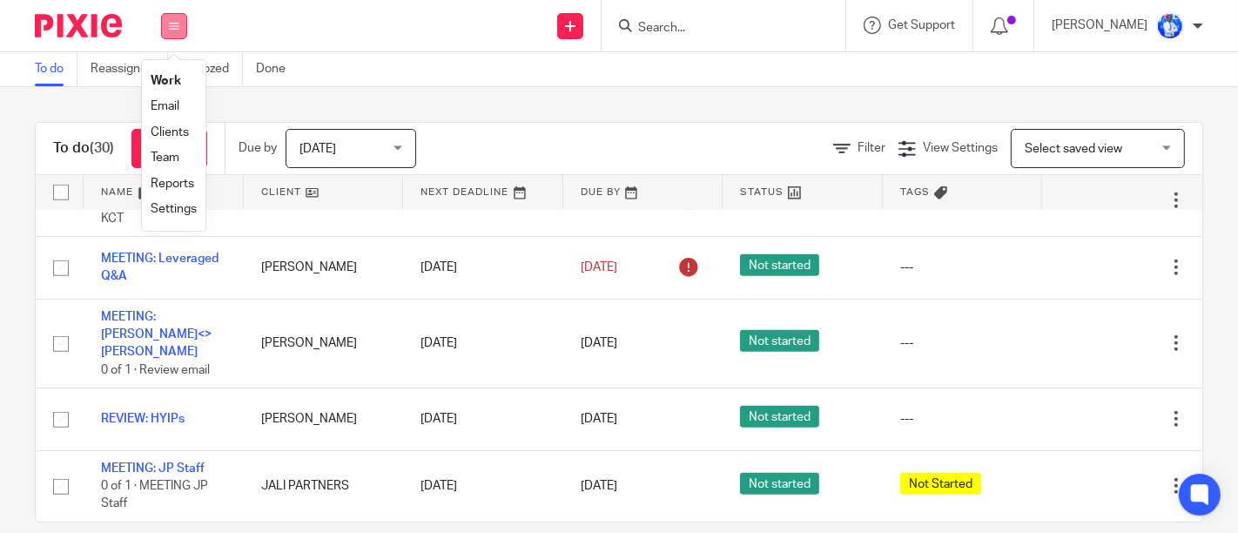
click at [178, 29] on icon at bounding box center [174, 26] width 10 height 10
click at [174, 108] on link "Email" at bounding box center [165, 106] width 29 height 12
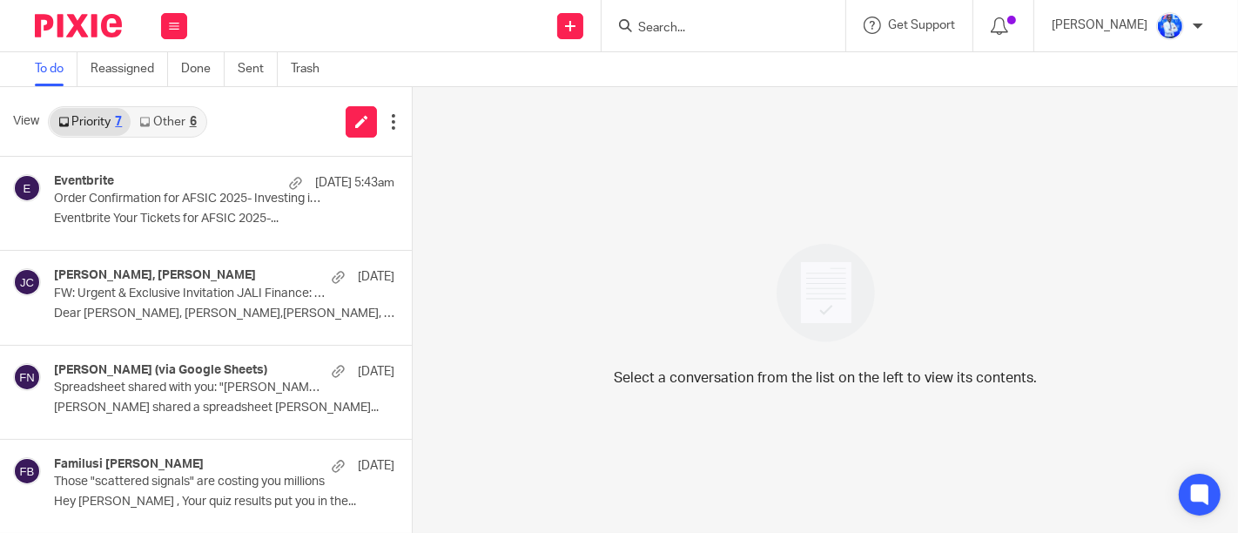
click at [174, 120] on link "Other 6" at bounding box center [168, 122] width 74 height 28
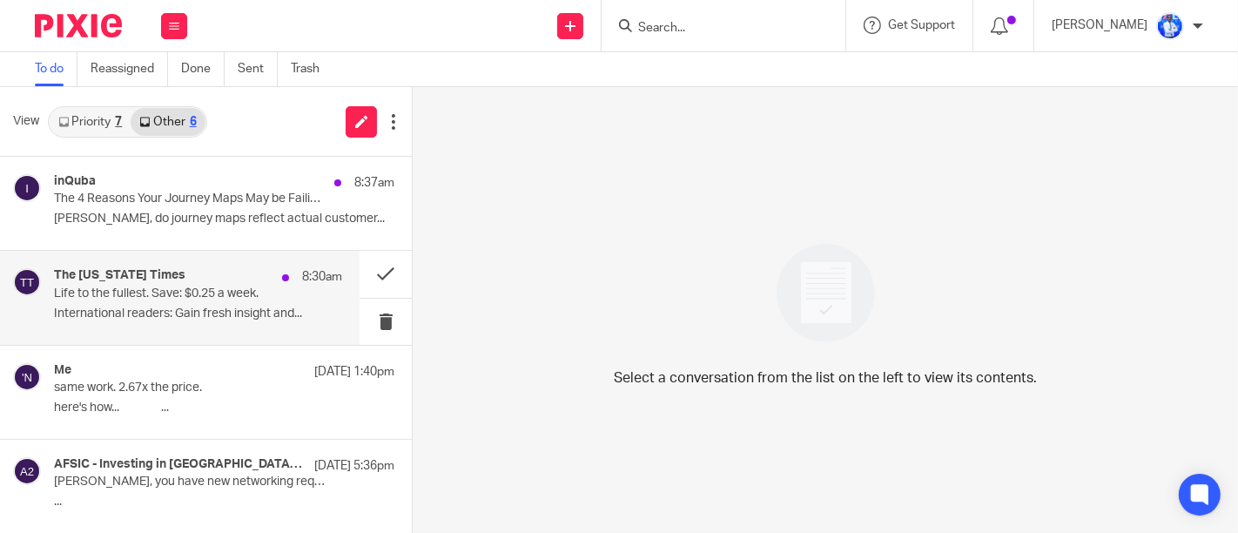
scroll to position [187, 0]
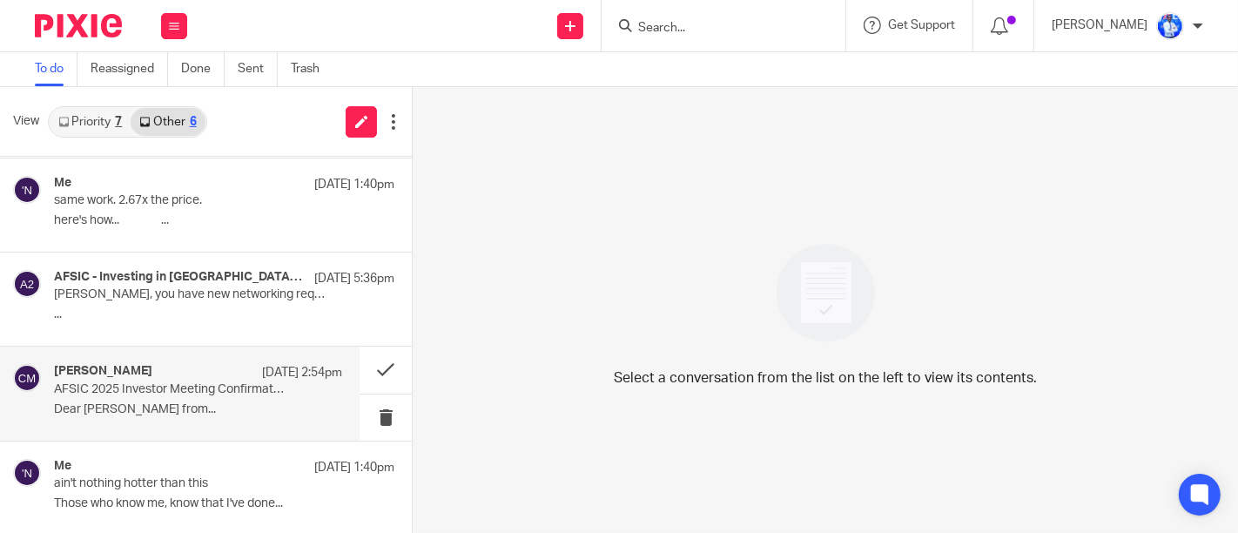
click at [221, 384] on p "AFSIC 2025 Investor Meeting Confirmation - Jali Finance" at bounding box center [169, 389] width 231 height 15
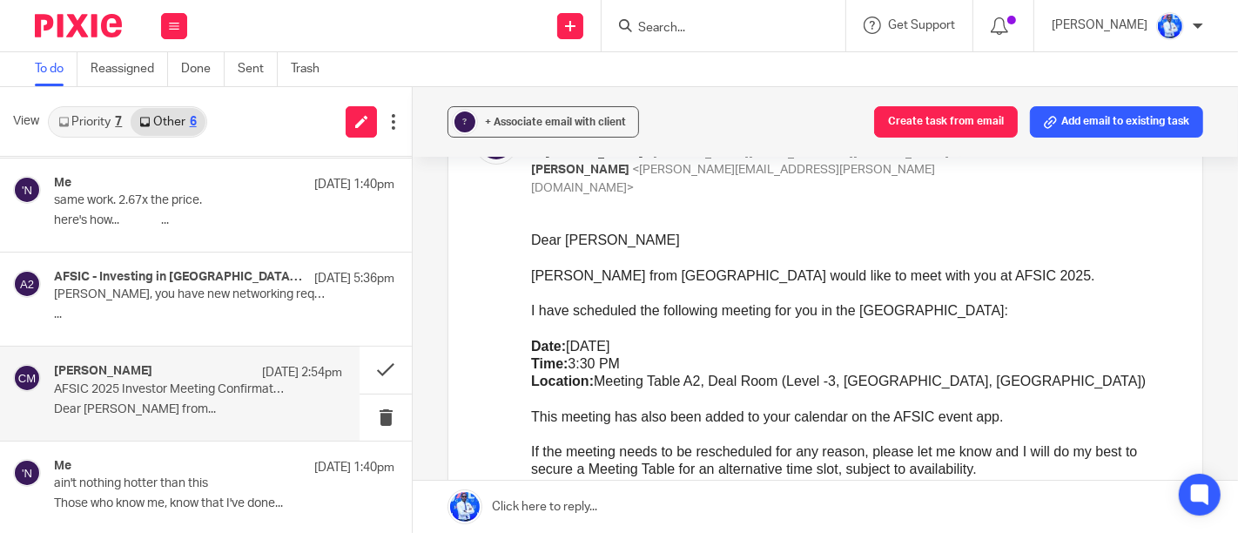
scroll to position [0, 0]
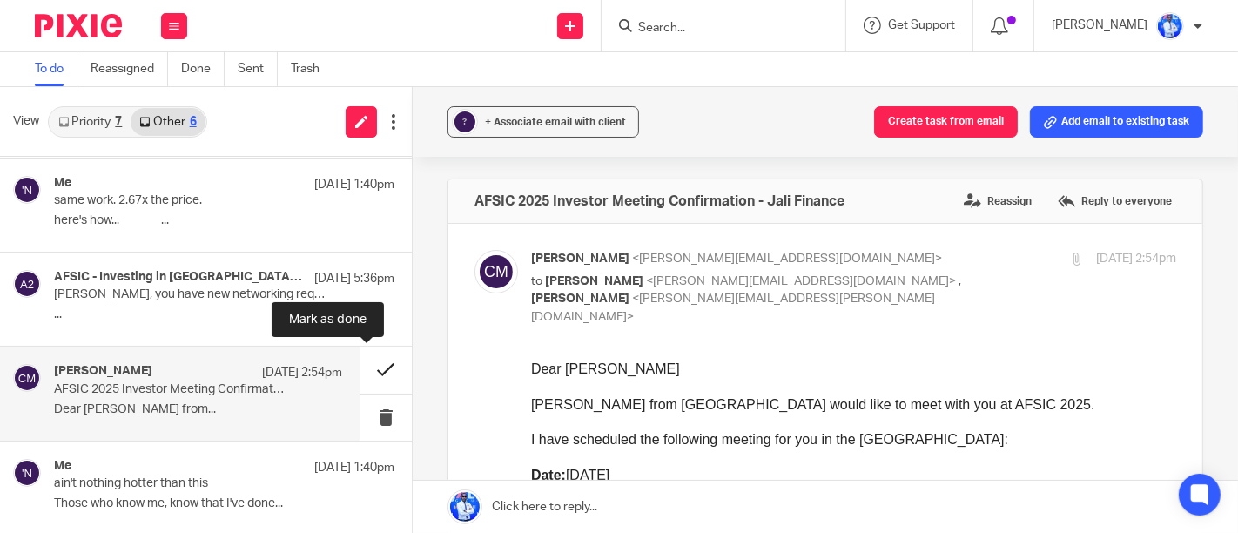
click at [374, 380] on button at bounding box center [385, 369] width 52 height 46
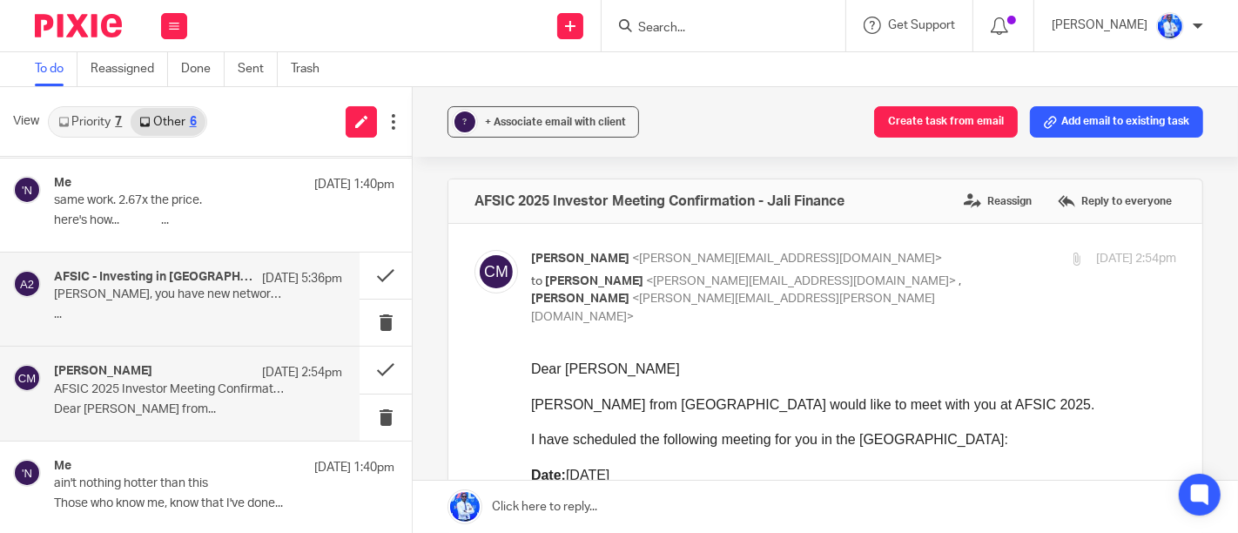
click at [265, 314] on p "..." at bounding box center [198, 314] width 288 height 15
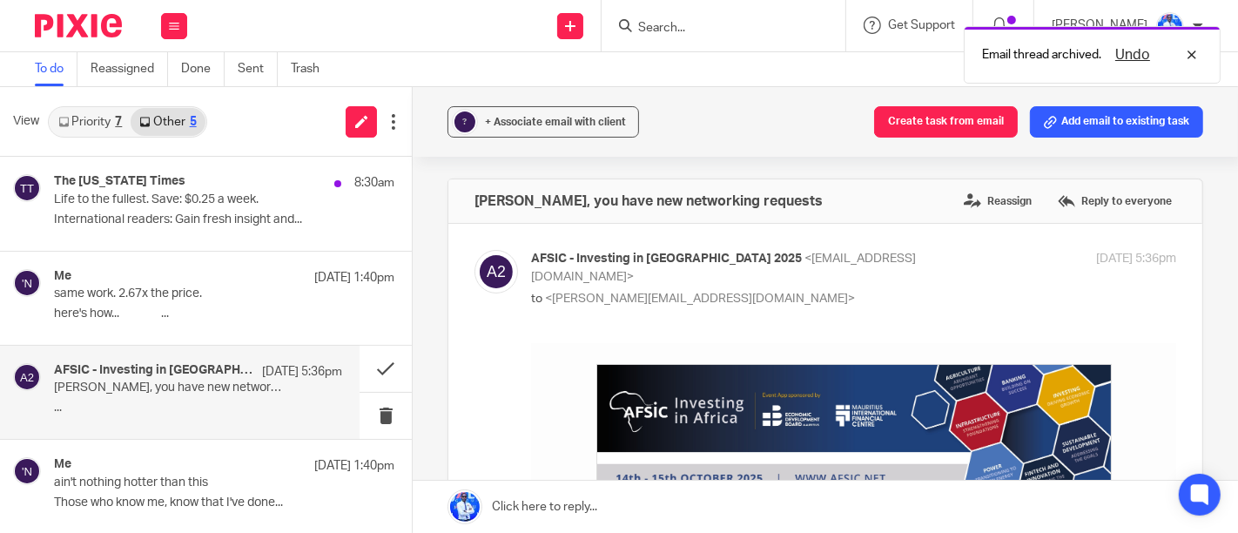
click at [269, 376] on p "[DATE] 5:36pm" at bounding box center [302, 371] width 80 height 17
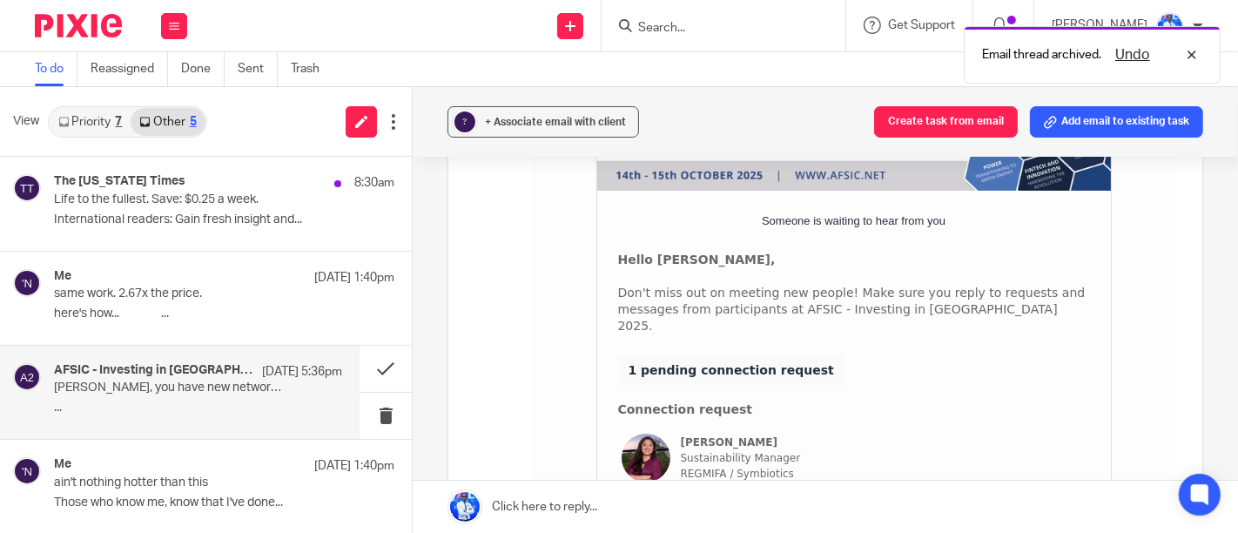
scroll to position [305, 0]
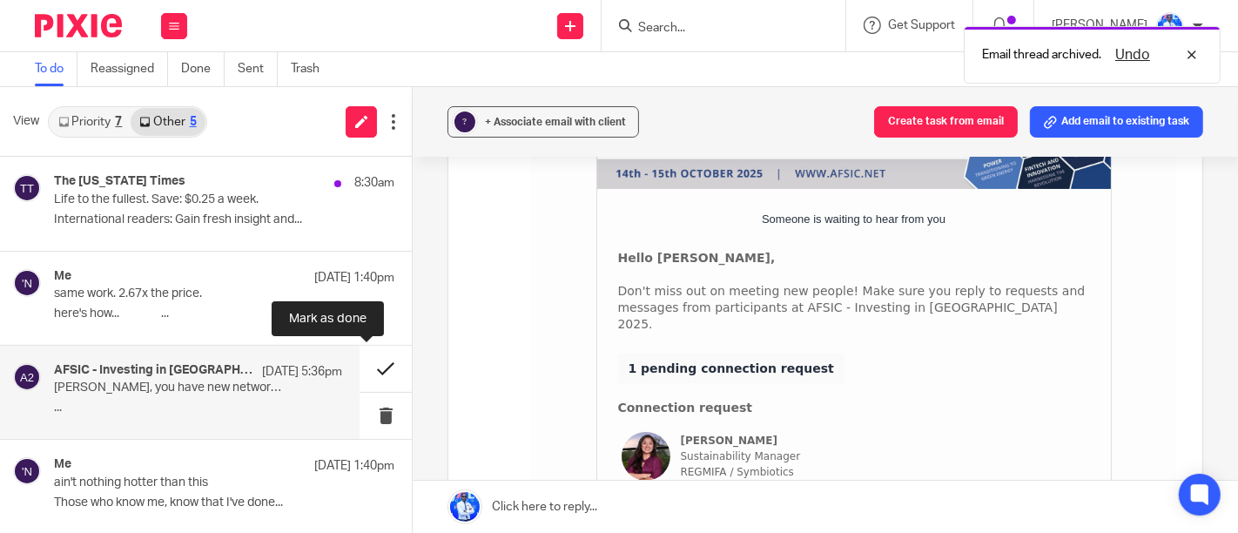
click at [367, 376] on button at bounding box center [385, 369] width 52 height 46
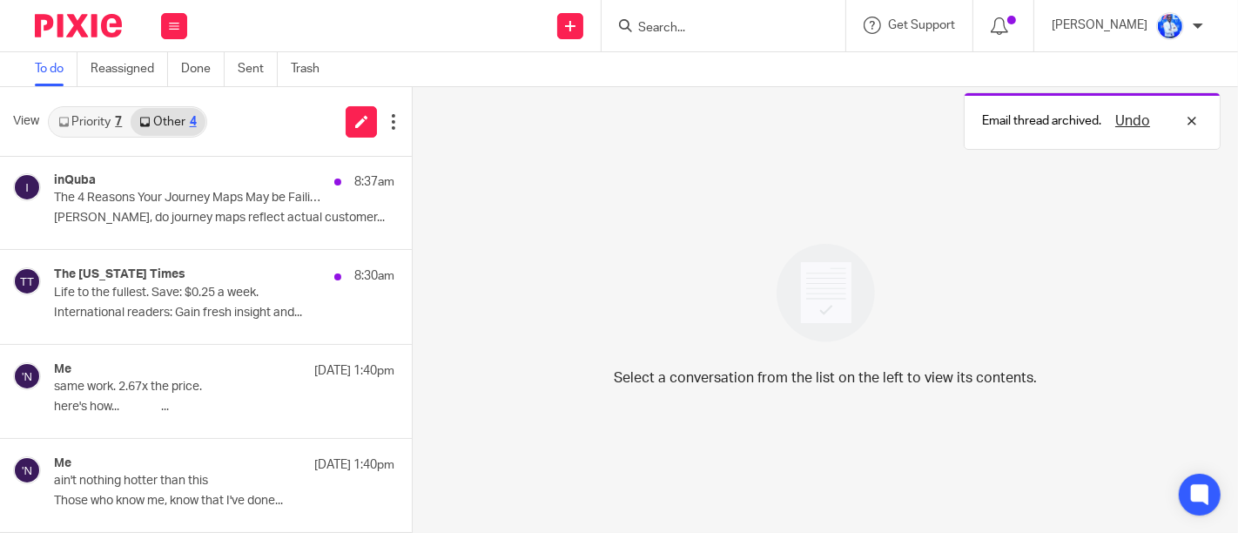
scroll to position [0, 0]
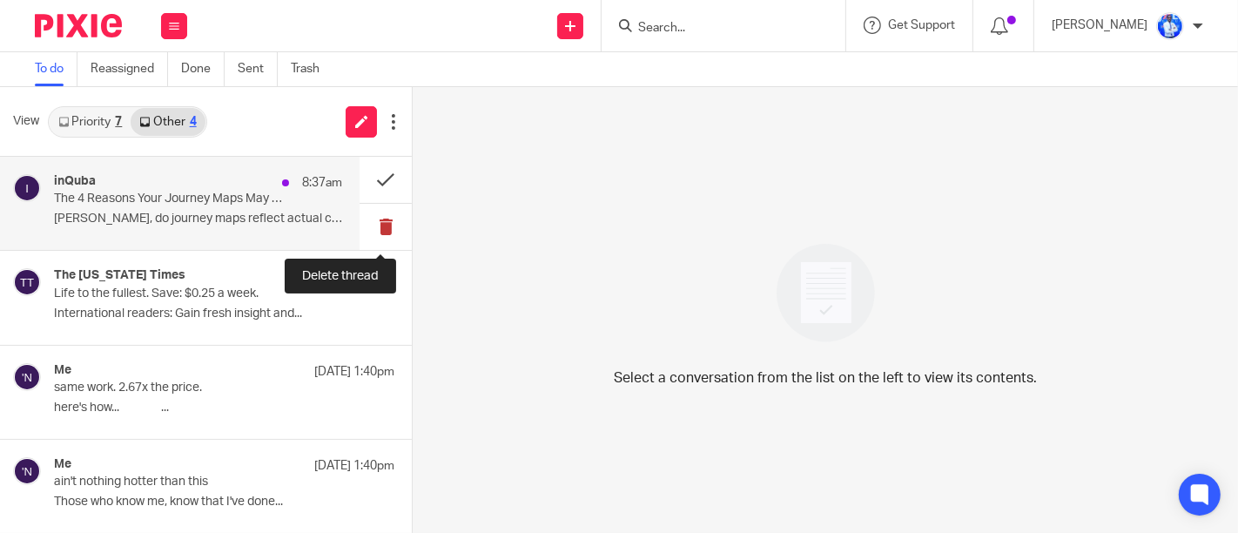
click at [388, 232] on button at bounding box center [385, 227] width 52 height 46
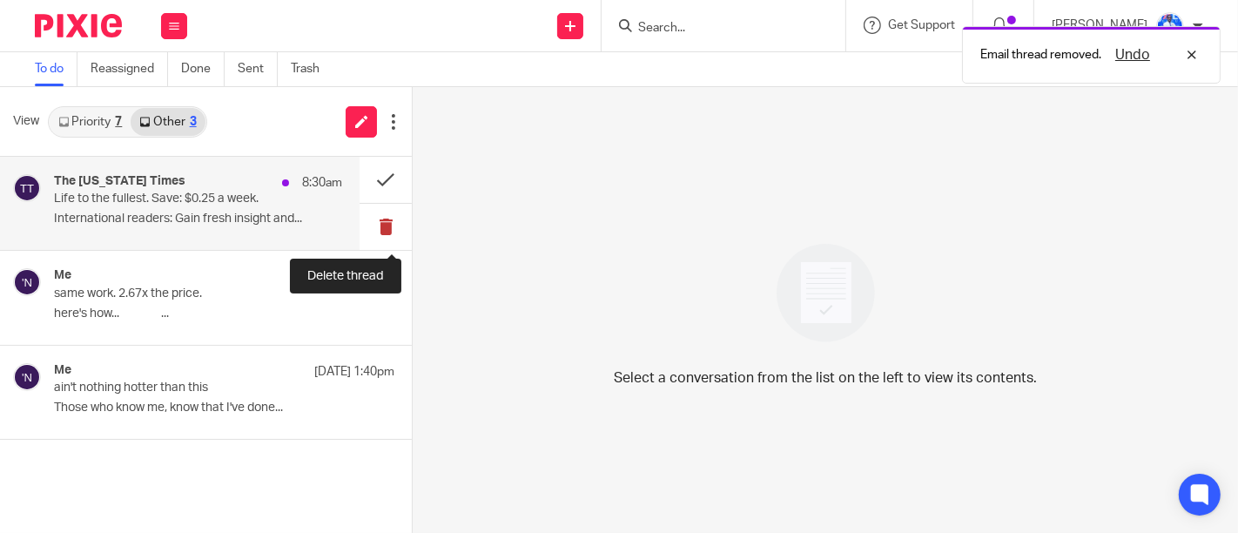
click at [388, 227] on button at bounding box center [385, 227] width 52 height 46
